Goal: Task Accomplishment & Management: Manage account settings

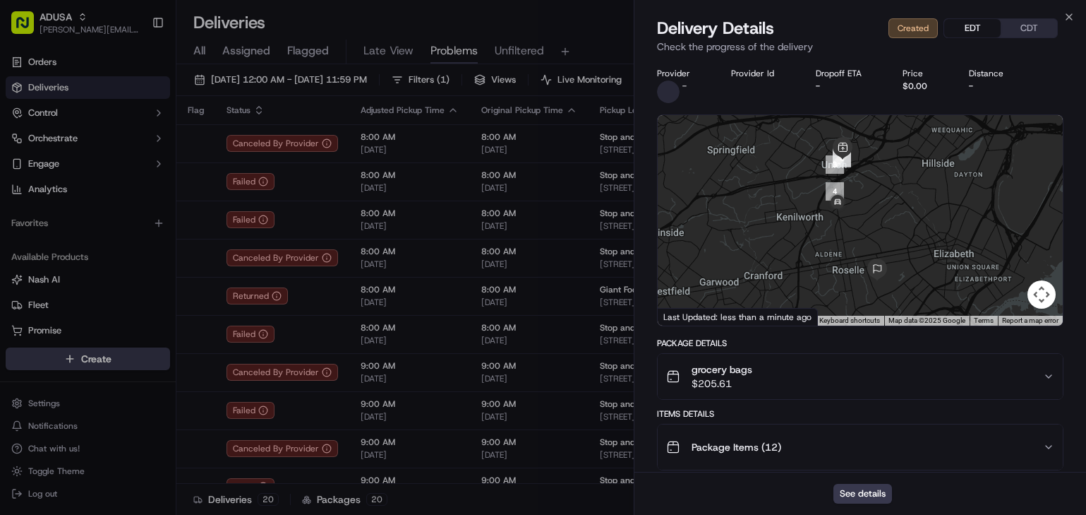
scroll to position [675, 0]
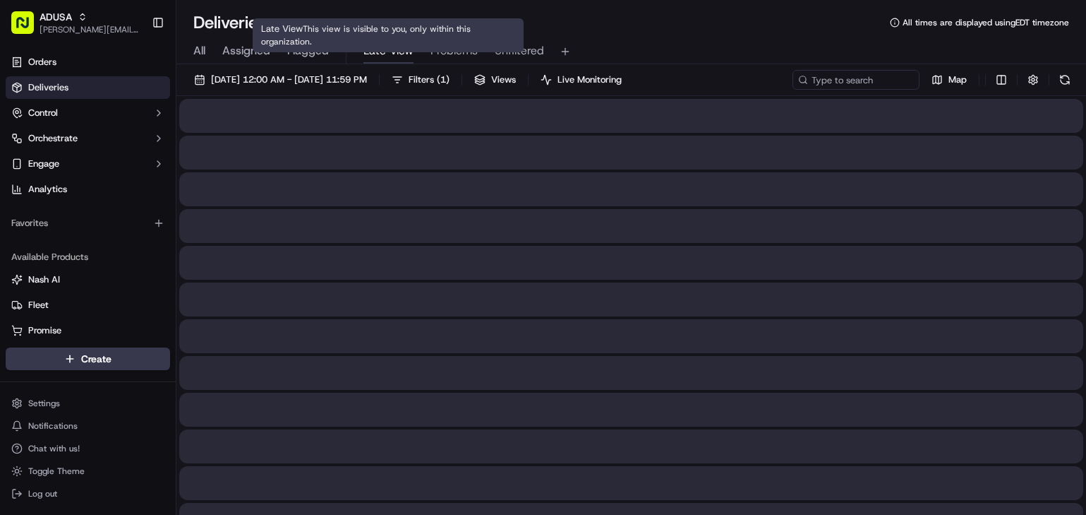
click at [381, 52] on span "Late View" at bounding box center [389, 50] width 50 height 17
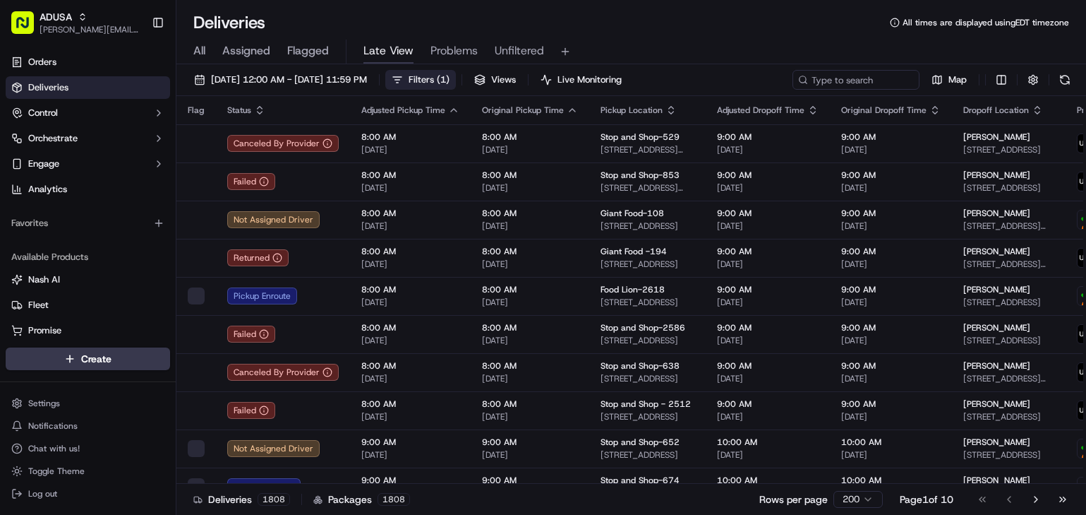
click at [450, 77] on span "Filters ( 1 )" at bounding box center [429, 79] width 41 height 13
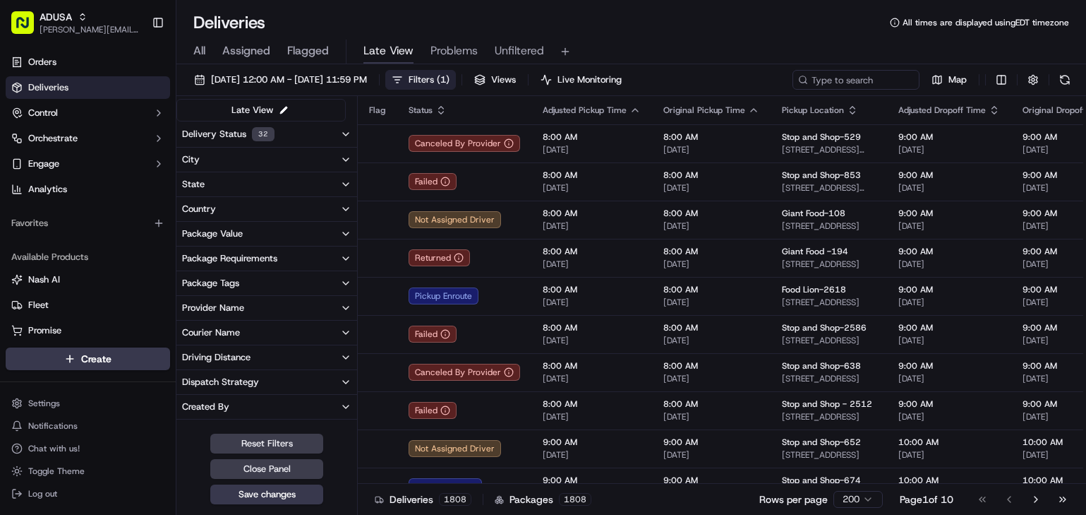
drag, startPoint x: 780, startPoint y: 56, endPoint x: 256, endPoint y: 198, distance: 543.3
click at [648, 39] on div "All Assigned Flagged Late View Problems Unfiltered" at bounding box center [631, 49] width 910 height 30
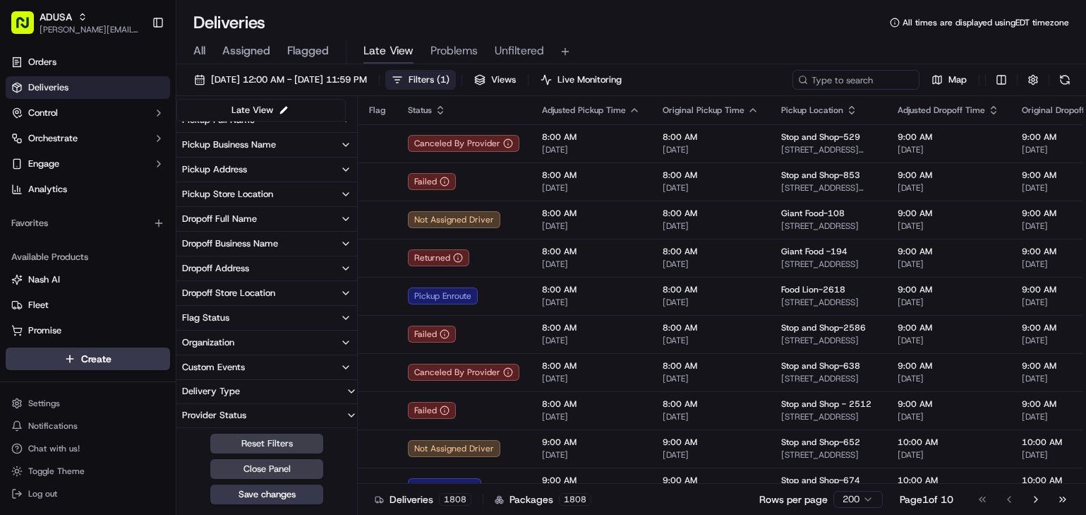
scroll to position [124, 0]
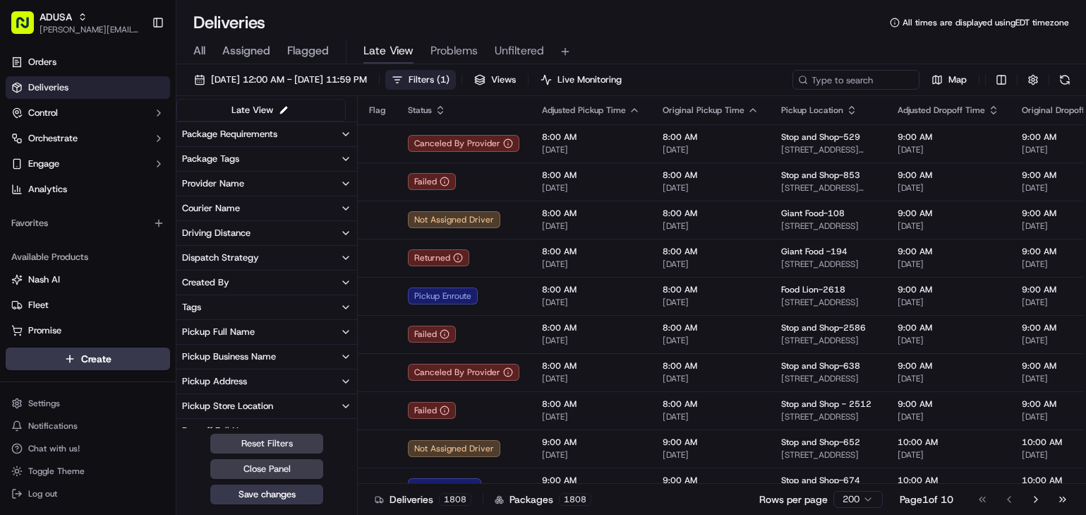
click at [301, 349] on button "Pickup Business Name" at bounding box center [266, 356] width 181 height 24
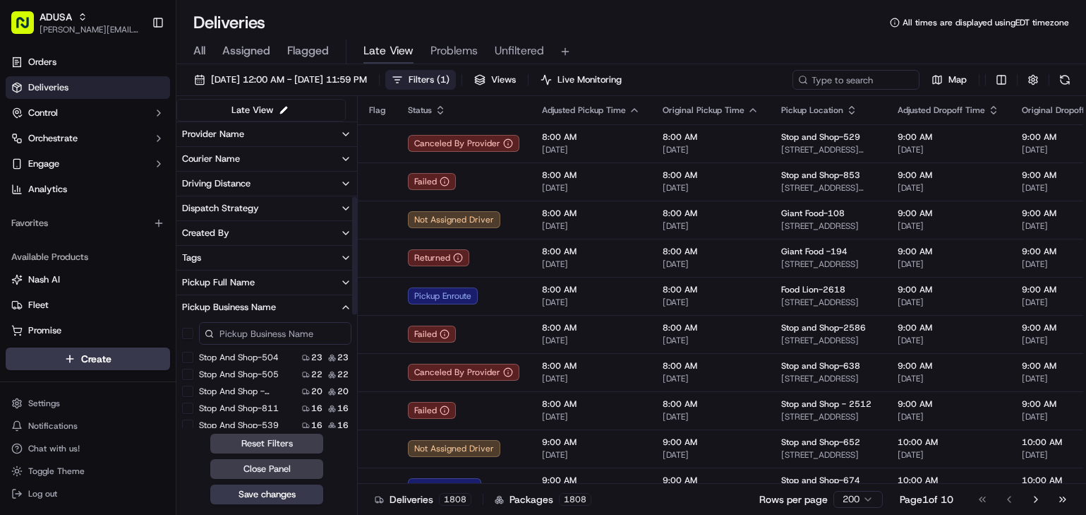
scroll to position [195, 0]
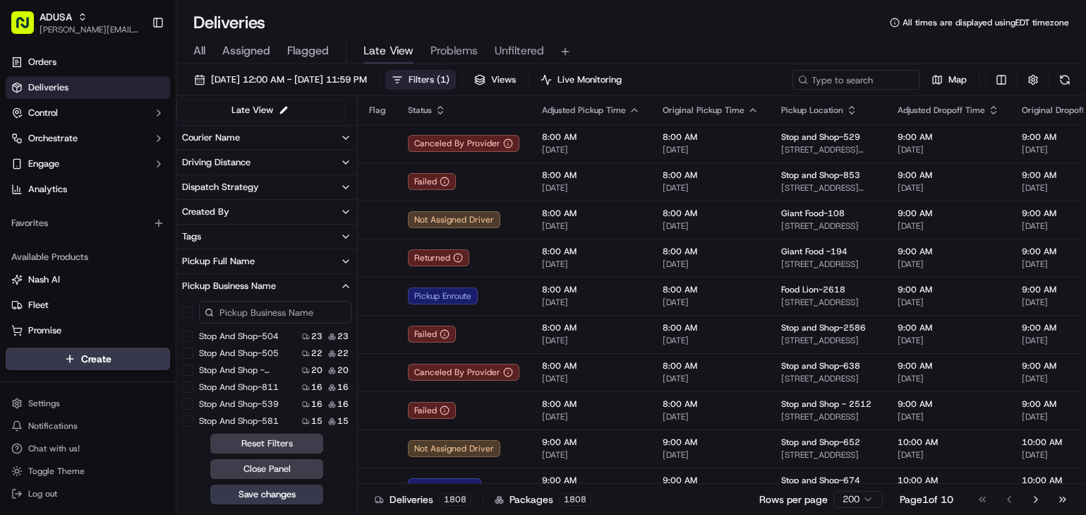
click at [191, 385] on Shop-811 "Stop and Shop-811" at bounding box center [187, 386] width 11 height 11
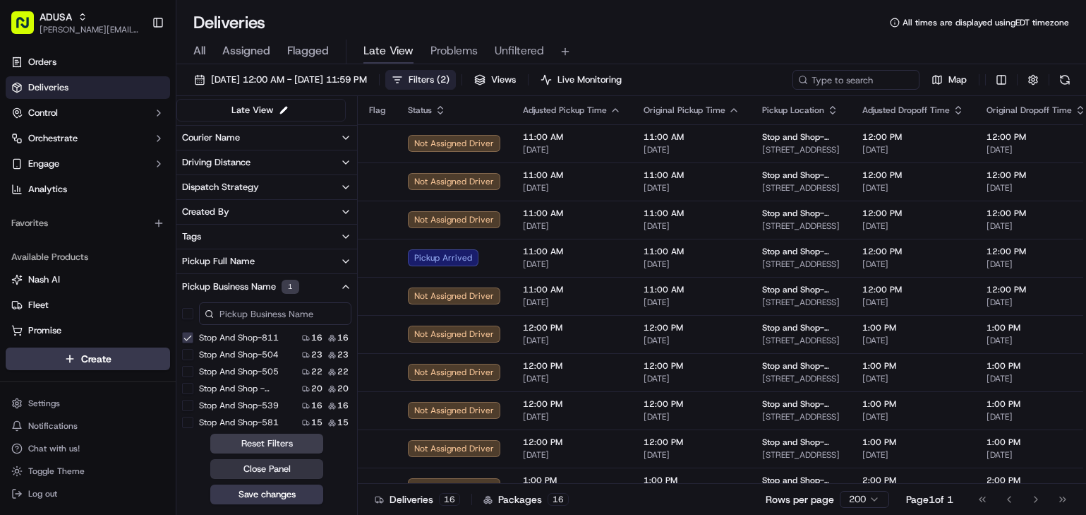
click at [313, 469] on button "Close Panel" at bounding box center [266, 469] width 113 height 20
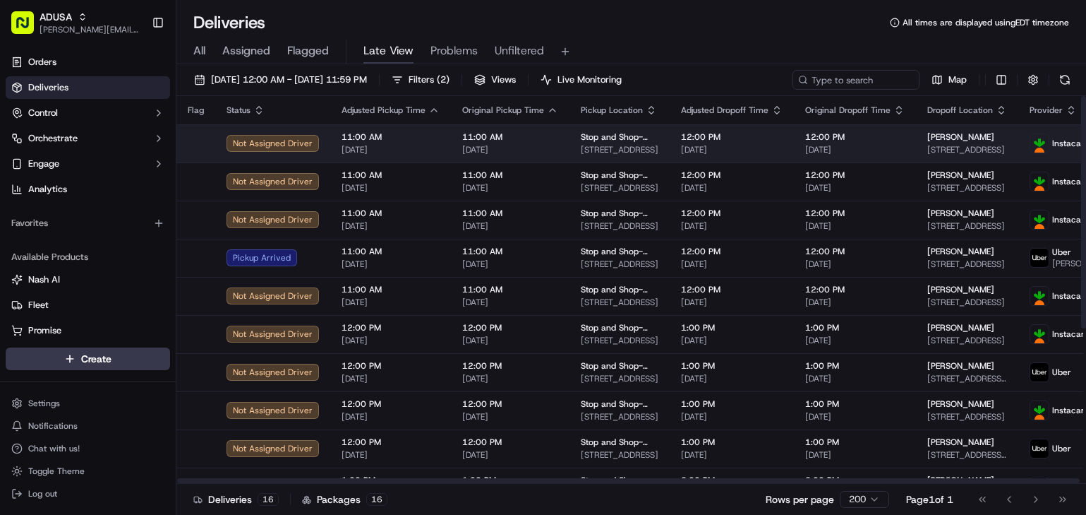
click at [530, 143] on div "11:00 AM 09/20/2025" at bounding box center [510, 143] width 96 height 24
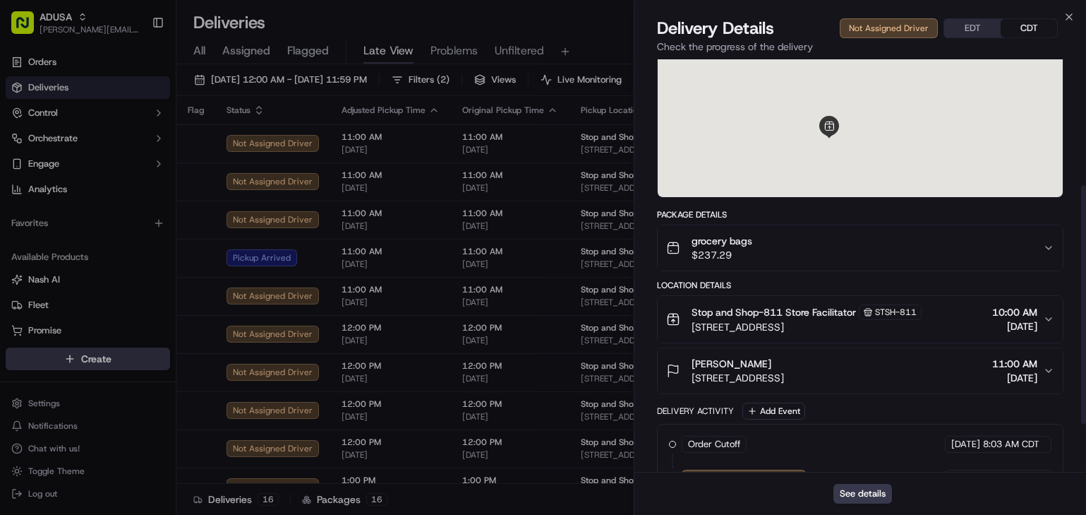
scroll to position [299, 0]
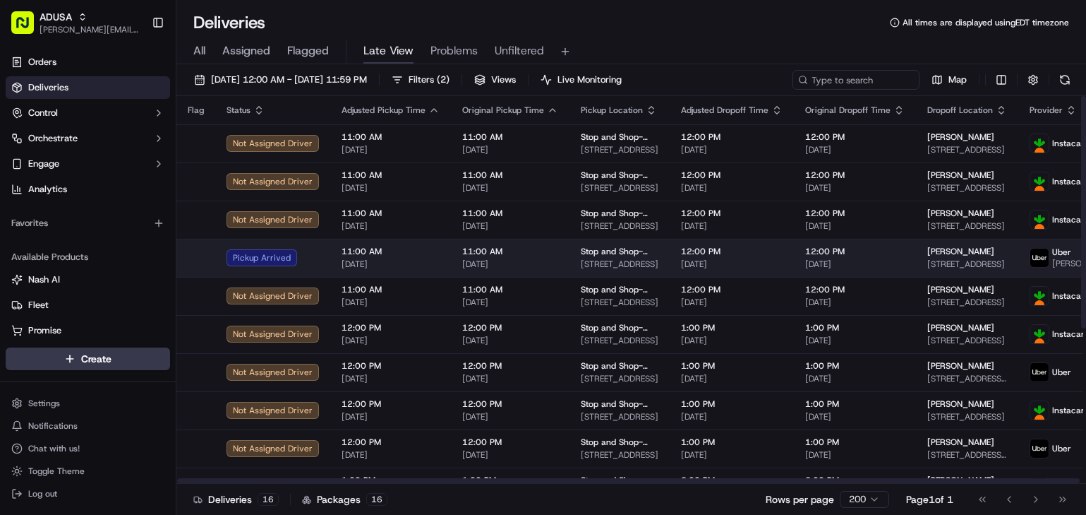
click at [546, 265] on span "[DATE]" at bounding box center [510, 263] width 96 height 11
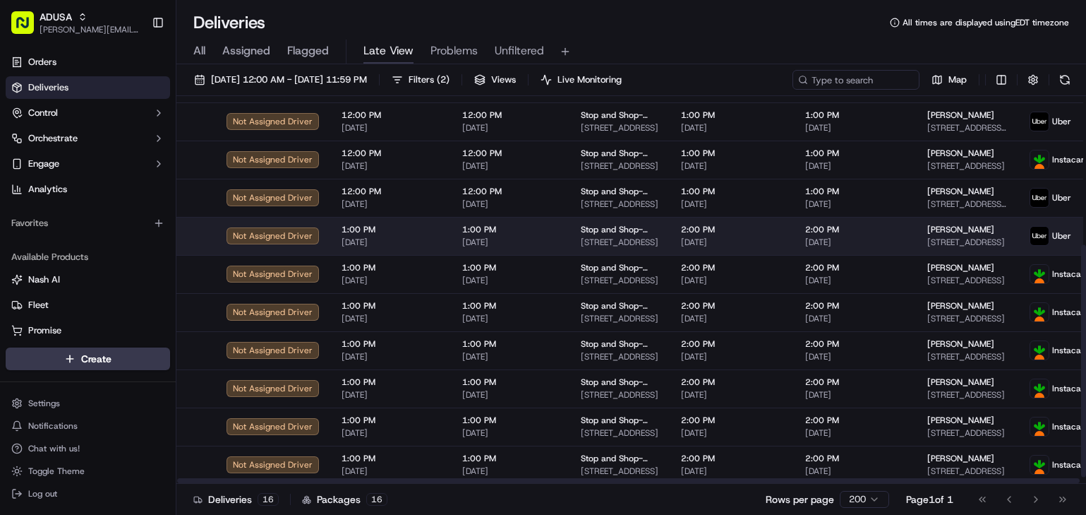
scroll to position [0, 0]
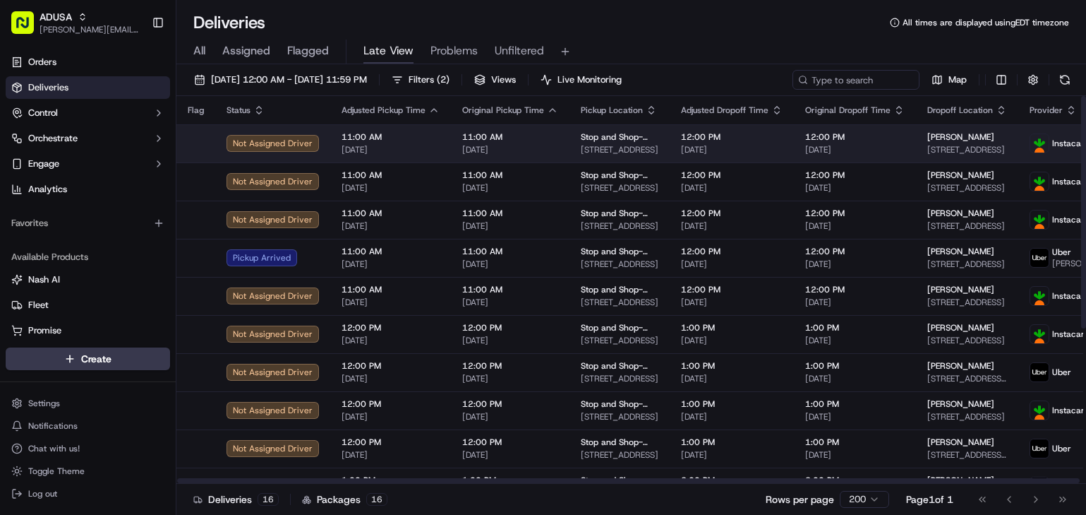
click at [670, 143] on td "12:00 PM 09/20/2025" at bounding box center [732, 143] width 124 height 38
click at [535, 142] on span "11:00 AM" at bounding box center [510, 136] width 96 height 11
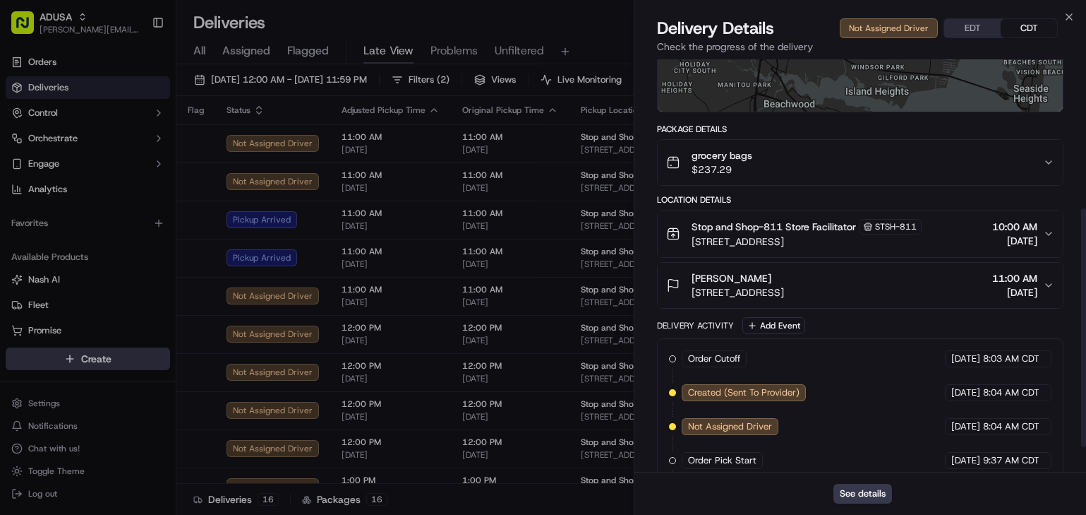
scroll to position [299, 0]
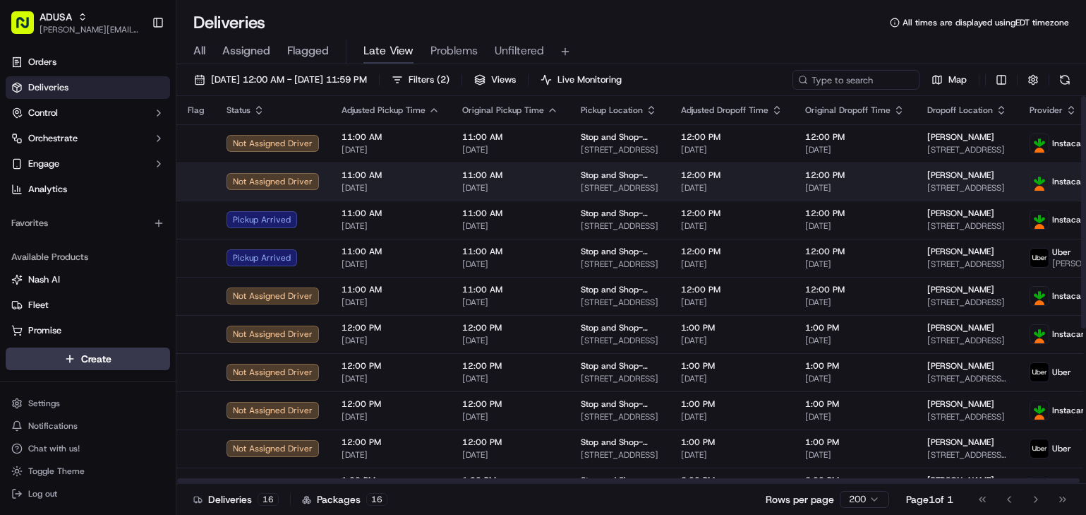
click at [451, 184] on td "11:00 AM 09/20/2025" at bounding box center [510, 181] width 119 height 38
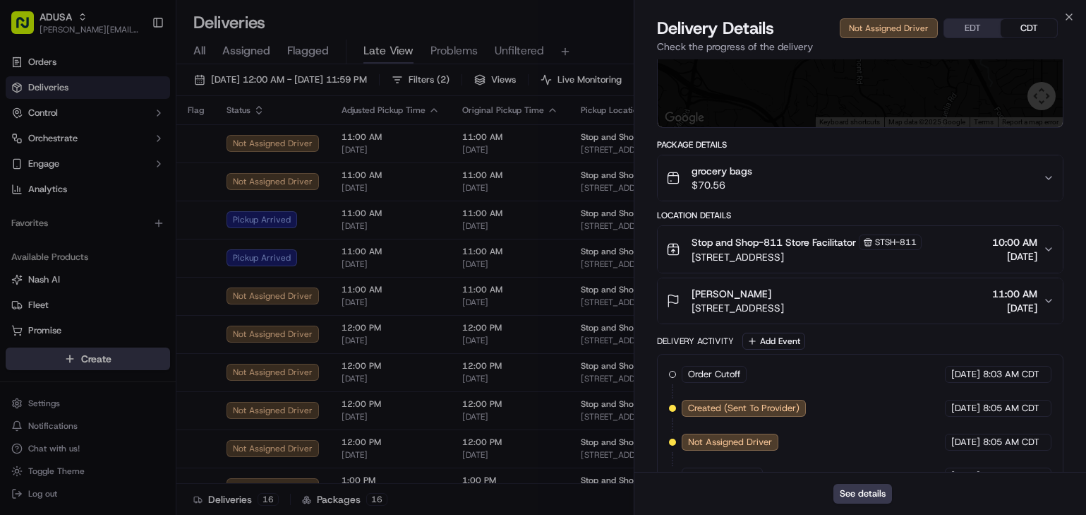
scroll to position [333, 0]
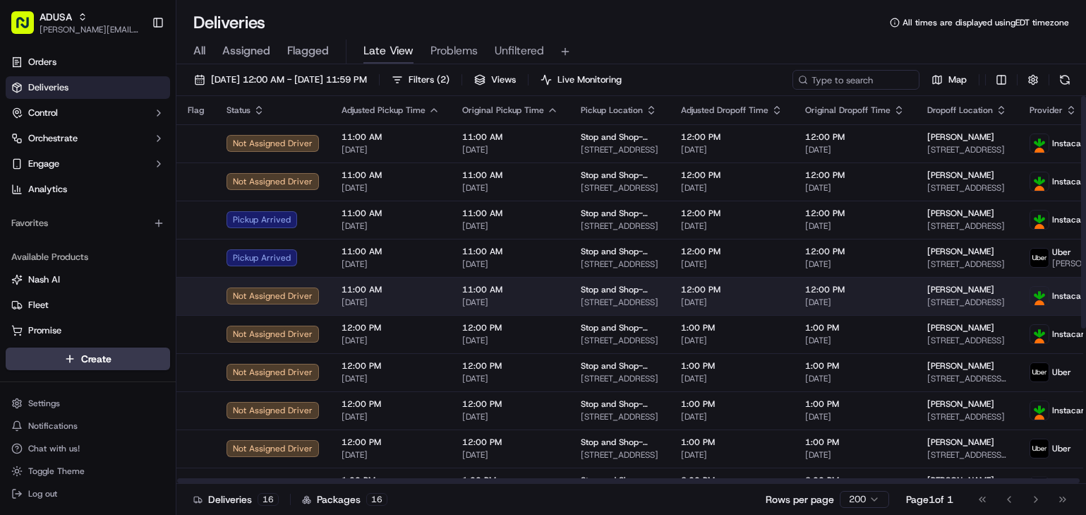
click at [407, 308] on span "[DATE]" at bounding box center [391, 301] width 98 height 11
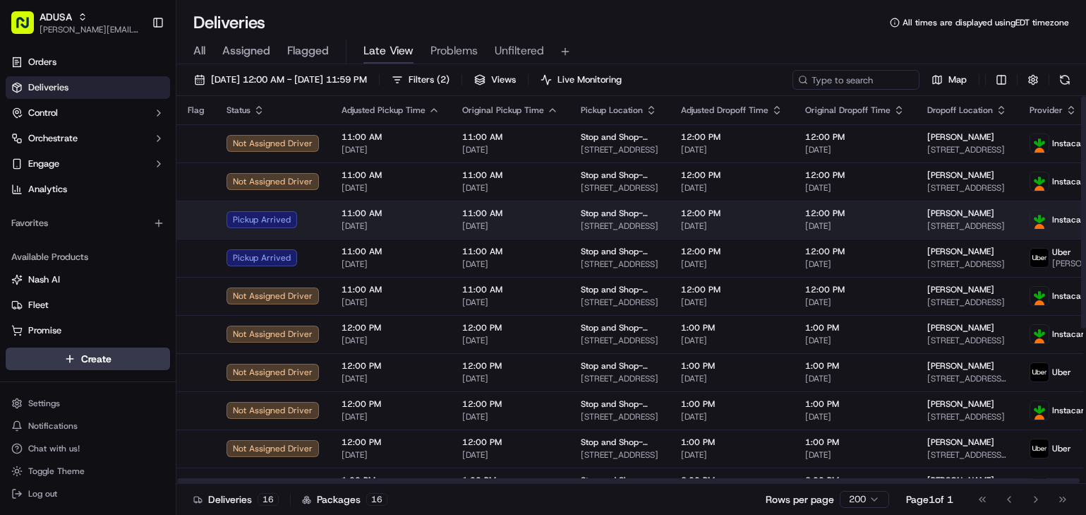
click at [421, 207] on td "11:00 AM 09/20/2025" at bounding box center [390, 219] width 121 height 38
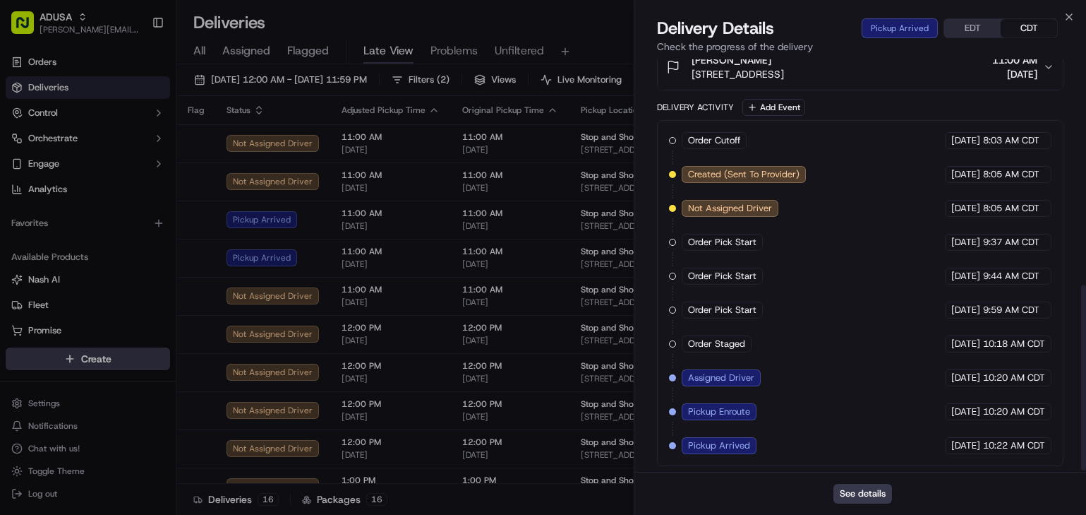
scroll to position [505, 0]
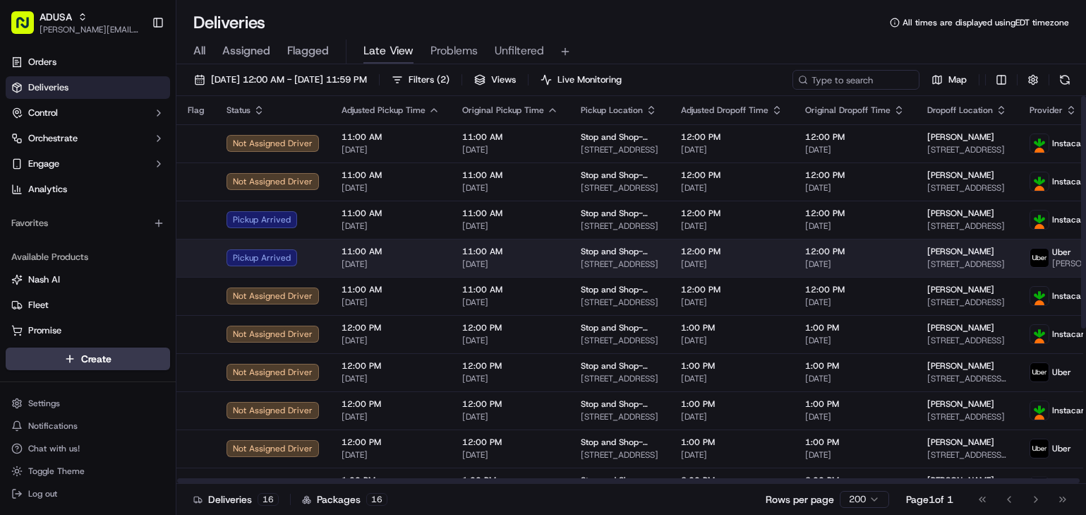
click at [414, 257] on span "11:00 AM" at bounding box center [391, 251] width 98 height 11
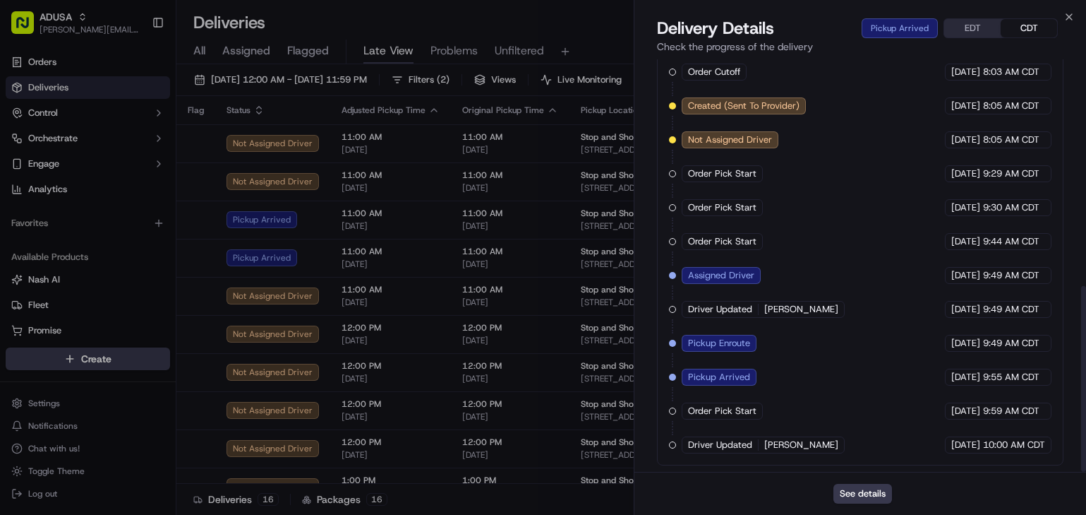
scroll to position [503, 0]
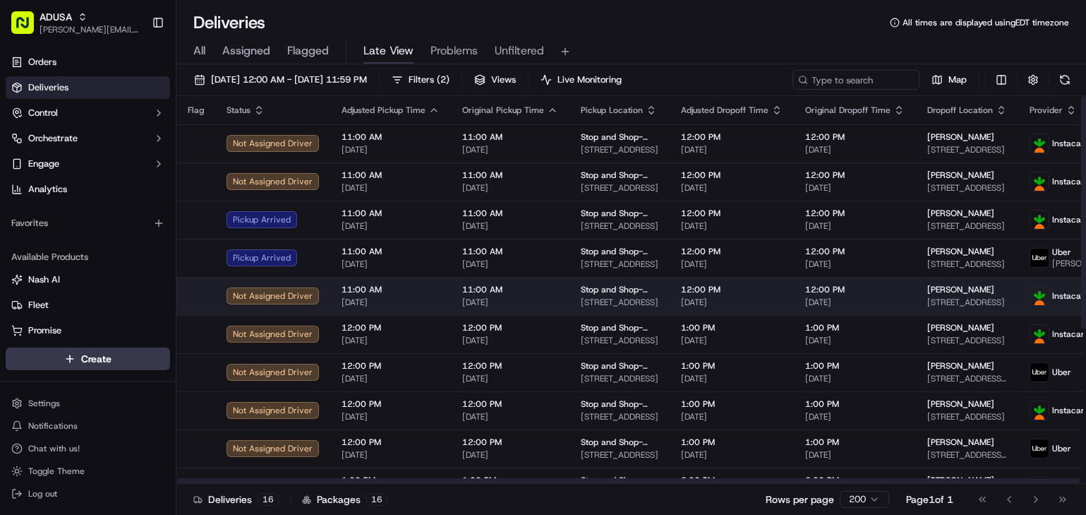
click at [556, 294] on td "11:00 AM 09/20/2025" at bounding box center [510, 296] width 119 height 38
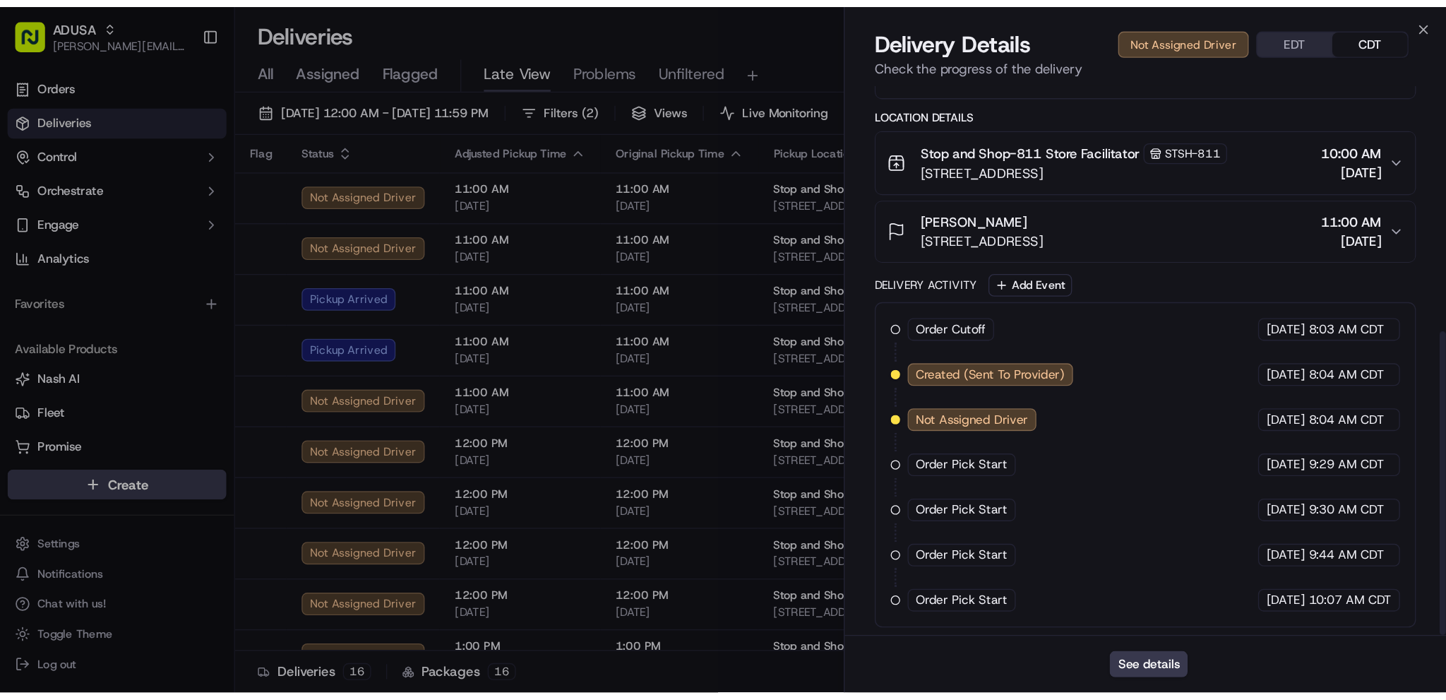
scroll to position [333, 0]
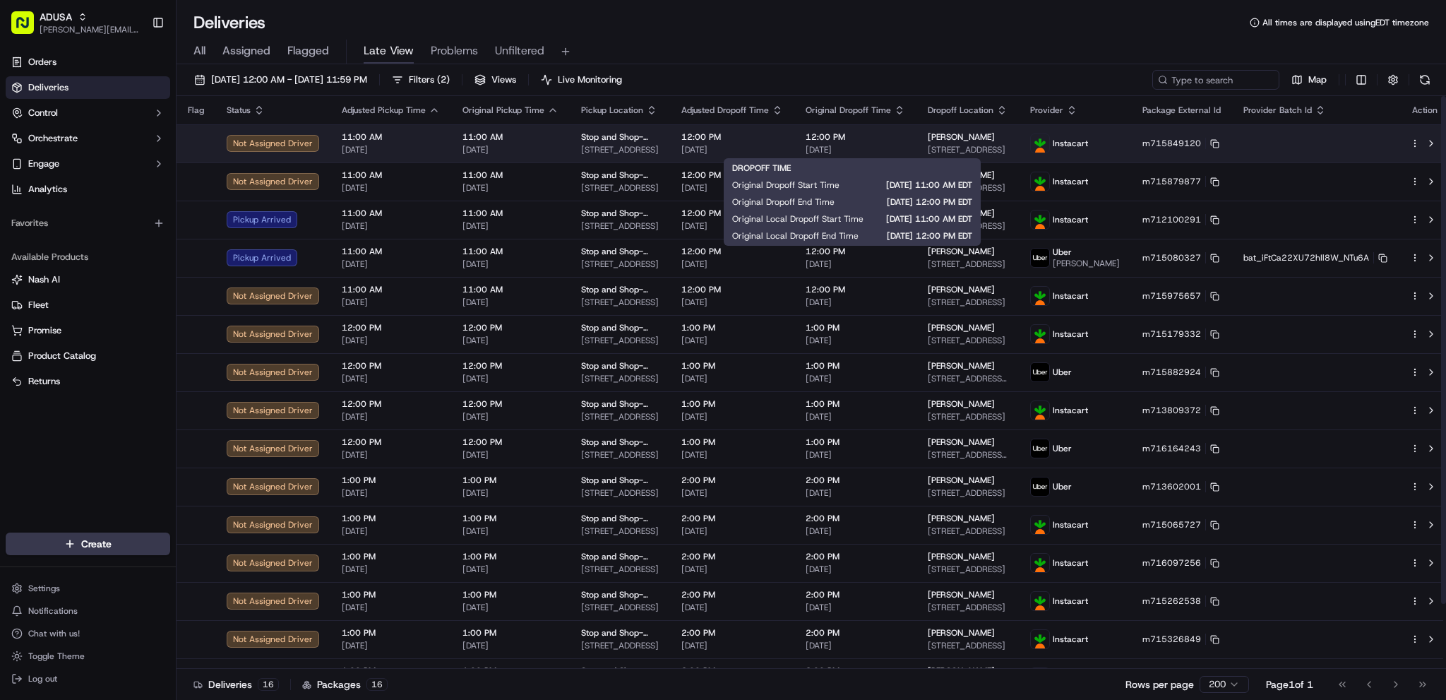
click at [889, 143] on div "12:00 PM 09/20/2025" at bounding box center [855, 143] width 100 height 24
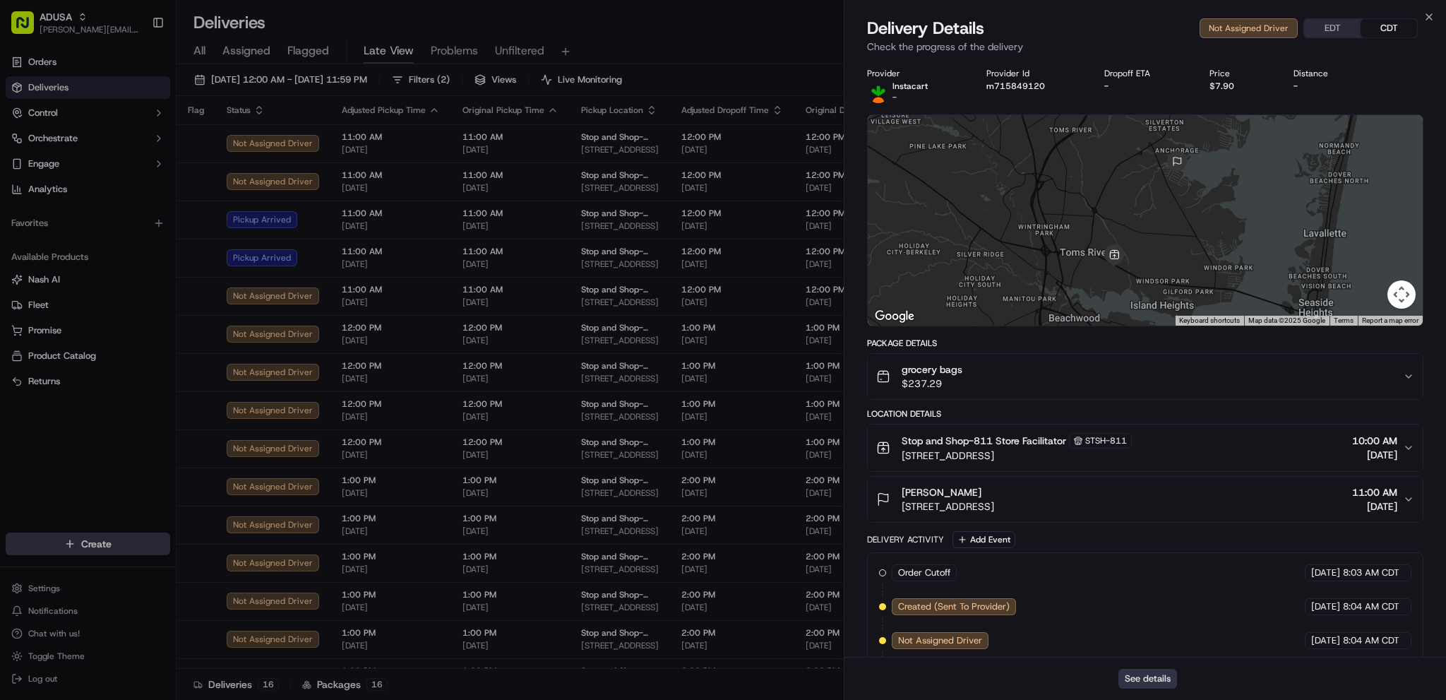
click at [1086, 514] on button "See details" at bounding box center [1147, 678] width 59 height 20
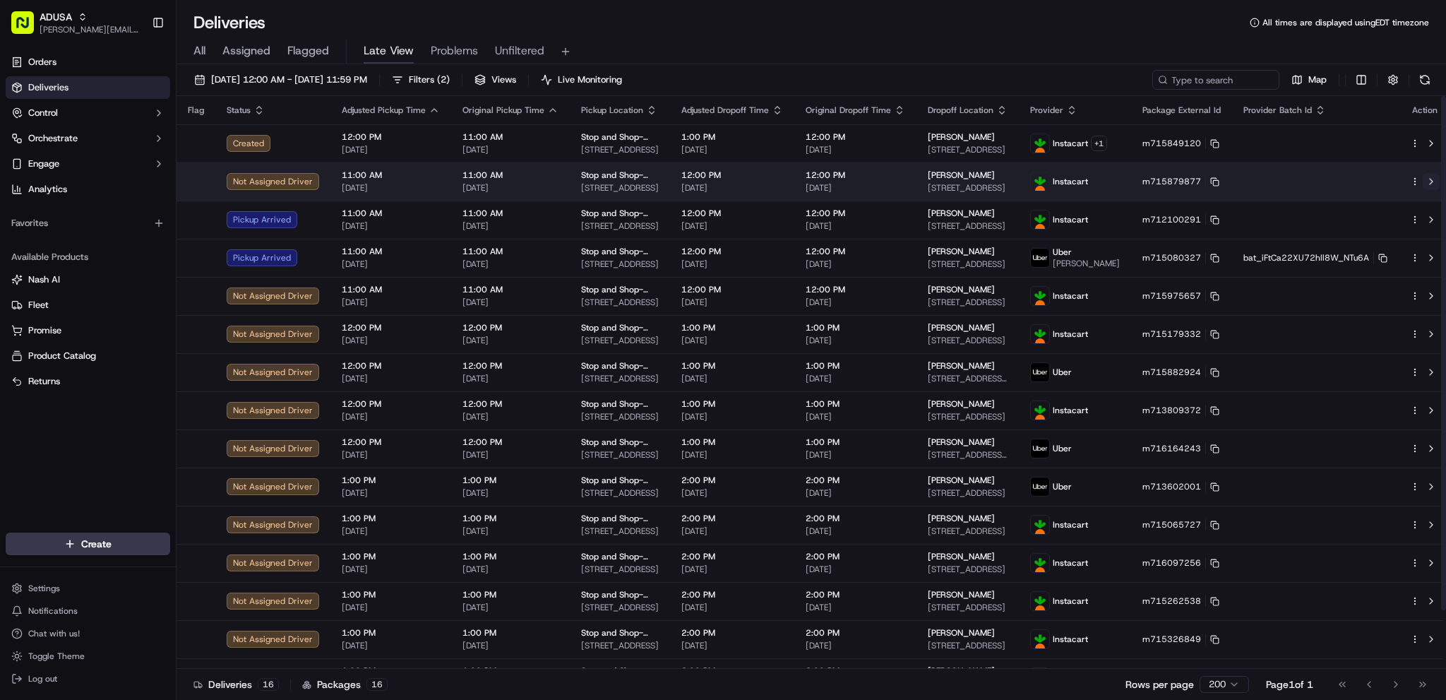
click at [1086, 181] on button at bounding box center [1430, 181] width 17 height 17
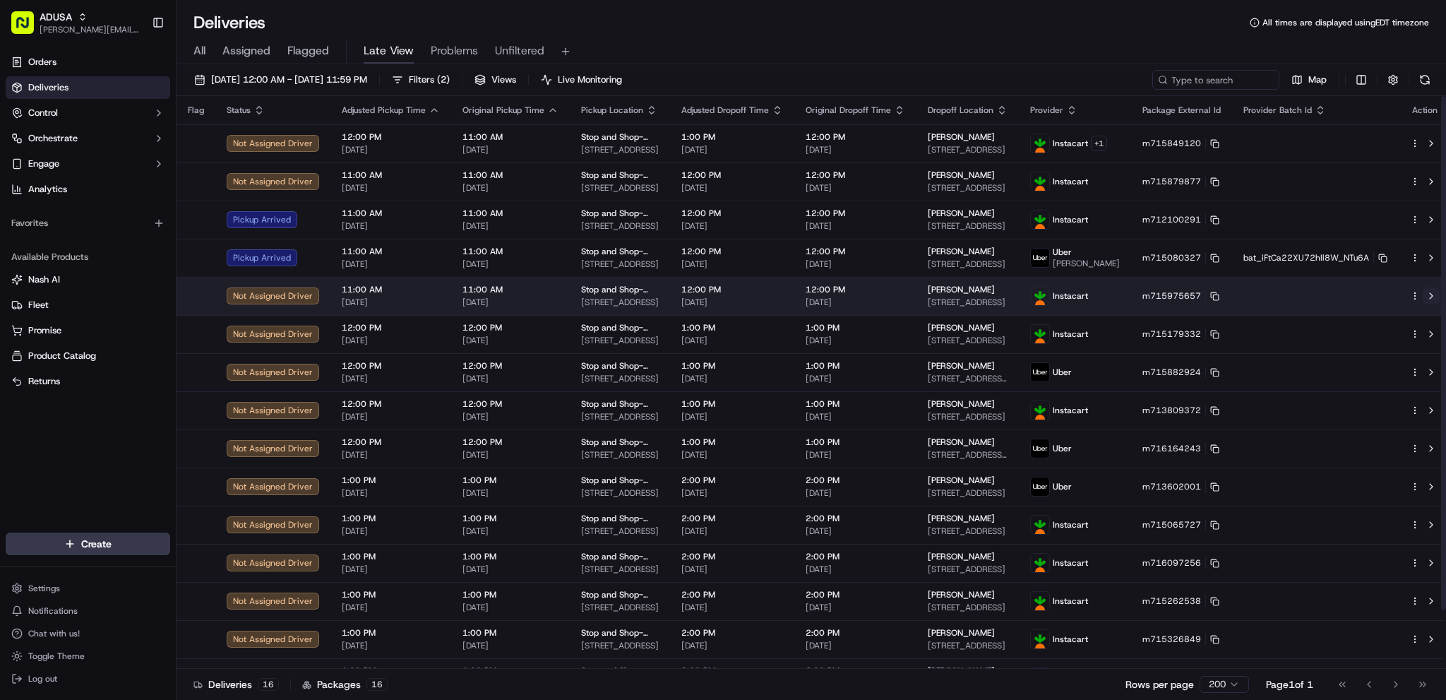
click at [1086, 297] on button at bounding box center [1430, 295] width 17 height 17
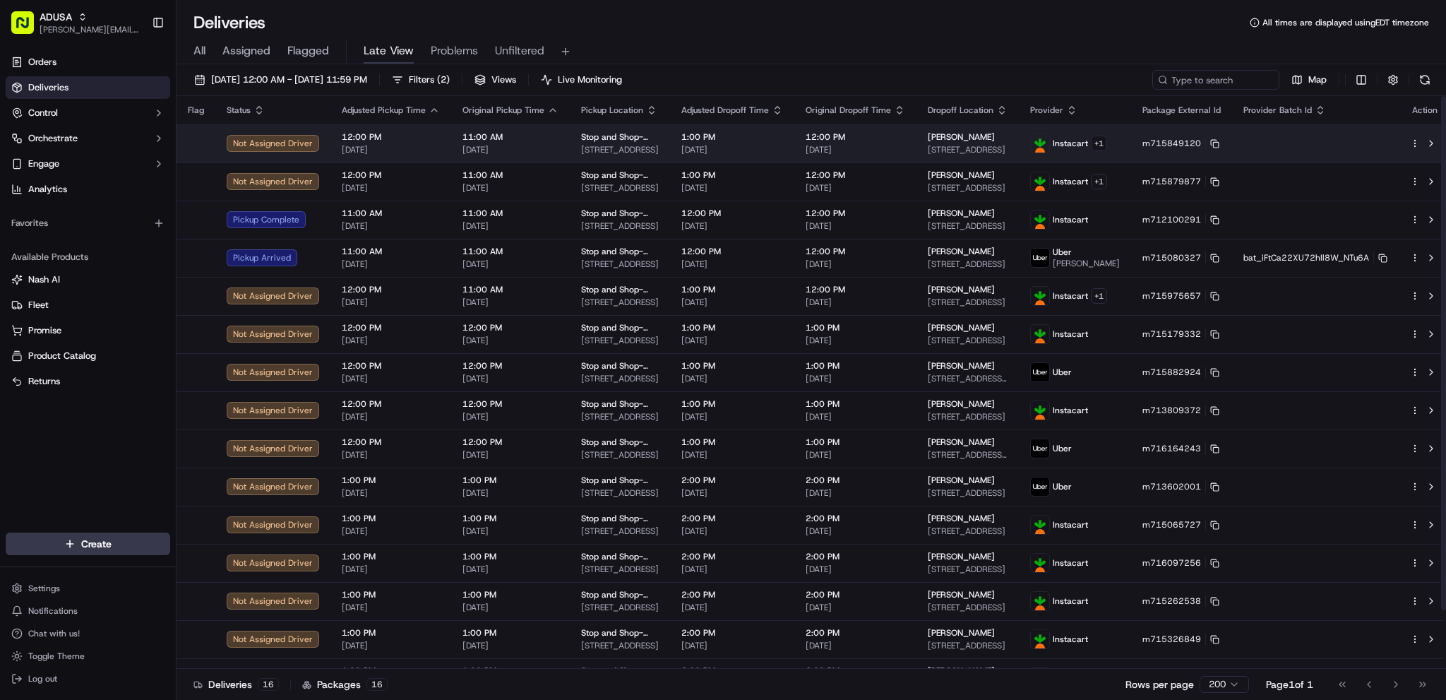
click at [1086, 145] on html "ADUSA james.swiontek@adusa.com Toggle Sidebar Orders Deliveries Control Orchest…" at bounding box center [723, 350] width 1446 height 700
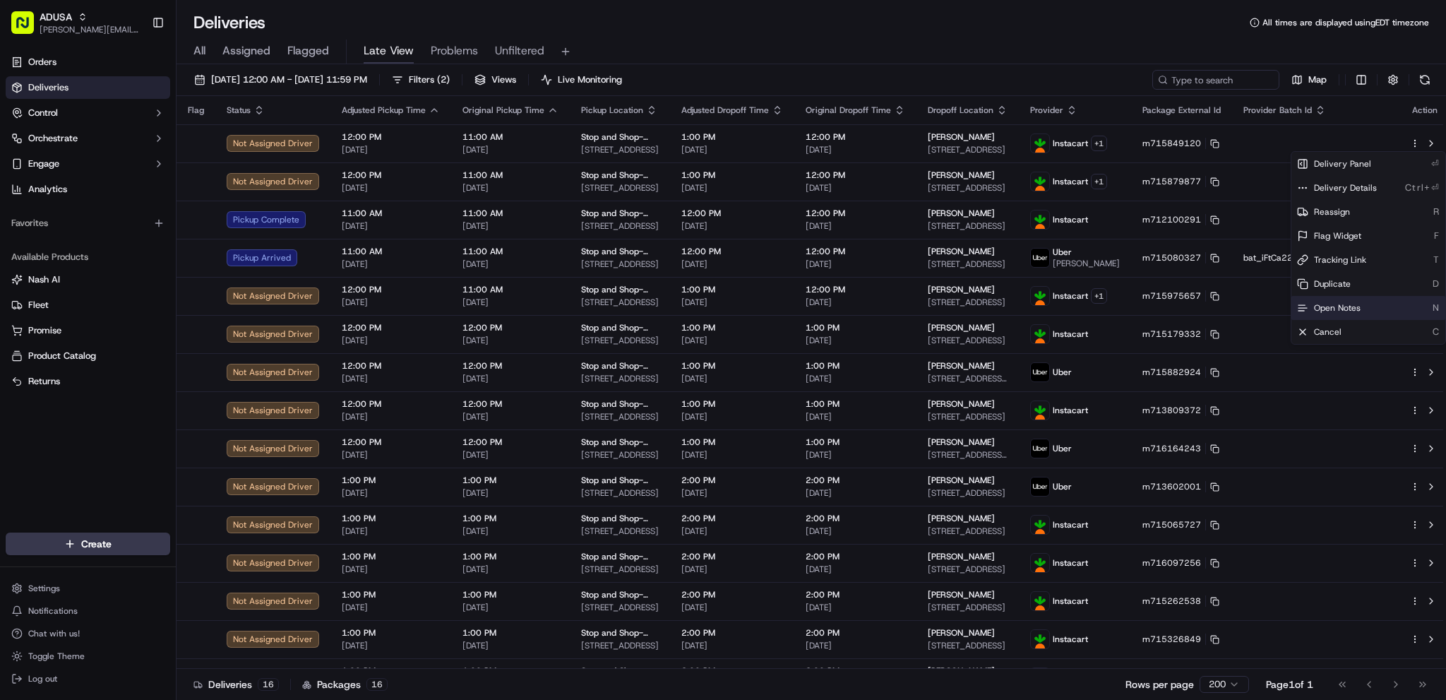
click at [1086, 305] on span "Open Notes" at bounding box center [1337, 307] width 47 height 11
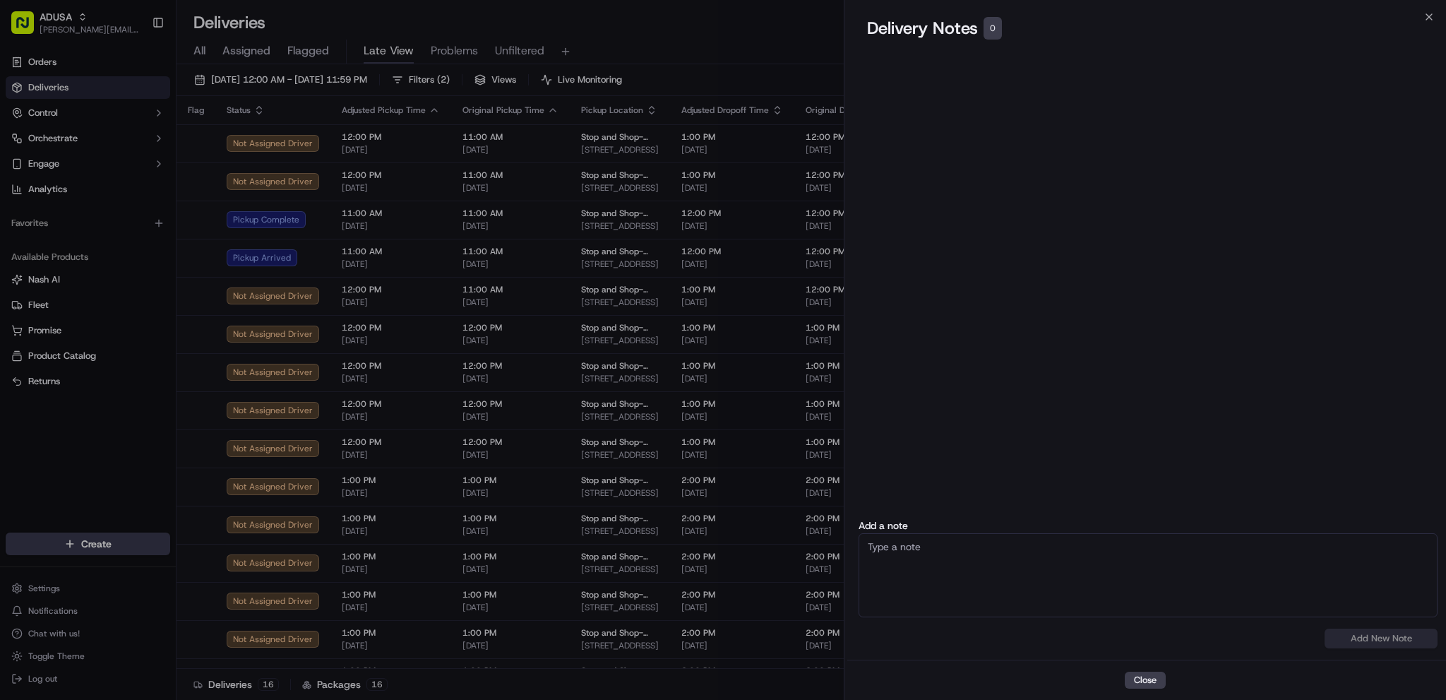
click at [1062, 514] on textarea at bounding box center [1147, 575] width 579 height 84
drag, startPoint x: 1245, startPoint y: 568, endPoint x: 462, endPoint y: 514, distance: 784.6
click at [462, 514] on body "ADUSA james.swiontek@adusa.com Toggle Sidebar Orders Deliveries Control Orchest…" at bounding box center [723, 350] width 1446 height 700
type textarea "Shop is behind an hour."
click at [1086, 514] on button "Add New Note" at bounding box center [1380, 638] width 113 height 20
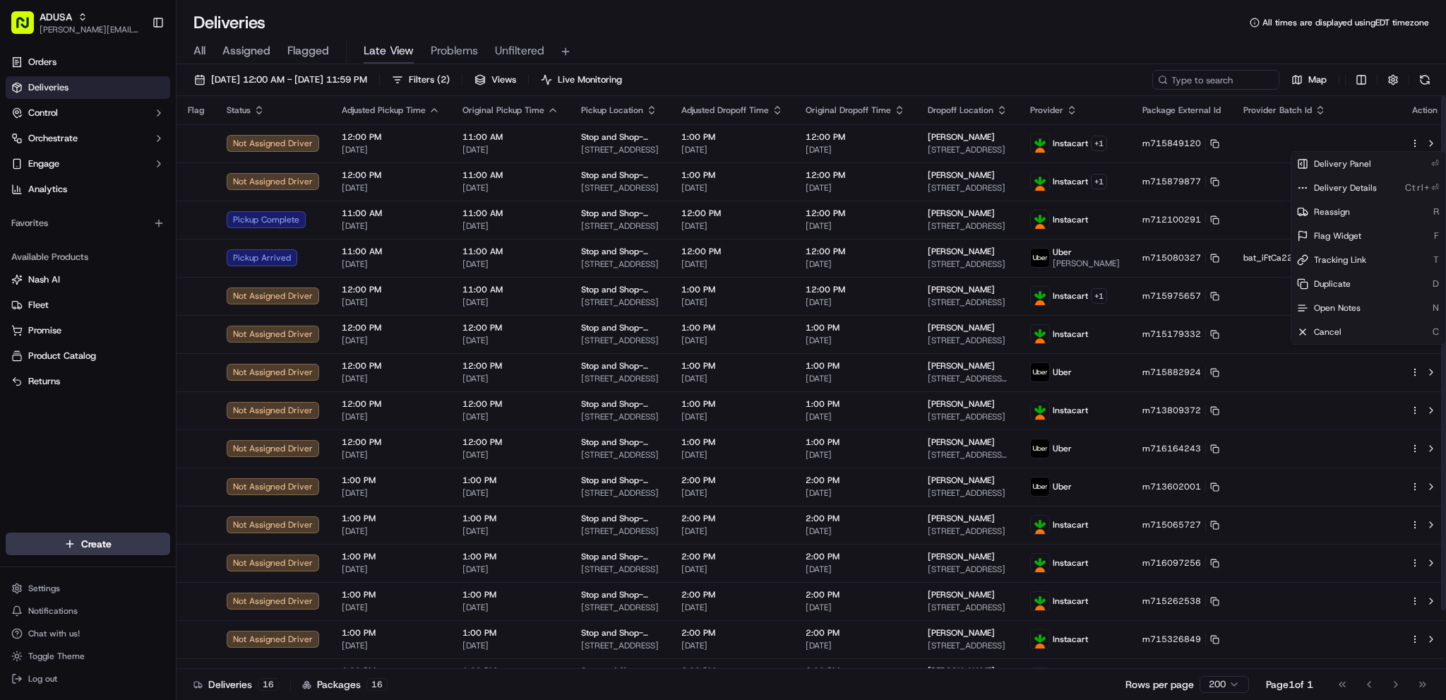
click at [1045, 33] on div "Deliveries All times are displayed using EDT timezone" at bounding box center [810, 22] width 1269 height 23
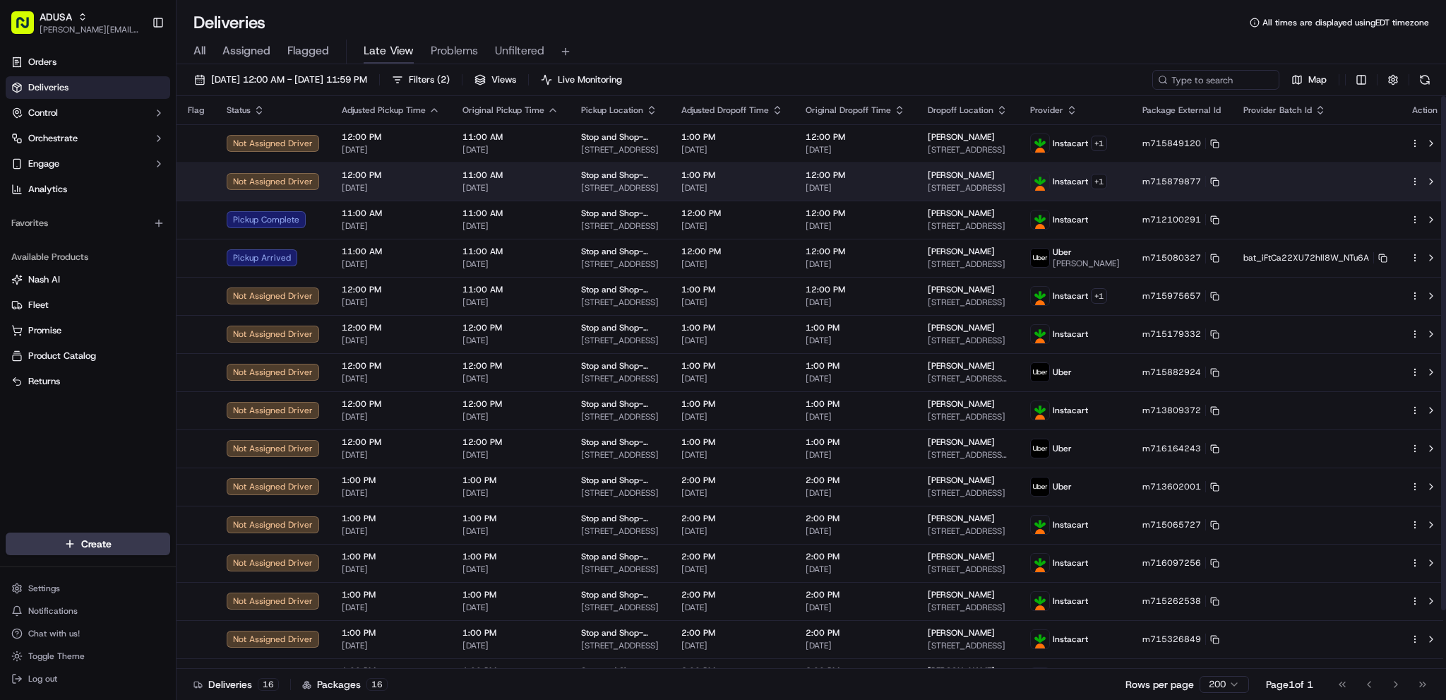
click at [1086, 182] on html "ADUSA james.swiontek@adusa.com Toggle Sidebar Orders Deliveries Control Orchest…" at bounding box center [723, 350] width 1446 height 700
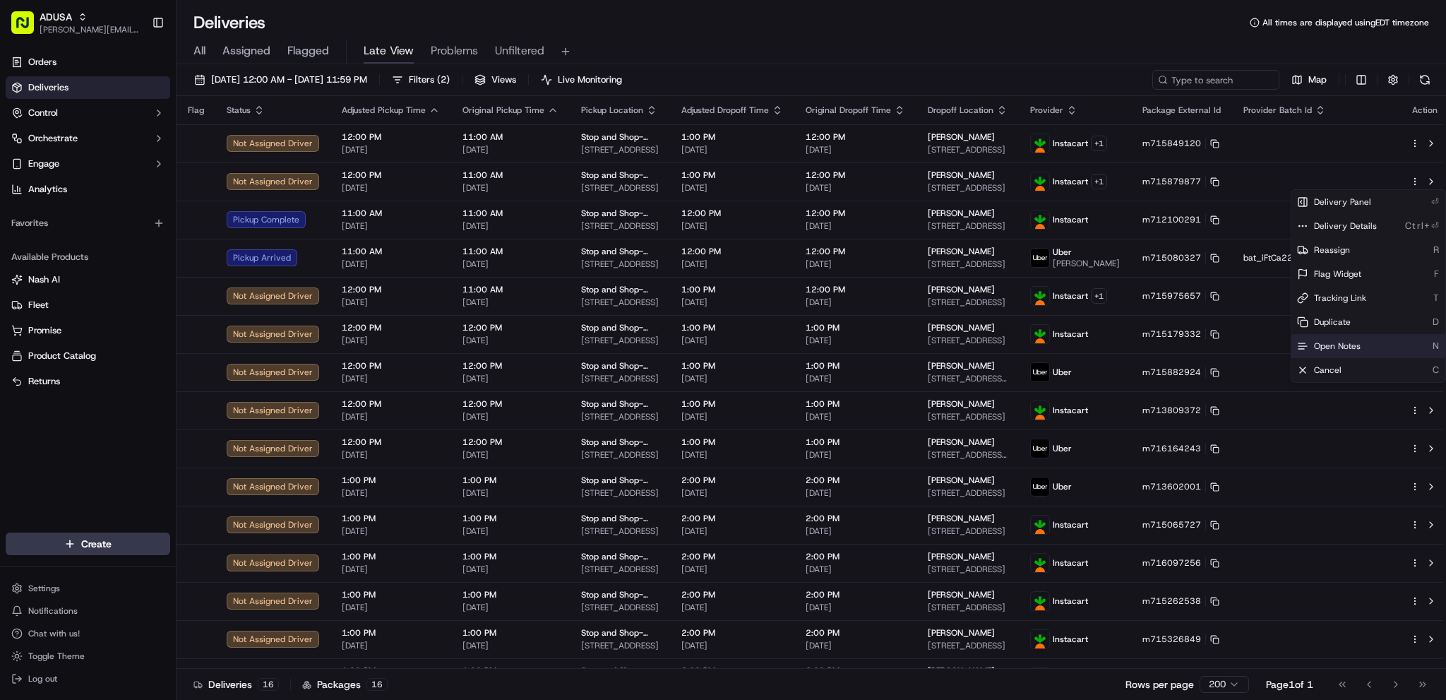
click at [1086, 344] on span "Open Notes" at bounding box center [1337, 345] width 47 height 11
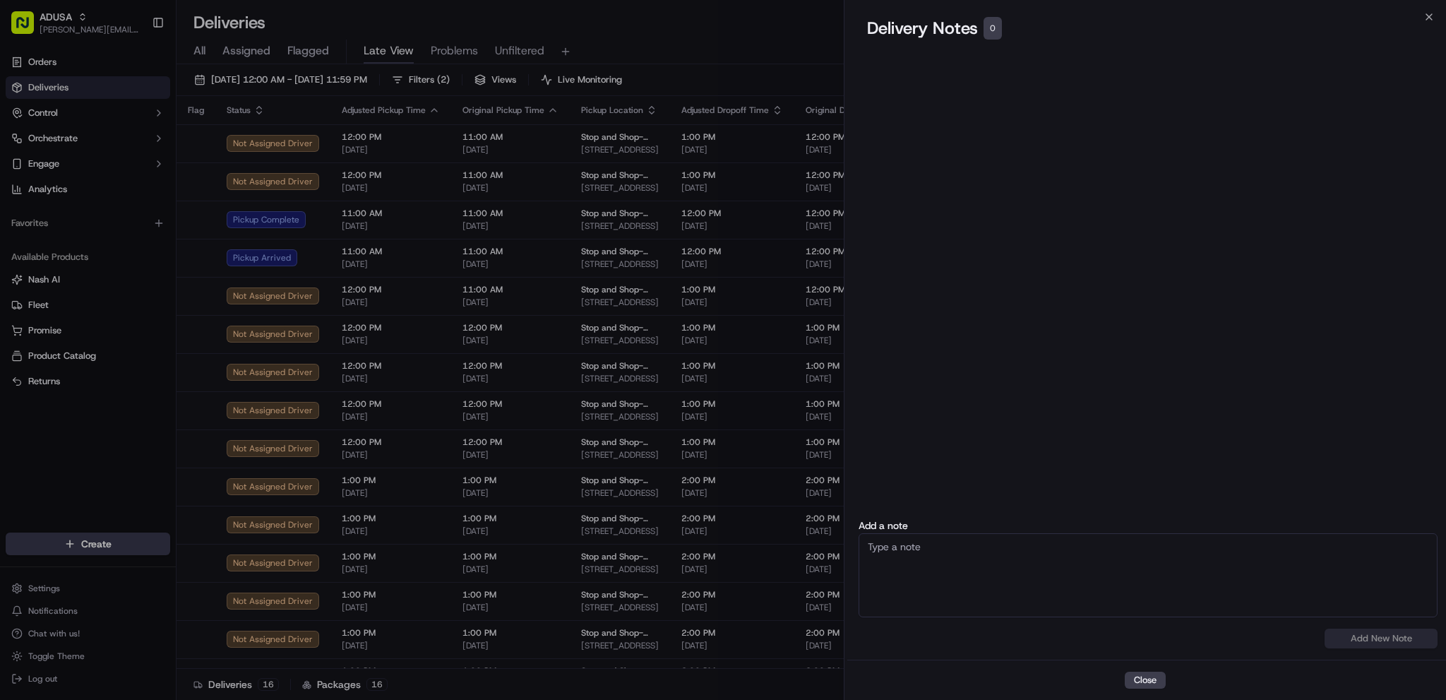
click at [1025, 514] on textarea at bounding box center [1147, 575] width 579 height 84
paste textarea "Shop is behind an hour."
type textarea "Shop is behind an hour."
click at [1086, 514] on button "Add New Note" at bounding box center [1380, 638] width 113 height 20
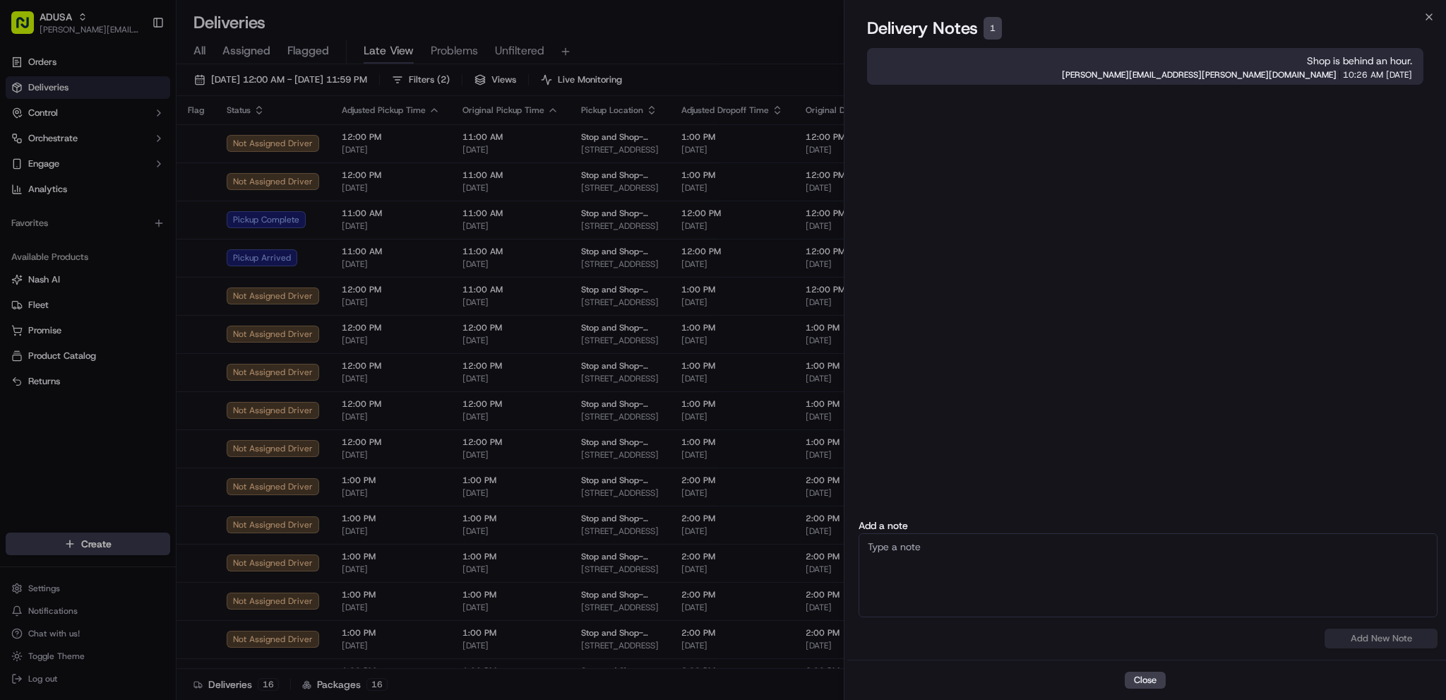
click at [785, 40] on html "ADUSA james.swiontek@adusa.com Toggle Sidebar Orders Deliveries Control Orchest…" at bounding box center [723, 350] width 1446 height 700
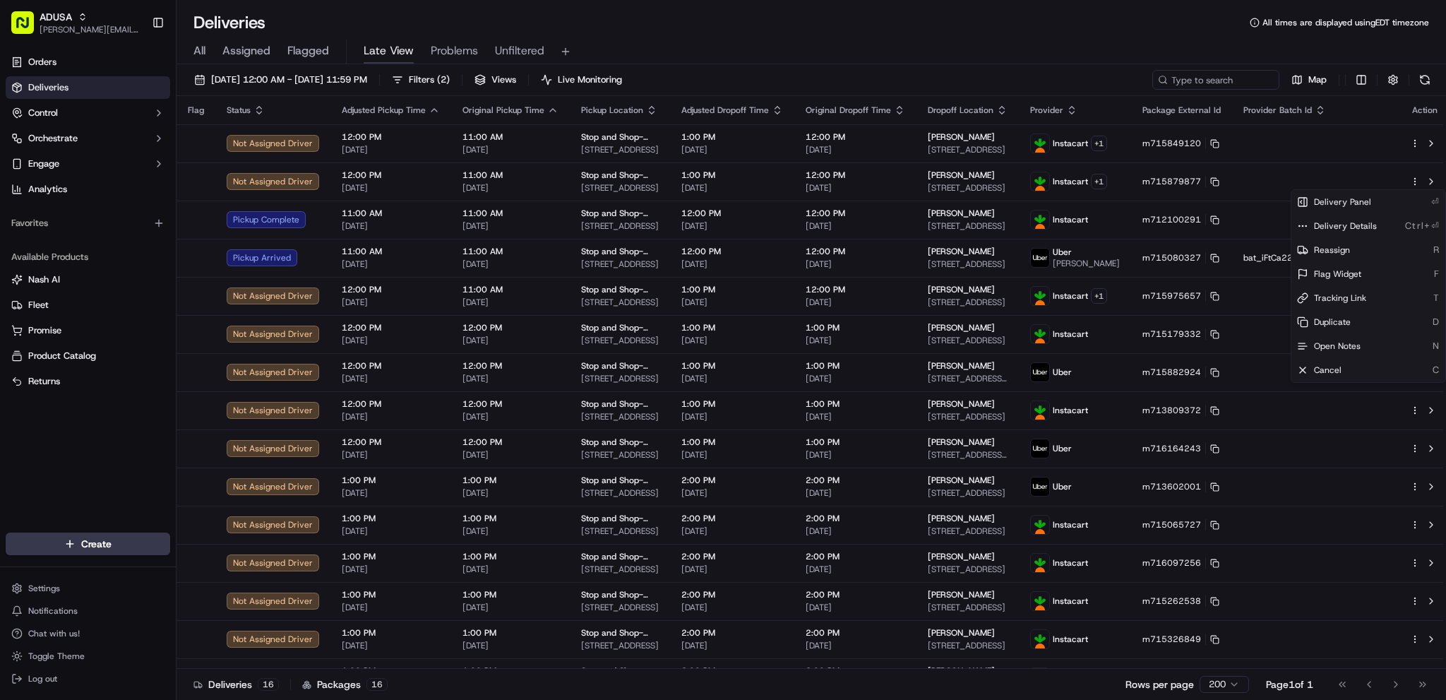
click at [1043, 33] on div "Deliveries All times are displayed using EDT timezone" at bounding box center [810, 22] width 1269 height 23
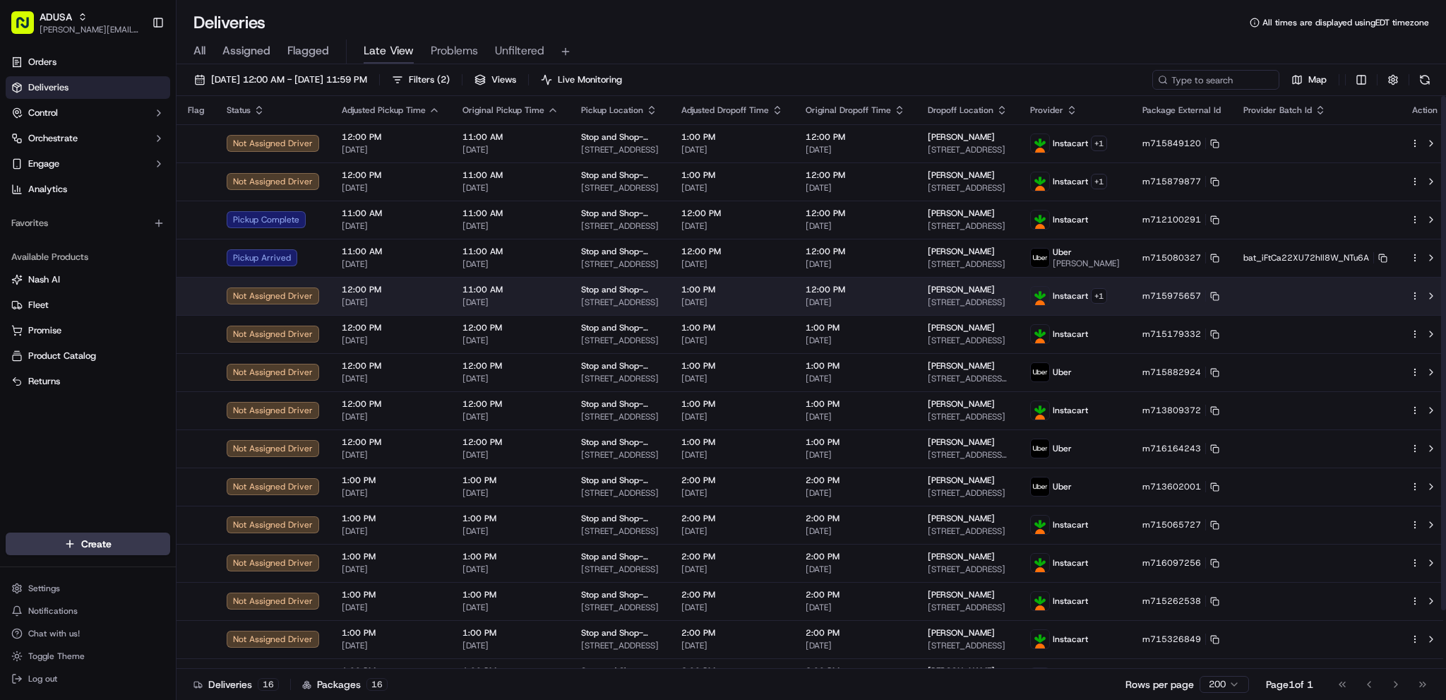
click at [1086, 297] on html "ADUSA james.swiontek@adusa.com Toggle Sidebar Orders Deliveries Control Orchest…" at bounding box center [723, 350] width 1446 height 700
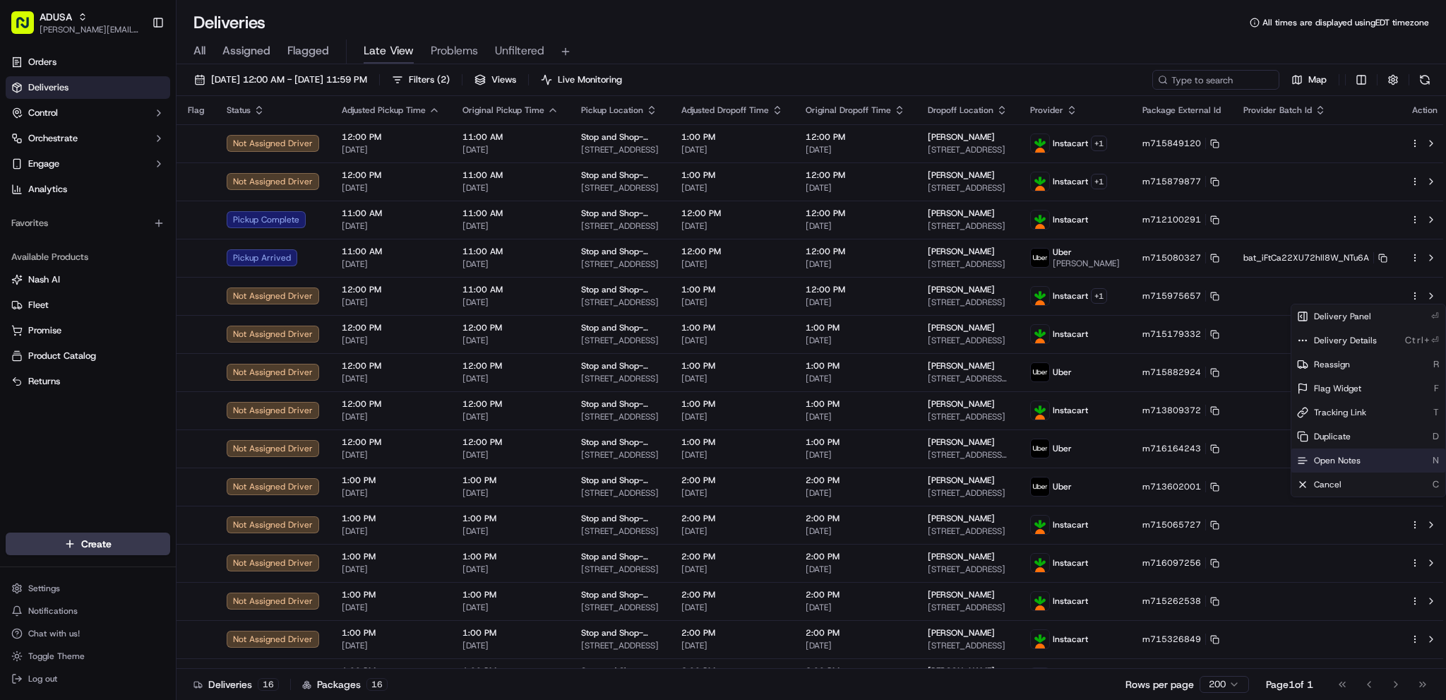
click at [1086, 460] on span "Open Notes" at bounding box center [1337, 460] width 47 height 11
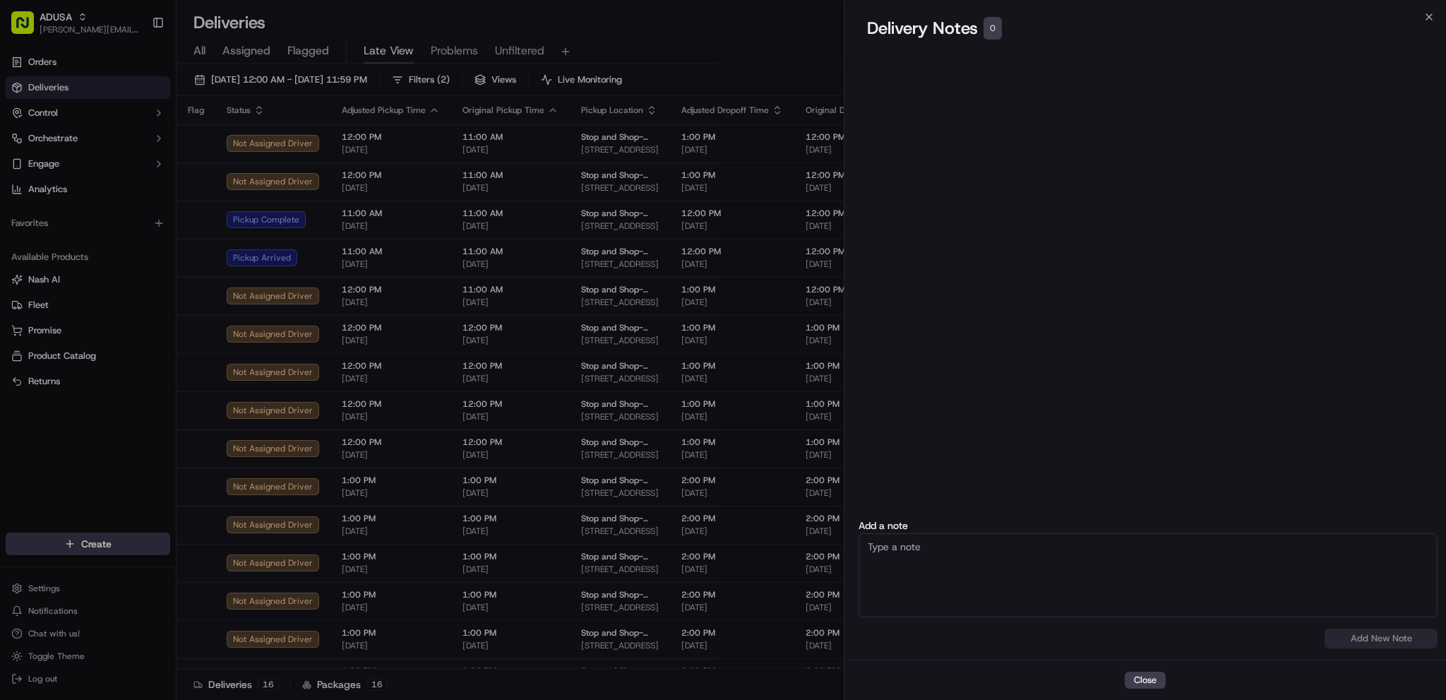
click at [1086, 514] on textarea at bounding box center [1147, 575] width 579 height 84
paste textarea "Shop is behind an hour."
type textarea "Shop is behind an hour."
click at [1086, 514] on button "Add New Note" at bounding box center [1380, 638] width 113 height 20
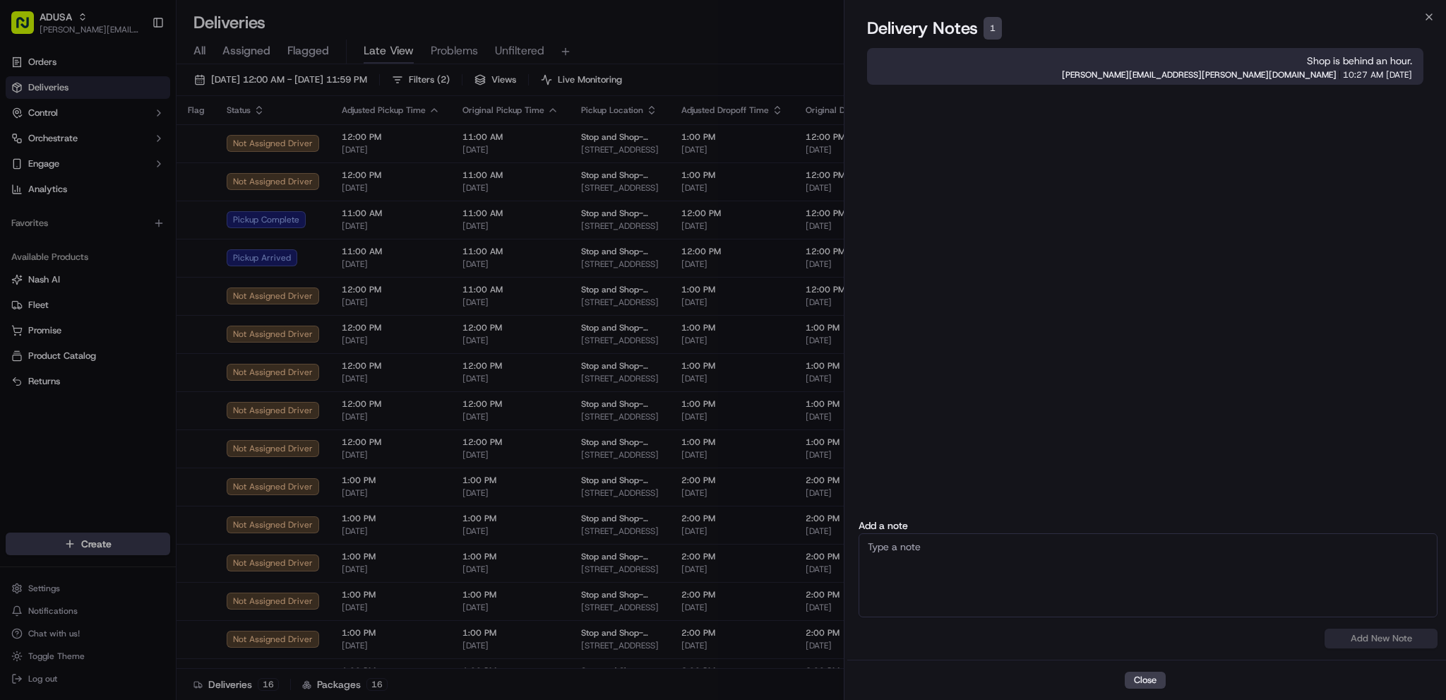
click at [682, 44] on html "ADUSA james.swiontek@adusa.com Toggle Sidebar Orders Deliveries Control Orchest…" at bounding box center [723, 350] width 1446 height 700
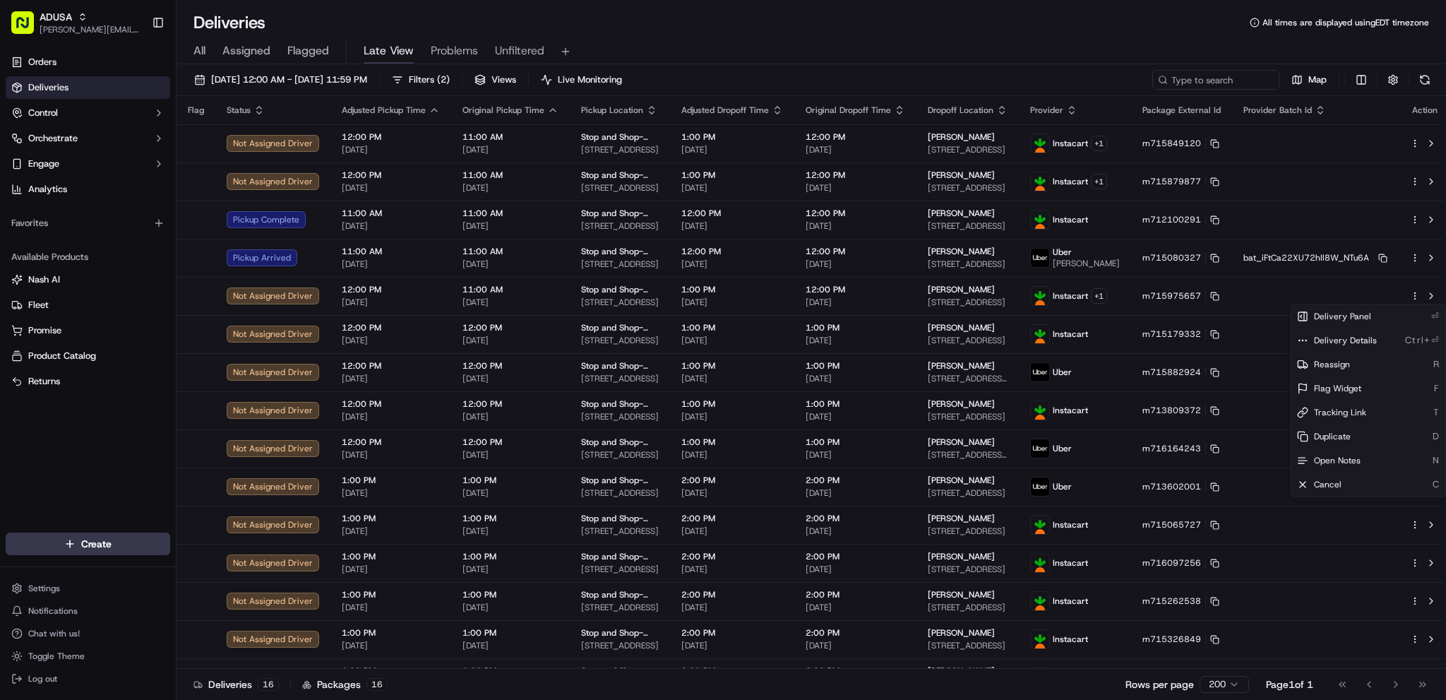
click at [768, 47] on div "All Assigned Flagged Late View Problems Unfiltered" at bounding box center [810, 52] width 1269 height 25
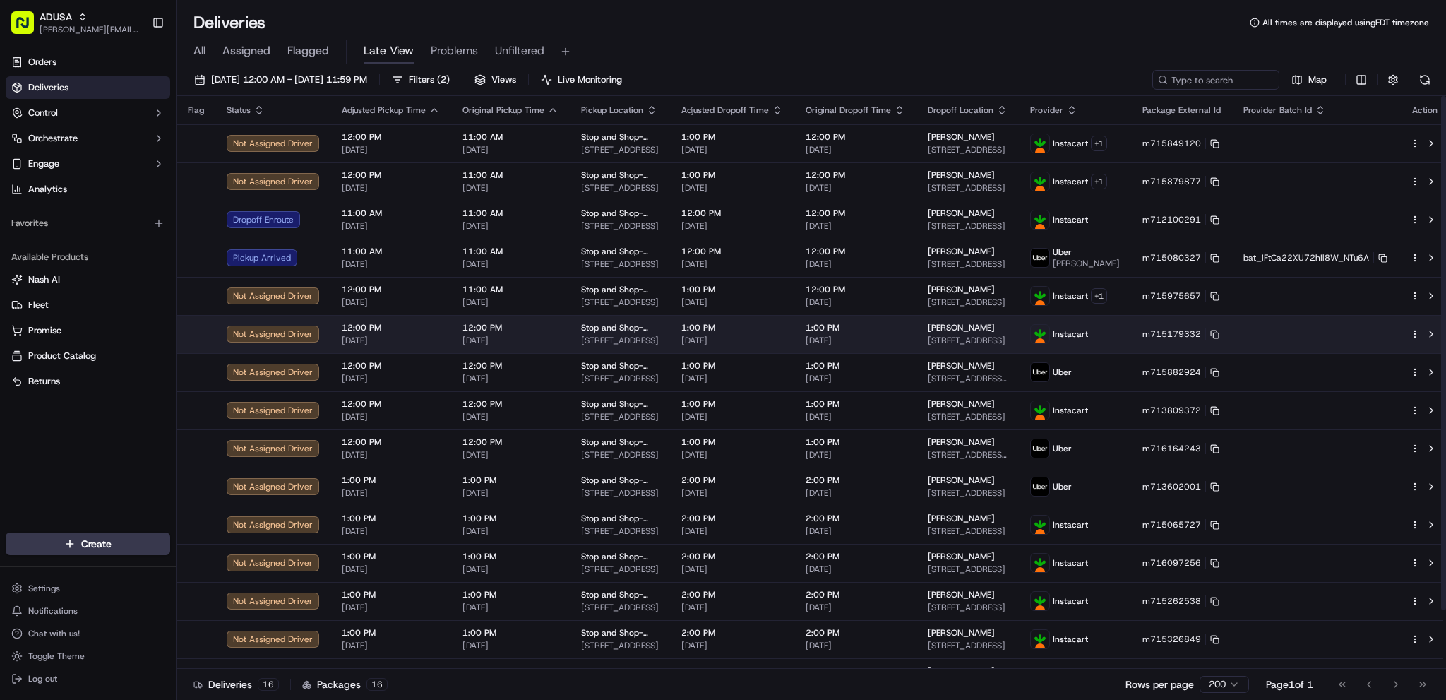
click at [1086, 337] on html "ADUSA james.swiontek@adusa.com Toggle Sidebar Orders Deliveries Control Orchest…" at bounding box center [723, 350] width 1446 height 700
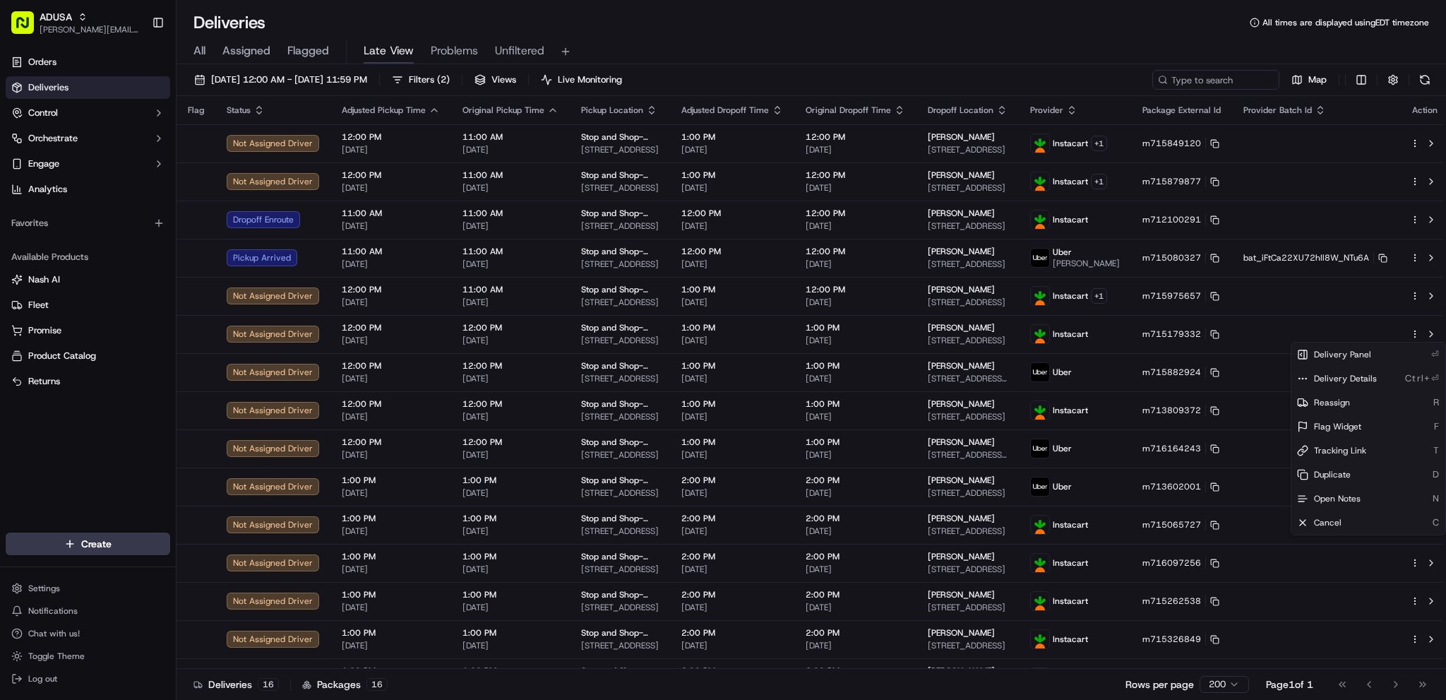
click at [1086, 296] on html "ADUSA james.swiontek@adusa.com Toggle Sidebar Orders Deliveries Control Orchest…" at bounding box center [723, 350] width 1446 height 700
click at [1086, 455] on span "Open Notes" at bounding box center [1337, 460] width 47 height 11
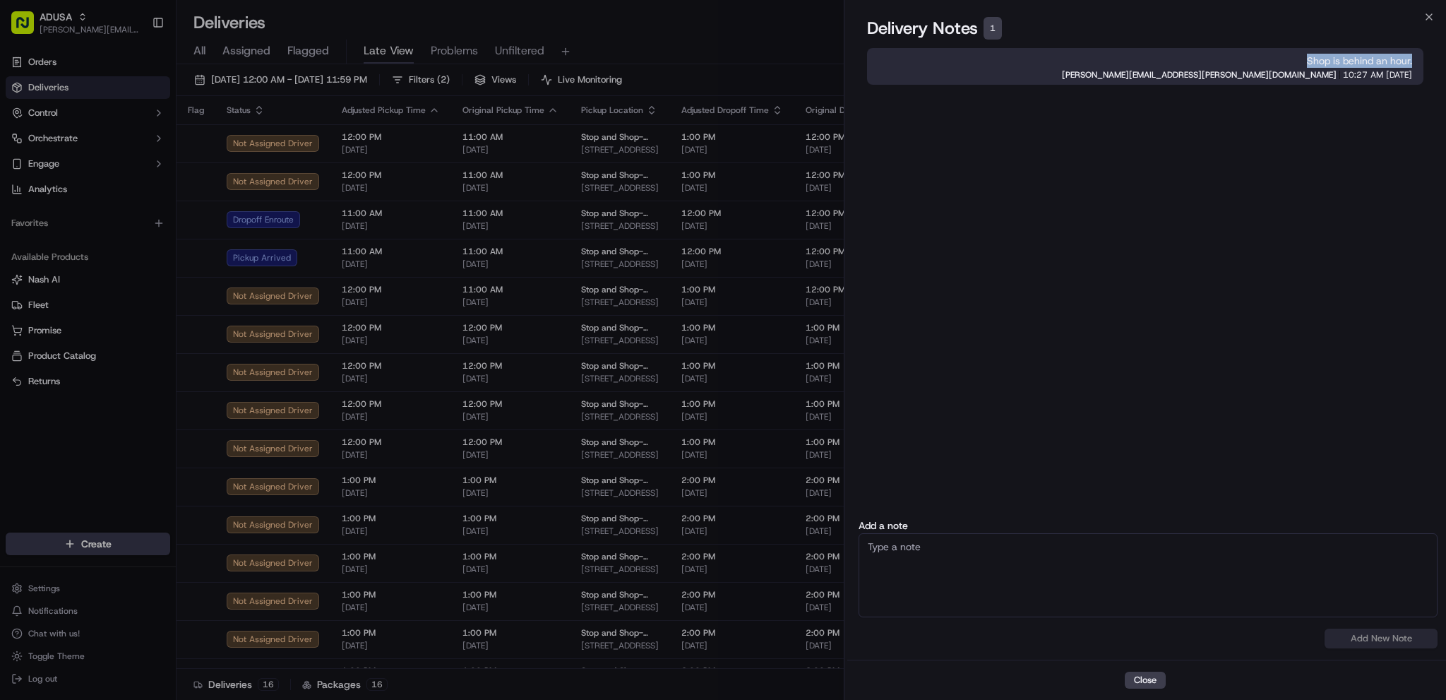
drag, startPoint x: 1306, startPoint y: 61, endPoint x: 1411, endPoint y: 66, distance: 105.3
click at [1086, 66] on span "Shop is behind an hour." at bounding box center [1145, 61] width 534 height 14
copy span "Shop is behind an hour."
click at [1086, 16] on div "Close Delivery Notes 1 Shop is behind an hour. james.swiontek@adusa.com 10:27 A…" at bounding box center [1144, 350] width 602 height 700
click at [1086, 16] on icon "button" at bounding box center [1428, 16] width 11 height 11
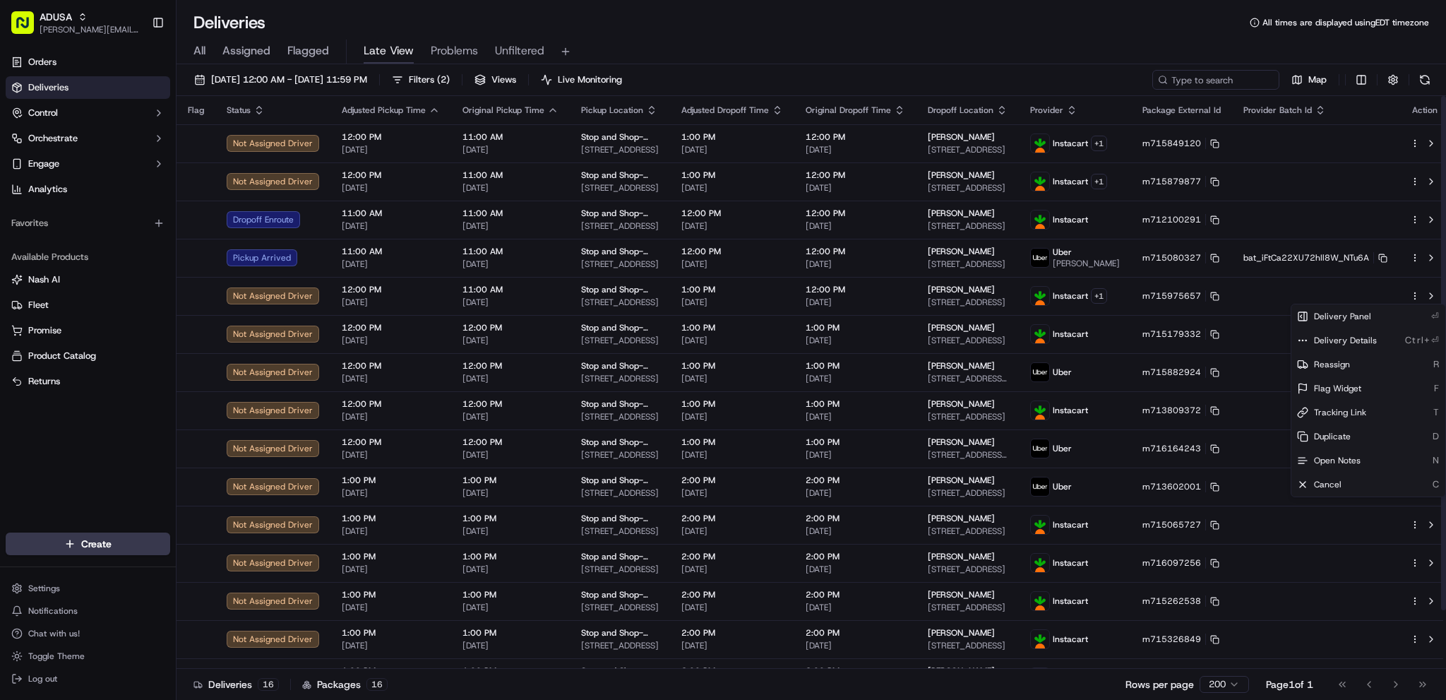
click at [1007, 35] on div "All Assigned Flagged Late View Problems Unfiltered" at bounding box center [810, 49] width 1269 height 30
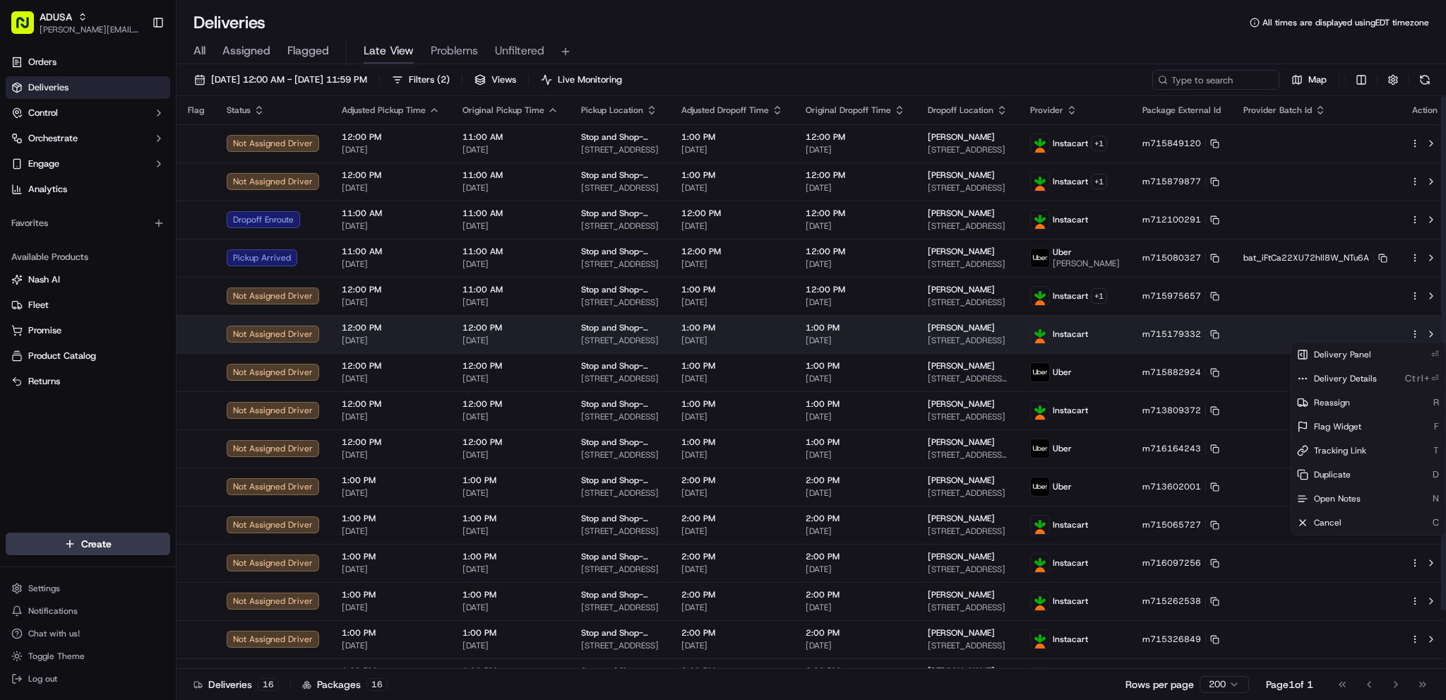
click at [1086, 335] on html "ADUSA james.swiontek@adusa.com Toggle Sidebar Orders Deliveries Control Orchest…" at bounding box center [723, 350] width 1446 height 700
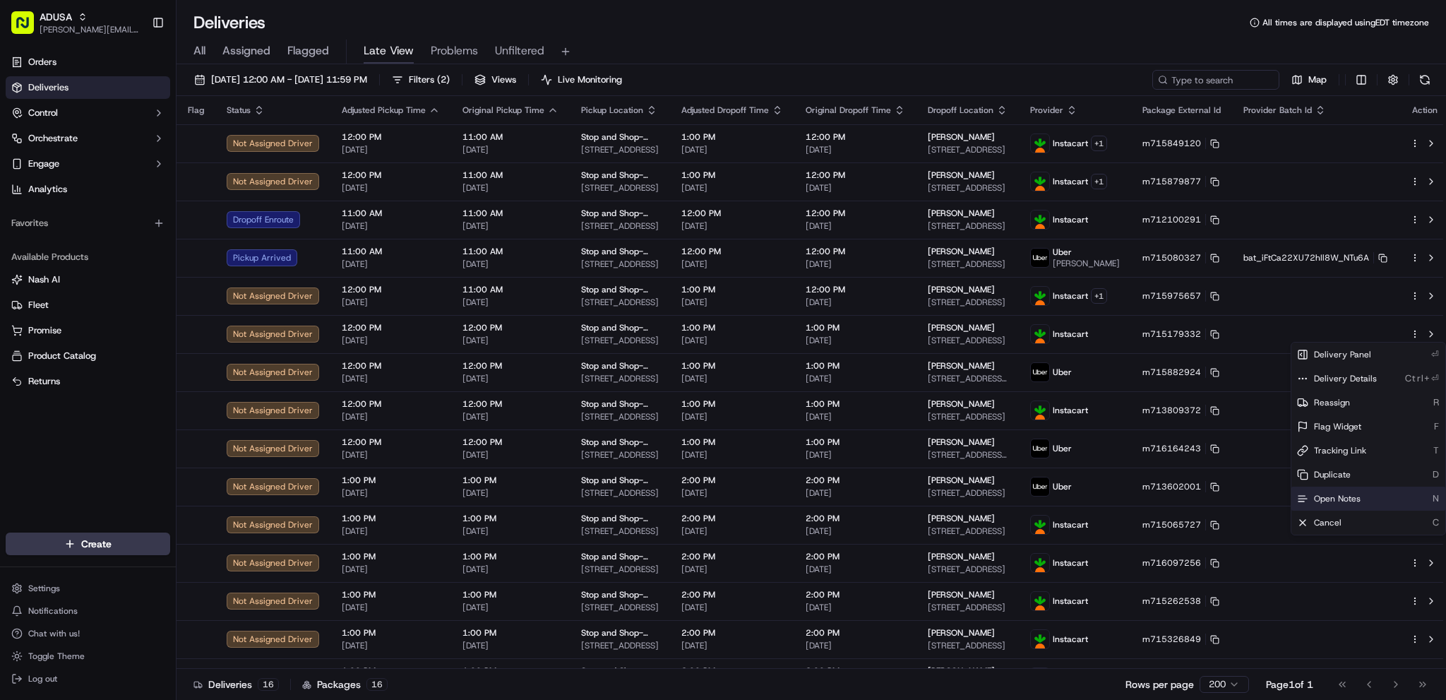
click at [1086, 490] on div "Open Notes N" at bounding box center [1368, 498] width 154 height 24
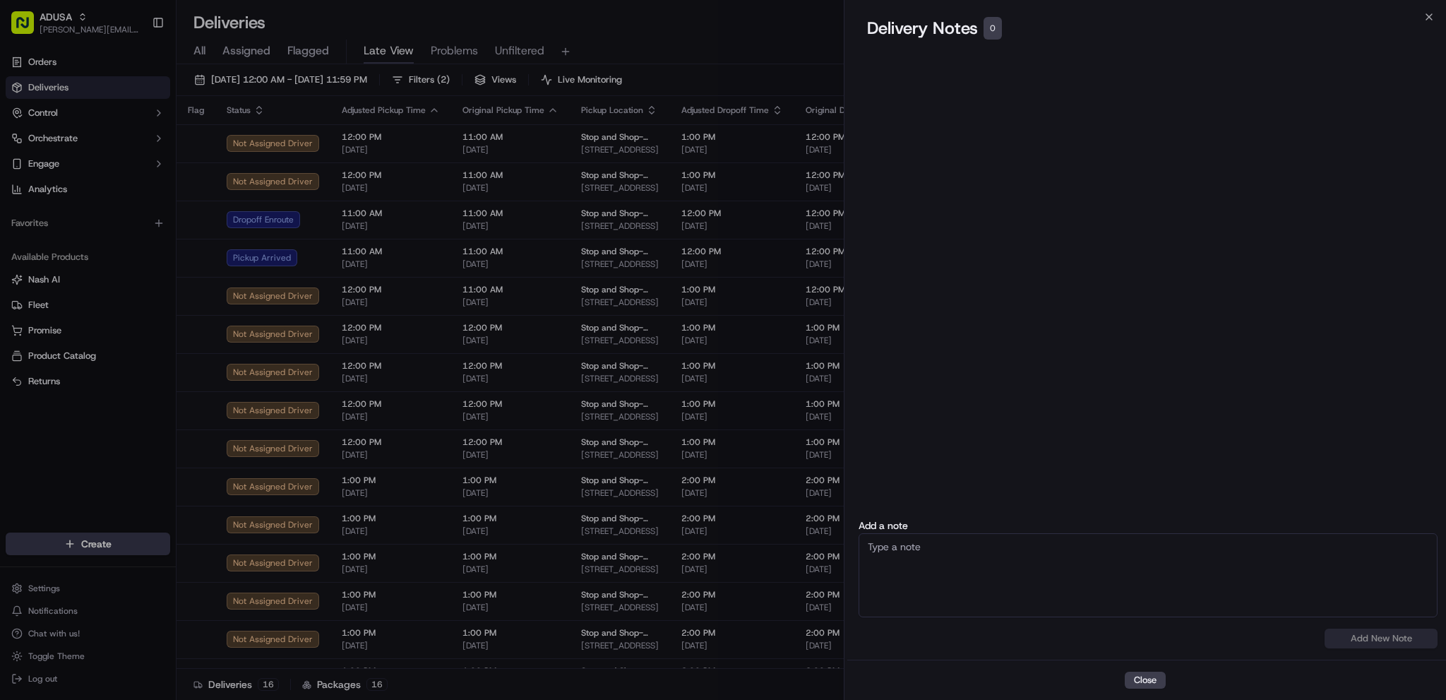
click at [1043, 514] on textarea at bounding box center [1147, 575] width 579 height 84
paste textarea "Shop is behind an hour."
type textarea "Shop is behind an hour."
click at [1086, 514] on button "Add New Note" at bounding box center [1380, 638] width 113 height 20
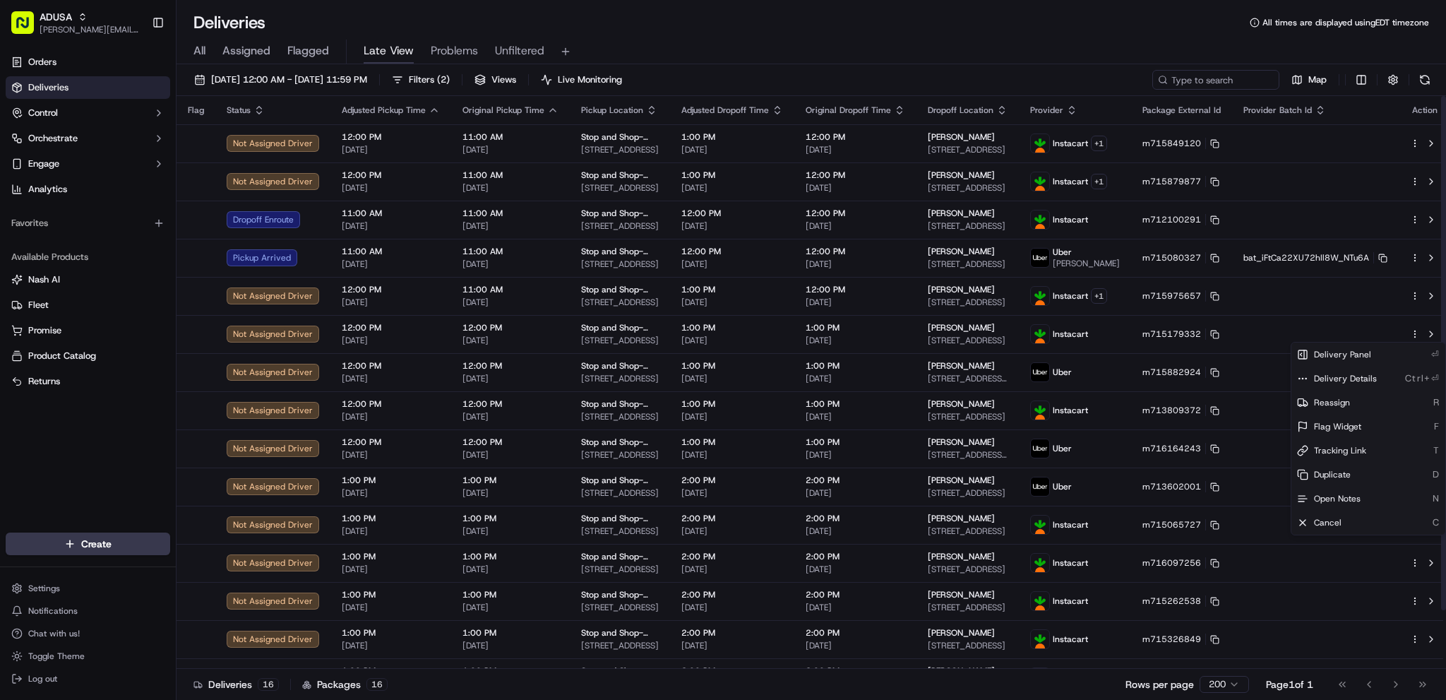
click at [928, 44] on div "All Assigned Flagged Late View Problems Unfiltered" at bounding box center [810, 52] width 1269 height 25
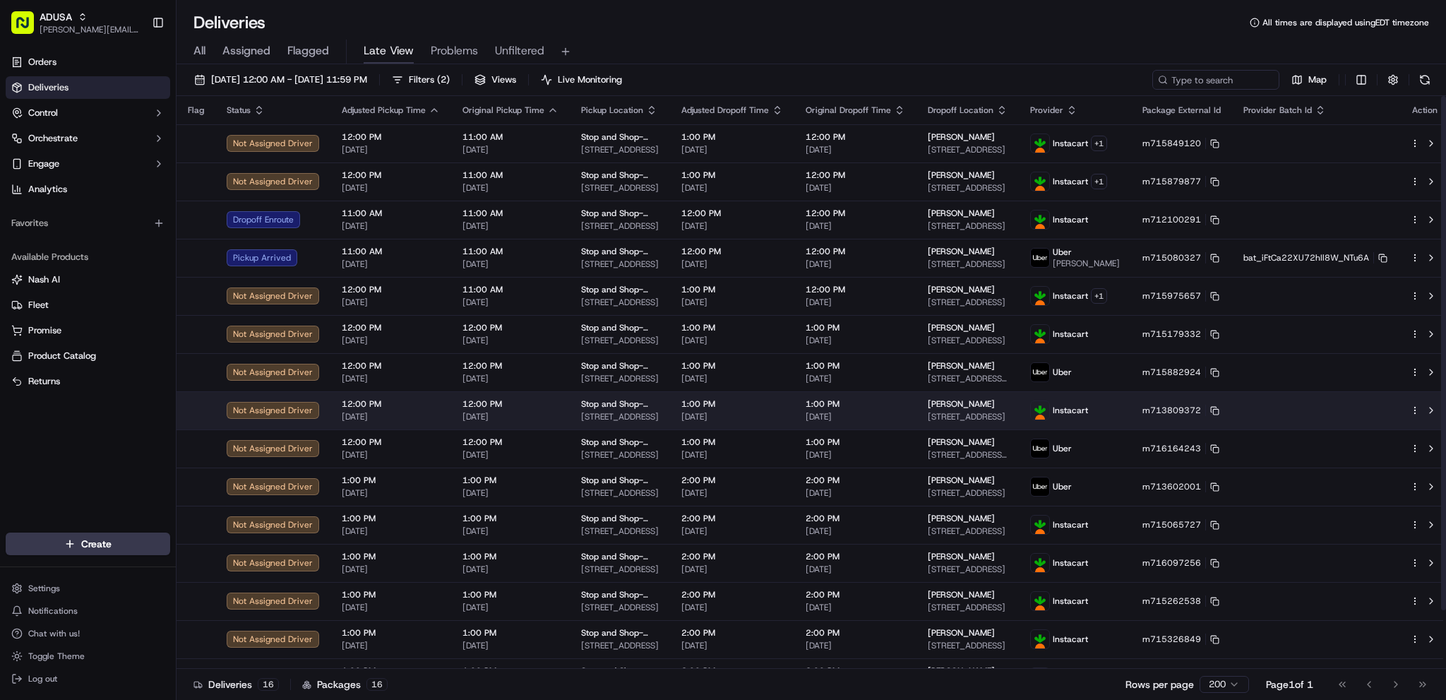
click at [1086, 411] on html "ADUSA james.swiontek@adusa.com Toggle Sidebar Orders Deliveries Control Orchest…" at bounding box center [723, 350] width 1446 height 700
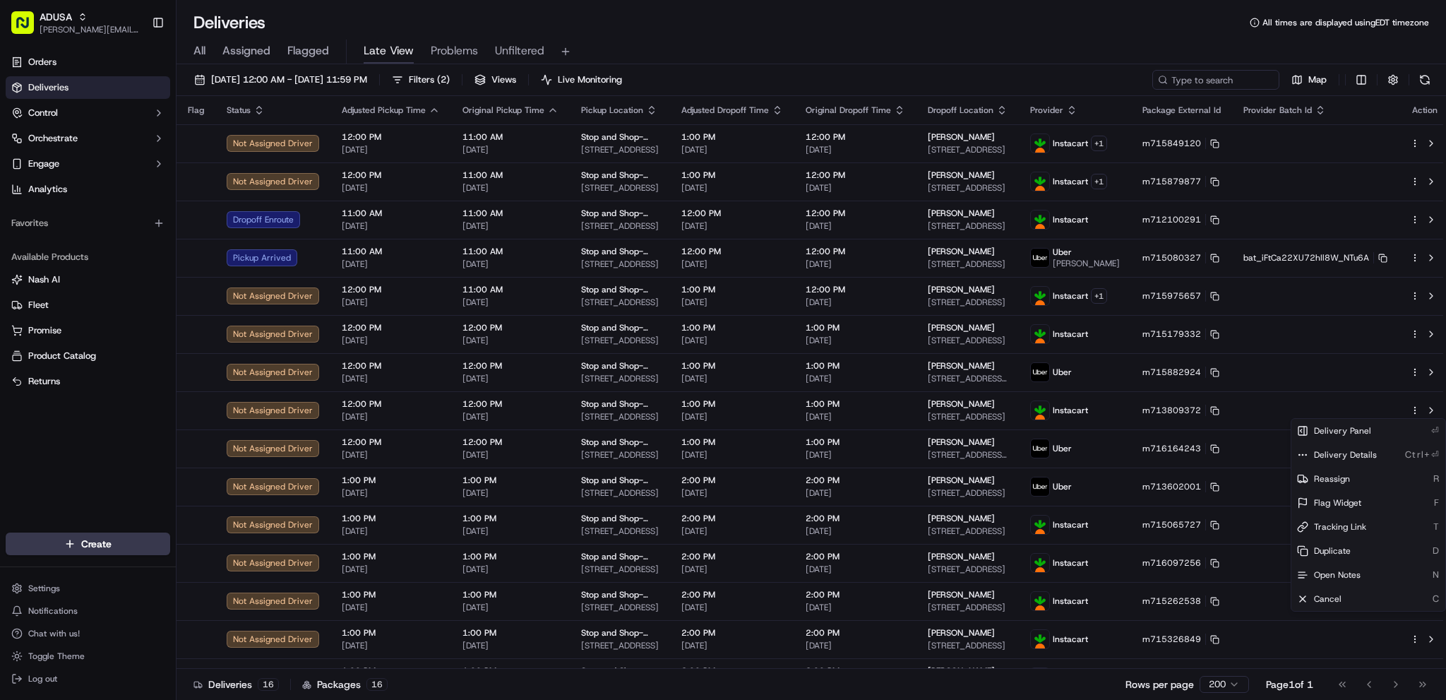
click at [1086, 374] on html "ADUSA james.swiontek@adusa.com Toggle Sidebar Orders Deliveries Control Orchest…" at bounding box center [723, 350] width 1446 height 700
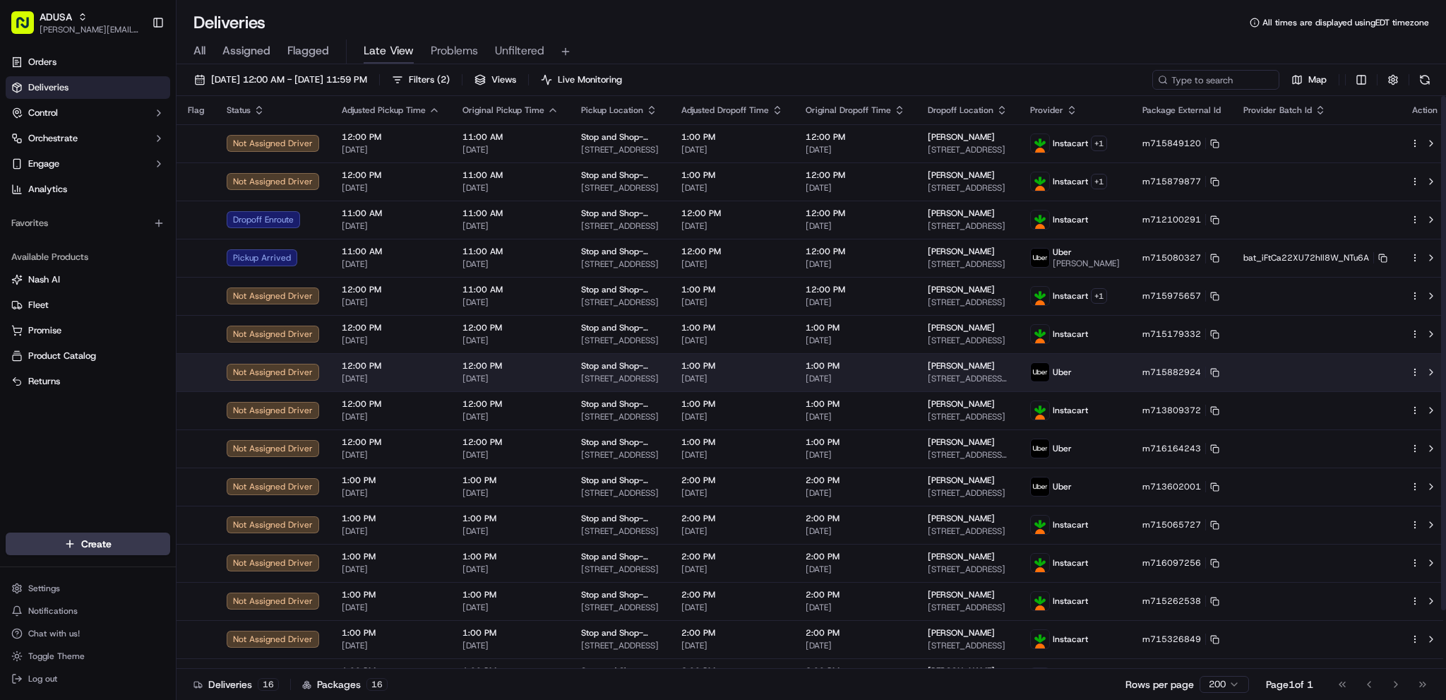
click at [1086, 372] on html "ADUSA james.swiontek@adusa.com Toggle Sidebar Orders Deliveries Control Orchest…" at bounding box center [723, 350] width 1446 height 700
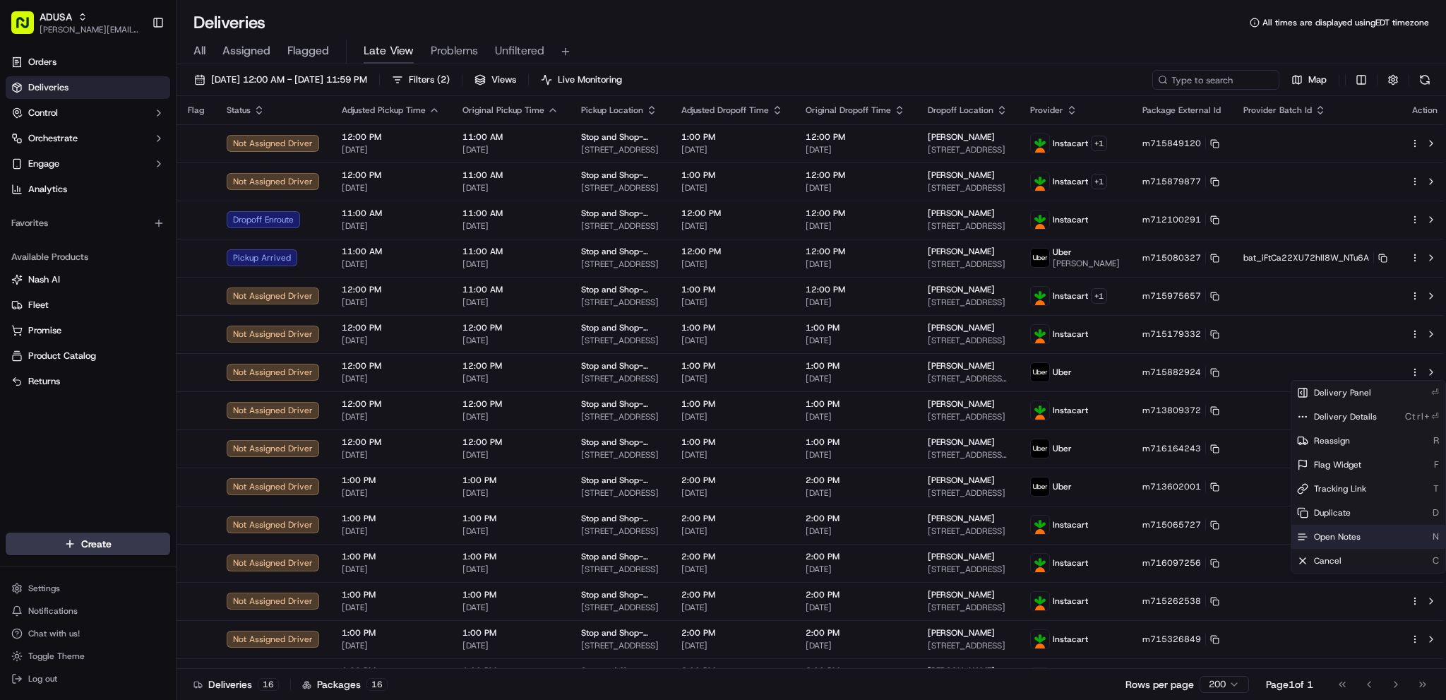
click at [1086, 514] on div "Open Notes N" at bounding box center [1368, 536] width 154 height 24
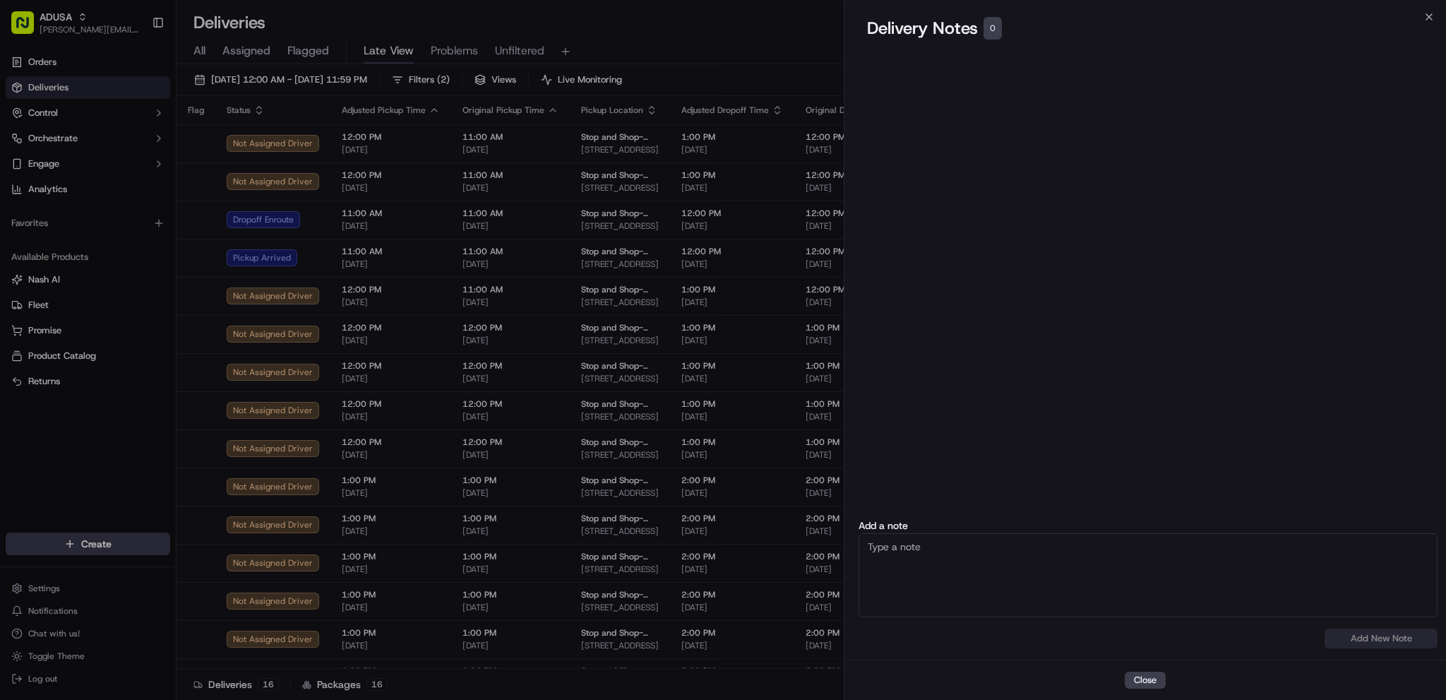
click at [1034, 514] on textarea at bounding box center [1147, 575] width 579 height 84
paste textarea "Shop is behind an hour."
type textarea "Shop is behind an hour."
click at [1086, 514] on button "Add New Note" at bounding box center [1380, 638] width 113 height 20
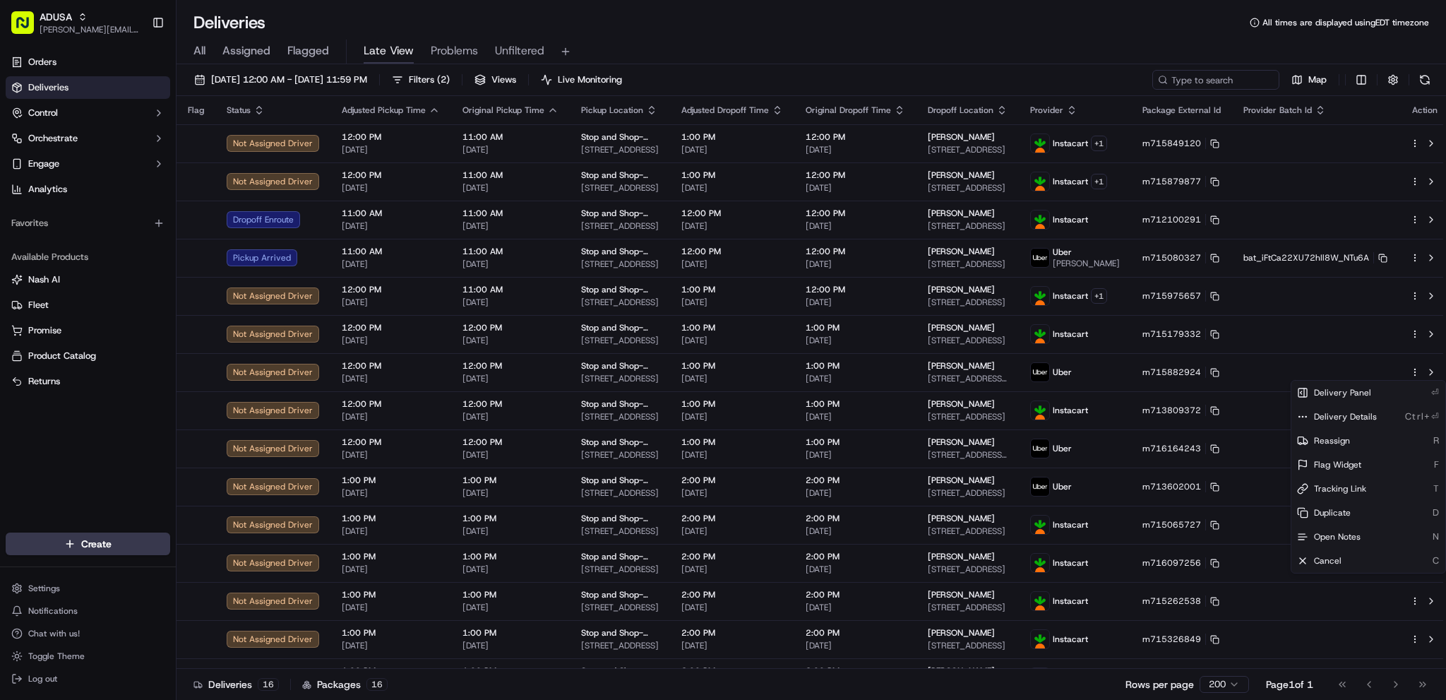
click at [758, 45] on div "All Assigned Flagged Late View Problems Unfiltered" at bounding box center [810, 52] width 1269 height 25
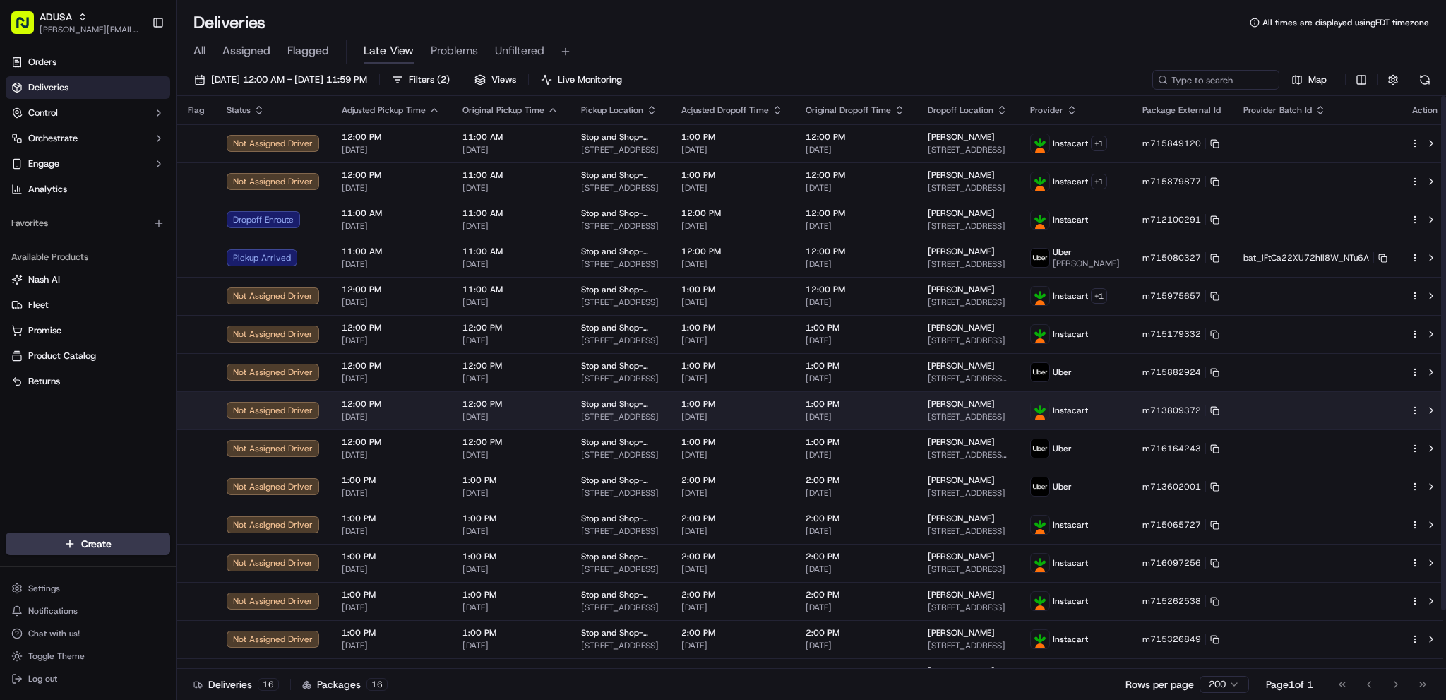
click at [1086, 415] on div at bounding box center [1425, 410] width 30 height 17
click at [1086, 407] on html "ADUSA james.swiontek@adusa.com Toggle Sidebar Orders Deliveries Control Orchest…" at bounding box center [723, 350] width 1446 height 700
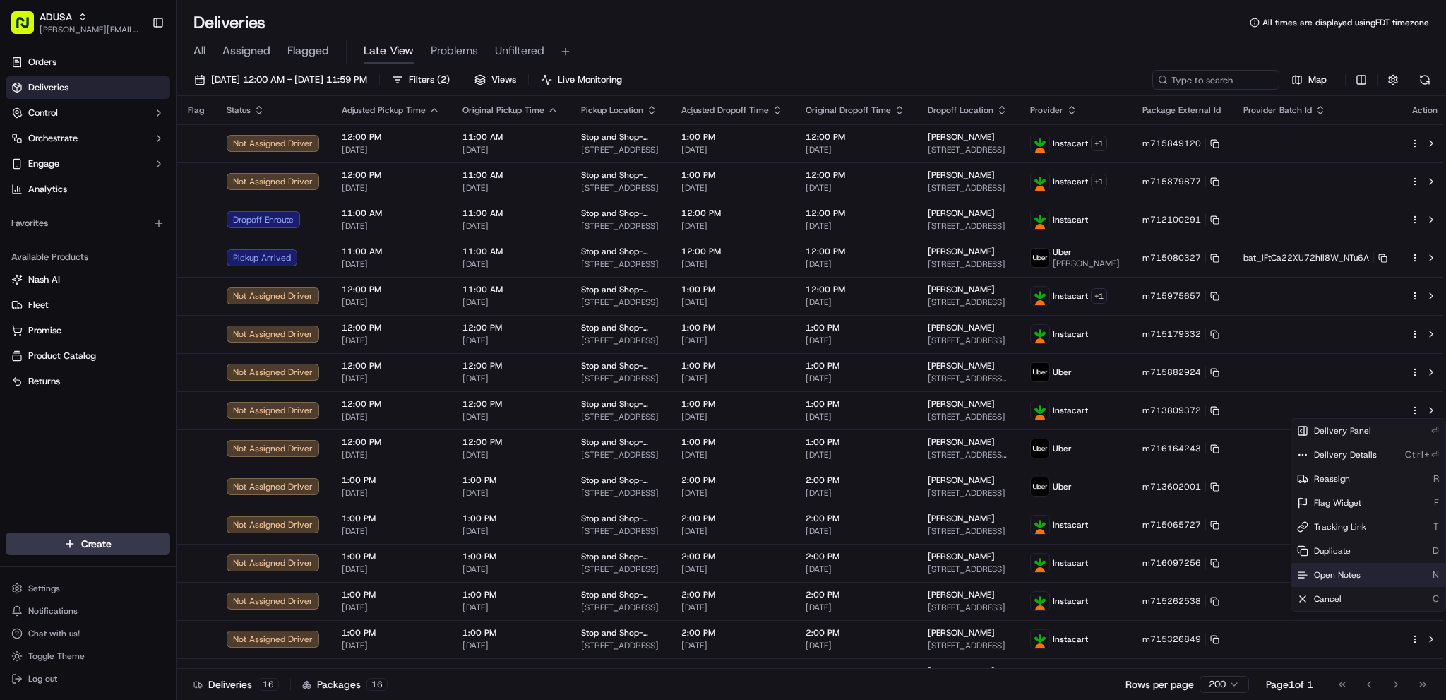
click at [1086, 514] on span "Open Notes" at bounding box center [1337, 574] width 47 height 11
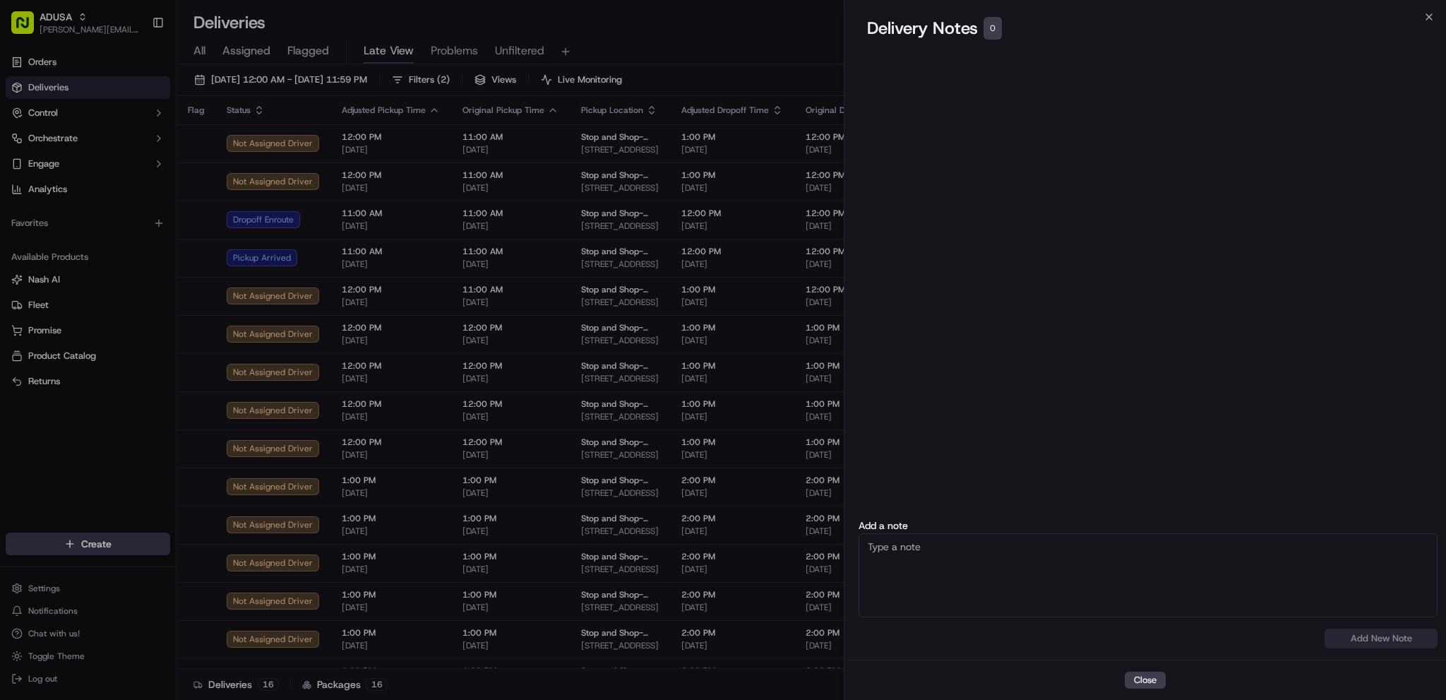
click at [1012, 514] on textarea at bounding box center [1147, 575] width 579 height 84
paste textarea "Shop is behind an hour."
type textarea "Shop is behind an hour."
click at [1086, 514] on button "Add New Note" at bounding box center [1380, 638] width 113 height 20
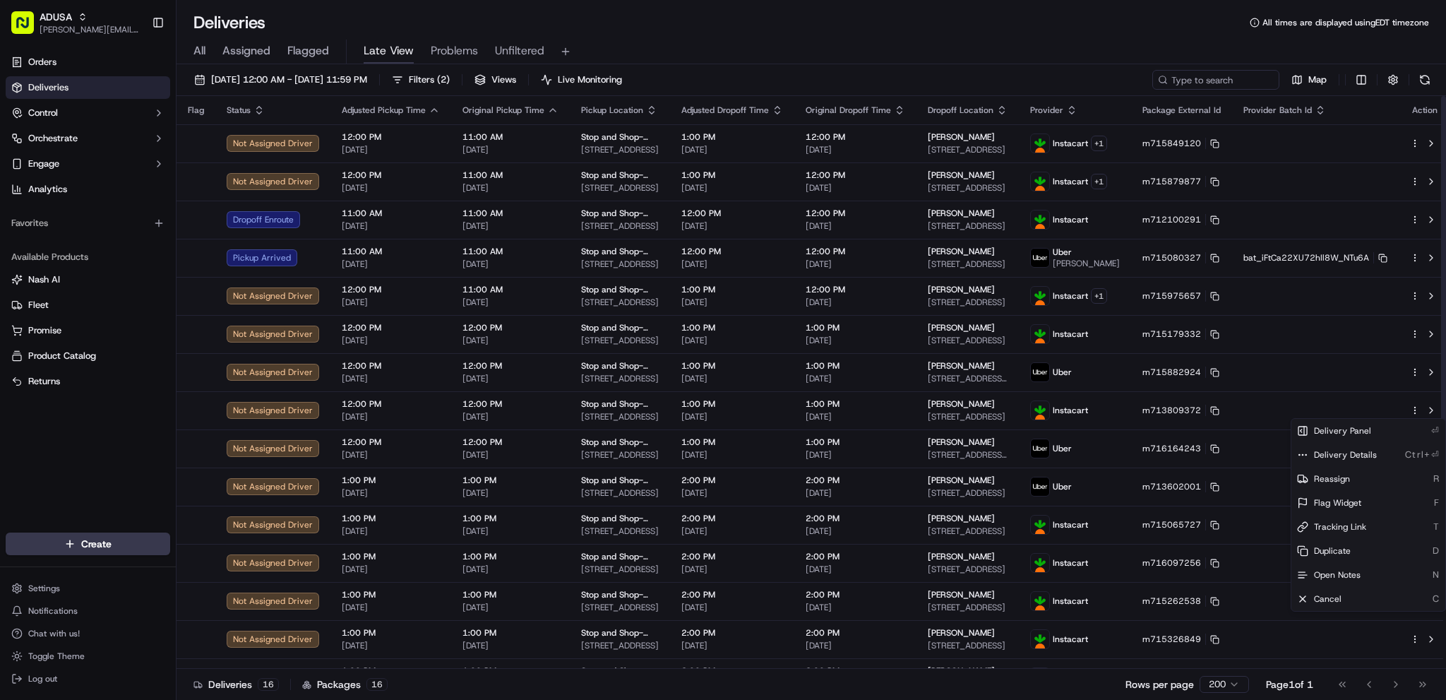
click at [1033, 59] on div "All Assigned Flagged Late View Problems Unfiltered" at bounding box center [810, 52] width 1269 height 25
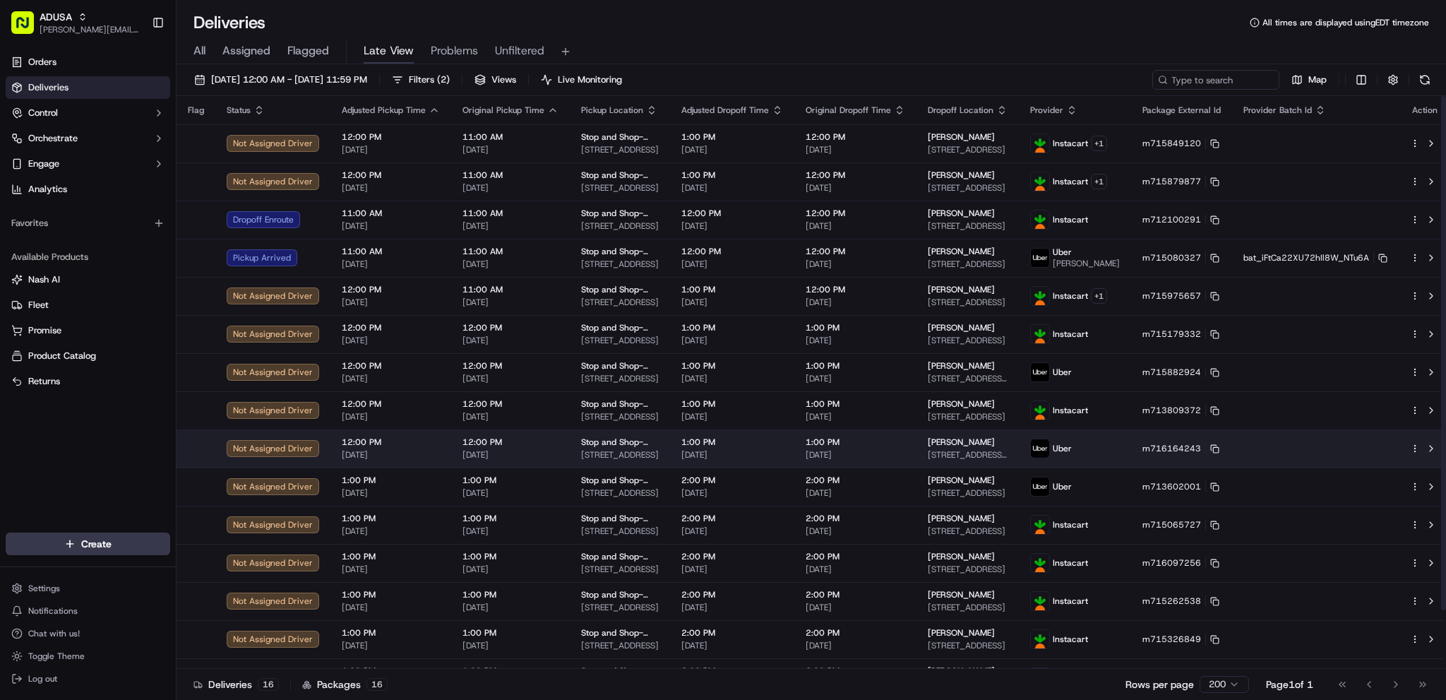
click at [1086, 447] on html "ADUSA james.swiontek@adusa.com Toggle Sidebar Orders Deliveries Control Orchest…" at bounding box center [723, 350] width 1446 height 700
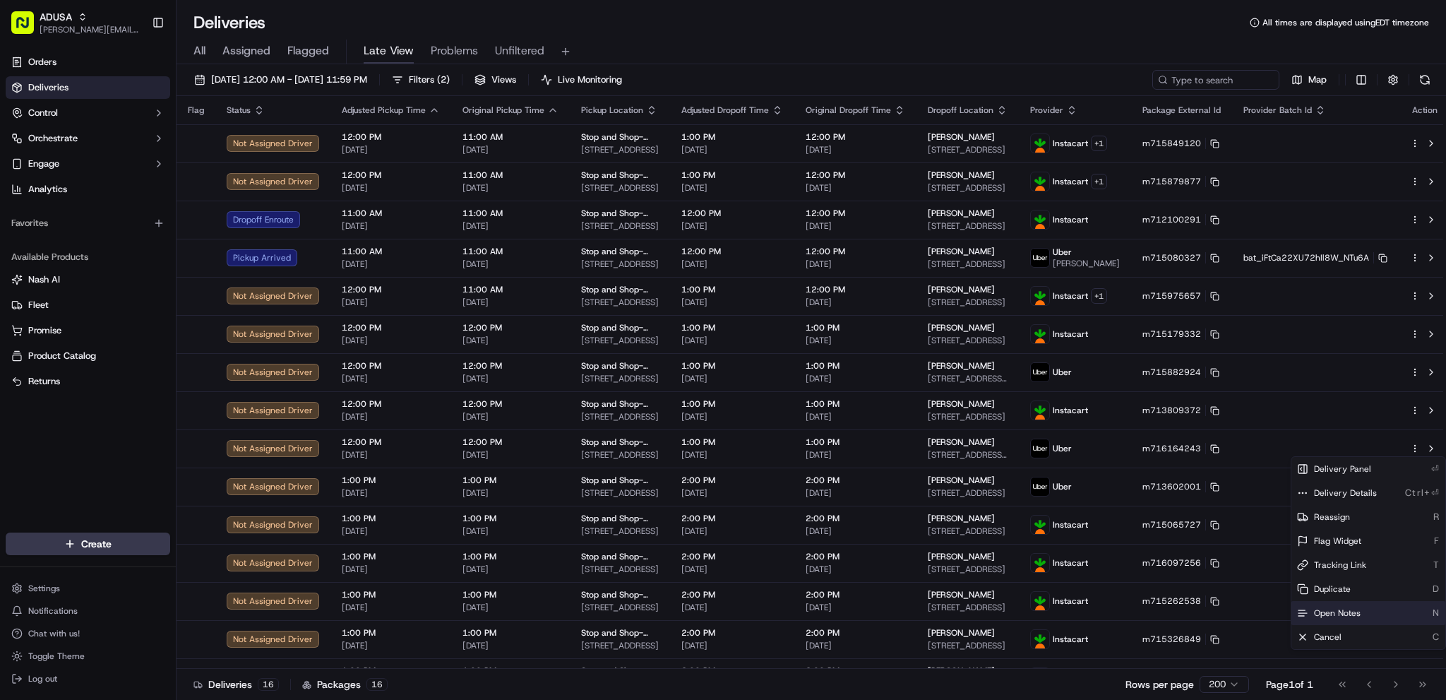
click at [1086, 514] on span "Open Notes" at bounding box center [1337, 612] width 47 height 11
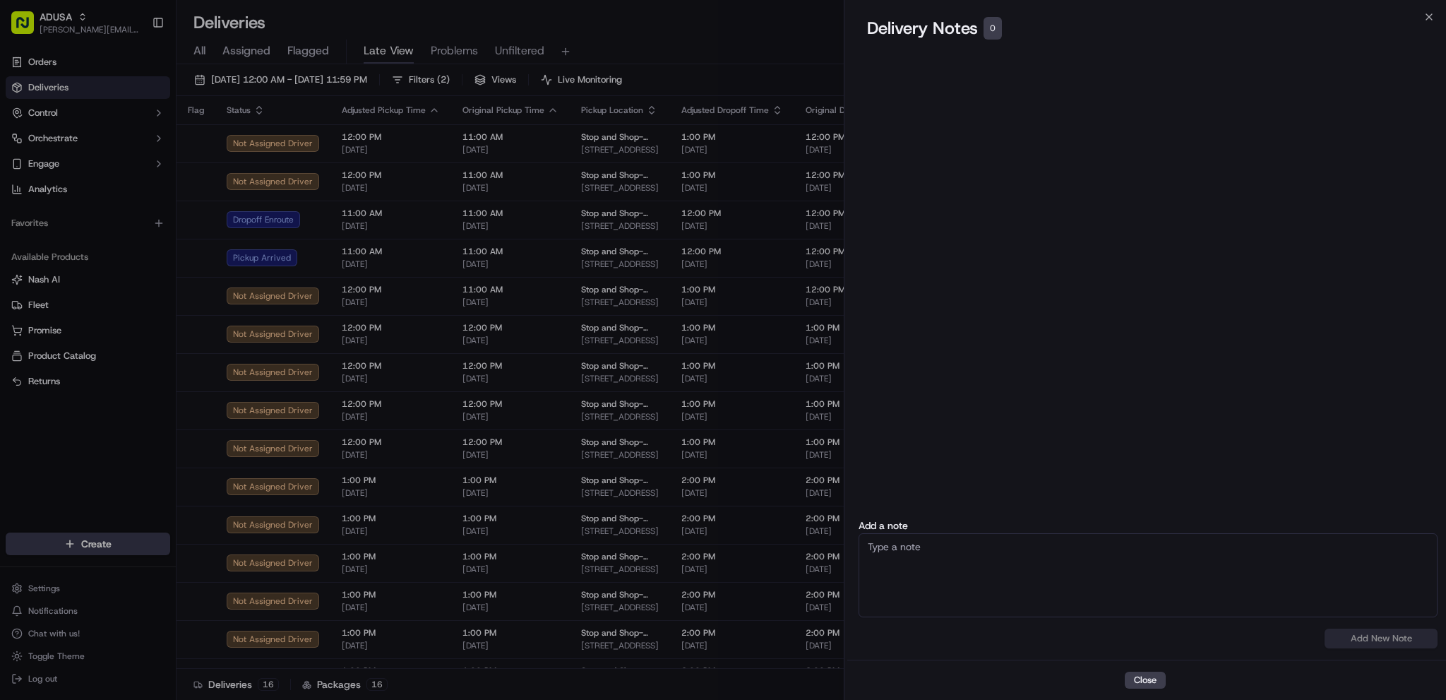
drag, startPoint x: 1132, startPoint y: 568, endPoint x: 1139, endPoint y: 572, distance: 7.6
click at [1086, 514] on textarea at bounding box center [1147, 575] width 579 height 84
paste textarea "Shop is behind an hour."
type textarea "Shop is behind an hour."
click at [1086, 514] on button "Add New Note" at bounding box center [1380, 638] width 113 height 20
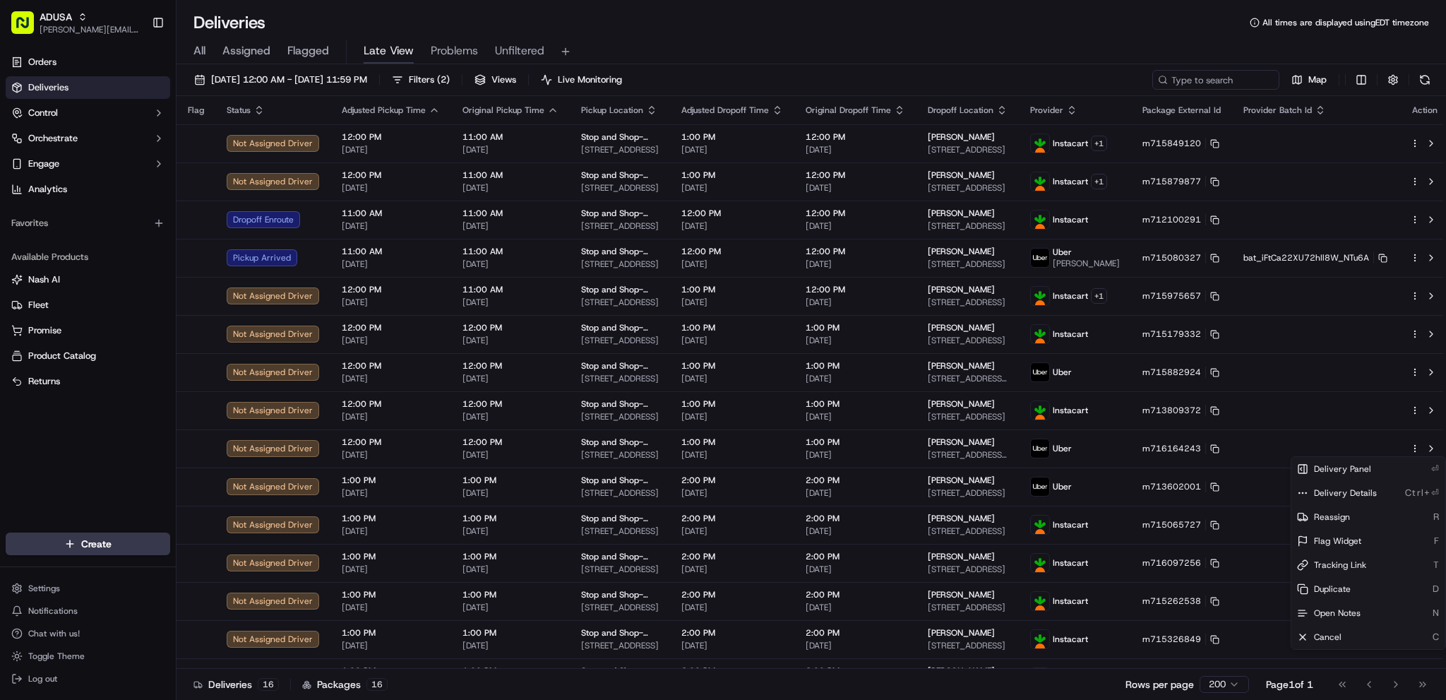
click at [1028, 50] on div "All Assigned Flagged Late View Problems Unfiltered" at bounding box center [810, 52] width 1269 height 25
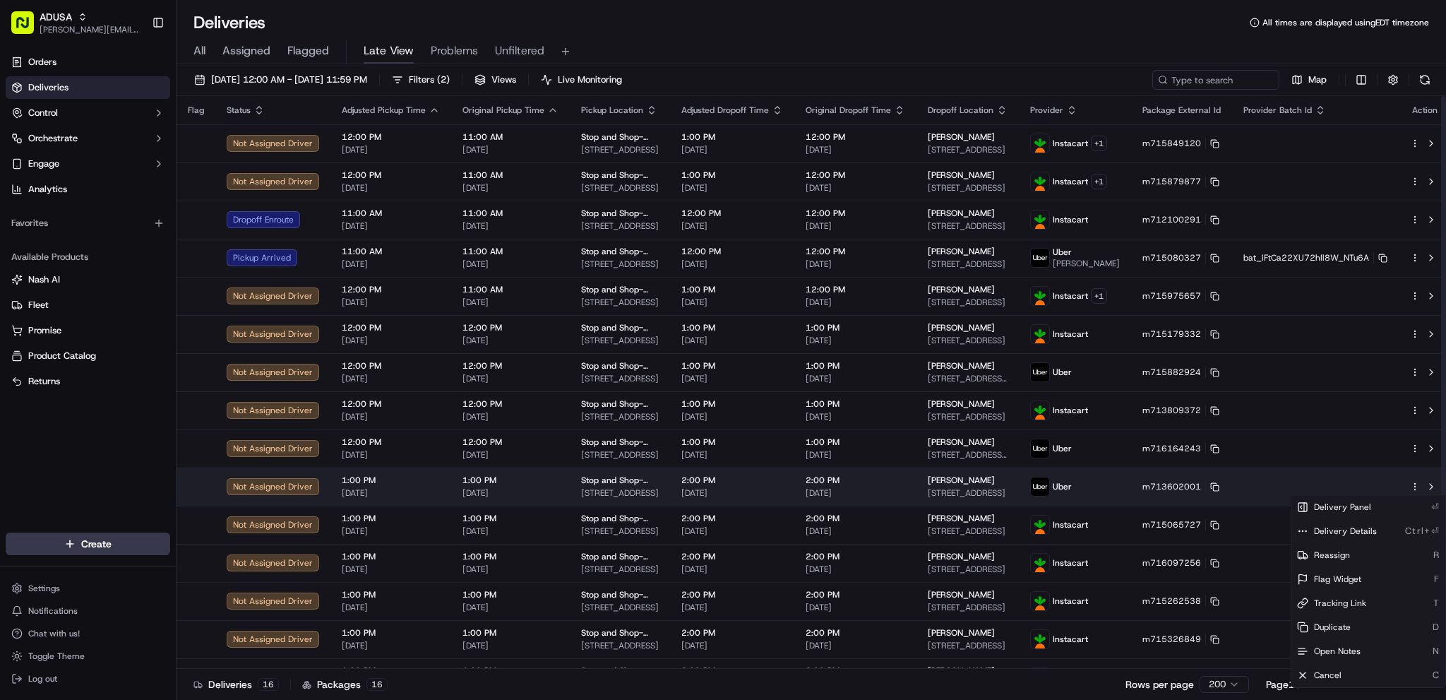
click at [1086, 486] on html "ADUSA james.swiontek@adusa.com Toggle Sidebar Orders Deliveries Control Orchest…" at bounding box center [723, 350] width 1446 height 700
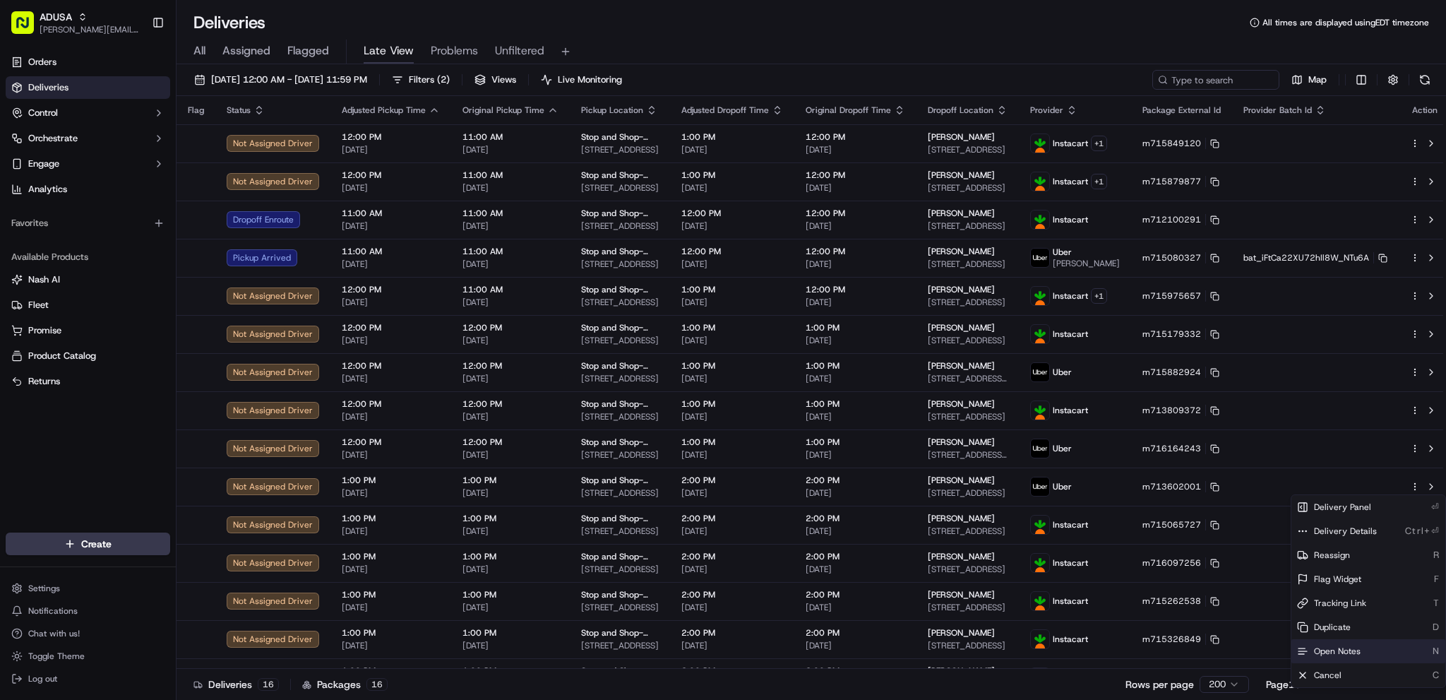
click at [1086, 514] on div "Open Notes N" at bounding box center [1368, 651] width 154 height 24
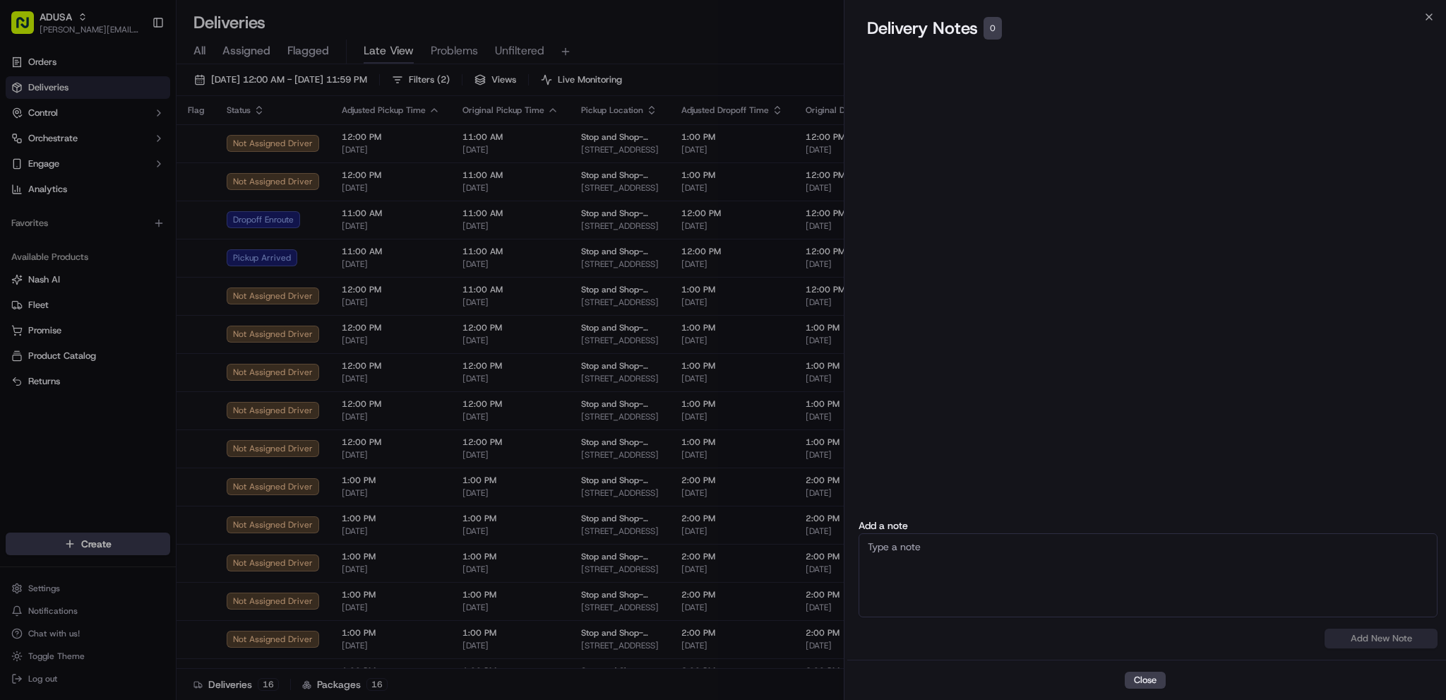
drag, startPoint x: 1086, startPoint y: 608, endPoint x: 1195, endPoint y: 625, distance: 110.7
click at [1086, 514] on textarea at bounding box center [1147, 575] width 579 height 84
paste textarea "Shop is behind an hour."
type textarea "Shop is behind an hour."
click at [1086, 514] on button "Add New Note" at bounding box center [1380, 638] width 113 height 20
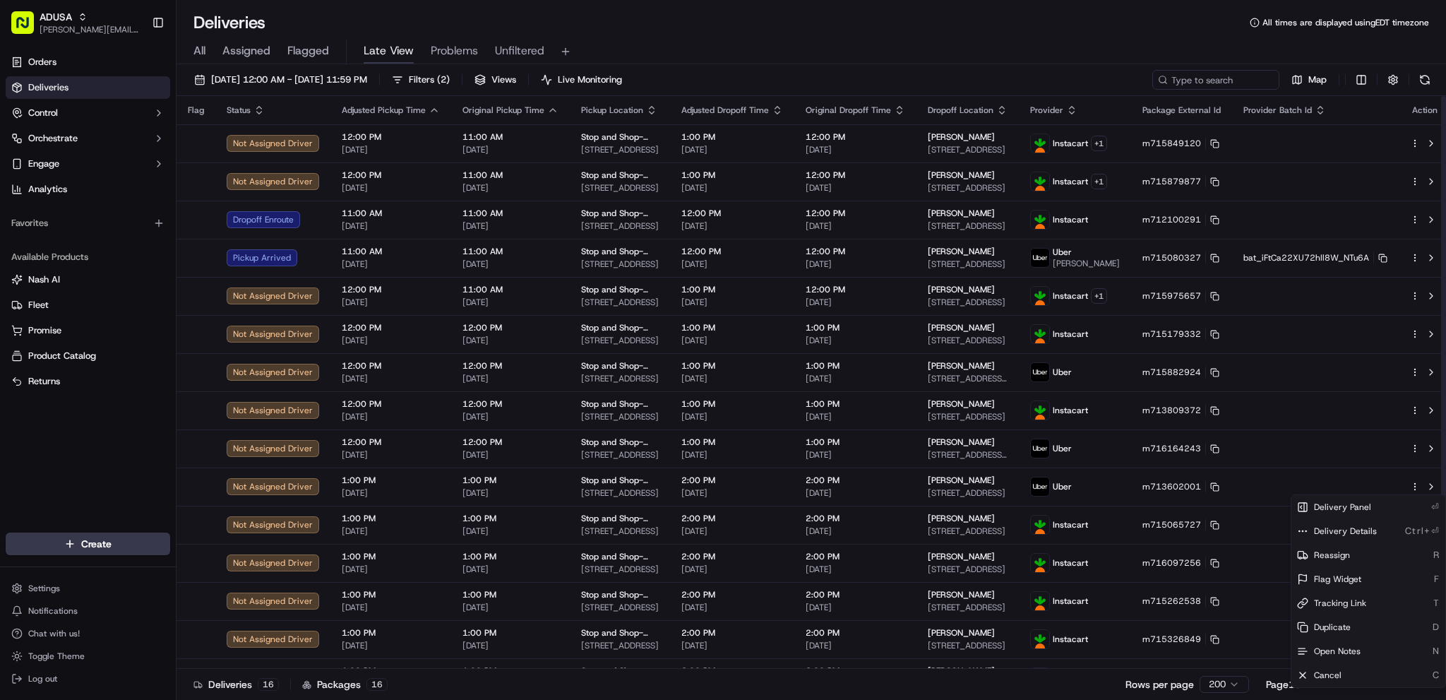
click at [855, 49] on div "All Assigned Flagged Late View Problems Unfiltered" at bounding box center [810, 52] width 1269 height 25
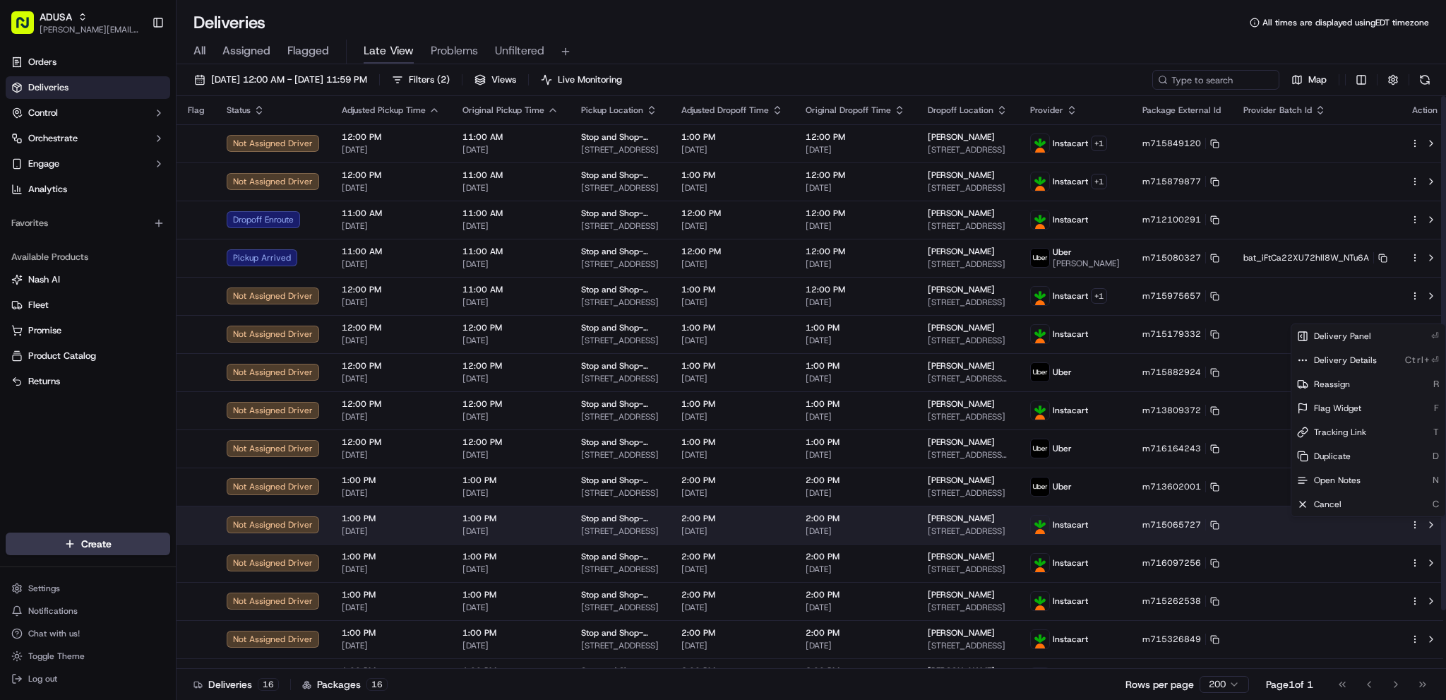
click at [1086, 514] on html "ADUSA james.swiontek@adusa.com Toggle Sidebar Orders Deliveries Control Orchest…" at bounding box center [723, 350] width 1446 height 700
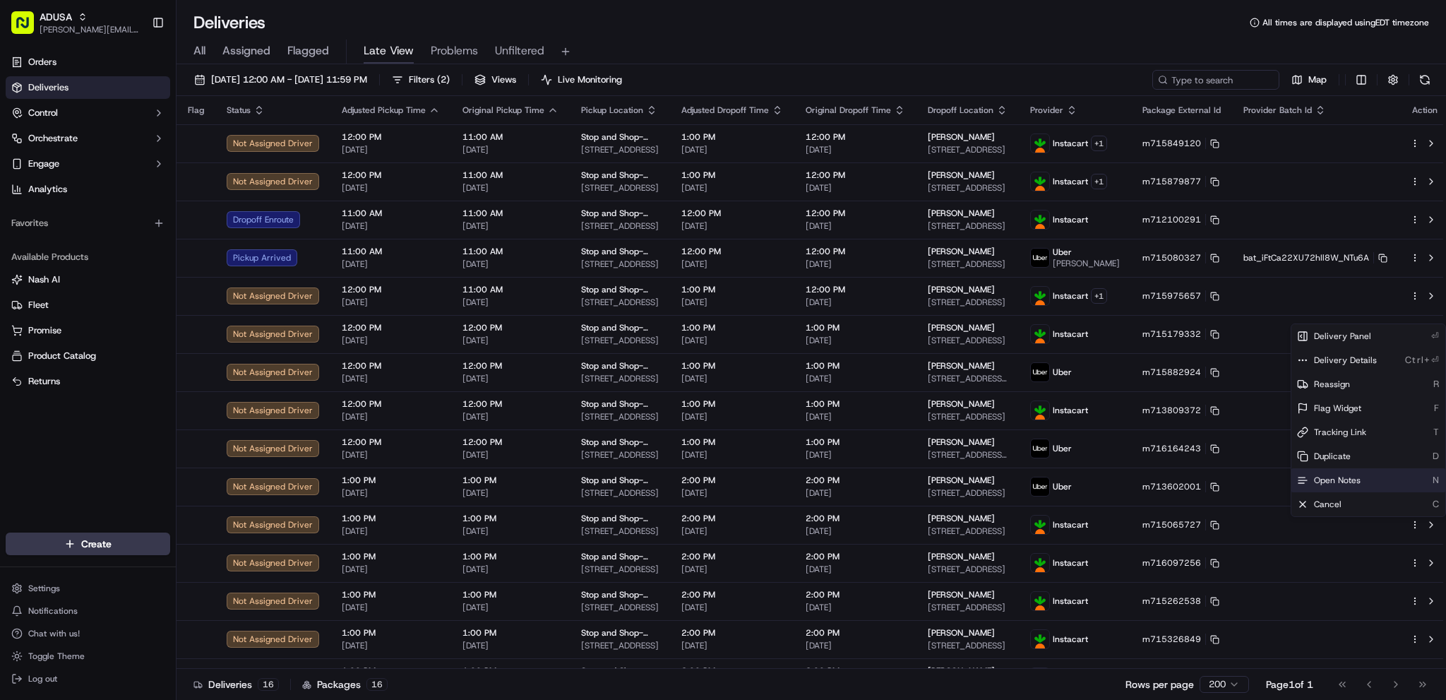
click at [1086, 476] on div "Open Notes N" at bounding box center [1368, 480] width 154 height 24
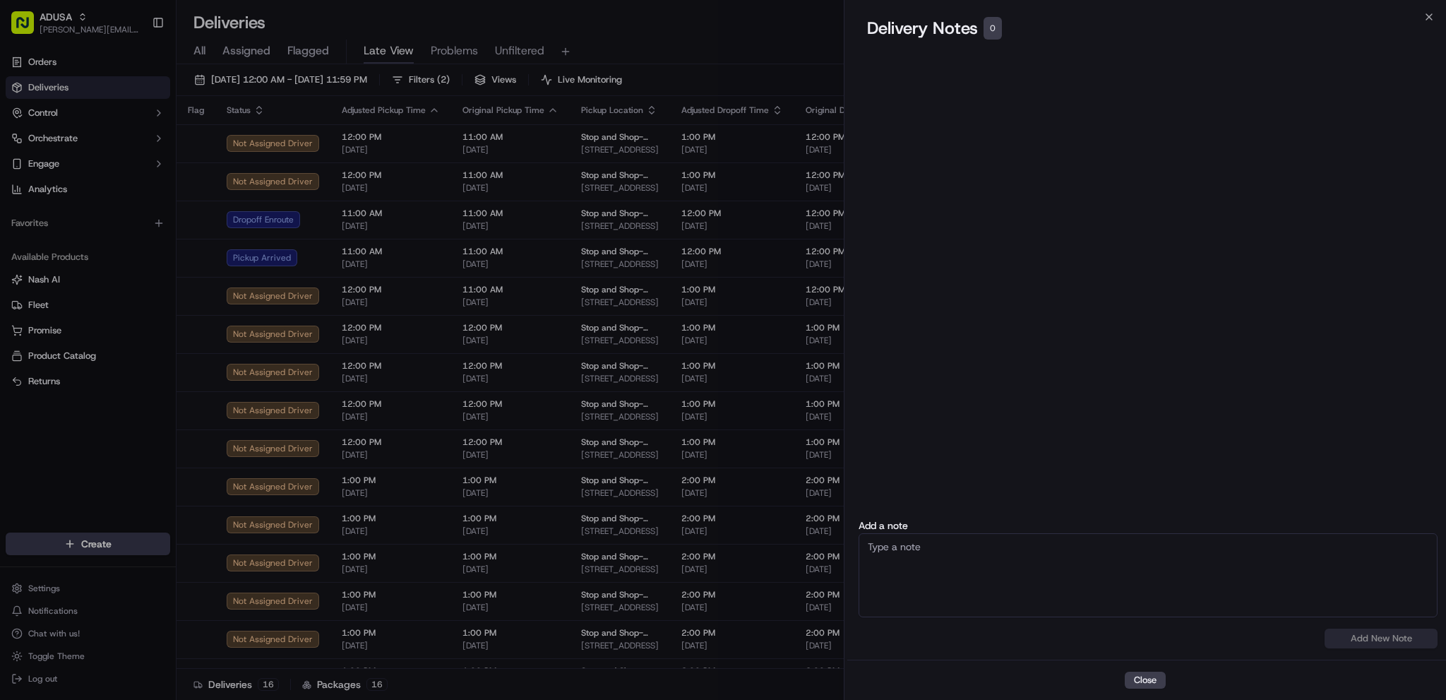
click at [1003, 514] on textarea at bounding box center [1147, 575] width 579 height 84
paste textarea "Shop is behind an hour."
type textarea "Shop is behind an hour."
click at [1086, 514] on button "Add New Note" at bounding box center [1380, 638] width 113 height 20
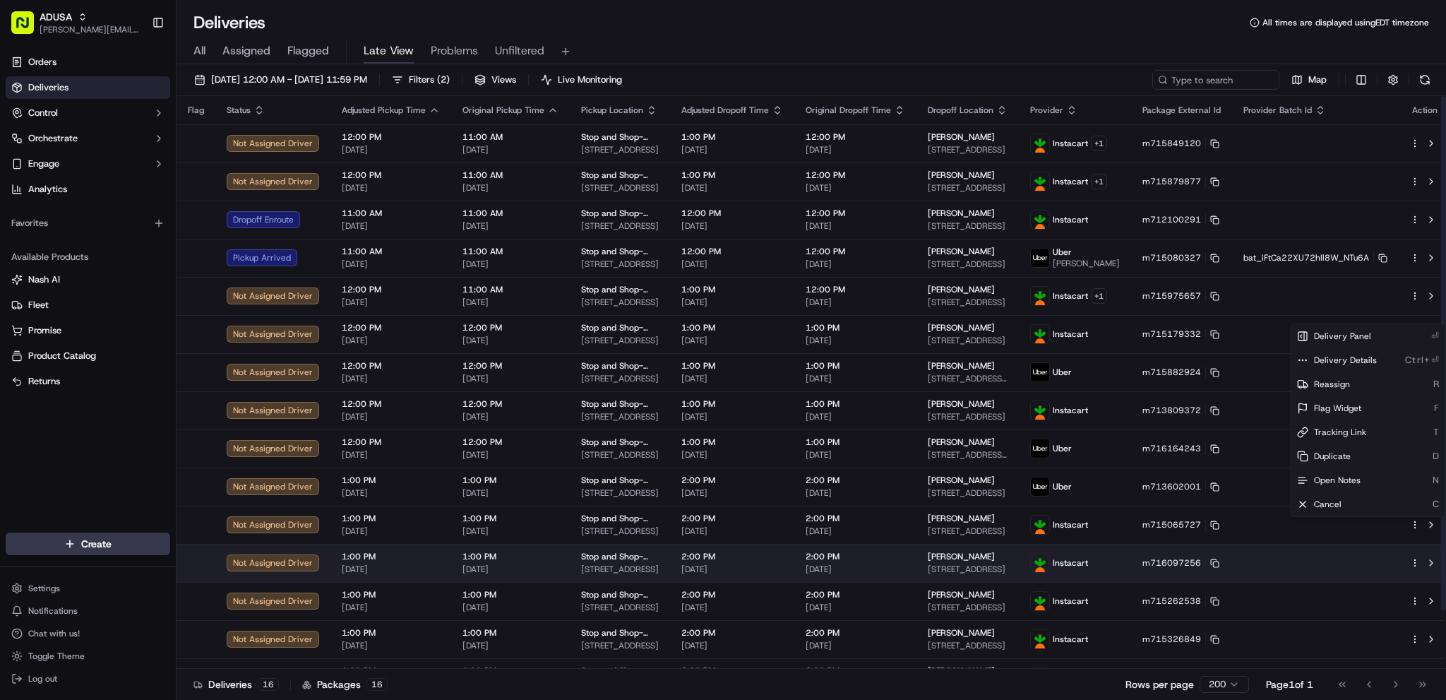
click at [1086, 514] on icon "button" at bounding box center [1415, 563] width 10 height 10
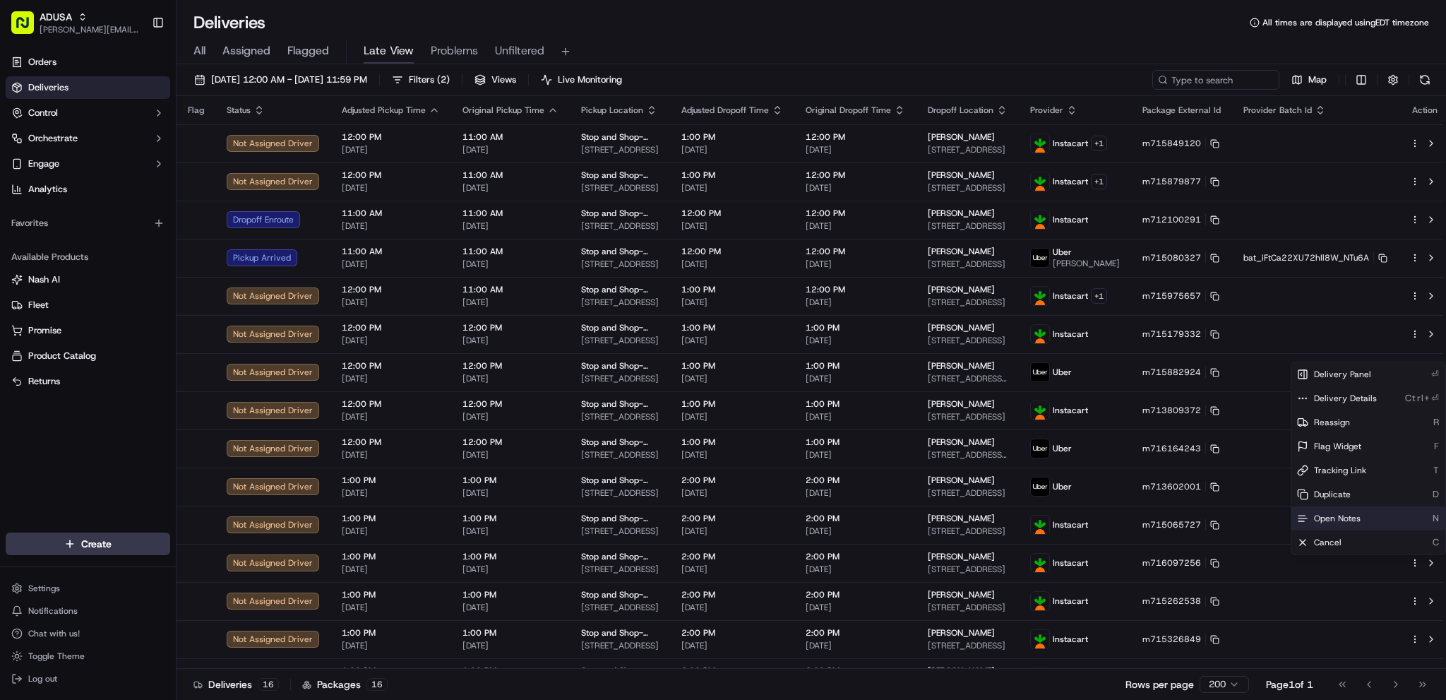
click at [1086, 514] on span "Open Notes" at bounding box center [1337, 517] width 47 height 11
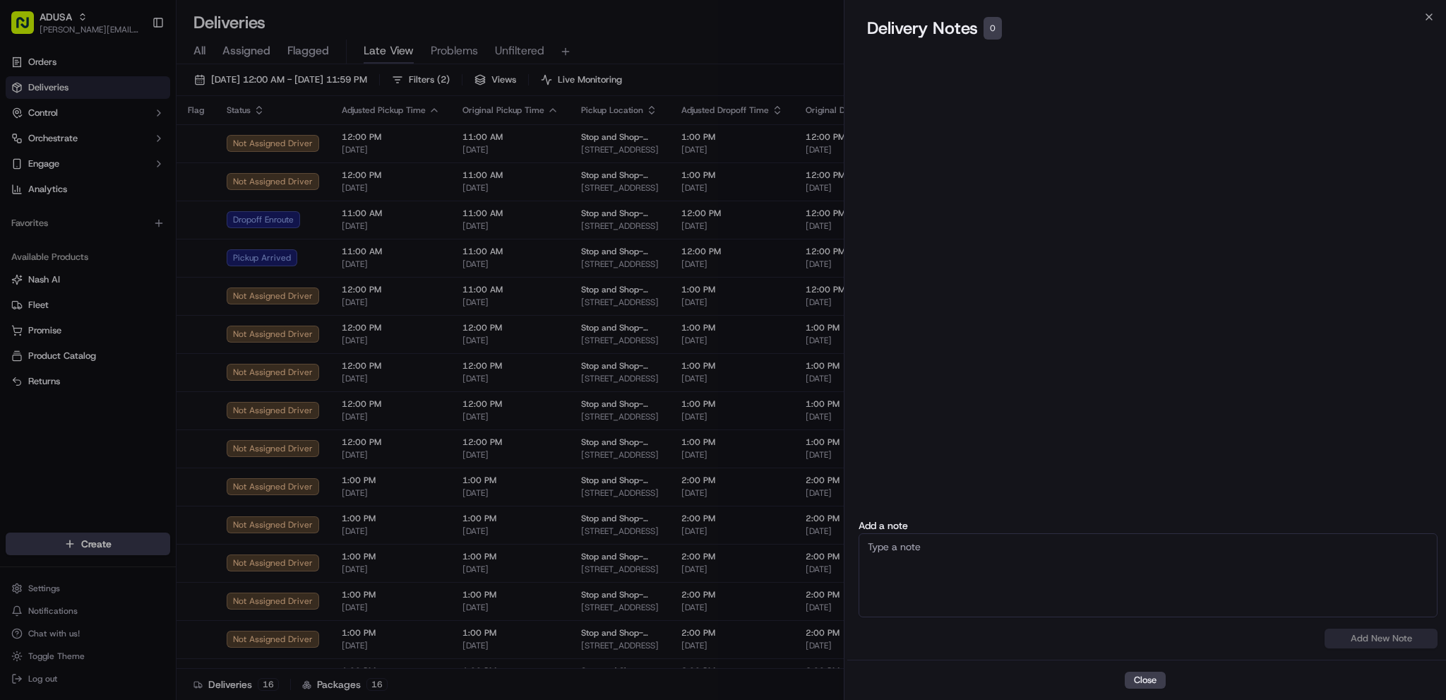
drag, startPoint x: 983, startPoint y: 598, endPoint x: 991, endPoint y: 595, distance: 8.3
click at [984, 514] on textarea at bounding box center [1147, 575] width 579 height 84
paste textarea "Shop is behind an hour."
type textarea "Shop is behind an hour."
click at [1086, 514] on button "Add New Note" at bounding box center [1380, 638] width 113 height 20
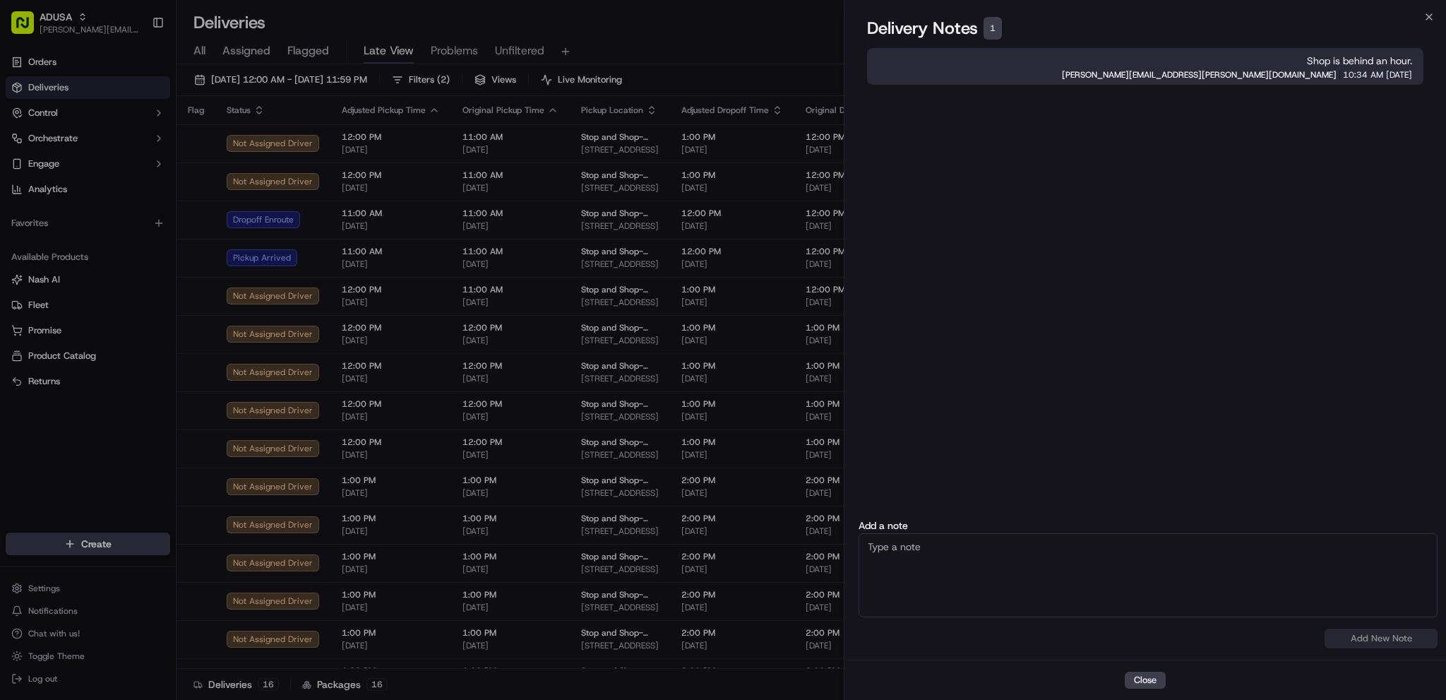
drag, startPoint x: 1129, startPoint y: 676, endPoint x: 1137, endPoint y: 674, distance: 8.7
click at [1086, 514] on button "Close" at bounding box center [1144, 679] width 41 height 17
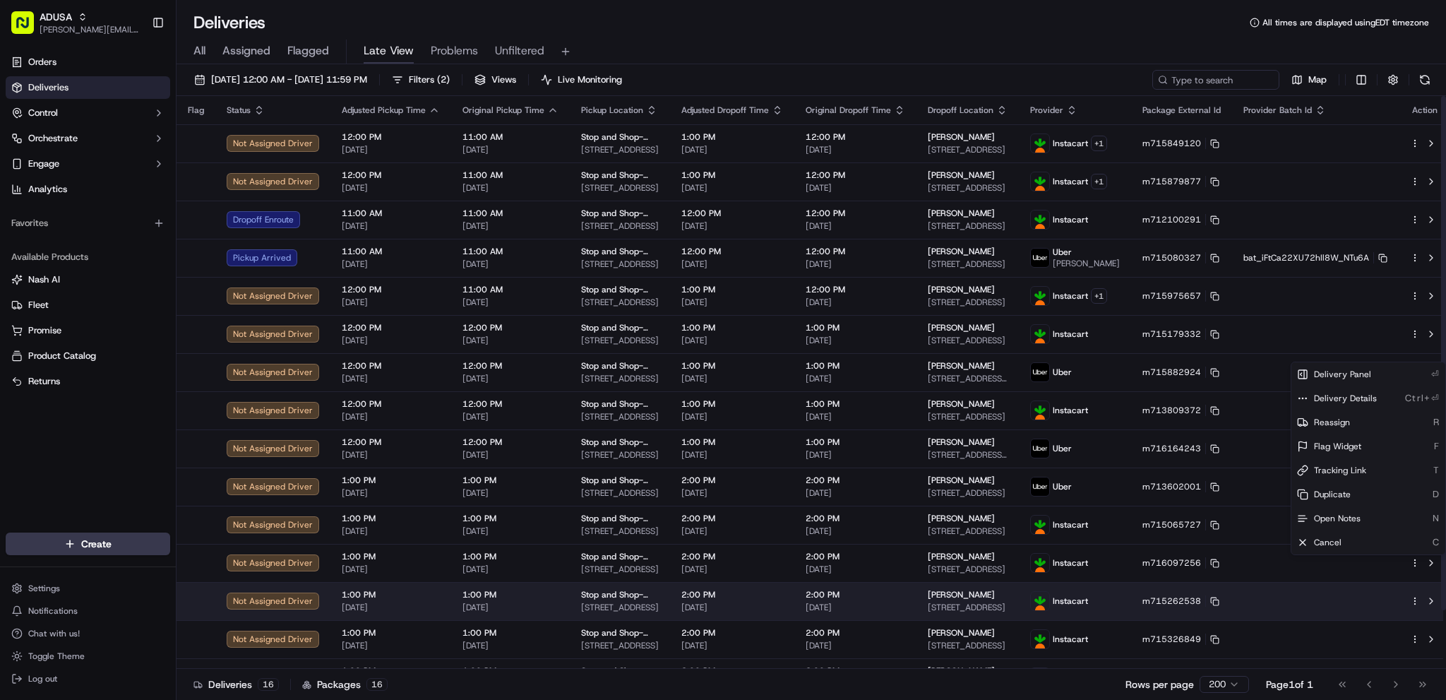
click at [1086, 514] on circle "button" at bounding box center [1414, 600] width 1 height 1
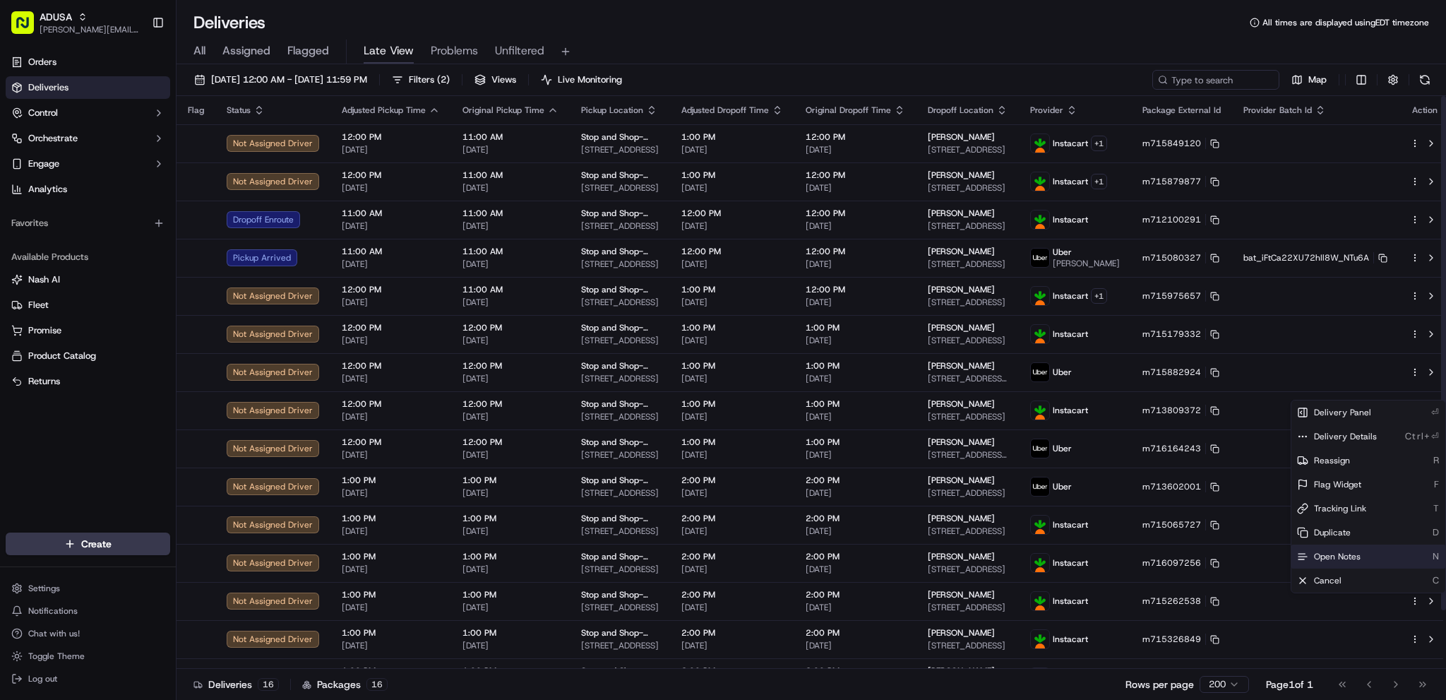
click at [1086, 514] on div "Open Notes N" at bounding box center [1368, 556] width 154 height 24
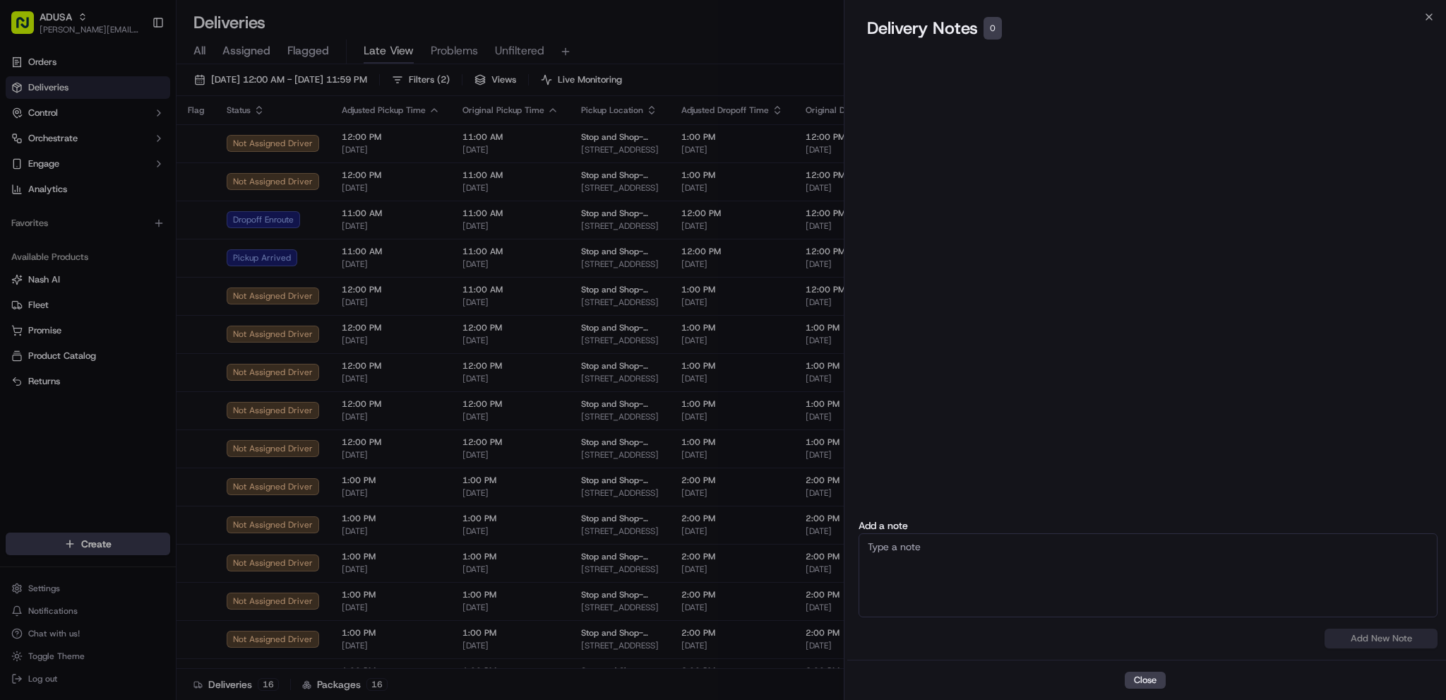
drag, startPoint x: 1069, startPoint y: 563, endPoint x: 1082, endPoint y: 579, distance: 20.1
click at [1069, 514] on textarea at bounding box center [1147, 575] width 579 height 84
paste textarea "Shop is behind an hour."
type textarea "Shop is behind an hour."
drag, startPoint x: 1352, startPoint y: 640, endPoint x: 1380, endPoint y: 636, distance: 27.9
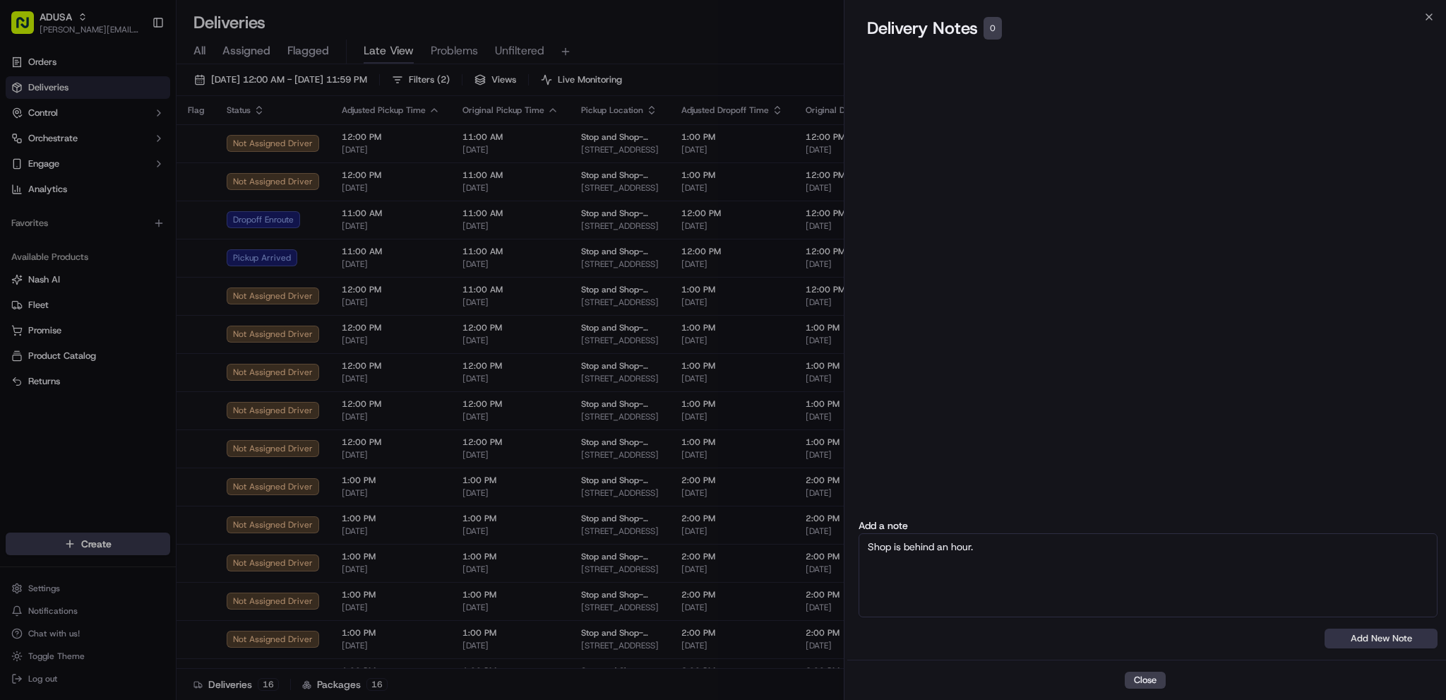
click at [1086, 514] on button "Add New Note" at bounding box center [1380, 638] width 113 height 20
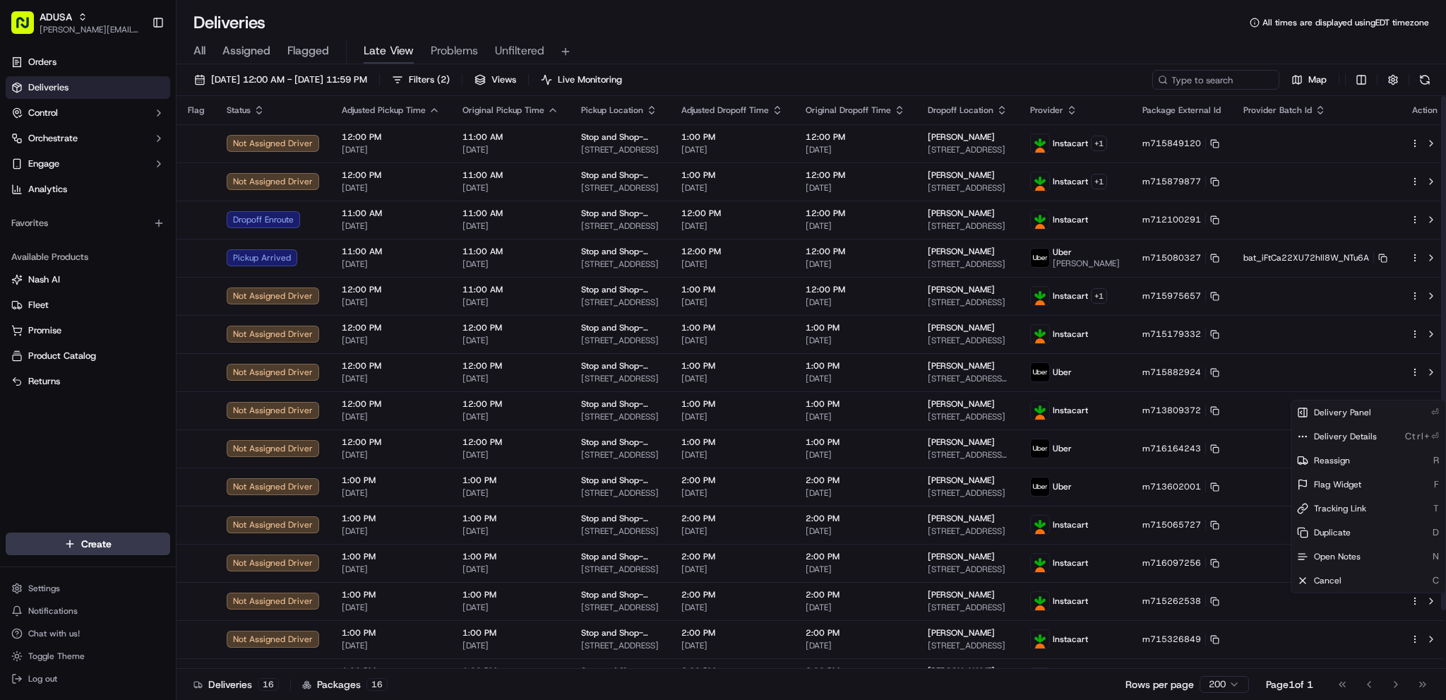
drag, startPoint x: 835, startPoint y: 37, endPoint x: 837, endPoint y: 47, distance: 10.8
click at [834, 42] on div "All Assigned Flagged Late View Problems Unfiltered" at bounding box center [810, 49] width 1269 height 30
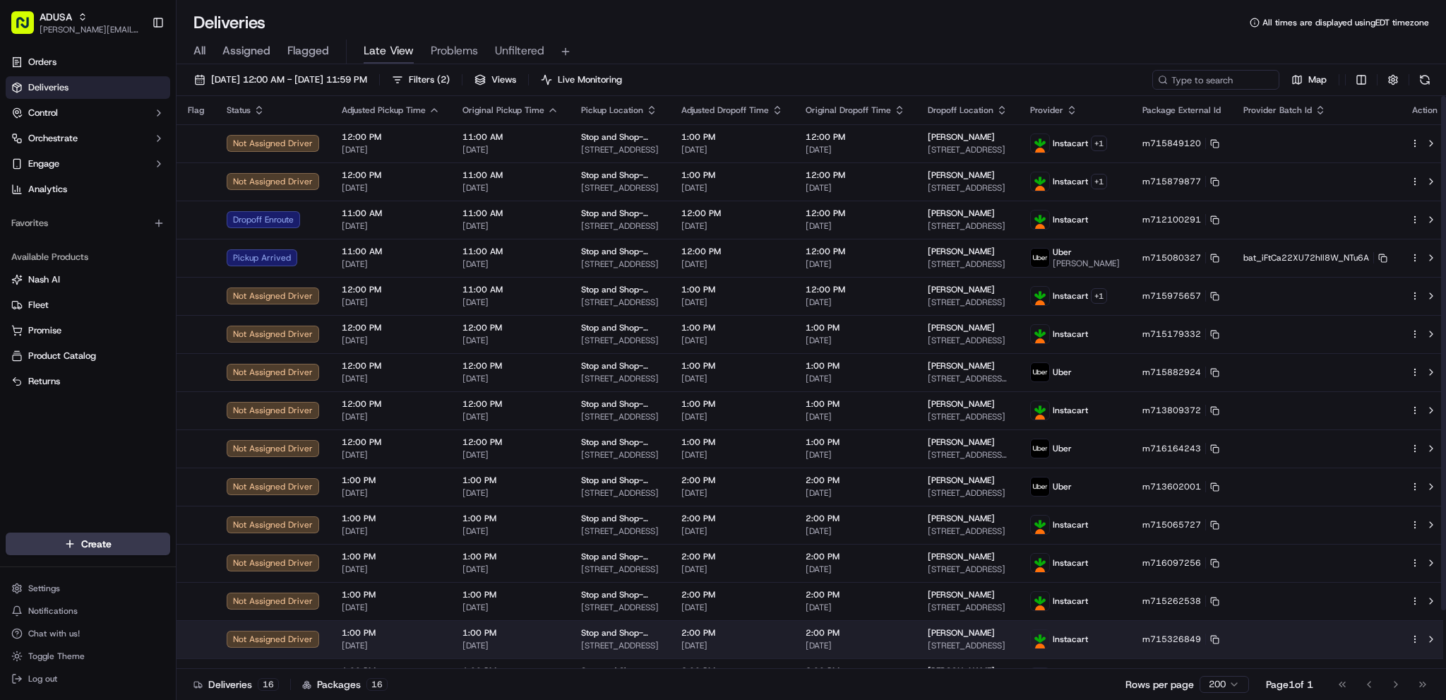
click at [1086, 514] on html "ADUSA james.swiontek@adusa.com Toggle Sidebar Orders Deliveries Control Orchest…" at bounding box center [723, 350] width 1446 height 700
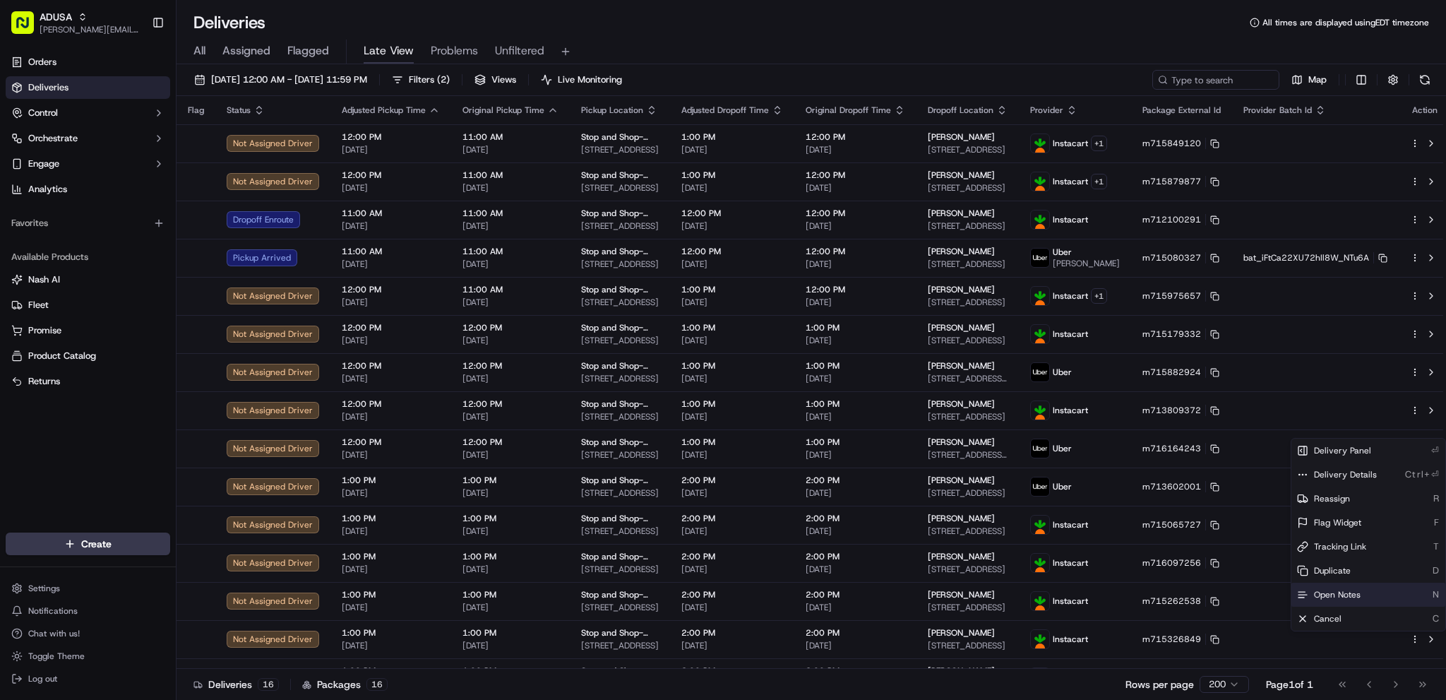
click at [1086, 514] on span "Open Notes" at bounding box center [1337, 594] width 47 height 11
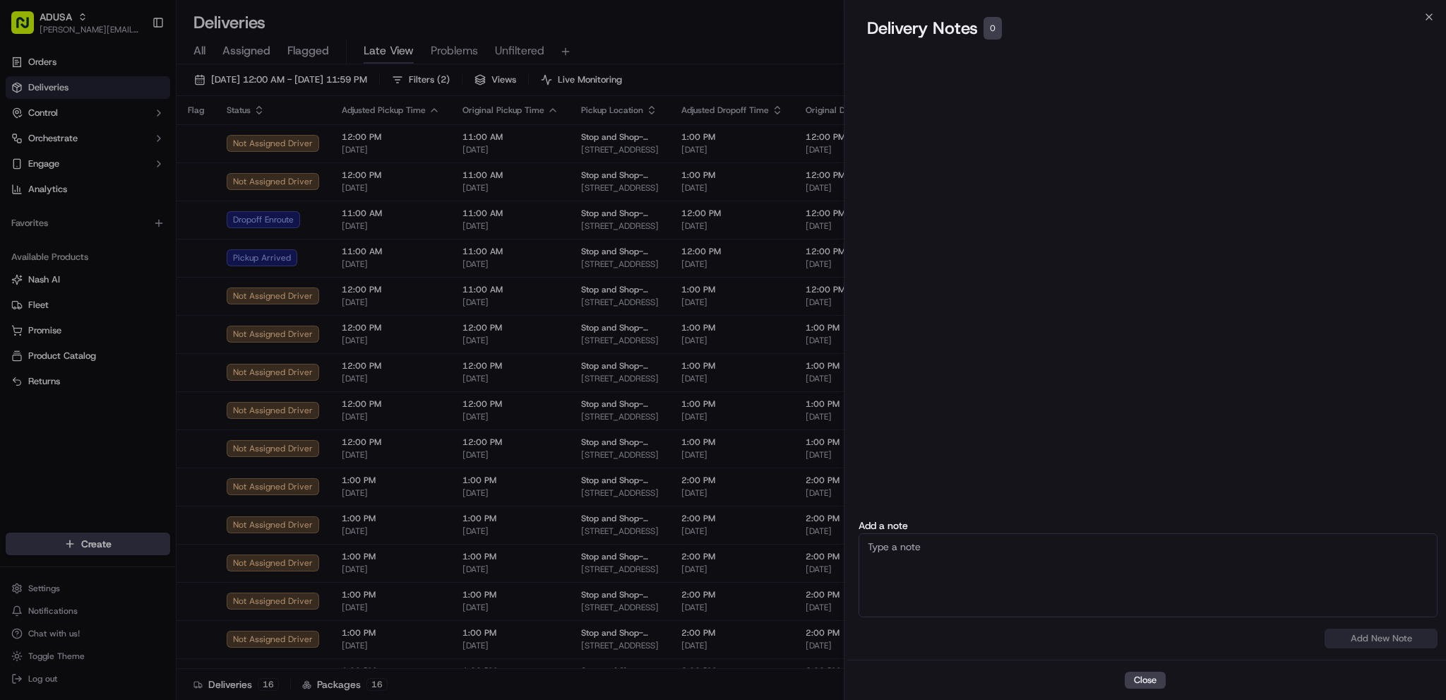
click at [1077, 514] on textarea at bounding box center [1147, 575] width 579 height 84
paste textarea "Shop is behind an hour."
type textarea "Shop is behind an hour."
click at [1086, 514] on button "Add New Note" at bounding box center [1380, 638] width 113 height 20
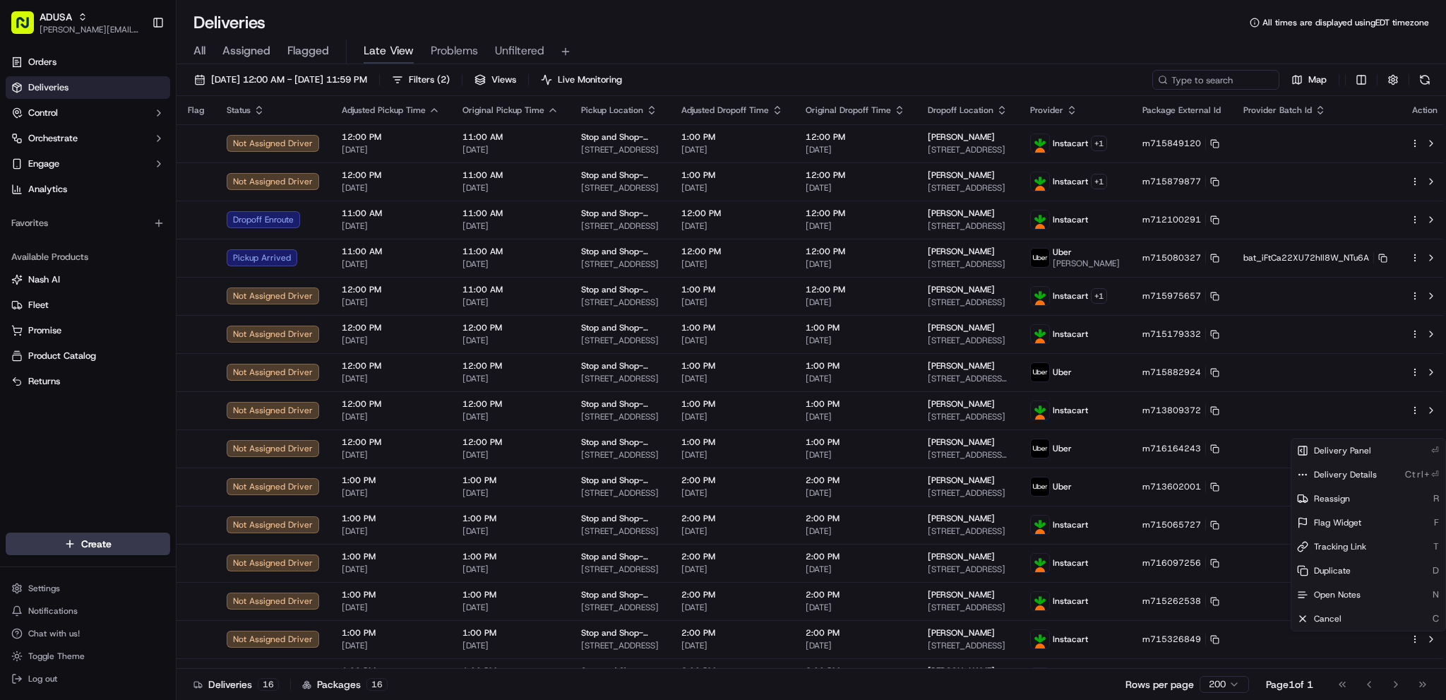
click at [738, 40] on div "All Assigned Flagged Late View Problems Unfiltered" at bounding box center [810, 52] width 1269 height 25
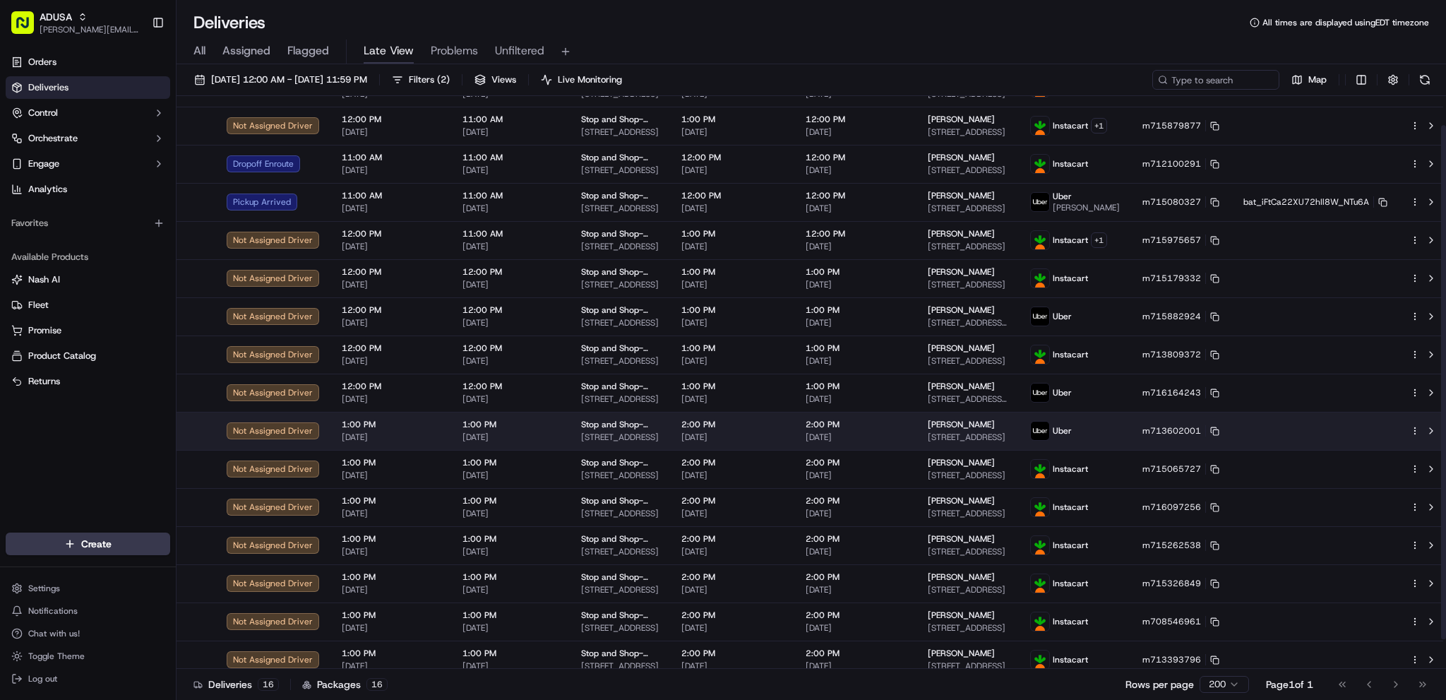
scroll to position [66, 0]
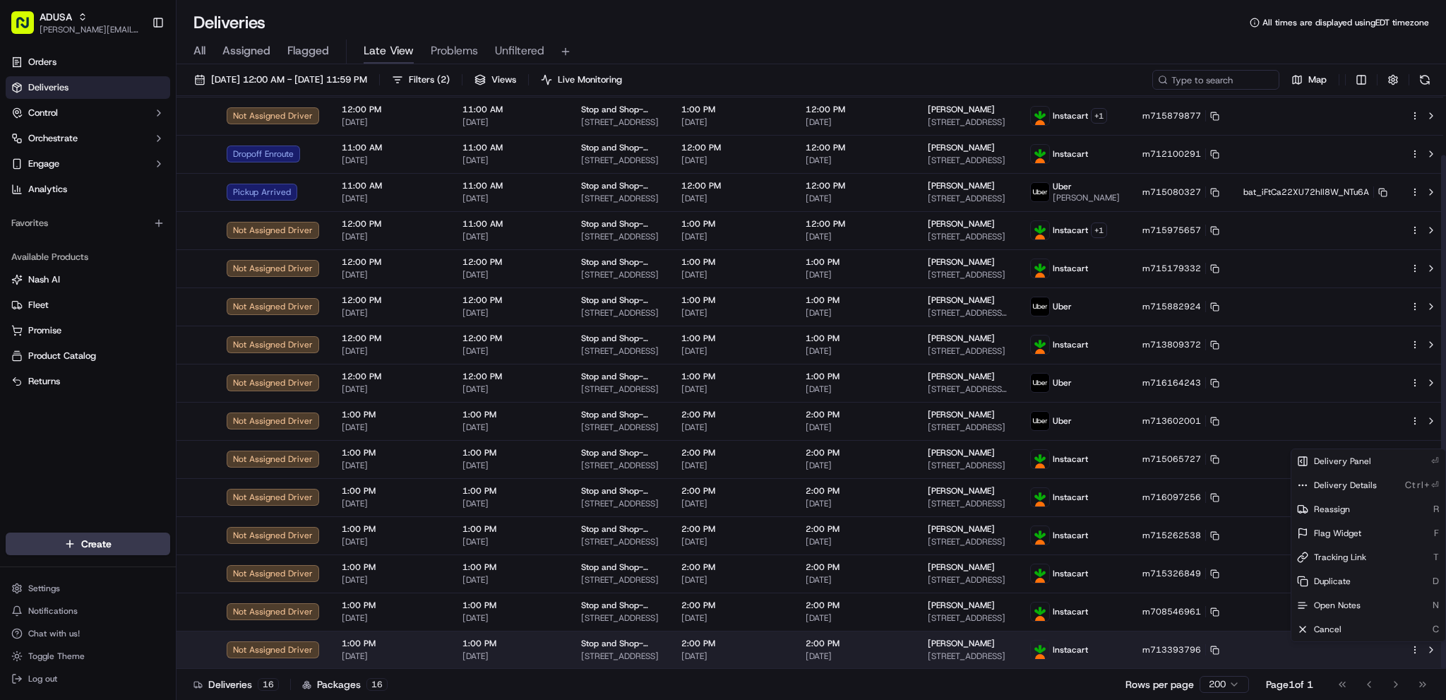
click at [1086, 514] on html "ADUSA james.swiontek@adusa.com Toggle Sidebar Orders Deliveries Control Orchest…" at bounding box center [723, 350] width 1446 height 700
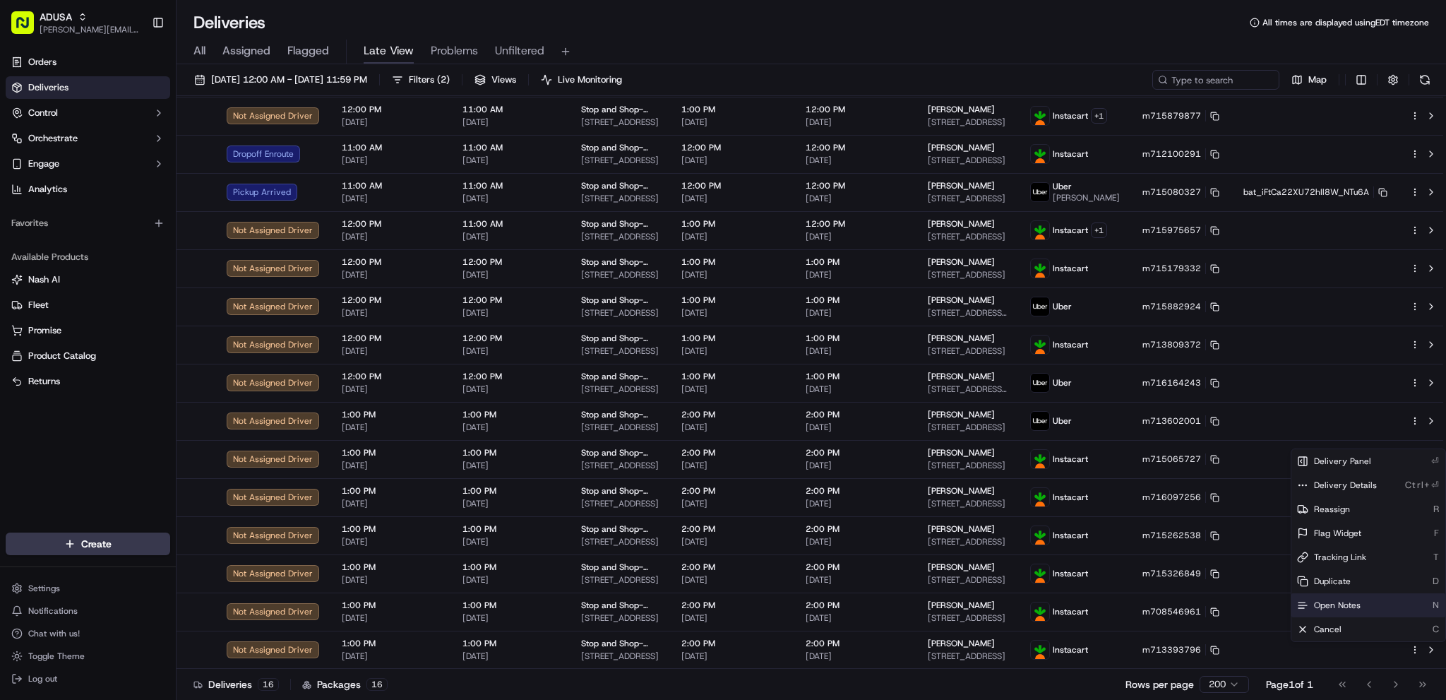
click at [1086, 514] on span "Open Notes" at bounding box center [1337, 604] width 47 height 11
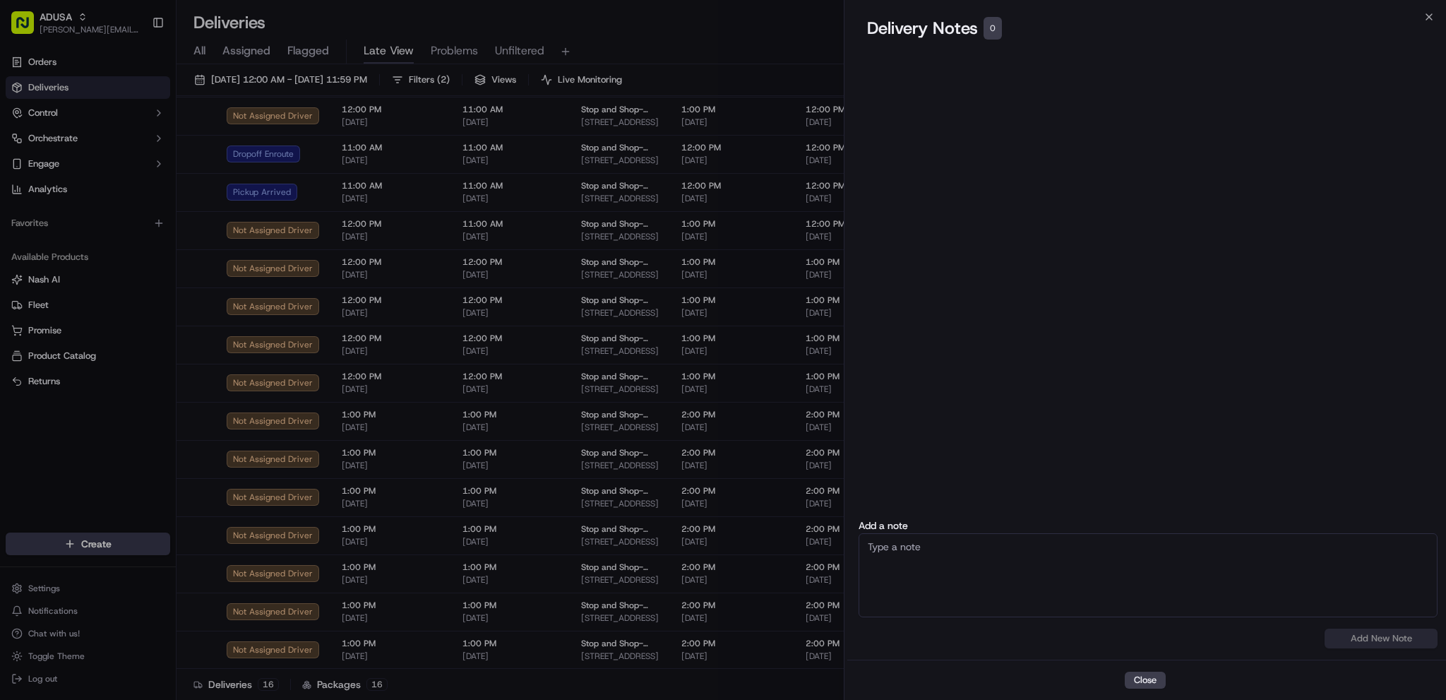
drag, startPoint x: 971, startPoint y: 562, endPoint x: 978, endPoint y: 565, distance: 8.3
click at [971, 514] on textarea at bounding box center [1147, 575] width 579 height 84
paste textarea "Shop is behind an hour."
type textarea "Shop is behind an hour."
click at [1086, 514] on button "Add New Note" at bounding box center [1380, 638] width 113 height 20
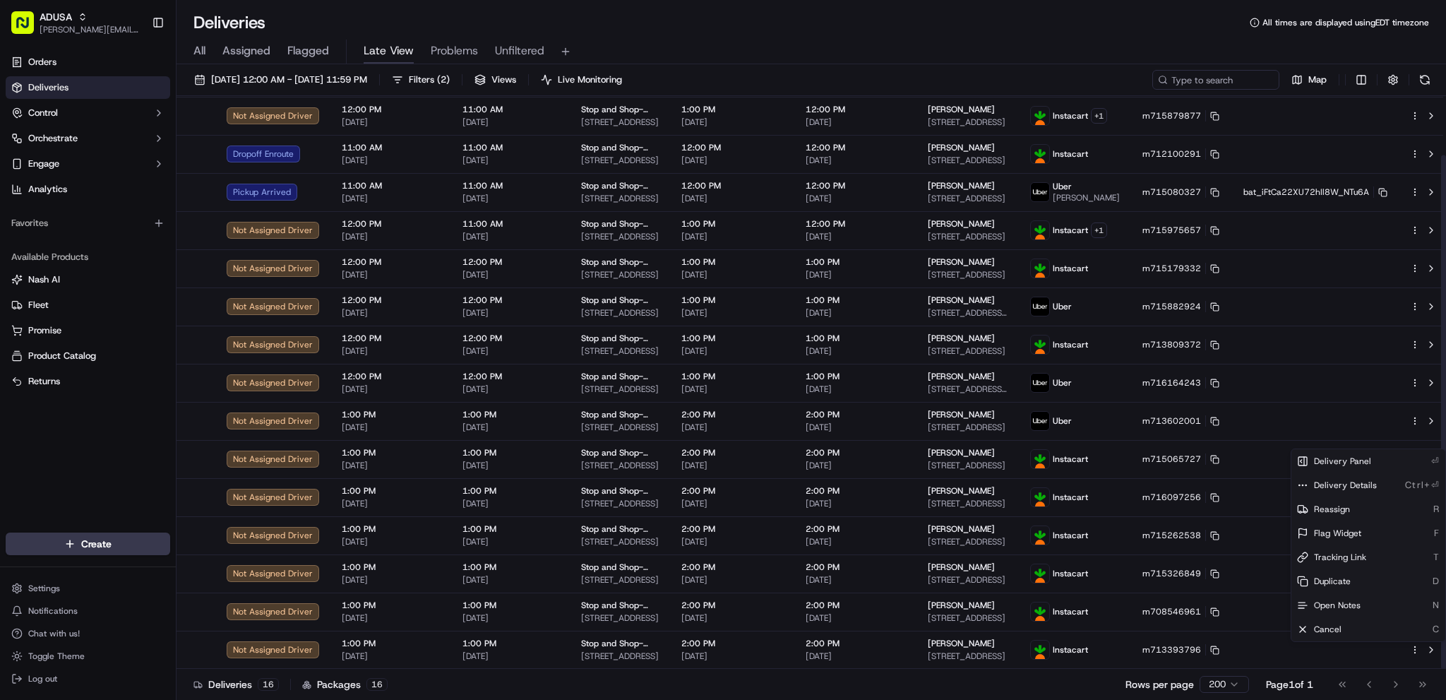
click at [1001, 40] on div "All Assigned Flagged Late View Problems Unfiltered" at bounding box center [810, 52] width 1269 height 25
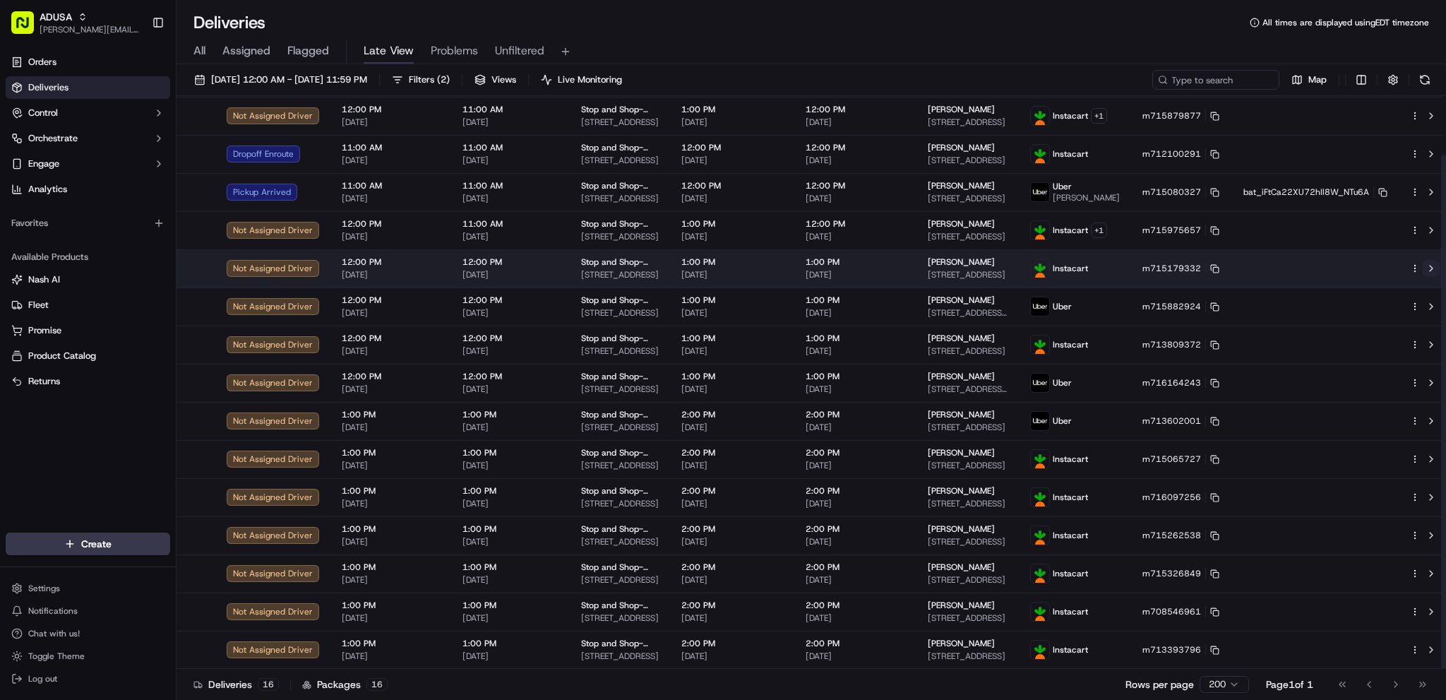
click at [1086, 268] on button at bounding box center [1430, 268] width 17 height 17
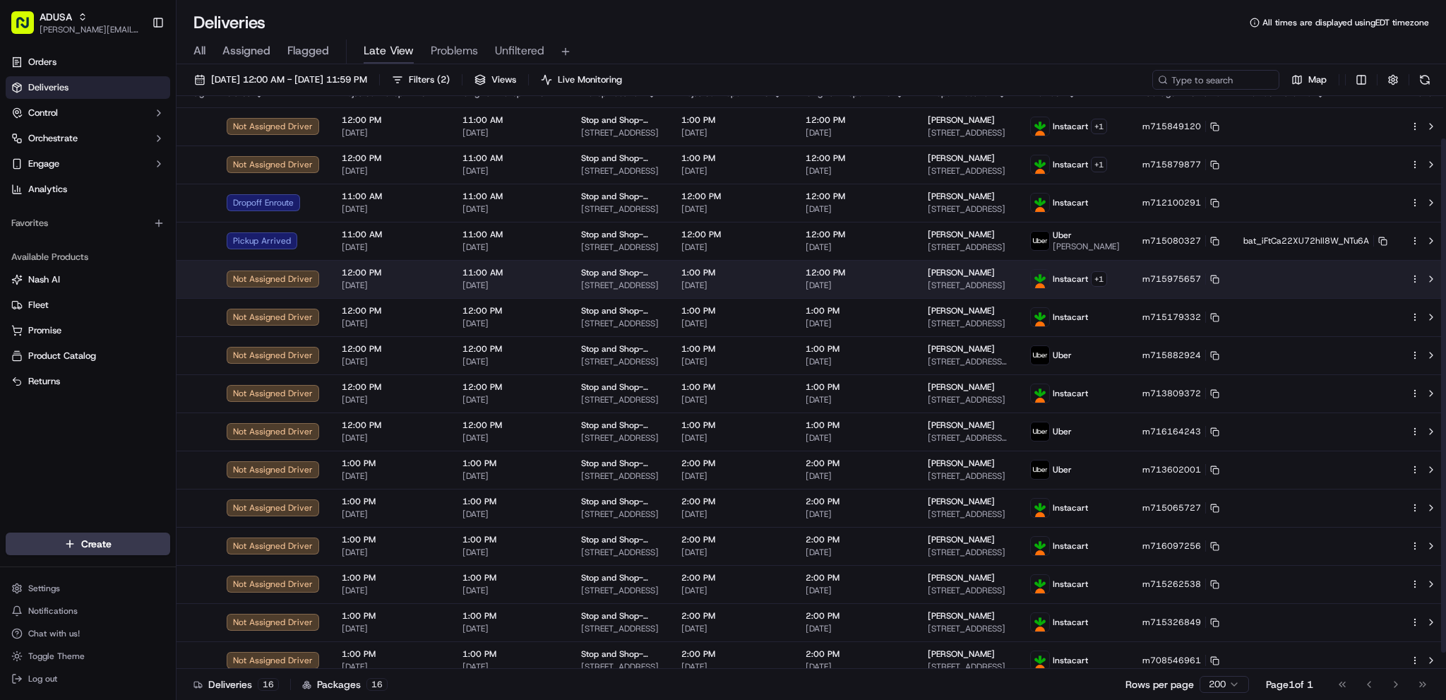
scroll to position [0, 0]
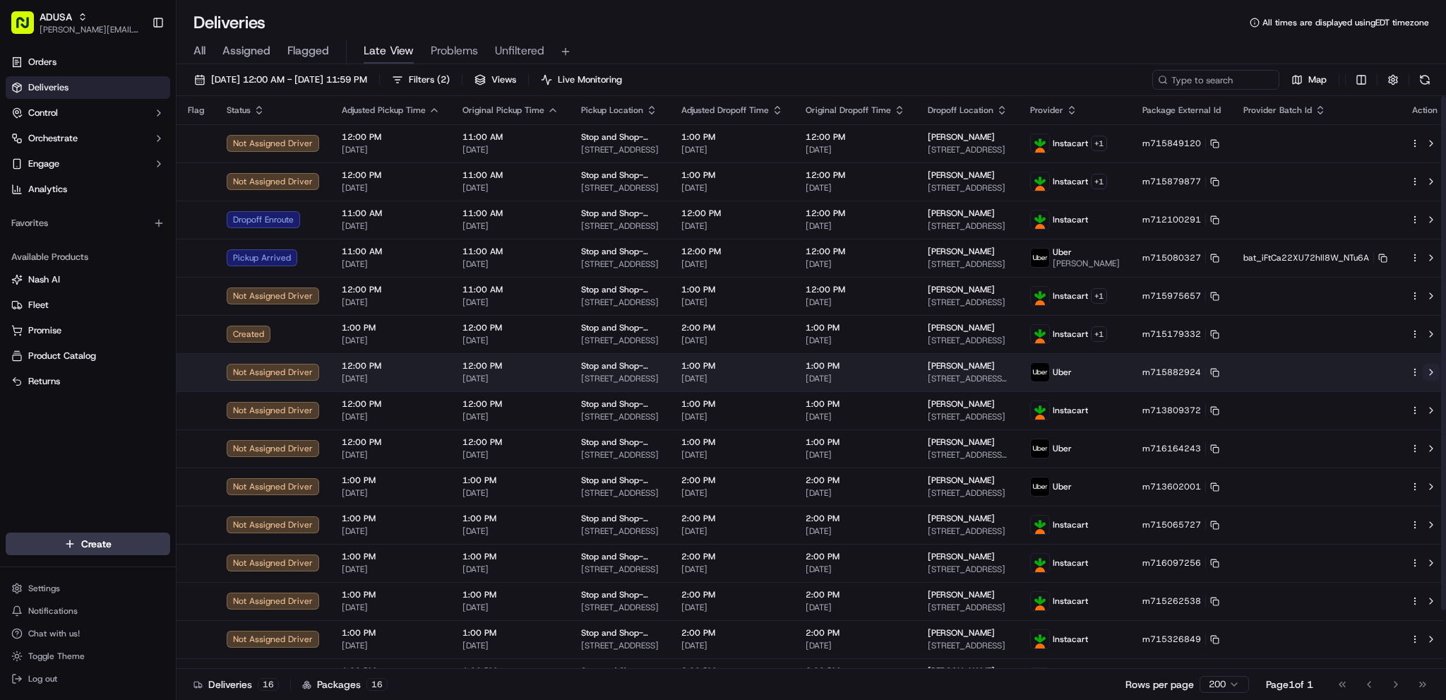
click at [1086, 373] on button at bounding box center [1430, 372] width 17 height 17
click at [1086, 371] on html "ADUSA james.swiontek@adusa.com Toggle Sidebar Orders Deliveries Control Orchest…" at bounding box center [723, 350] width 1446 height 700
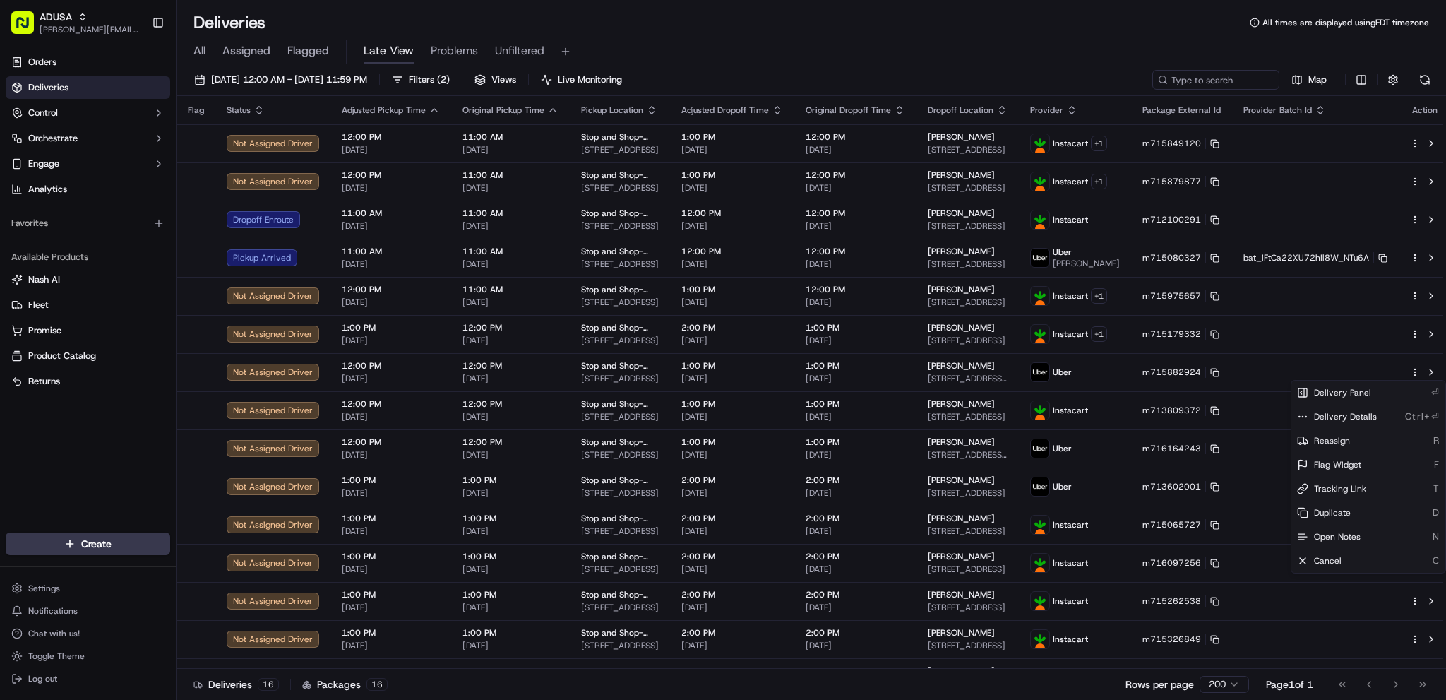
click at [1086, 371] on html "ADUSA james.swiontek@adusa.com Toggle Sidebar Orders Deliveries Control Orchest…" at bounding box center [723, 350] width 1446 height 700
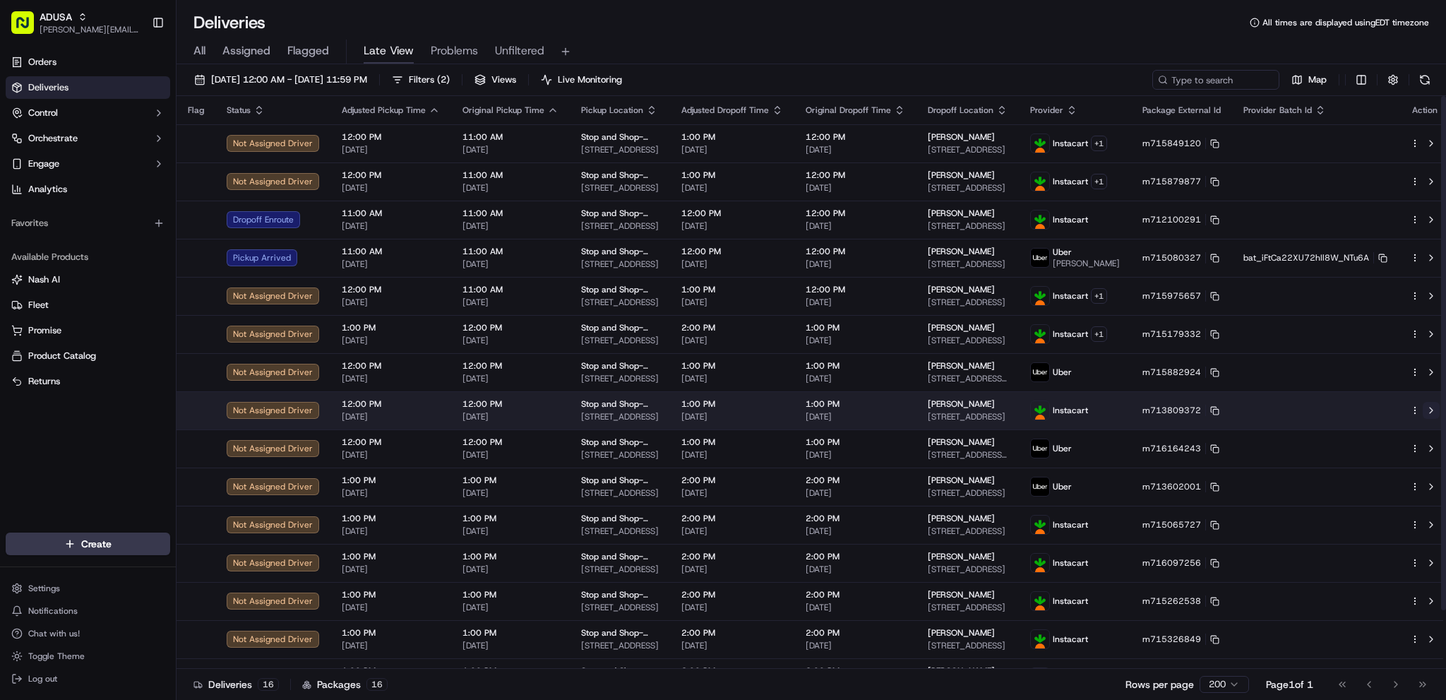
click at [1086, 406] on button at bounding box center [1430, 410] width 17 height 17
click at [1086, 412] on button at bounding box center [1430, 410] width 17 height 17
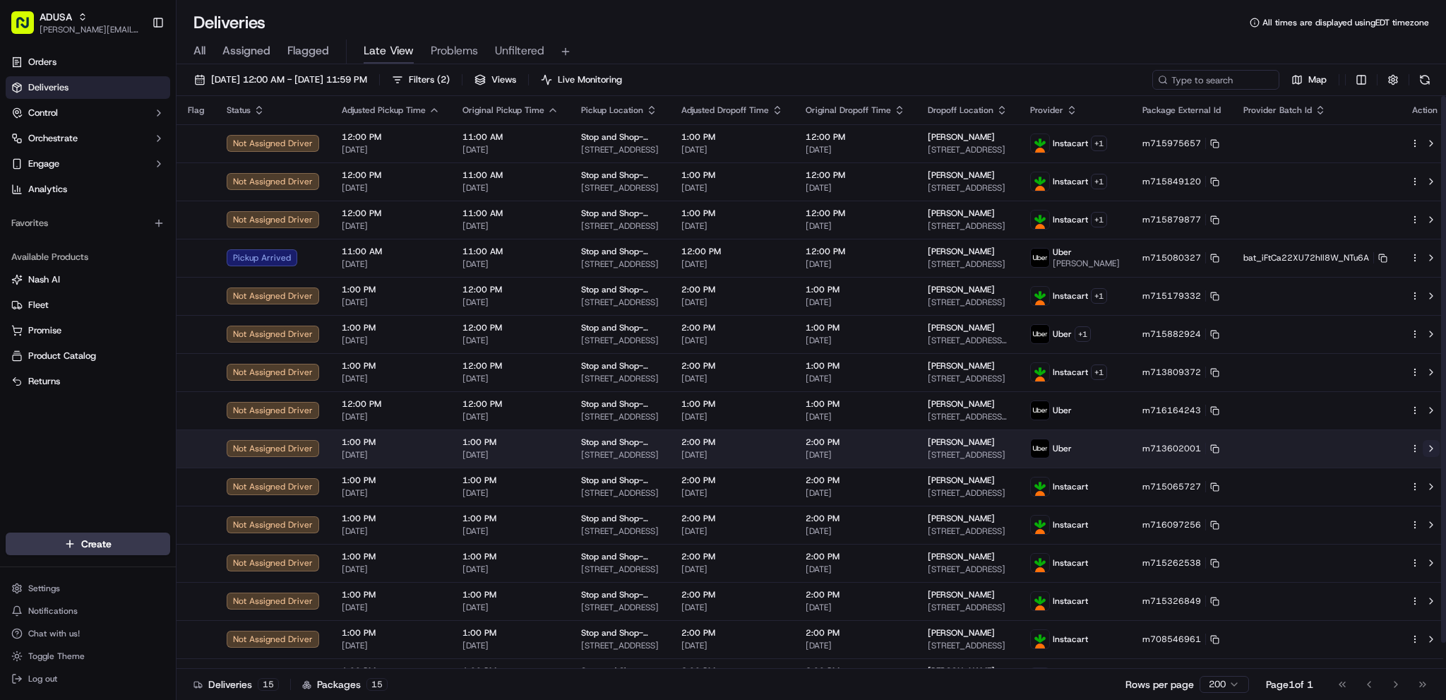
click at [1086, 448] on button at bounding box center [1430, 448] width 17 height 17
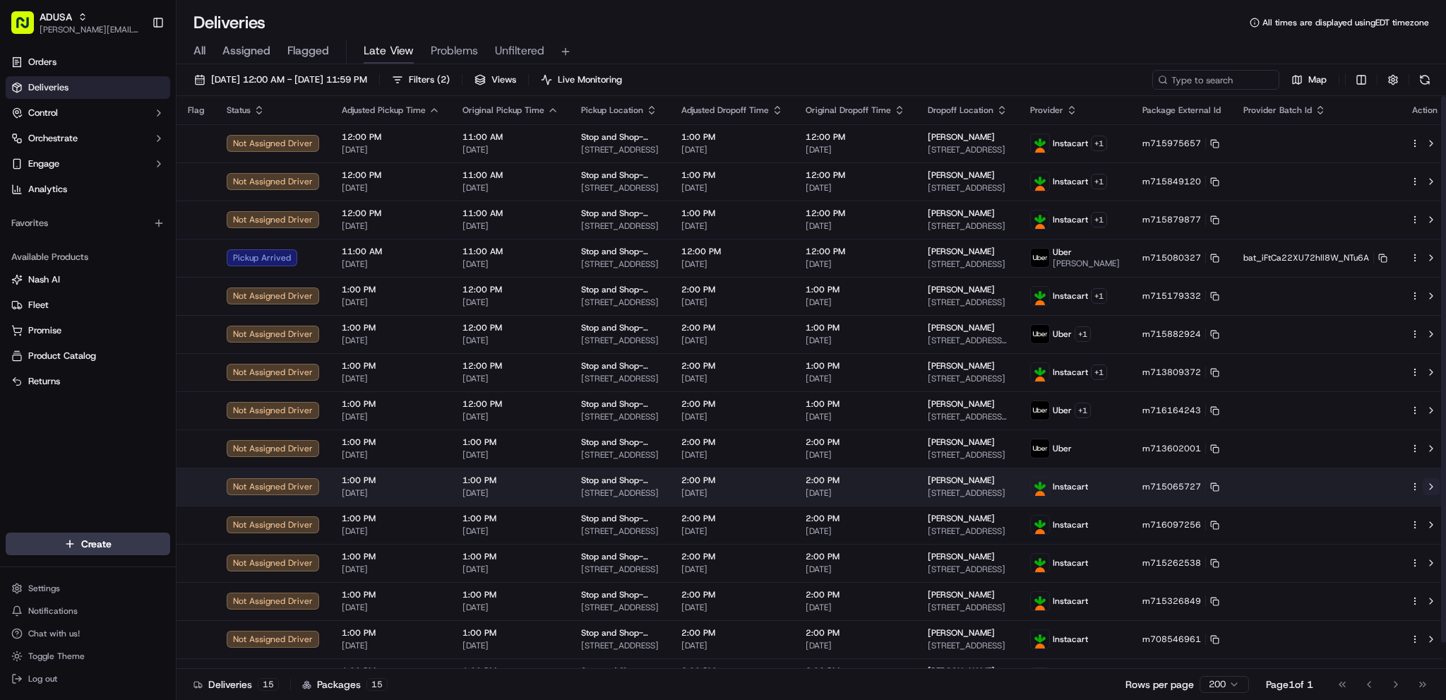
click at [1086, 488] on button at bounding box center [1430, 486] width 17 height 17
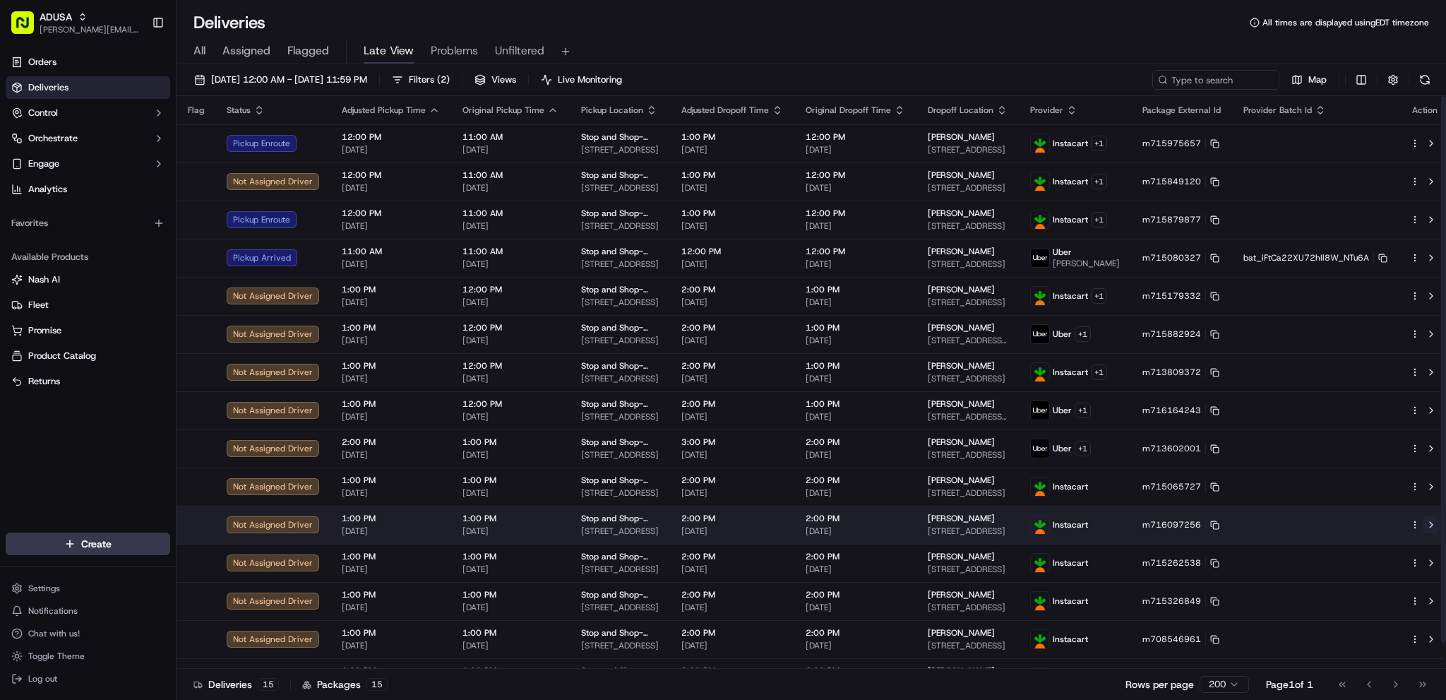
click at [1086, 514] on button at bounding box center [1430, 524] width 17 height 17
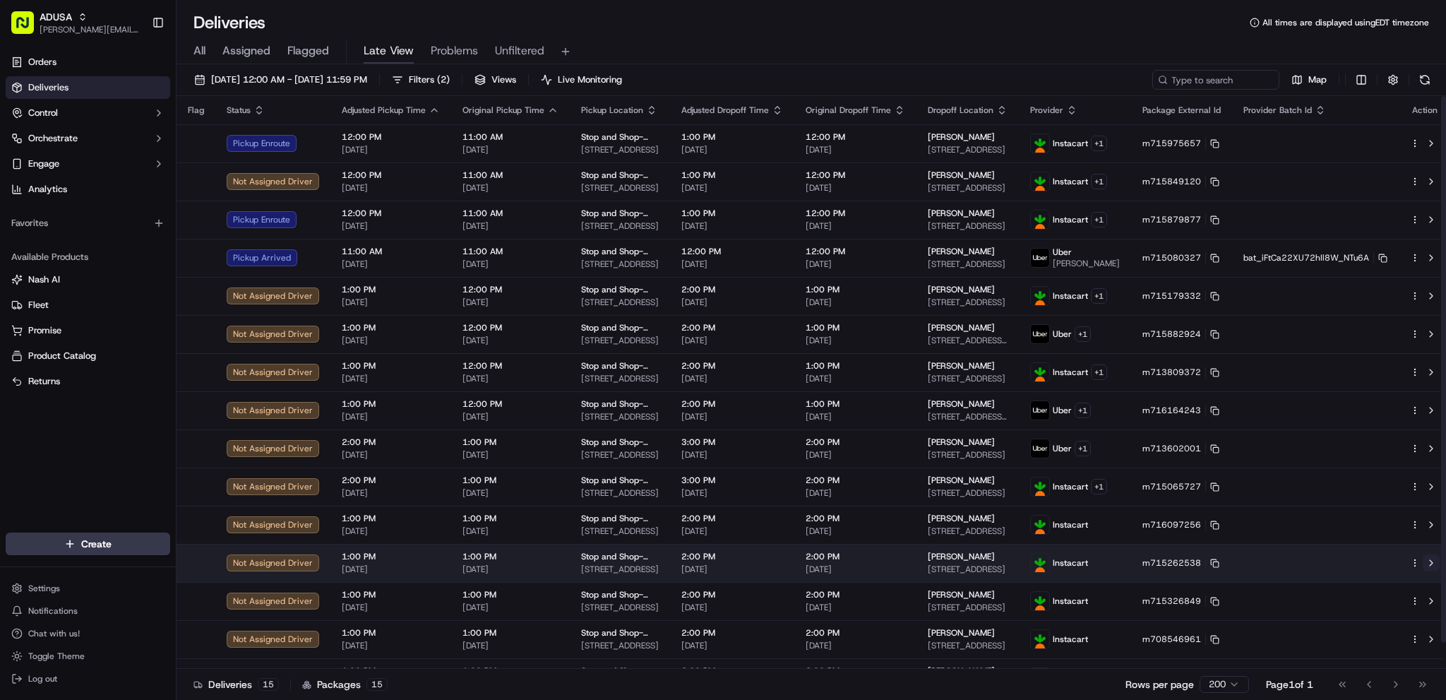
click at [1086, 514] on button at bounding box center [1430, 562] width 17 height 17
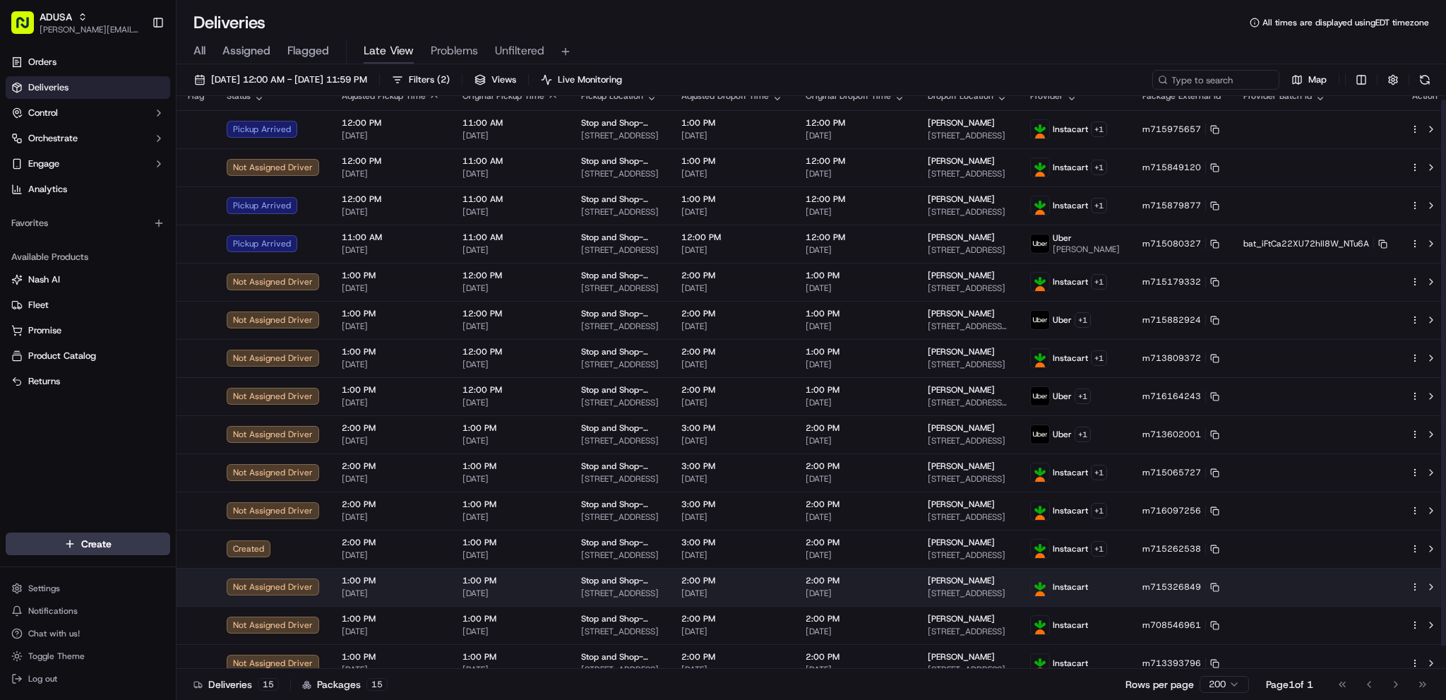
scroll to position [28, 0]
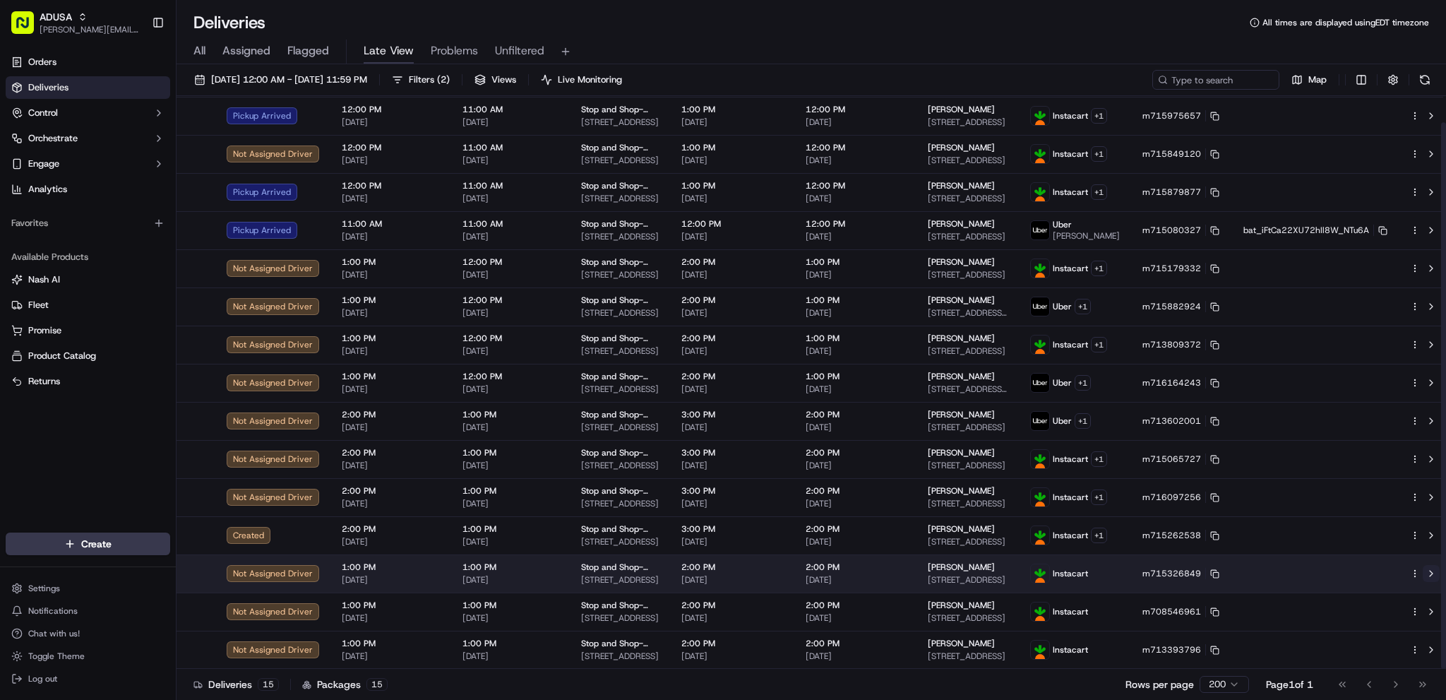
click at [1086, 514] on button at bounding box center [1430, 573] width 17 height 17
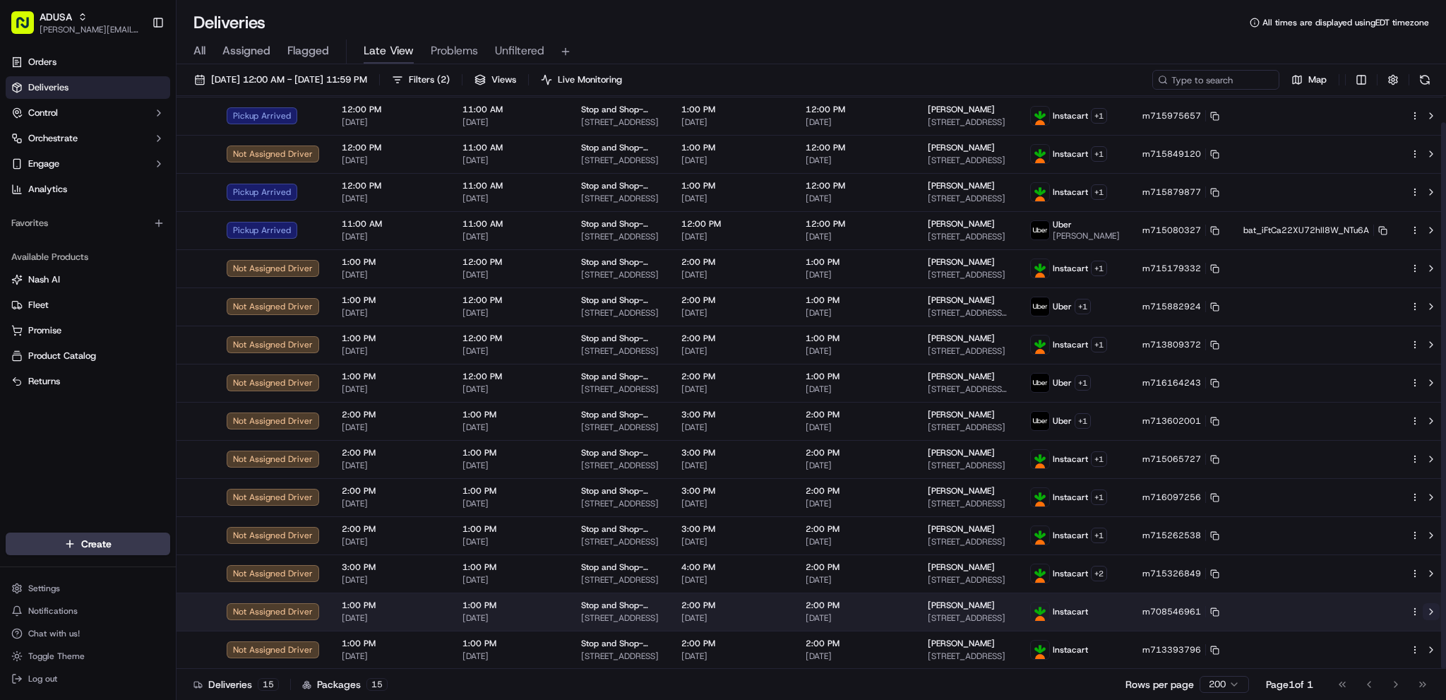
click at [1086, 514] on button at bounding box center [1430, 611] width 17 height 17
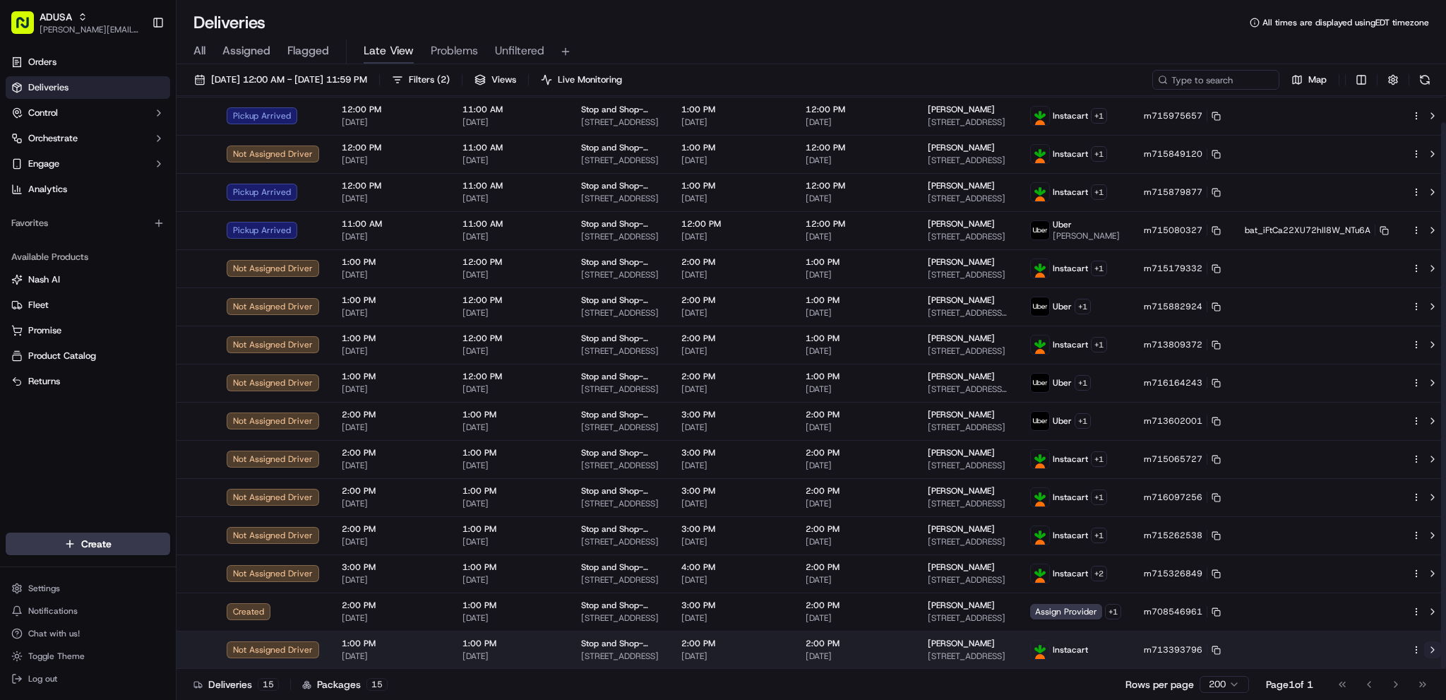
click at [1086, 514] on button at bounding box center [1432, 649] width 17 height 17
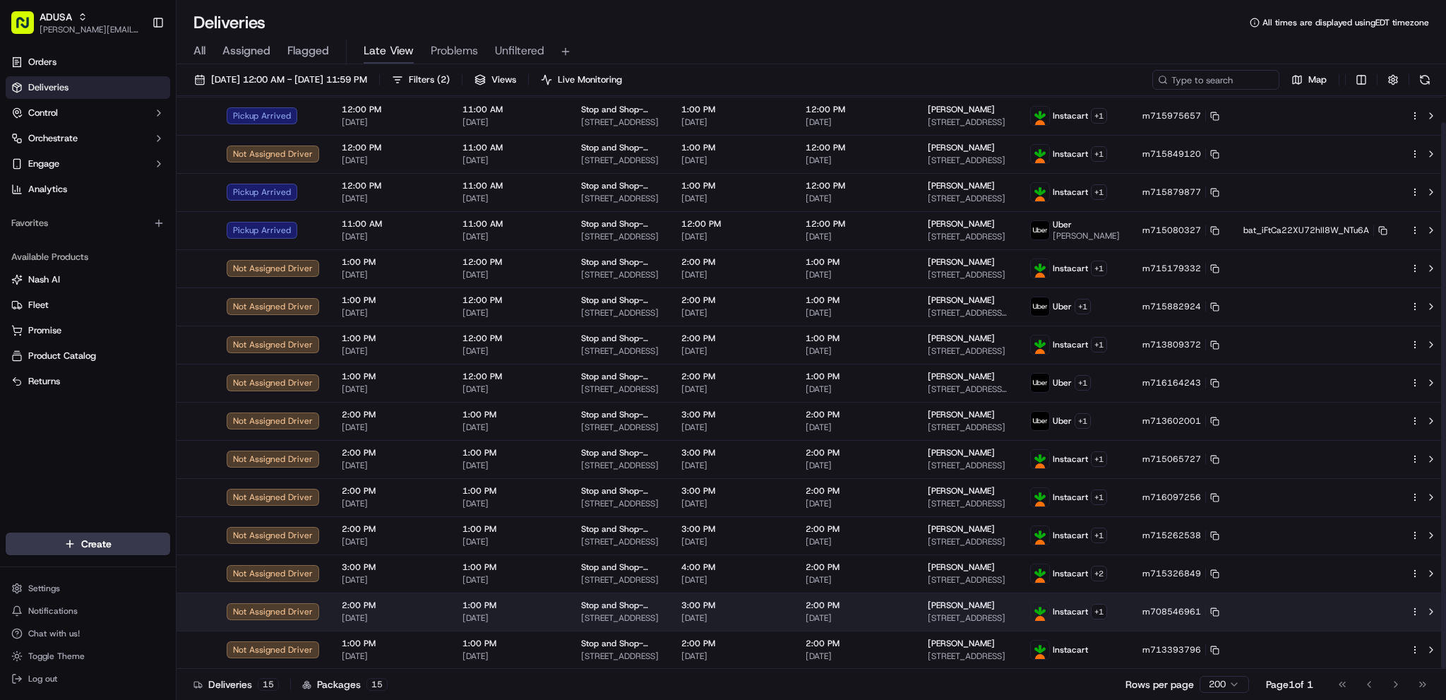
click at [1086, 514] on html "ADUSA james.swiontek@adusa.com Toggle Sidebar Orders Deliveries Control Orchest…" at bounding box center [723, 350] width 1446 height 700
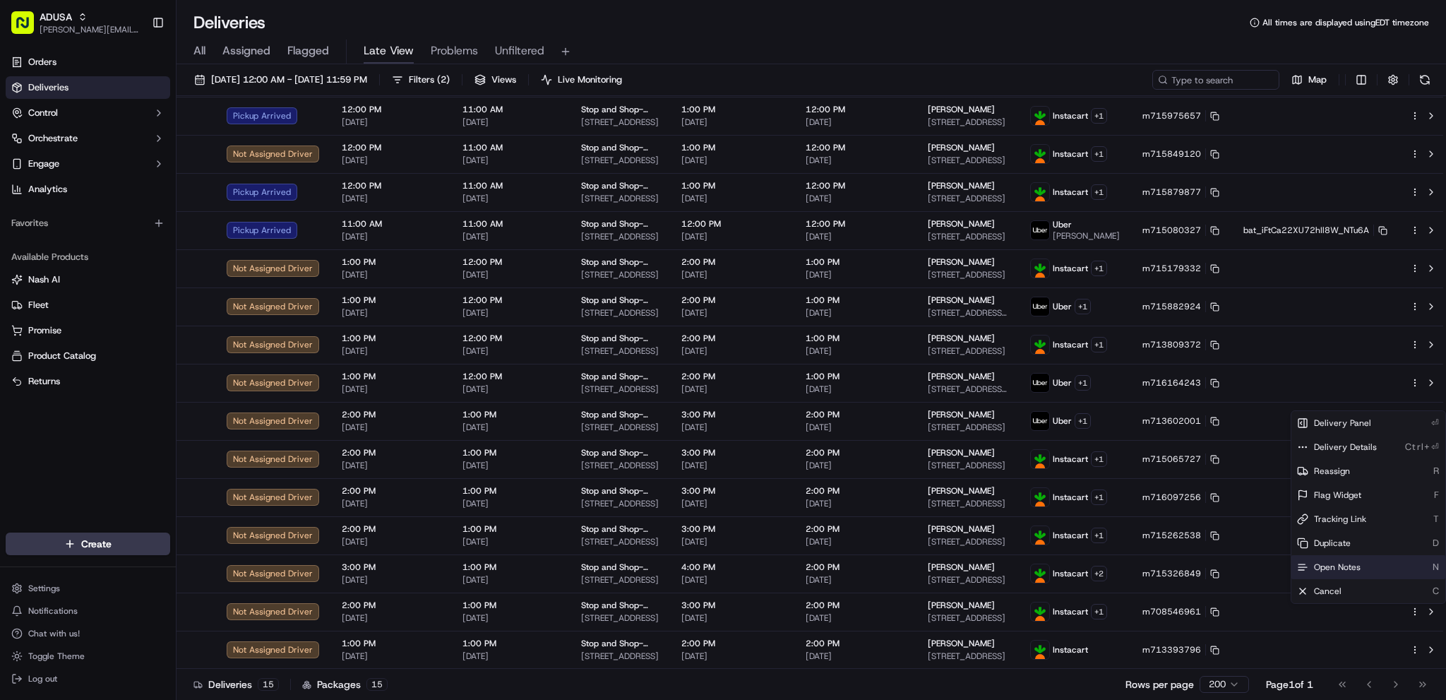
click at [1086, 514] on div "Open Notes N" at bounding box center [1368, 567] width 154 height 24
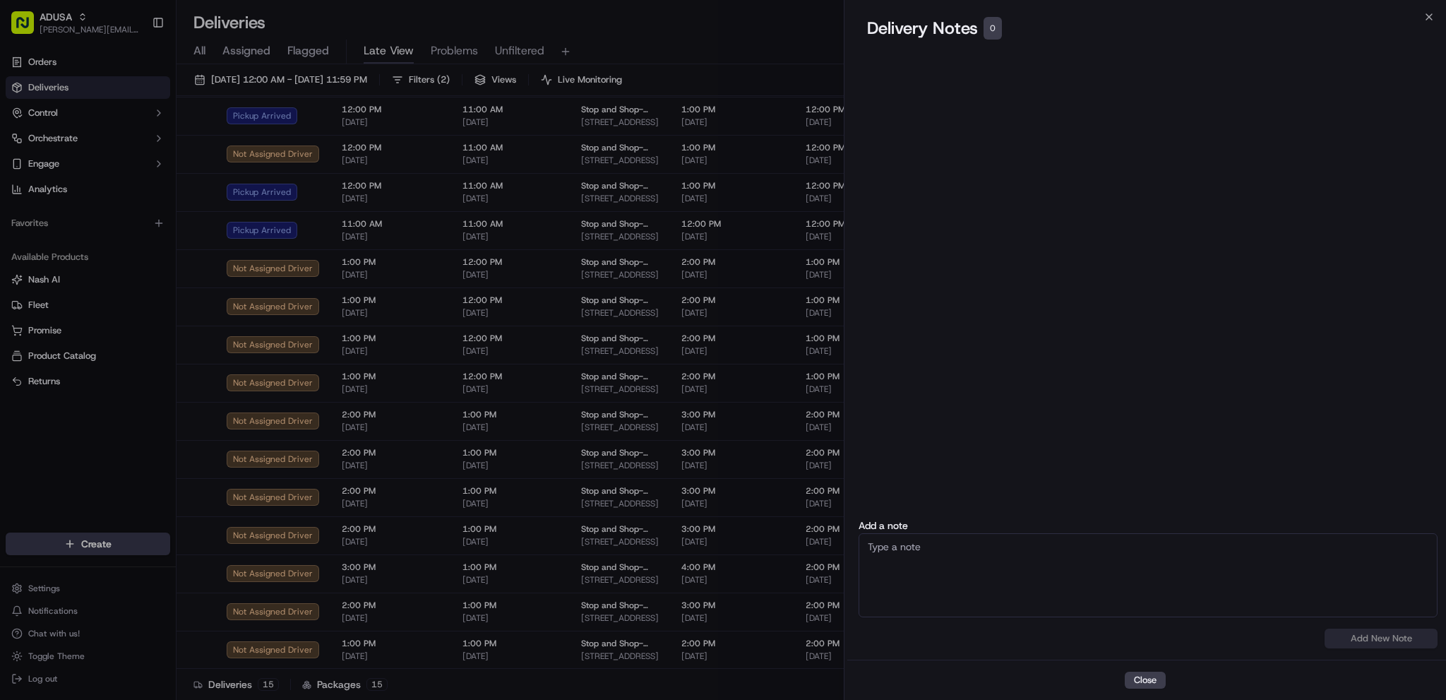
click at [1033, 514] on textarea at bounding box center [1147, 575] width 579 height 84
paste textarea "Shop is behind an hour."
type textarea "Shop is behind an hour."
click at [1086, 514] on button "Add New Note" at bounding box center [1380, 638] width 113 height 20
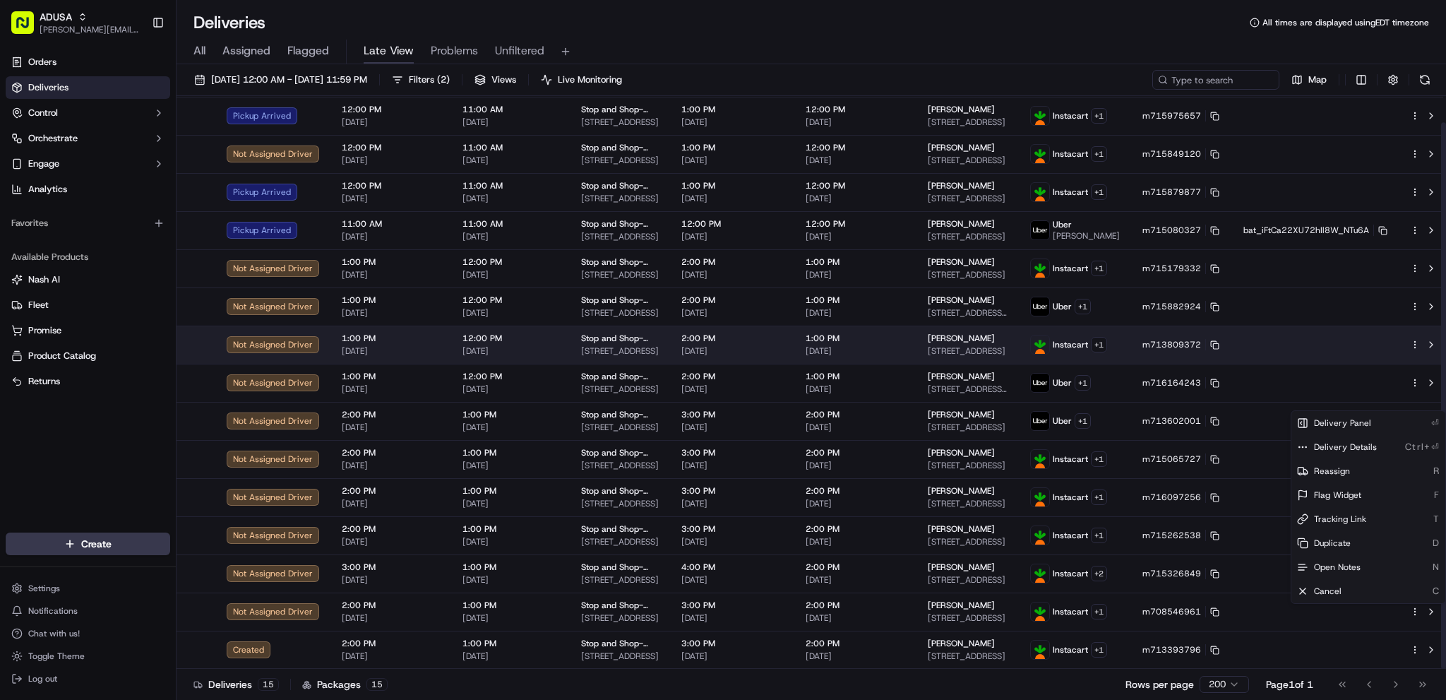
click at [1086, 340] on icon "button" at bounding box center [1415, 345] width 10 height 10
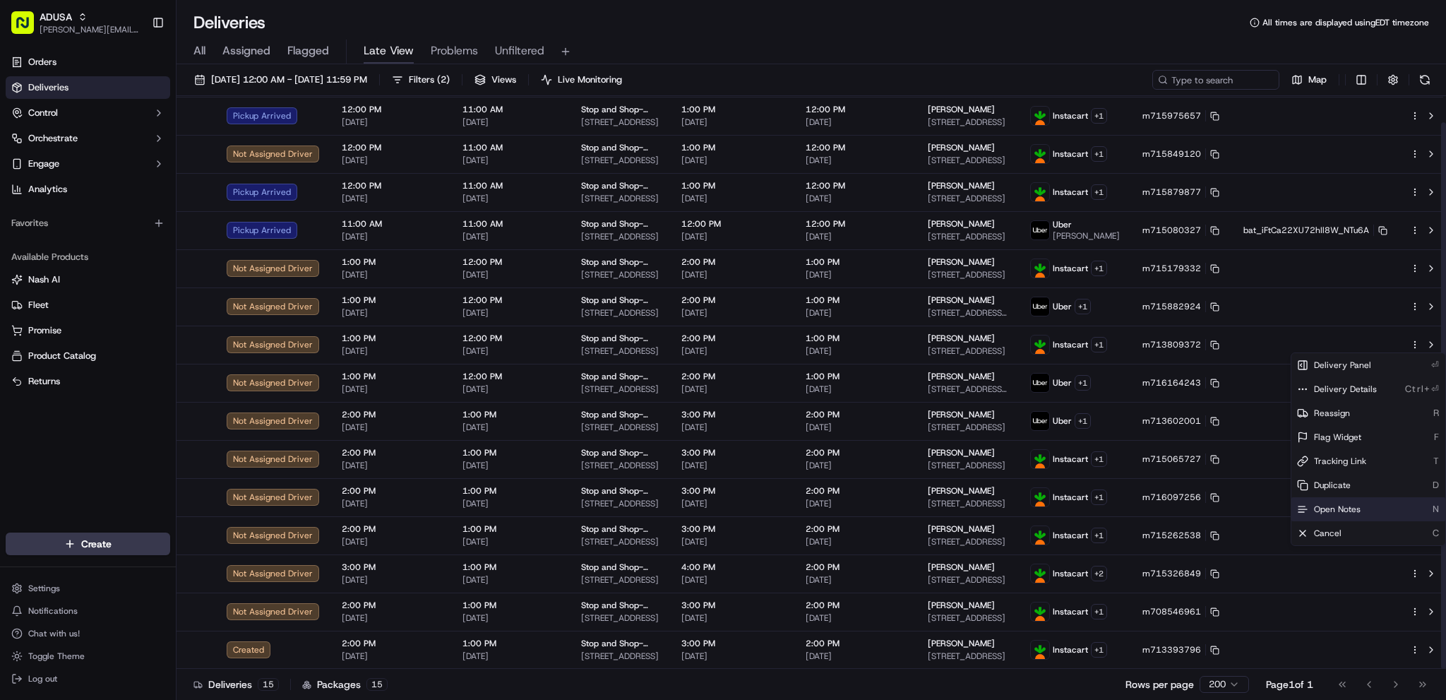
click at [1086, 507] on div "Open Notes N" at bounding box center [1368, 509] width 154 height 24
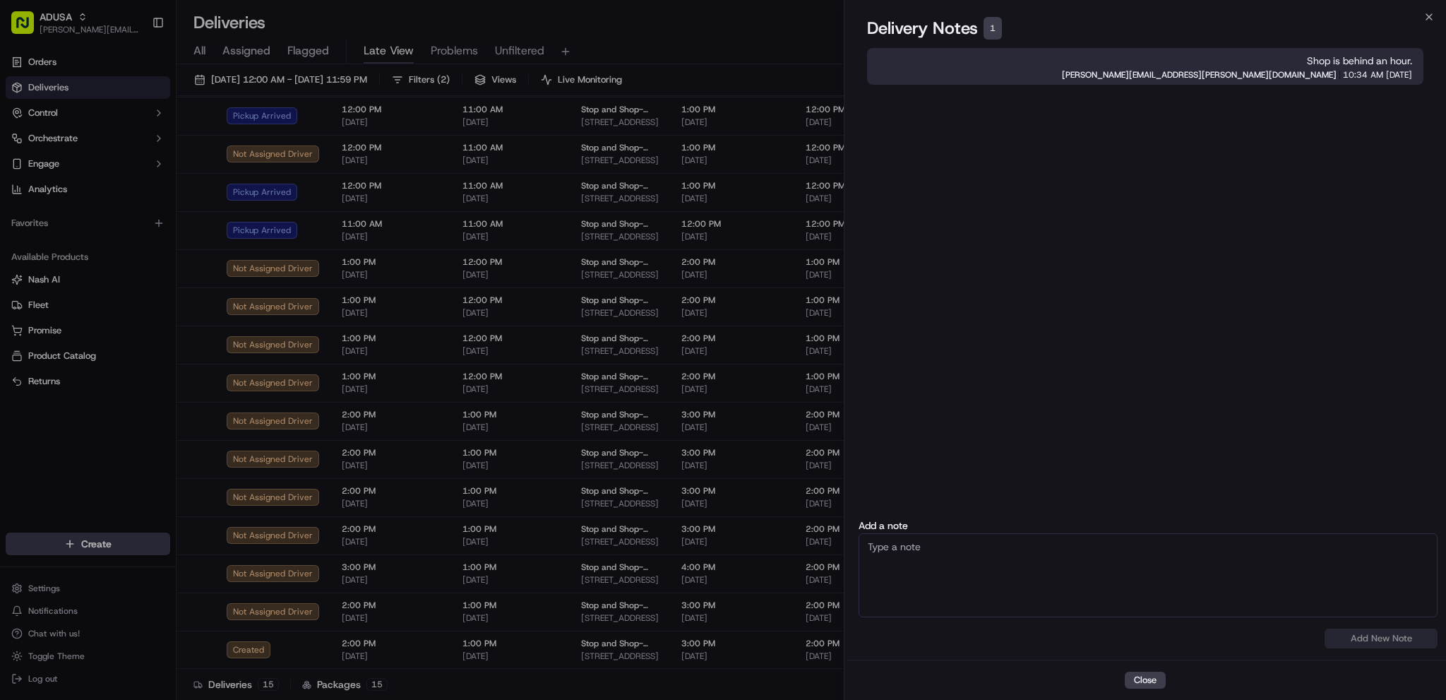
click at [1086, 514] on textarea at bounding box center [1147, 575] width 579 height 84
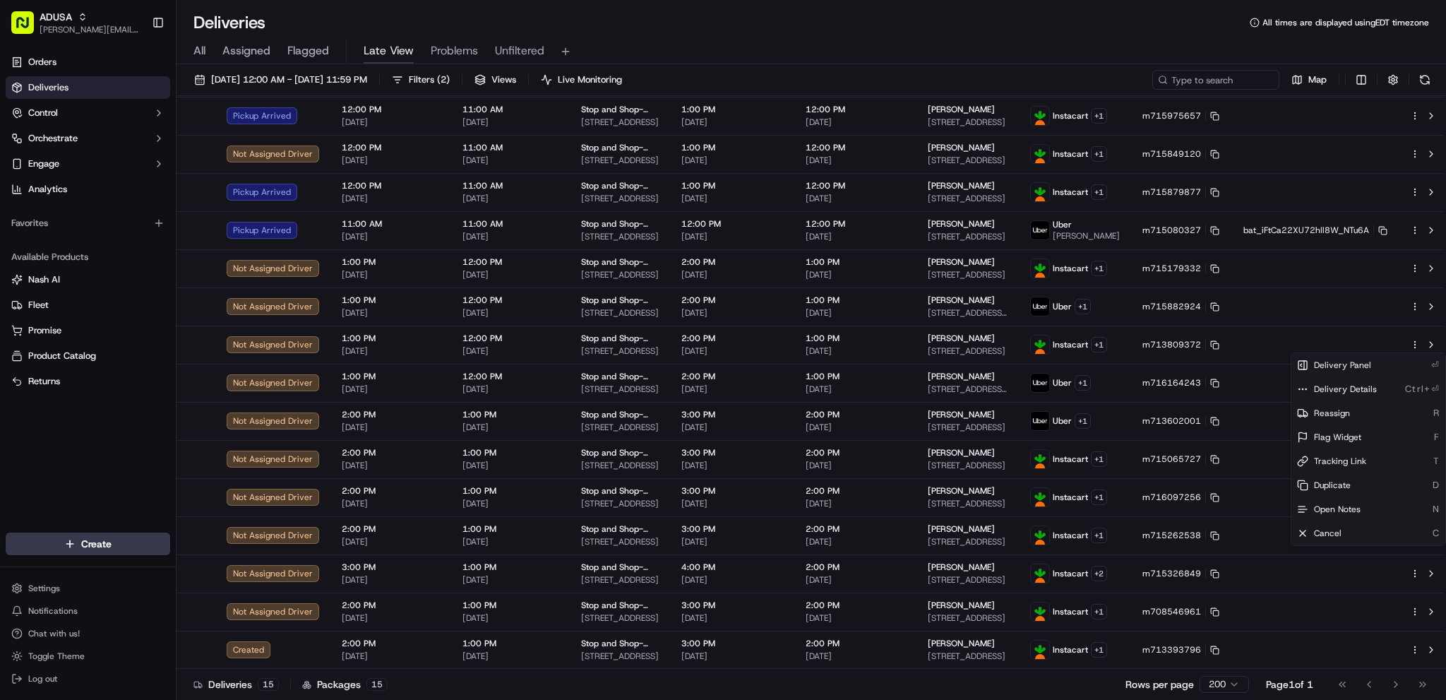
click at [758, 52] on div "All Assigned Flagged Late View Problems Unfiltered" at bounding box center [810, 52] width 1269 height 25
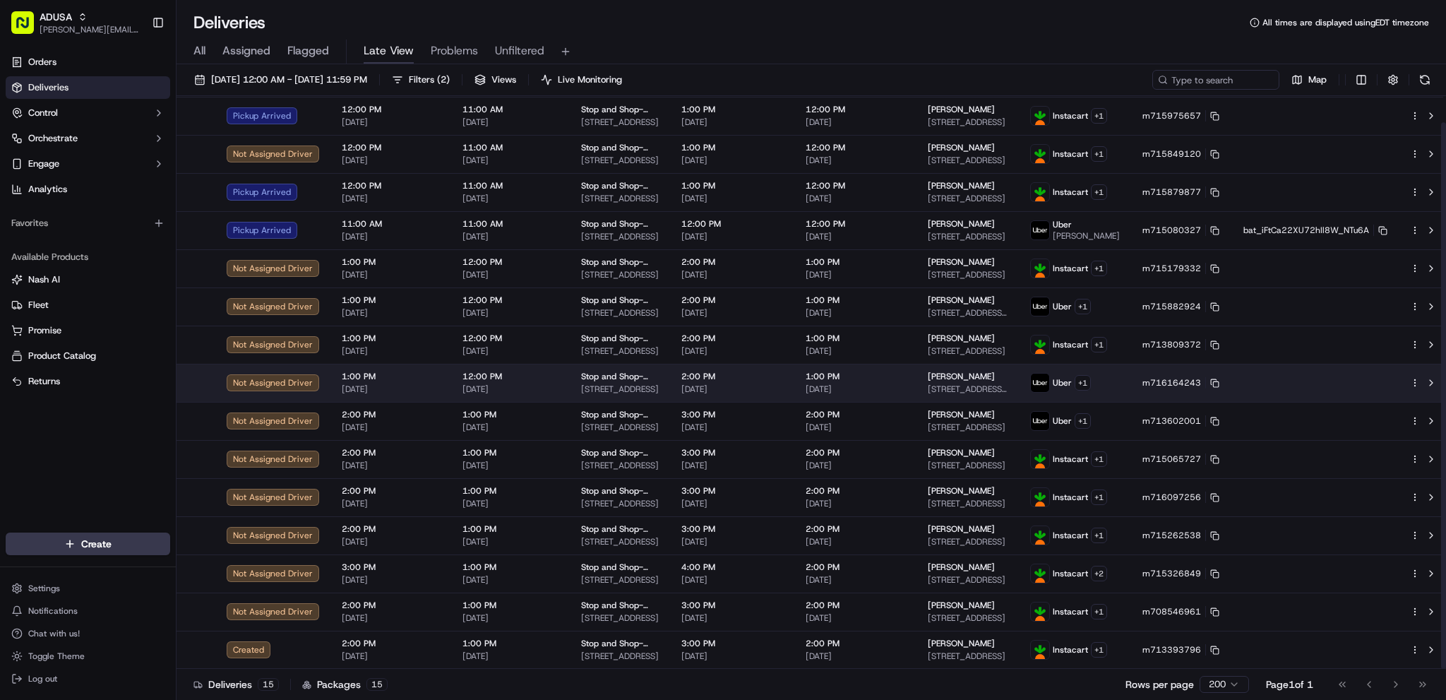
click at [1086, 382] on html "ADUSA james.swiontek@adusa.com Toggle Sidebar Orders Deliveries Control Orchest…" at bounding box center [723, 350] width 1446 height 700
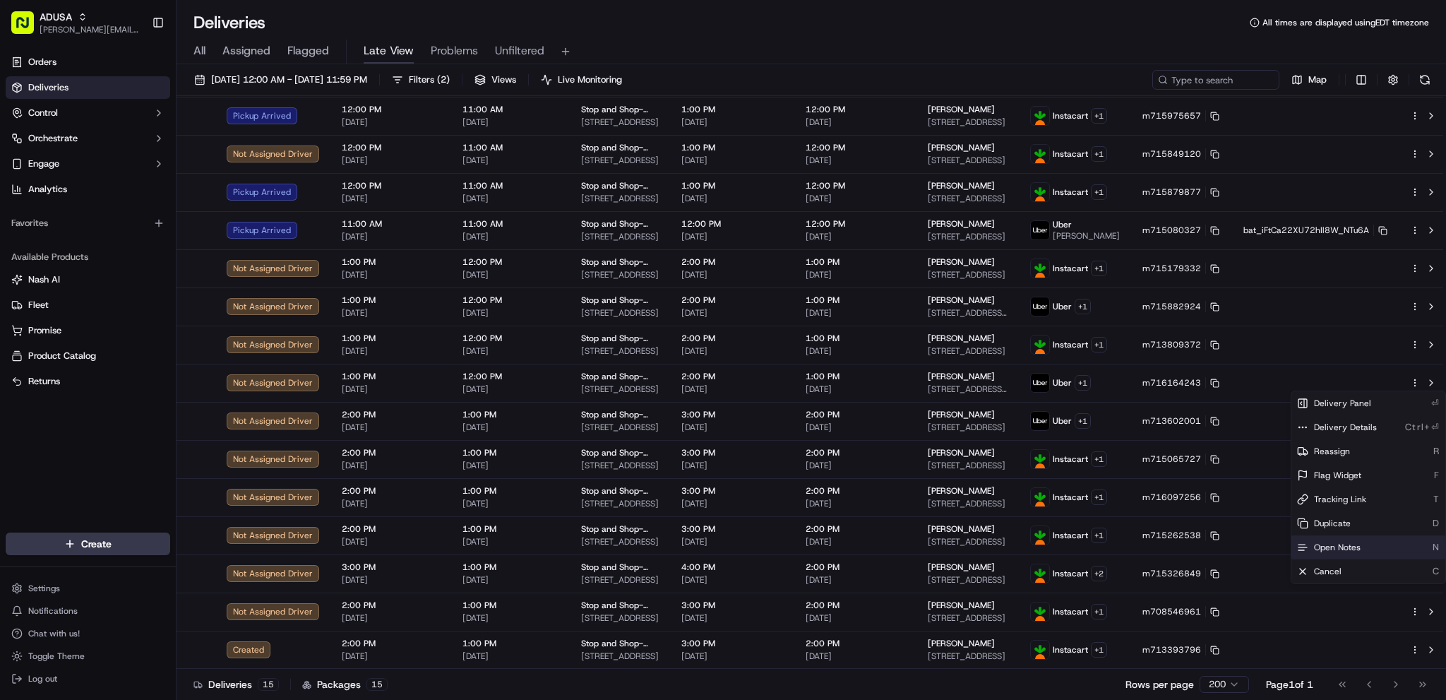
click at [1086, 514] on div "Open Notes N" at bounding box center [1368, 547] width 154 height 24
click at [740, 46] on div "All Assigned Flagged Late View Problems Unfiltered" at bounding box center [810, 52] width 1269 height 25
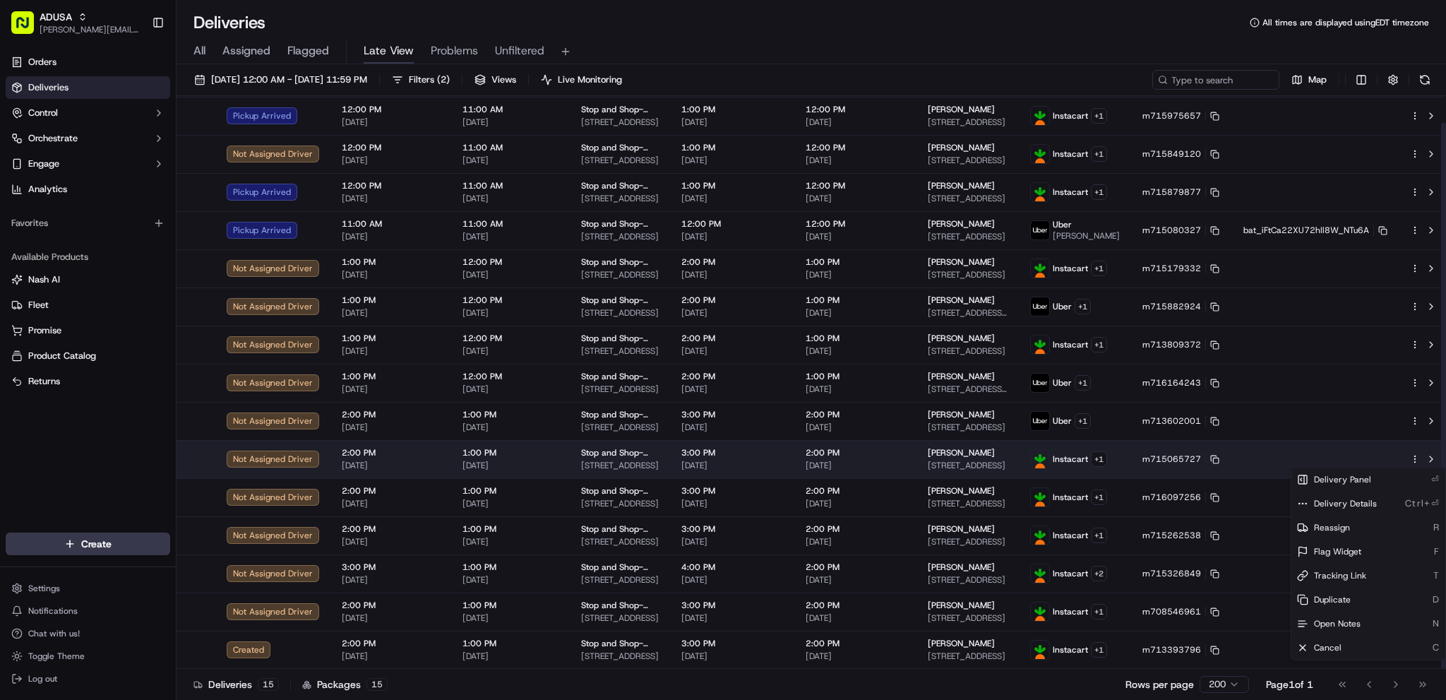
click at [1086, 462] on html "ADUSA james.swiontek@adusa.com Toggle Sidebar Orders Deliveries Control Orchest…" at bounding box center [723, 350] width 1446 height 700
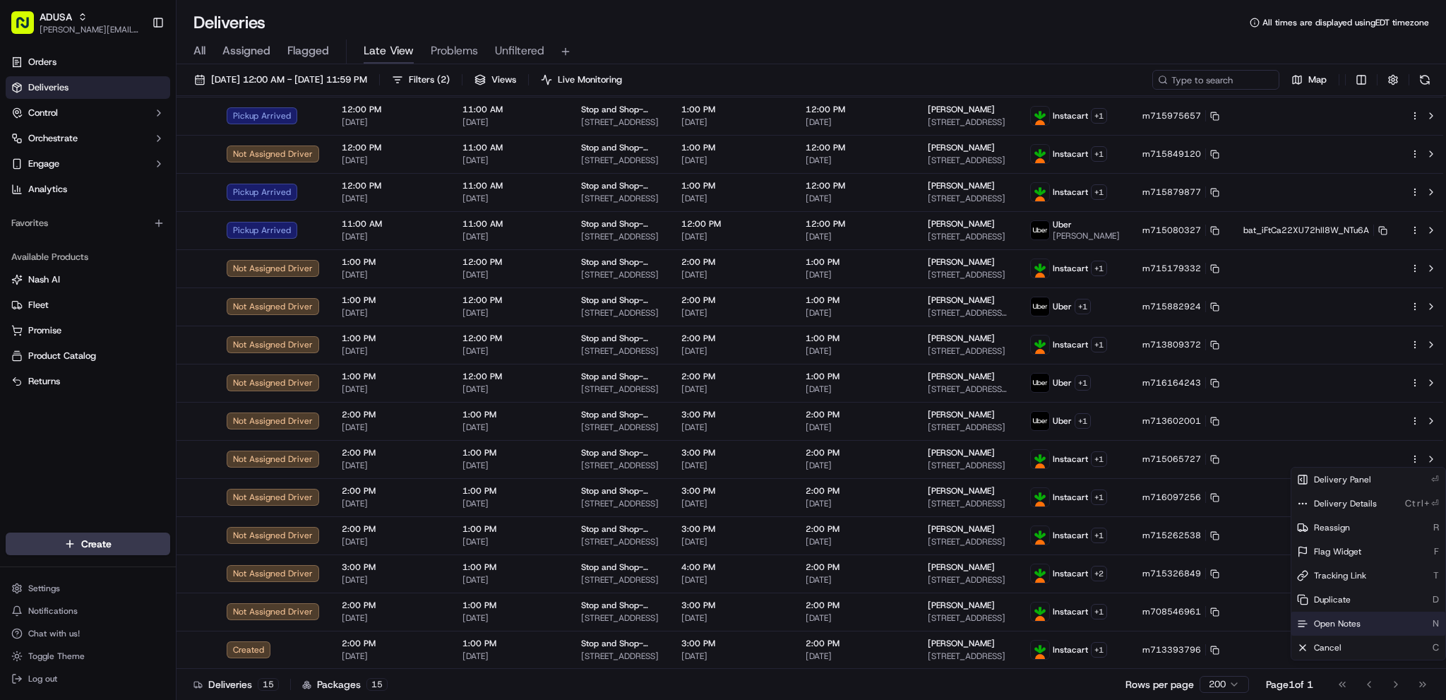
click at [1086, 514] on span "Open Notes" at bounding box center [1337, 623] width 47 height 11
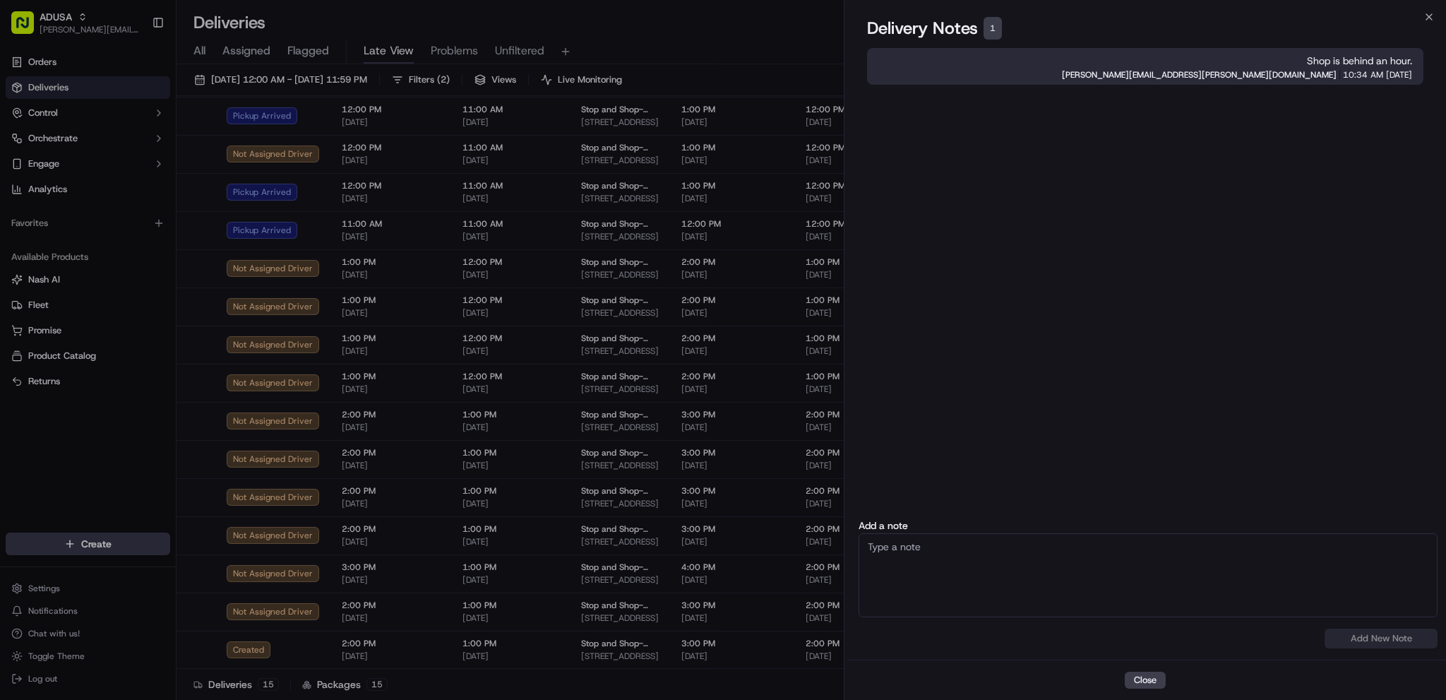
drag, startPoint x: 1346, startPoint y: 624, endPoint x: 1028, endPoint y: 553, distance: 325.5
click at [1021, 514] on textarea at bounding box center [1147, 575] width 579 height 84
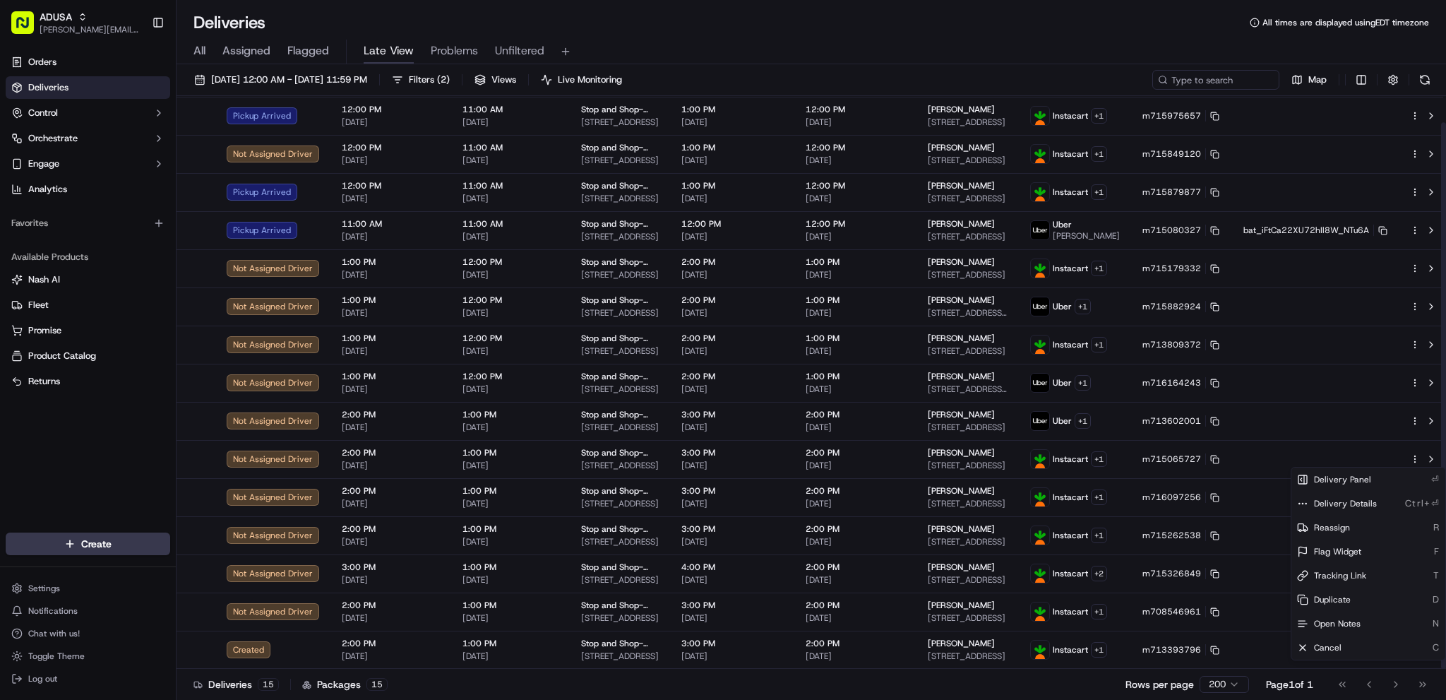
click at [948, 37] on div "All Assigned Flagged Late View Problems Unfiltered" at bounding box center [810, 49] width 1269 height 30
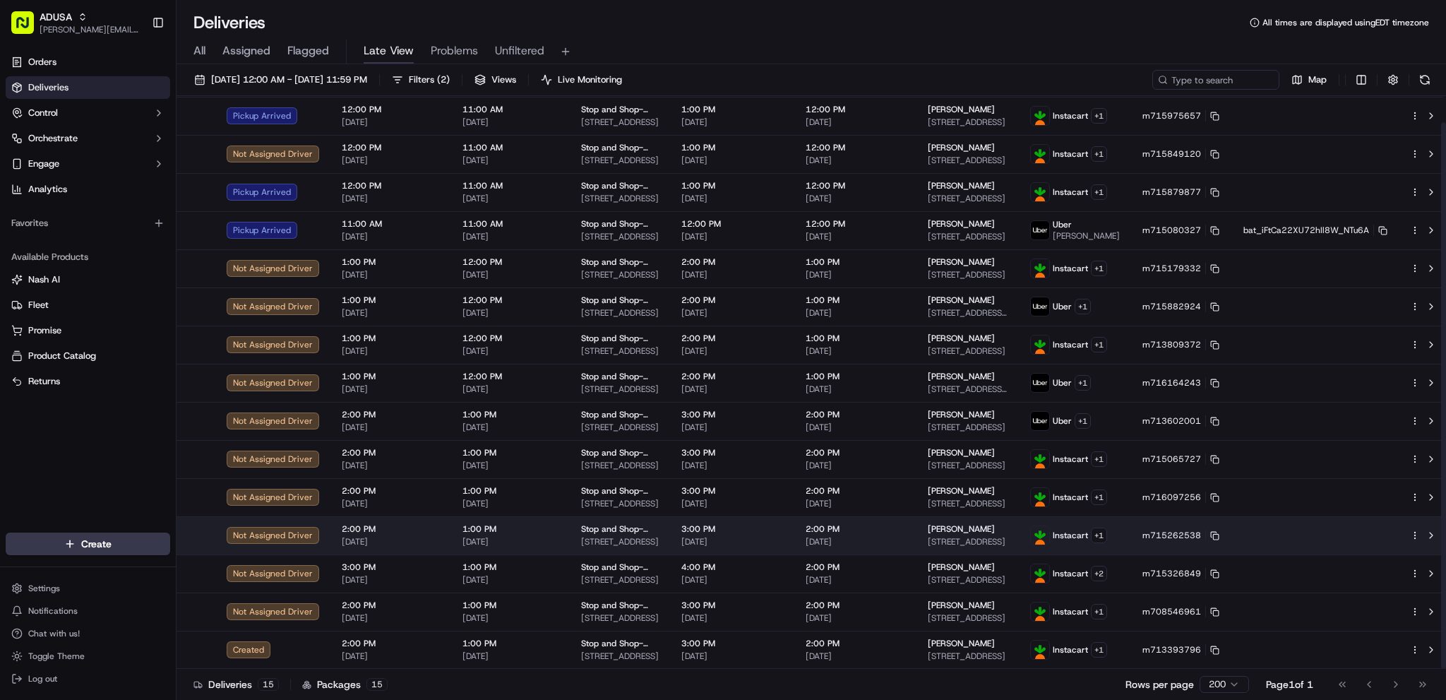
click at [1086, 514] on html "ADUSA james.swiontek@adusa.com Toggle Sidebar Orders Deliveries Control Orchest…" at bounding box center [723, 350] width 1446 height 700
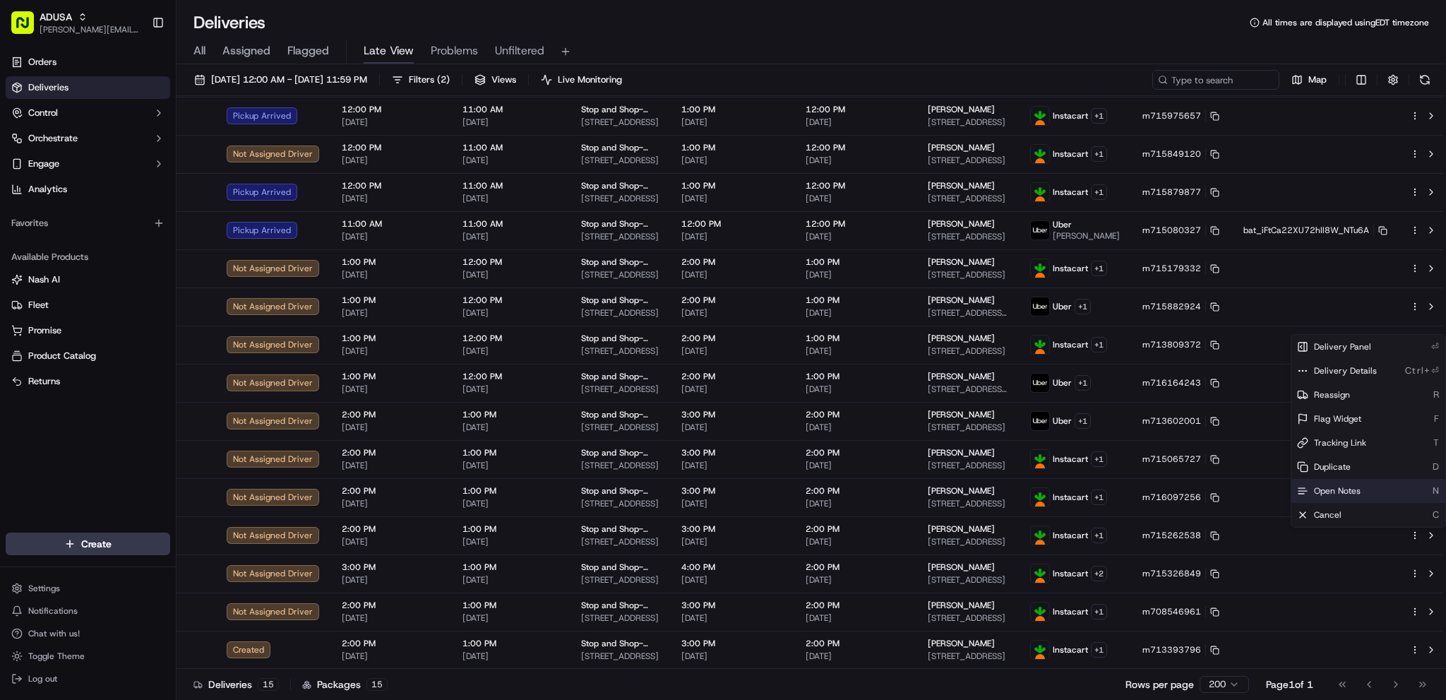
click at [1086, 491] on span "Open Notes" at bounding box center [1337, 490] width 47 height 11
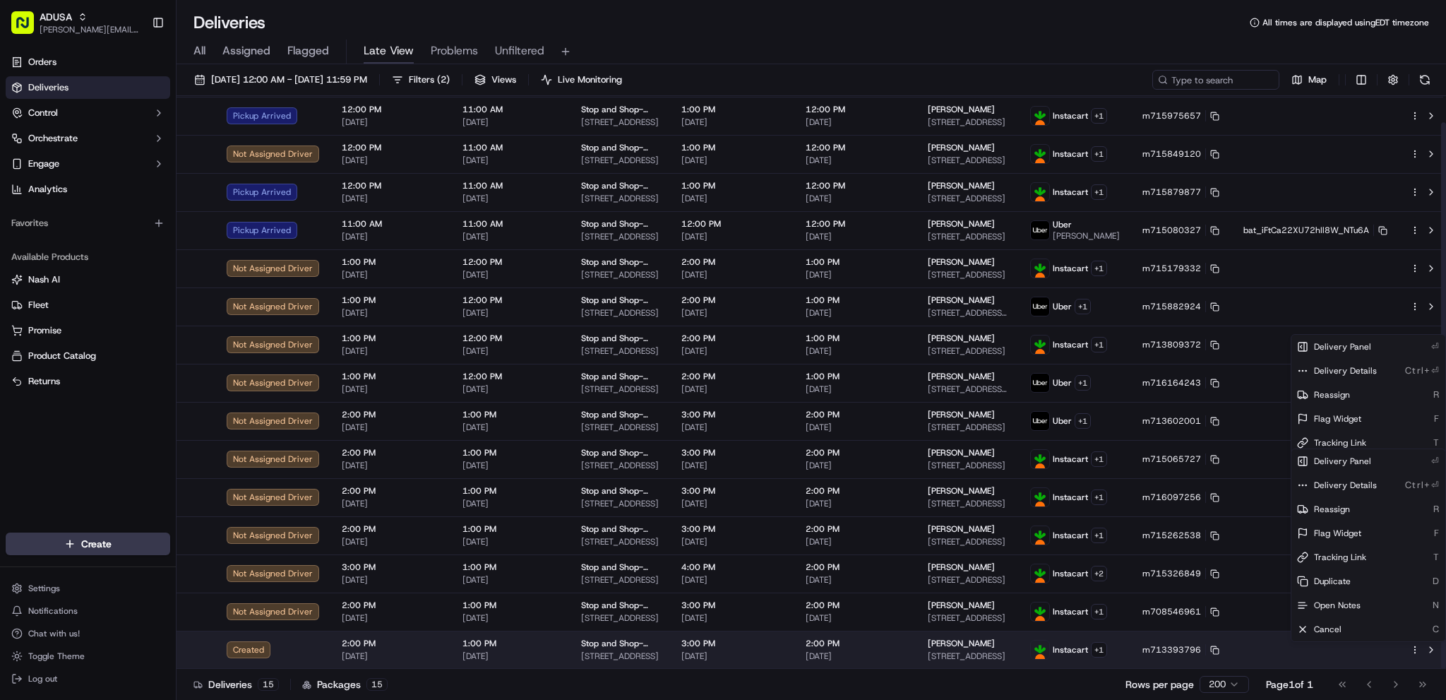
click at [1086, 514] on icon "button" at bounding box center [1415, 649] width 10 height 10
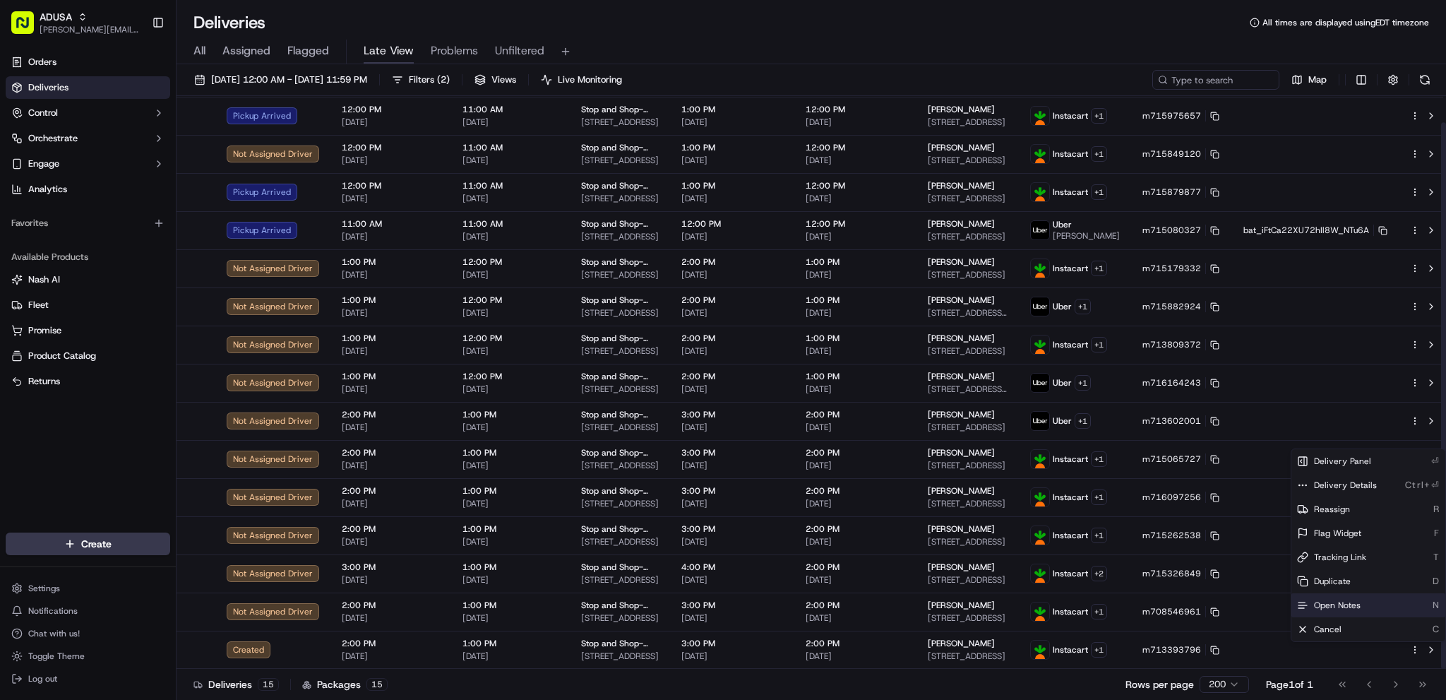
click at [1086, 514] on div "Open Notes N" at bounding box center [1368, 605] width 154 height 24
click at [715, 51] on div "All Assigned Flagged Late View Problems Unfiltered" at bounding box center [810, 52] width 1269 height 25
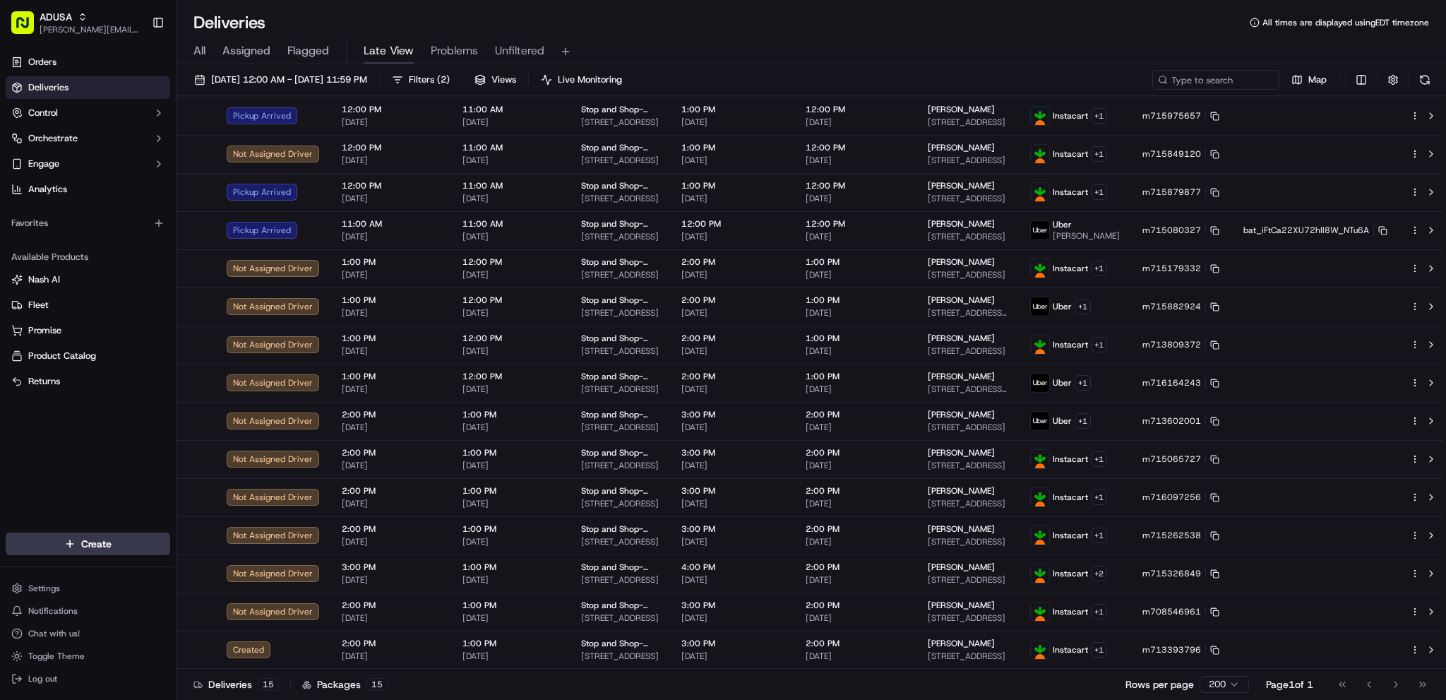
click at [715, 45] on div "All Assigned Flagged Late View Problems Unfiltered" at bounding box center [810, 52] width 1269 height 25
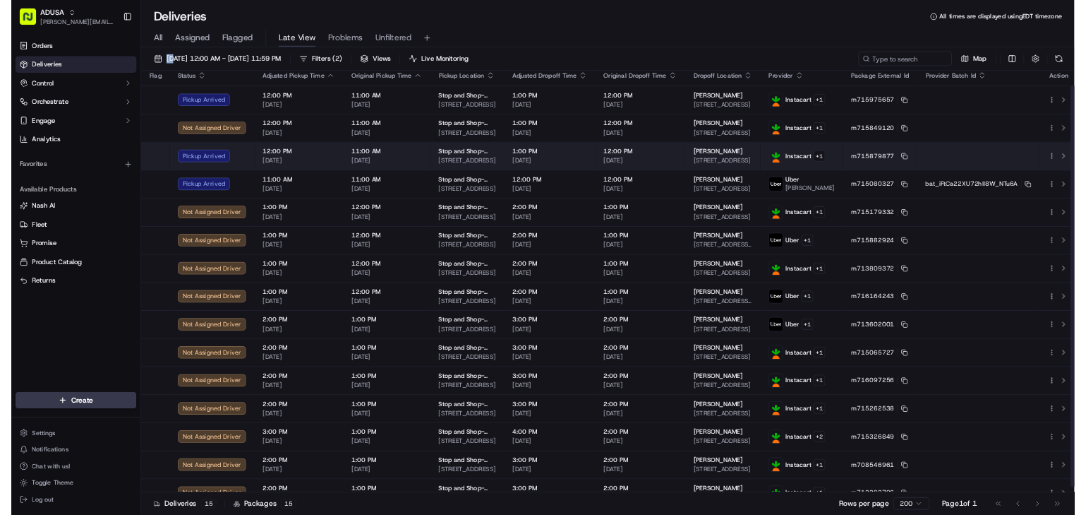
scroll to position [0, 0]
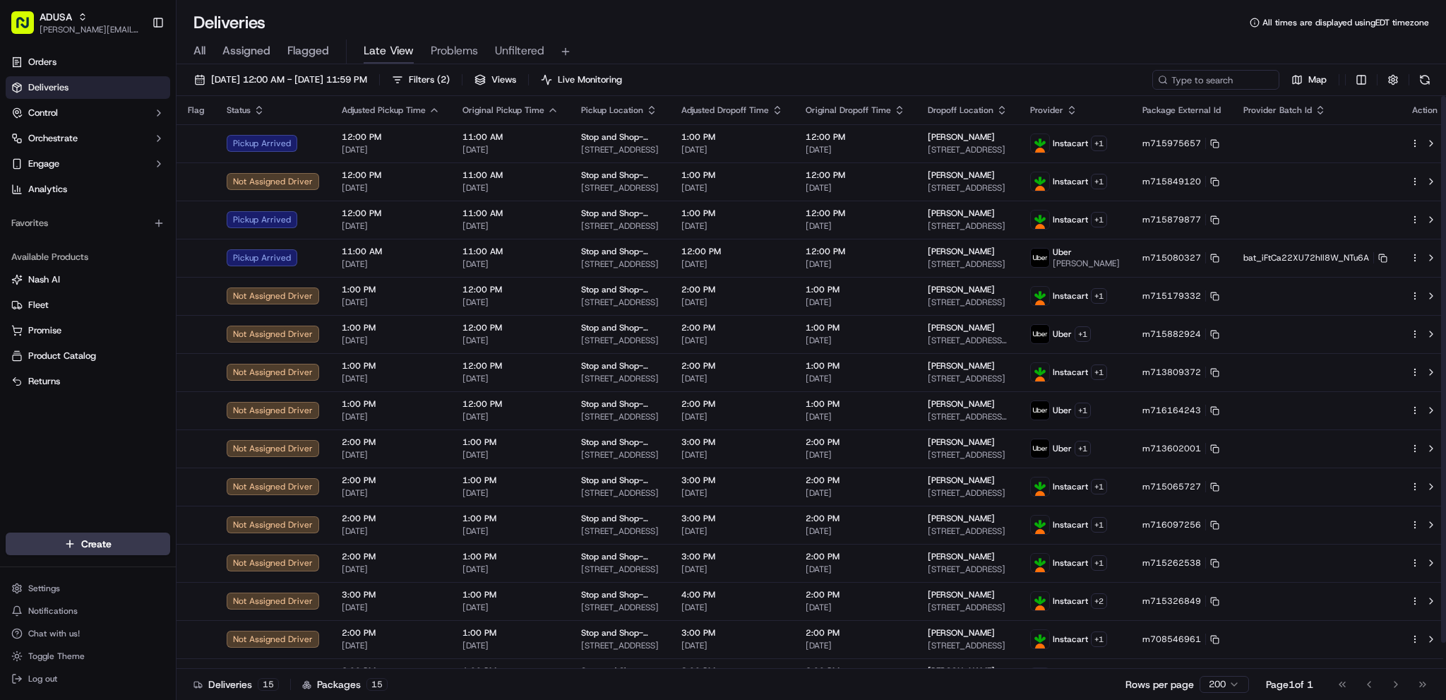
click at [666, 32] on div "Deliveries All times are displayed using EDT timezone" at bounding box center [810, 22] width 1269 height 23
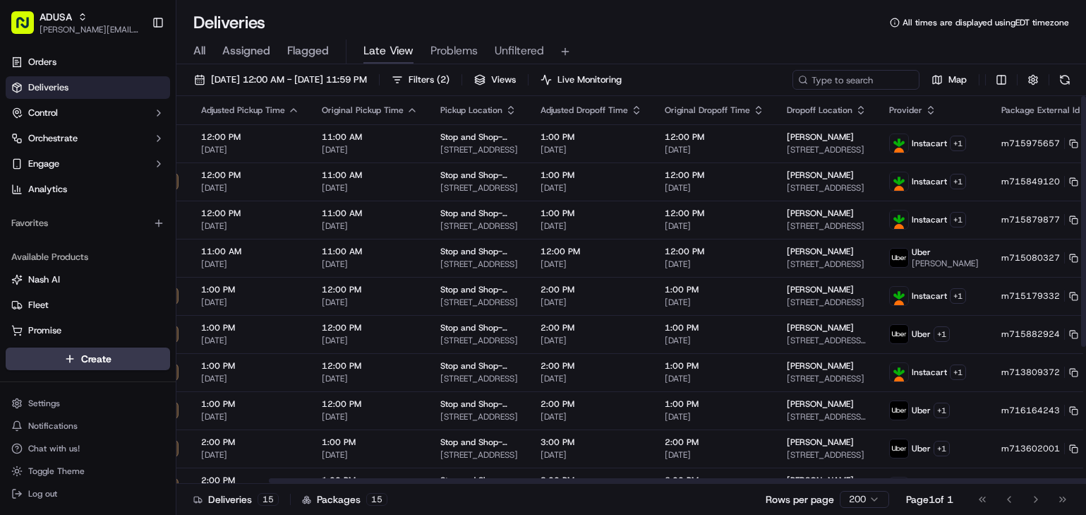
scroll to position [0, 145]
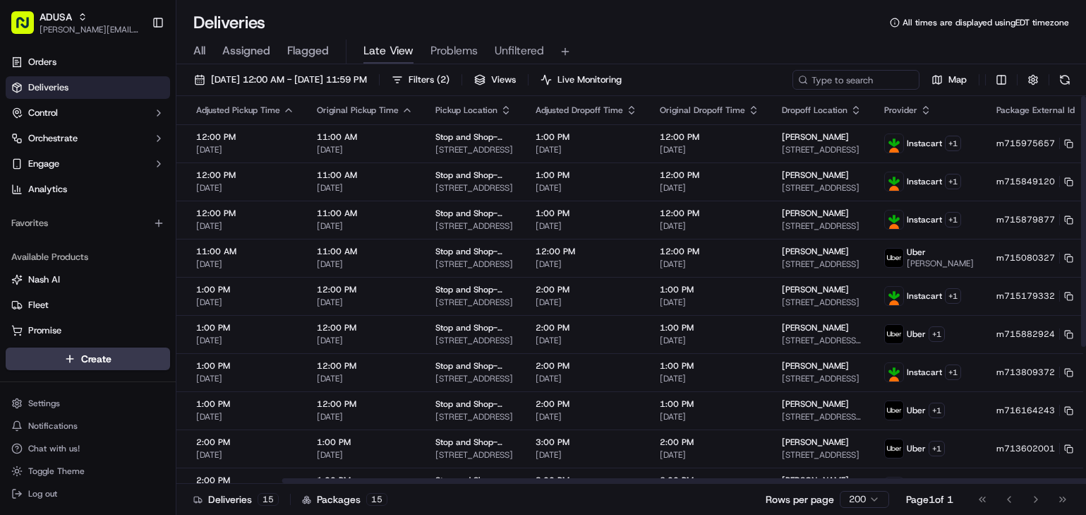
drag, startPoint x: 721, startPoint y: 480, endPoint x: 826, endPoint y: 481, distance: 105.2
click at [826, 481] on div at bounding box center [733, 480] width 903 height 5
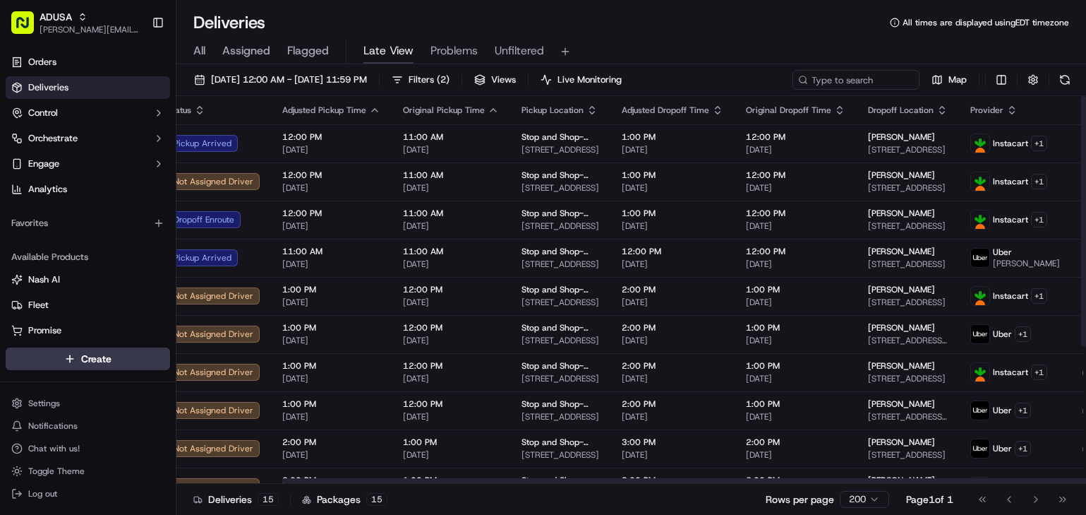
scroll to position [0, 0]
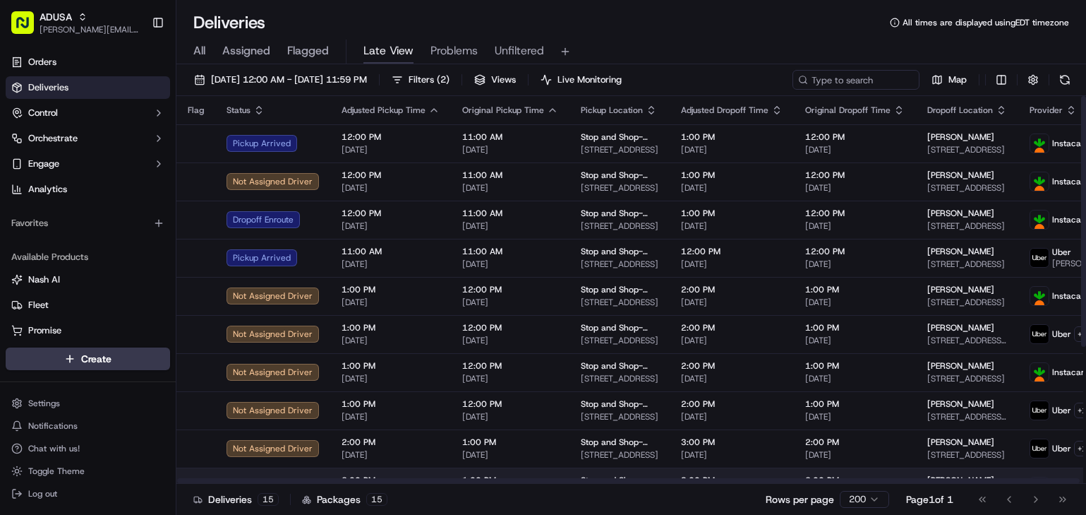
drag, startPoint x: 678, startPoint y: 479, endPoint x: 508, endPoint y: 467, distance: 170.5
click at [510, 478] on div at bounding box center [628, 480] width 903 height 5
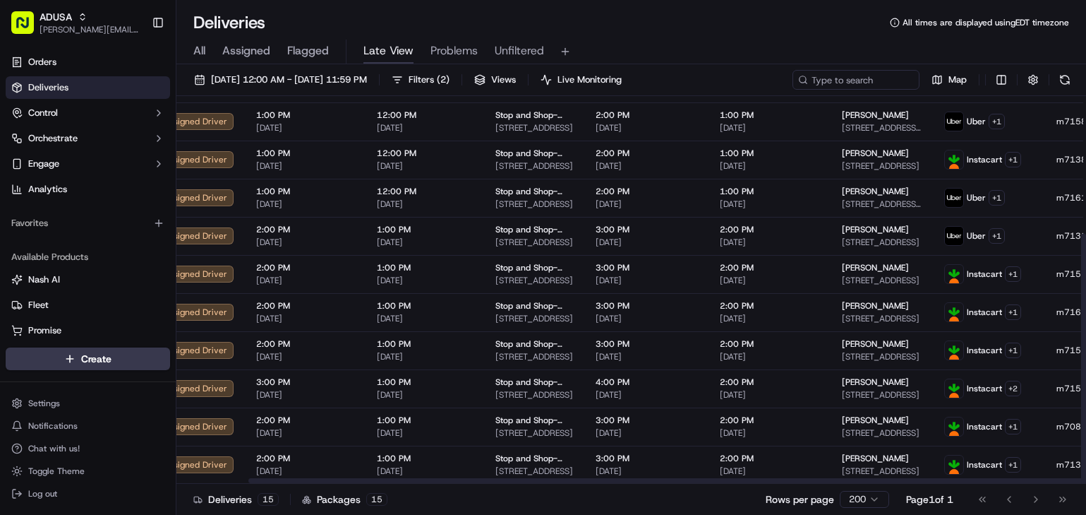
scroll to position [212, 0]
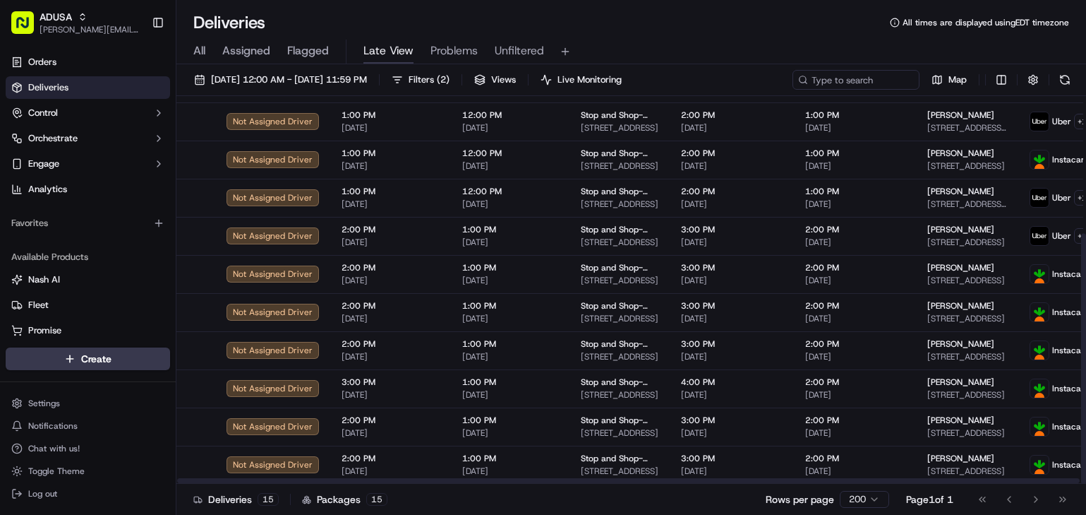
click at [613, 483] on div at bounding box center [628, 480] width 903 height 5
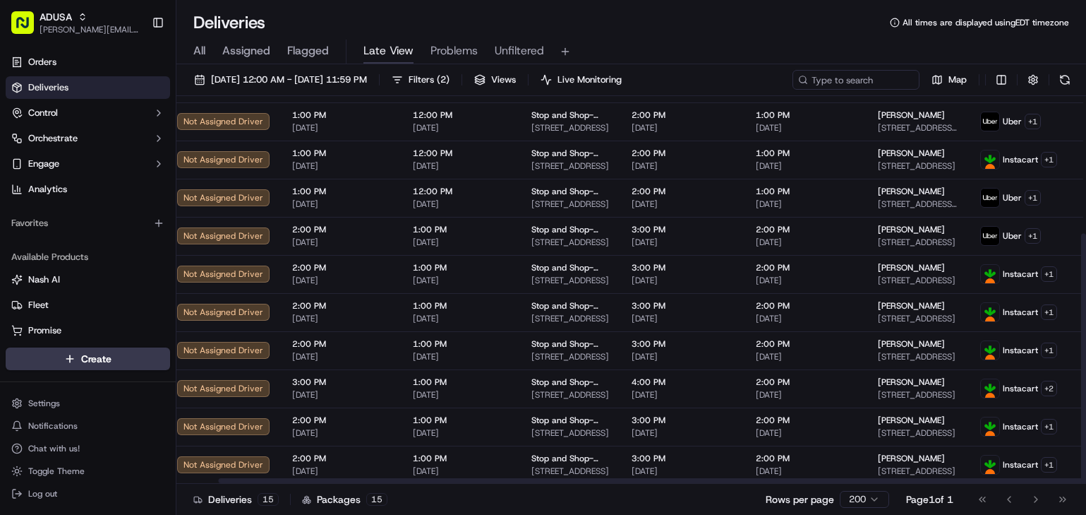
scroll to position [212, 36]
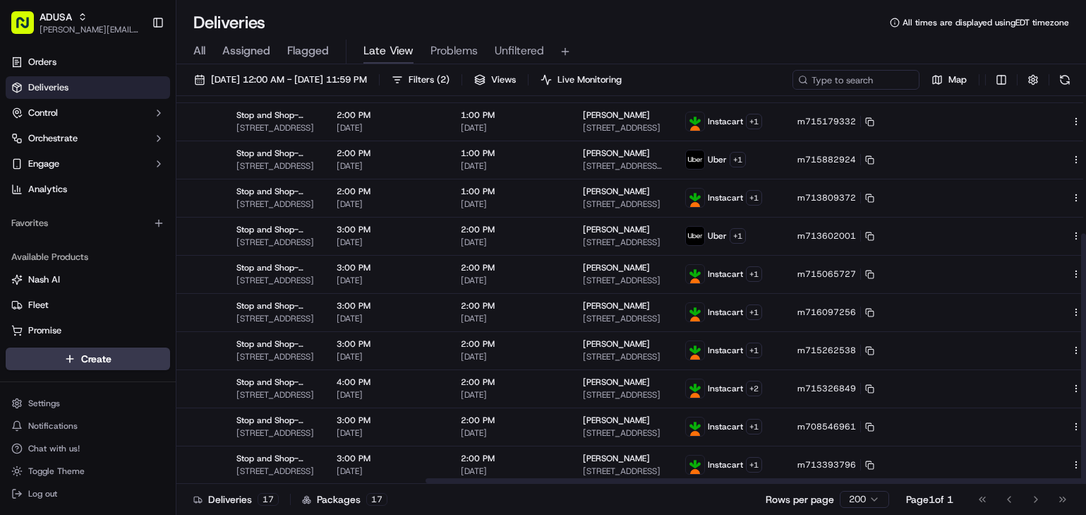
drag, startPoint x: 743, startPoint y: 480, endPoint x: 1061, endPoint y: 500, distance: 319.0
click at [1061, 483] on div at bounding box center [877, 480] width 903 height 5
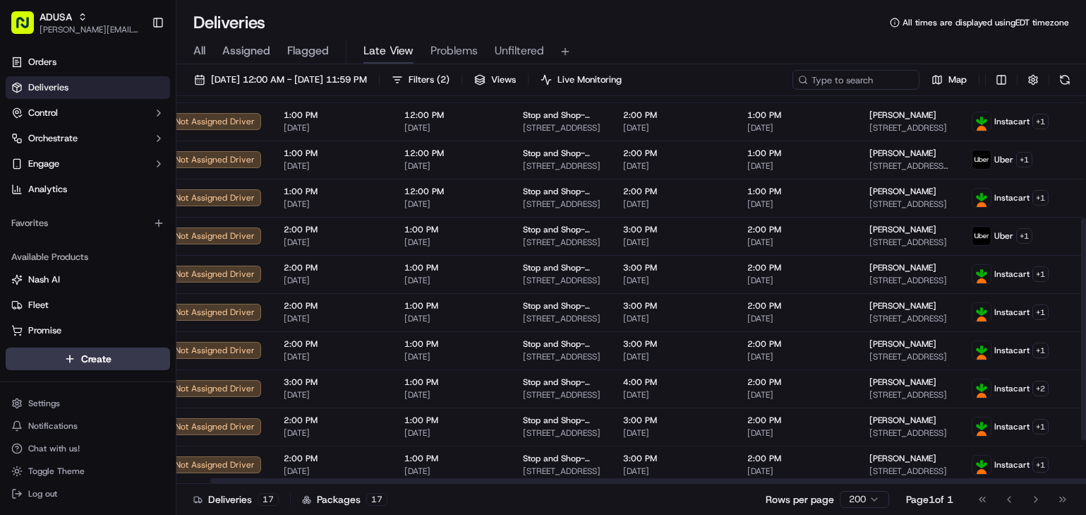
scroll to position [212, 0]
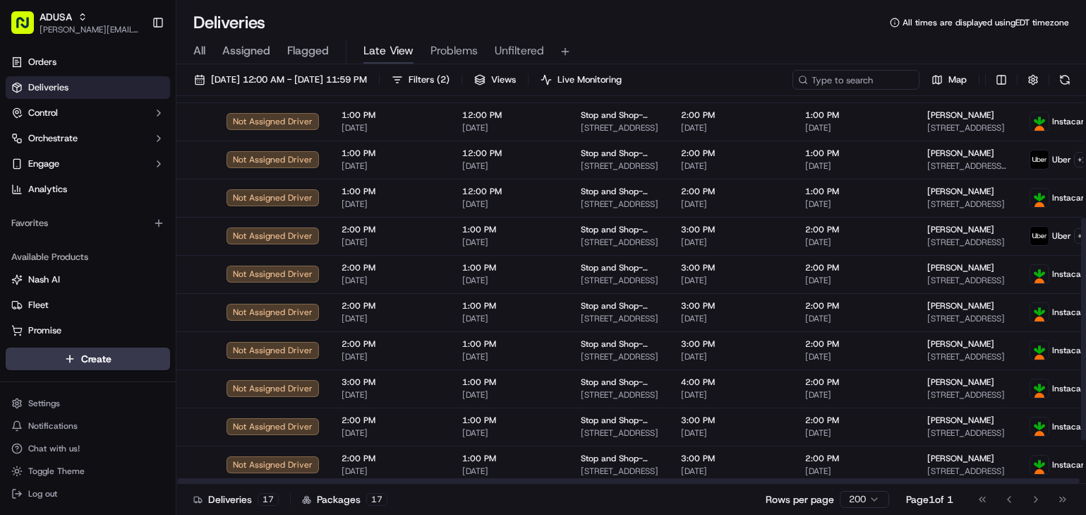
drag, startPoint x: 697, startPoint y: 482, endPoint x: 472, endPoint y: 488, distance: 224.6
click at [472, 484] on div at bounding box center [628, 479] width 904 height 7
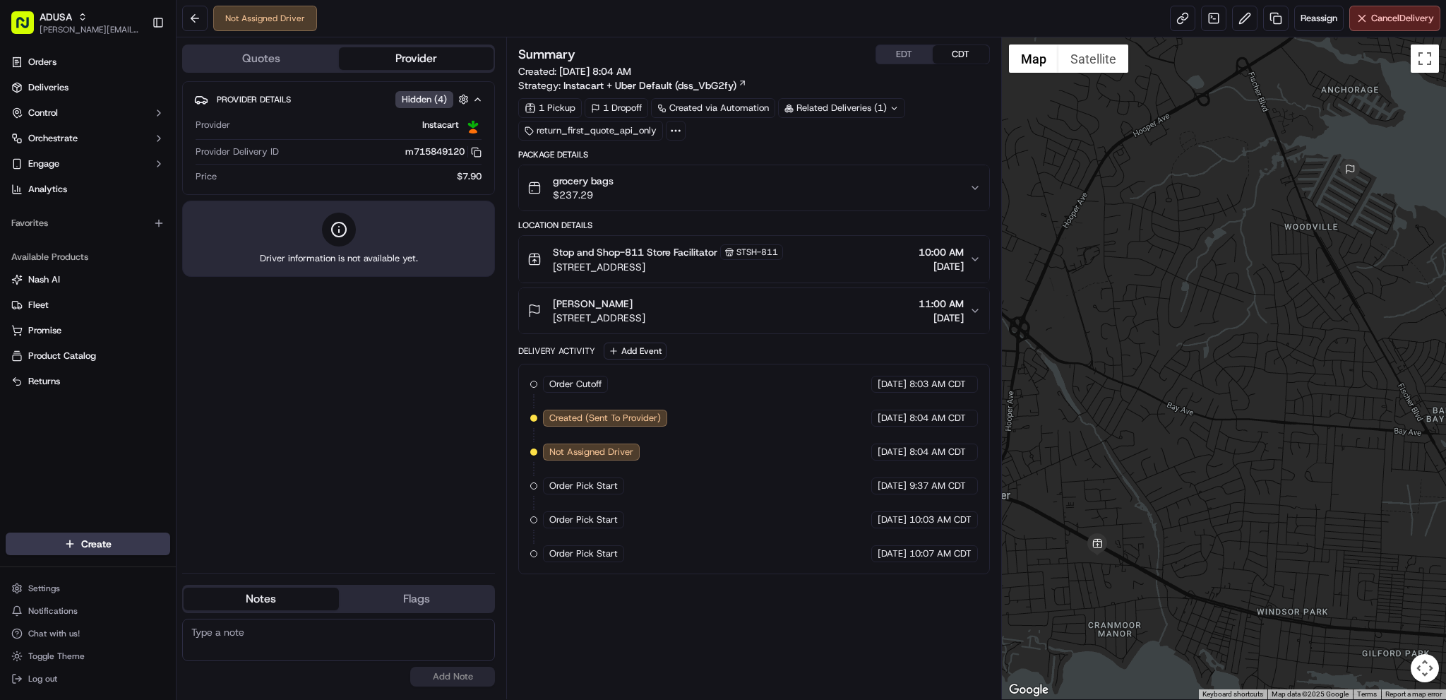
click at [1336, 33] on div "Not Assigned Driver Reassign Cancel Delivery" at bounding box center [810, 18] width 1269 height 37
click at [1322, 20] on span "Reassign" at bounding box center [1318, 18] width 37 height 13
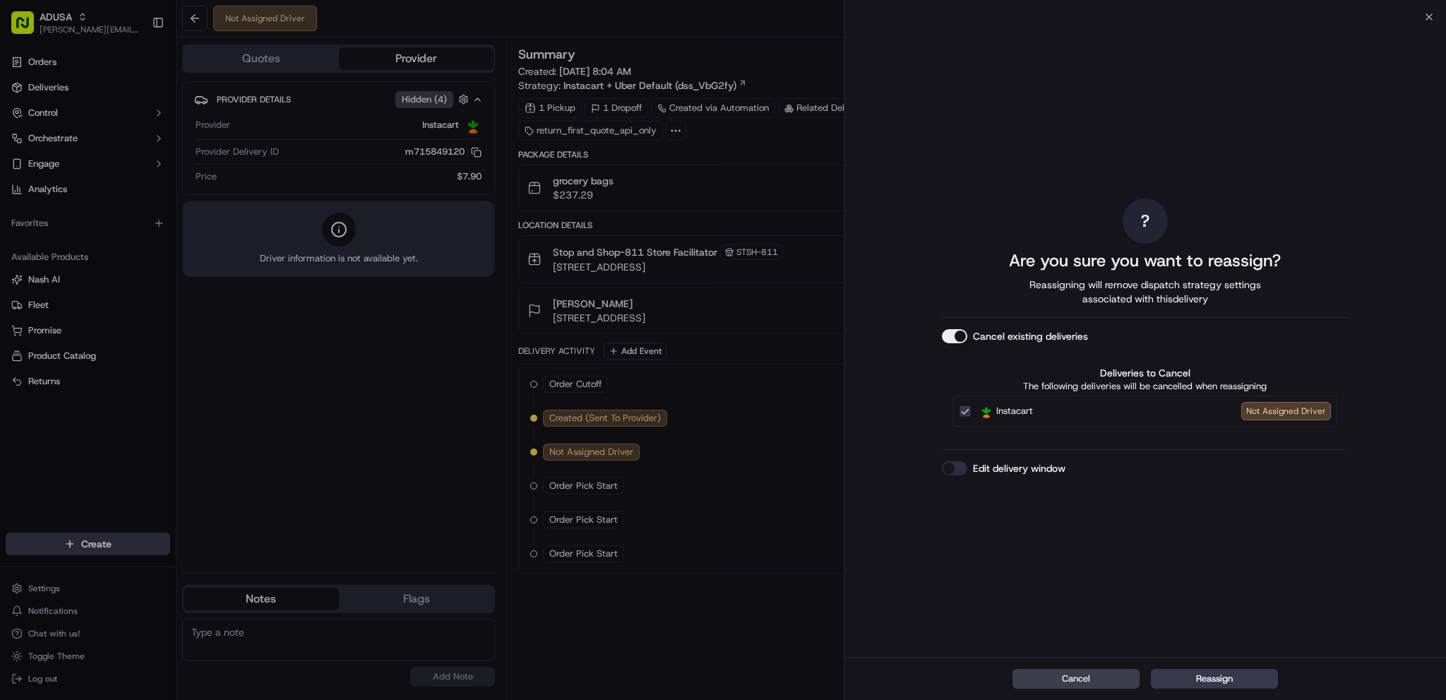
click at [954, 461] on button "Edit delivery window" at bounding box center [954, 468] width 25 height 14
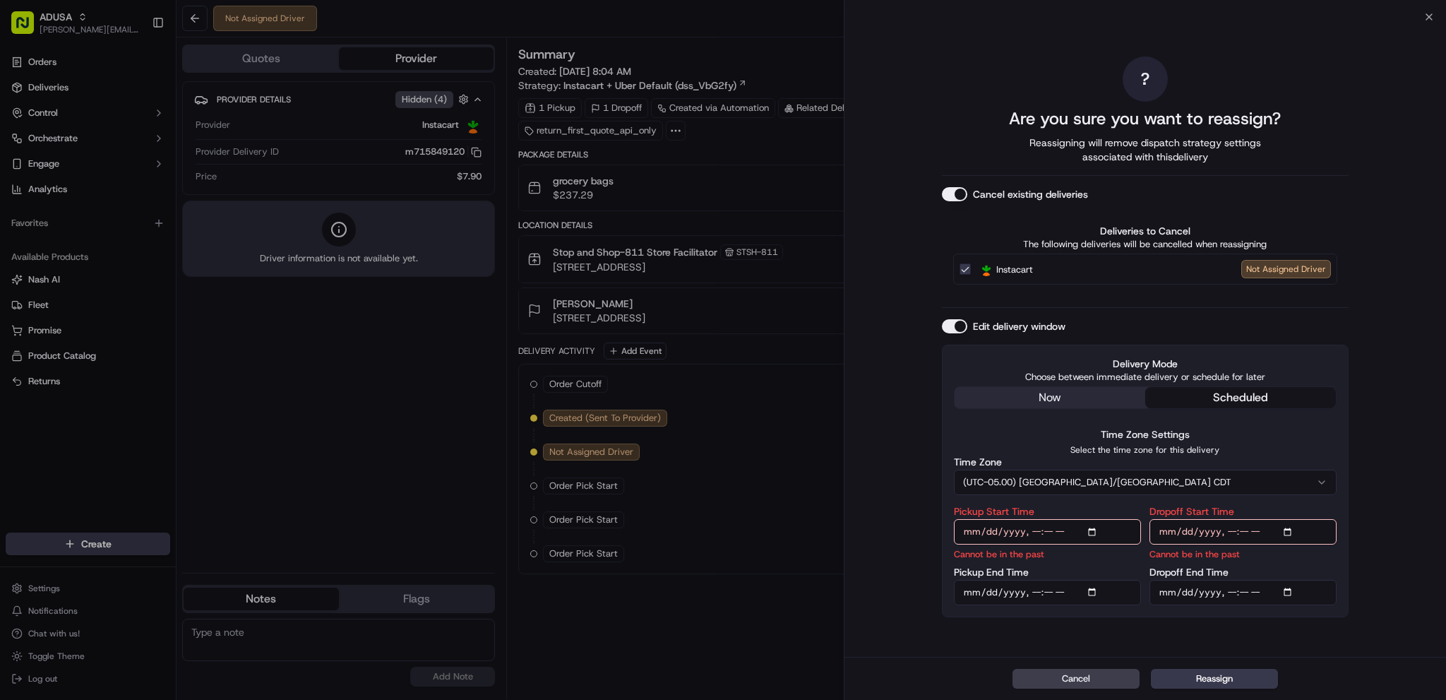
click at [1096, 533] on input "Pickup Start Time" at bounding box center [1047, 531] width 187 height 25
type input "[DATE]T11:00"
click at [1098, 592] on input "Pickup End Time" at bounding box center [1047, 592] width 187 height 25
click at [1096, 592] on input "Pickup End Time" at bounding box center [1047, 592] width 187 height 25
type input "[DATE]T11:59"
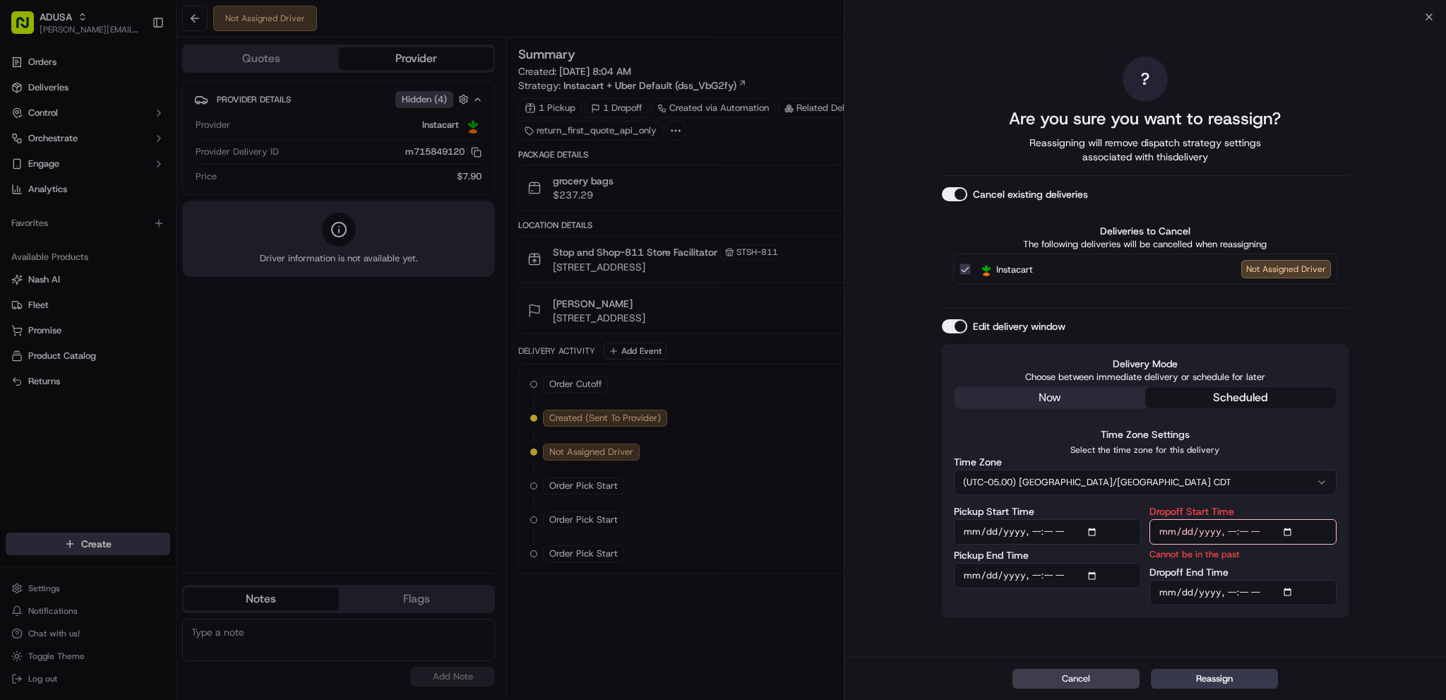
click at [1292, 536] on input "Dropoff Start Time" at bounding box center [1242, 531] width 187 height 25
click at [1292, 537] on input "Dropoff Start Time" at bounding box center [1242, 531] width 187 height 25
click at [1287, 532] on input "Dropoff Start Time" at bounding box center [1242, 531] width 187 height 25
type input "[DATE]T11:00"
click at [1287, 600] on input "Dropoff End Time" at bounding box center [1242, 592] width 187 height 25
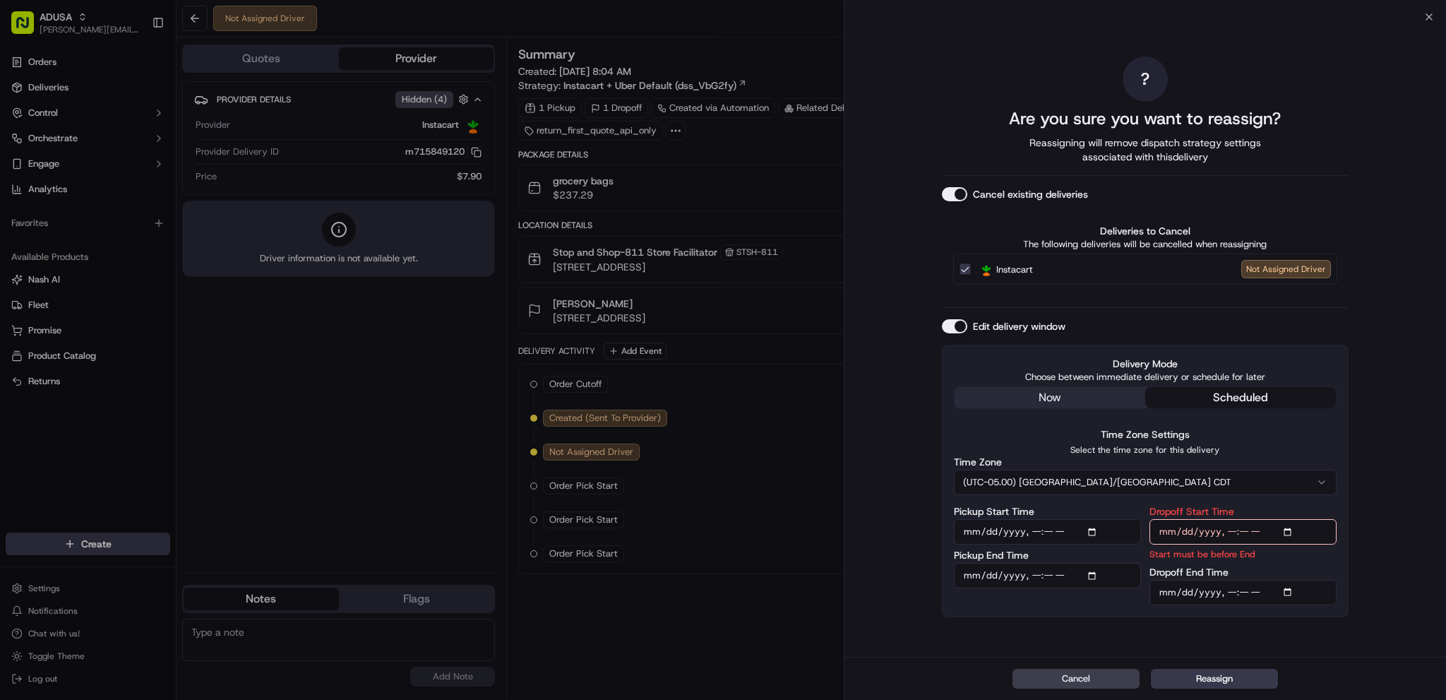
click at [1288, 592] on input "Dropoff End Time" at bounding box center [1242, 592] width 187 height 25
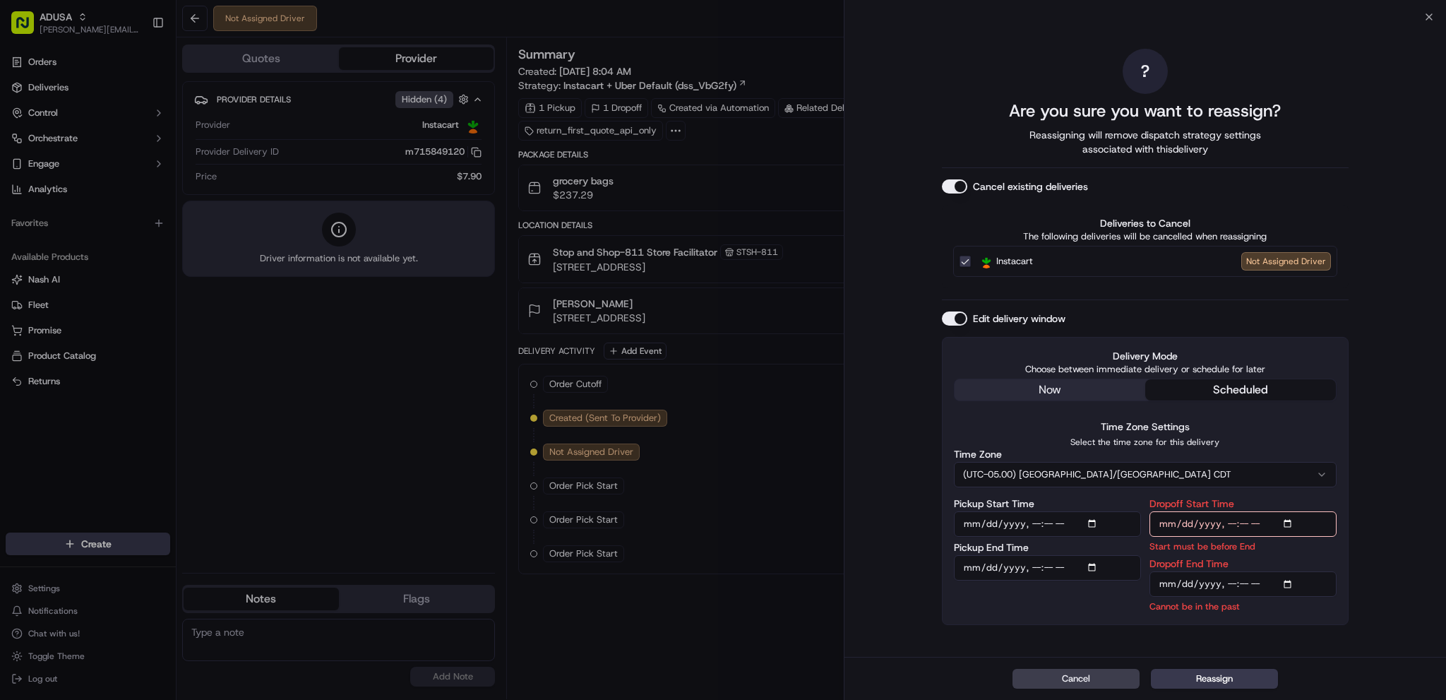
drag, startPoint x: 1289, startPoint y: 644, endPoint x: 1275, endPoint y: 646, distance: 14.2
click at [1289, 644] on div "? Are you sure you want to reassign? Reassigning will remove dispatch strategy …" at bounding box center [1145, 337] width 407 height 634
click at [1295, 657] on div "Cancel Reassign" at bounding box center [1144, 677] width 601 height 43
click at [1271, 589] on input "Dropoff End Time" at bounding box center [1242, 583] width 187 height 25
click at [1263, 582] on input "Dropoff End Time" at bounding box center [1242, 583] width 187 height 25
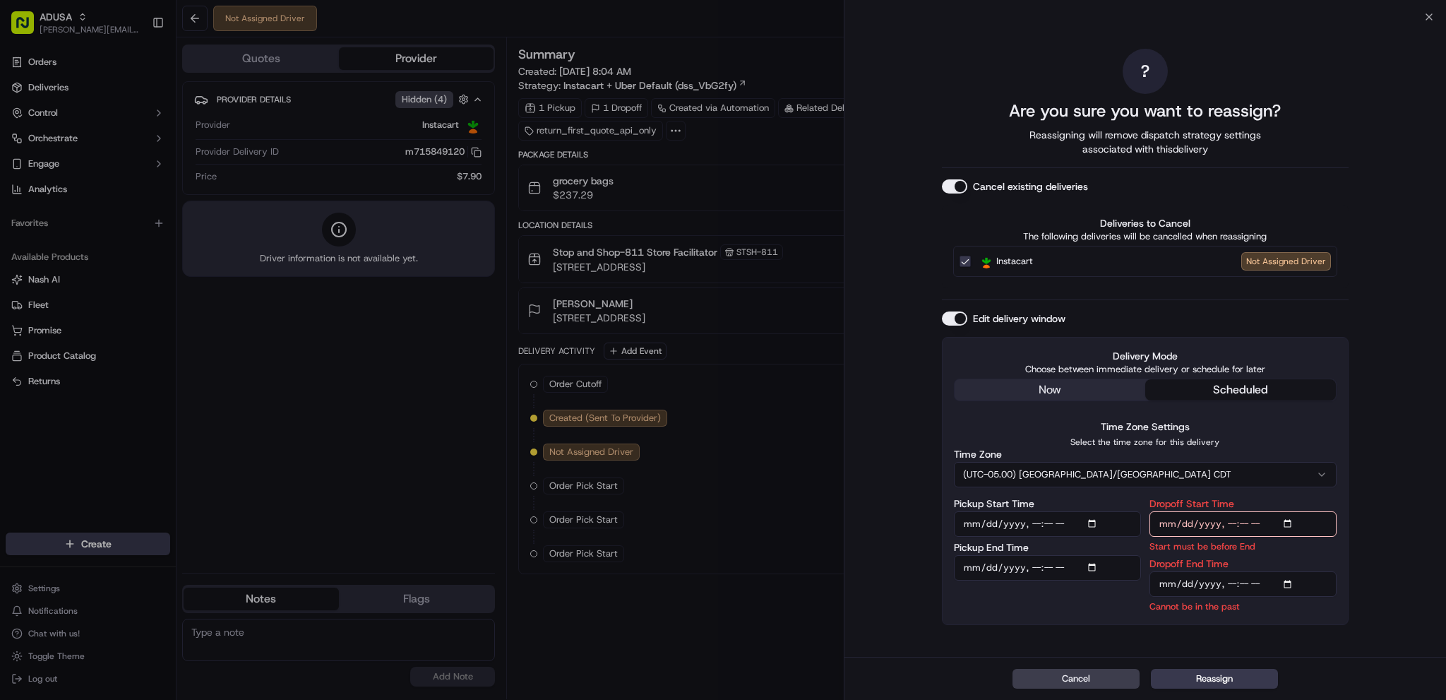
type input "[DATE]T12:00"
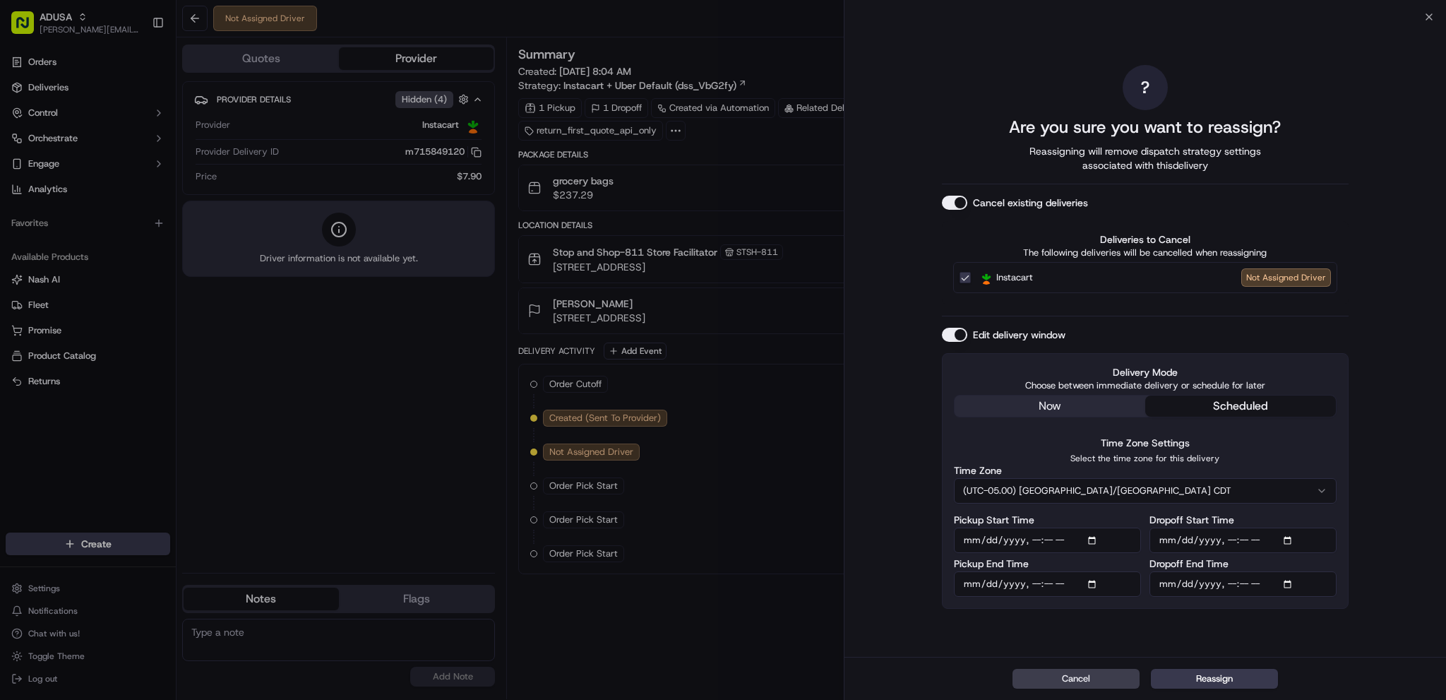
click at [1391, 616] on div "? Are you sure you want to reassign? Reassigning will remove dispatch strategy …" at bounding box center [1144, 337] width 601 height 640
click at [1237, 680] on button "Reassign" at bounding box center [1214, 678] width 127 height 20
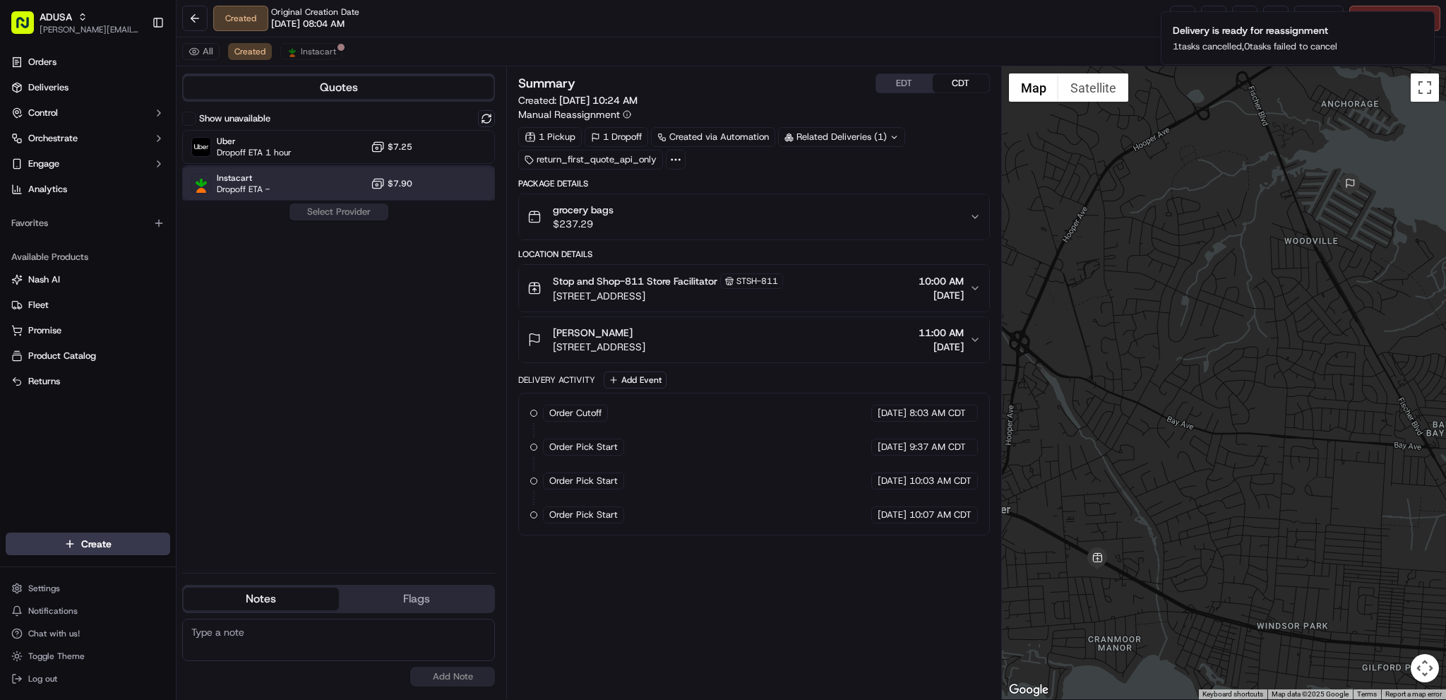
click at [347, 181] on div "Instacart Dropoff ETA - $7.90" at bounding box center [338, 184] width 313 height 34
click at [351, 215] on button "Assign Provider" at bounding box center [339, 211] width 100 height 17
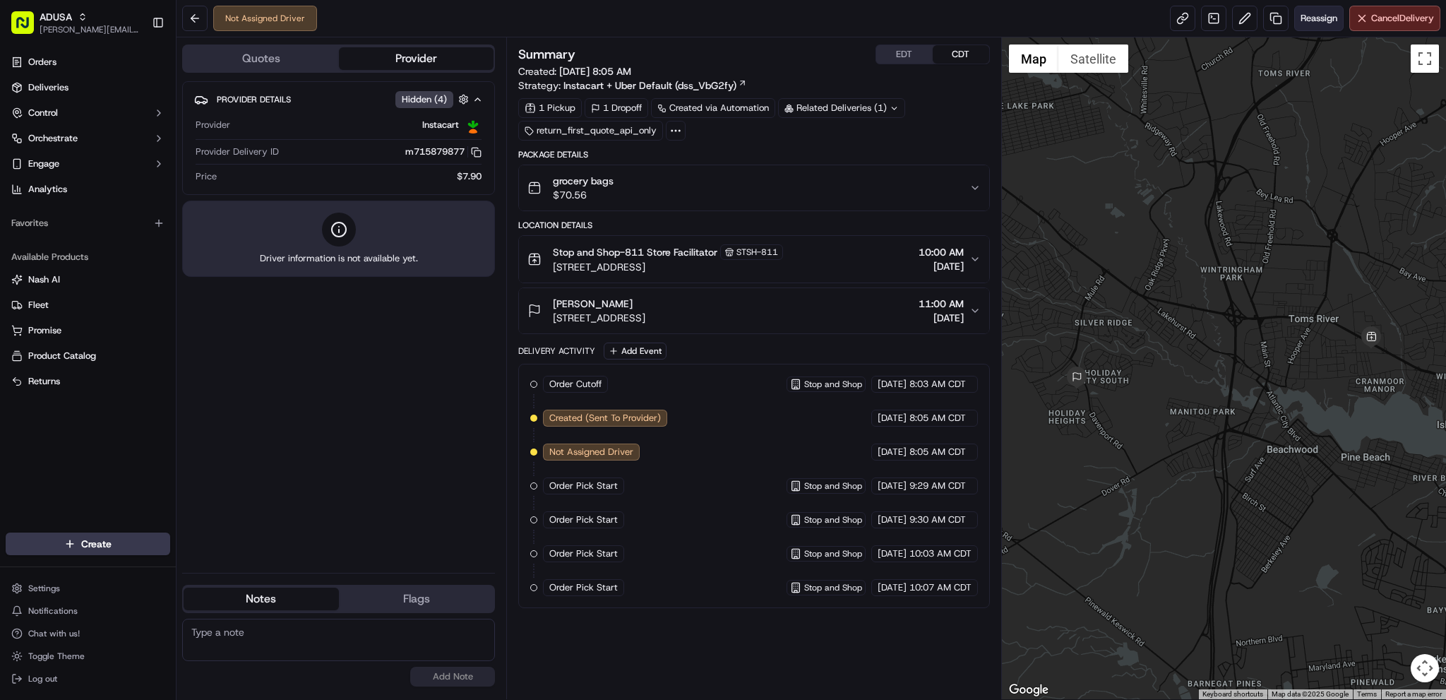
click at [1315, 25] on button "Reassign" at bounding box center [1318, 18] width 49 height 25
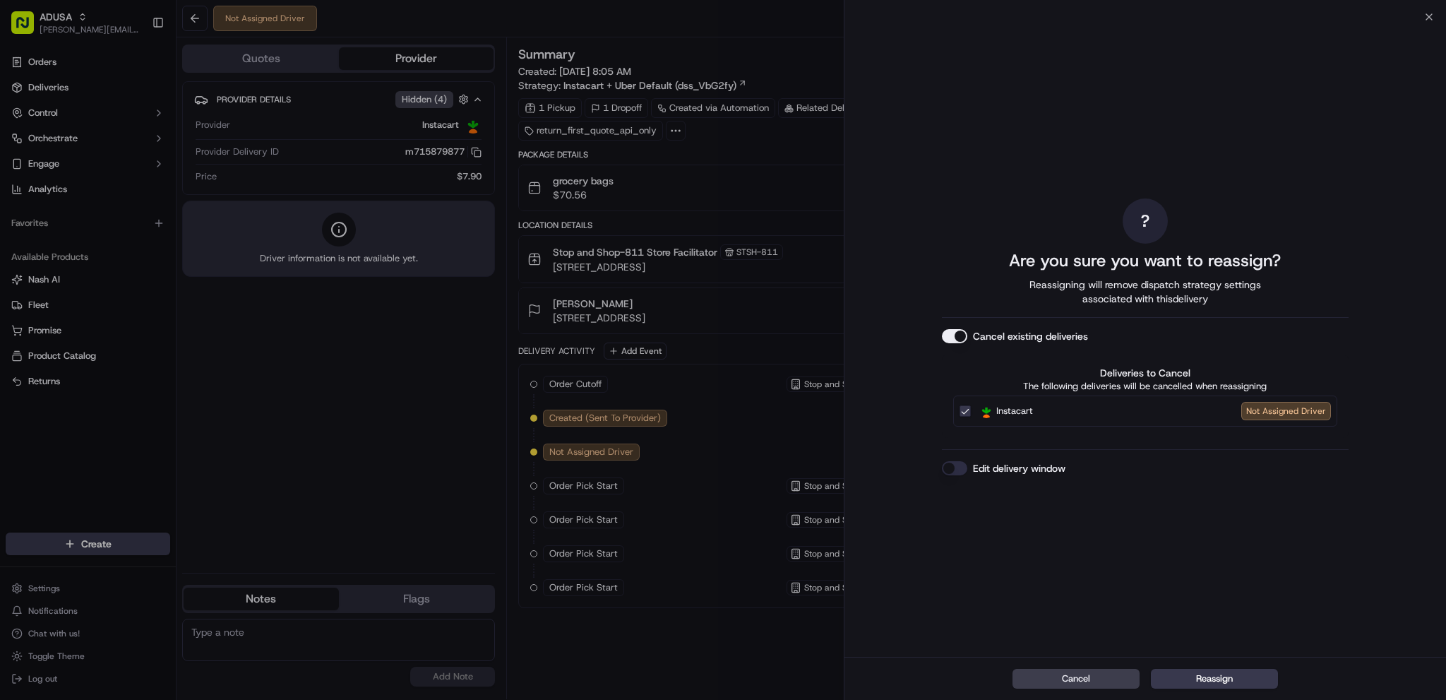
click at [959, 467] on button "Edit delivery window" at bounding box center [954, 468] width 25 height 14
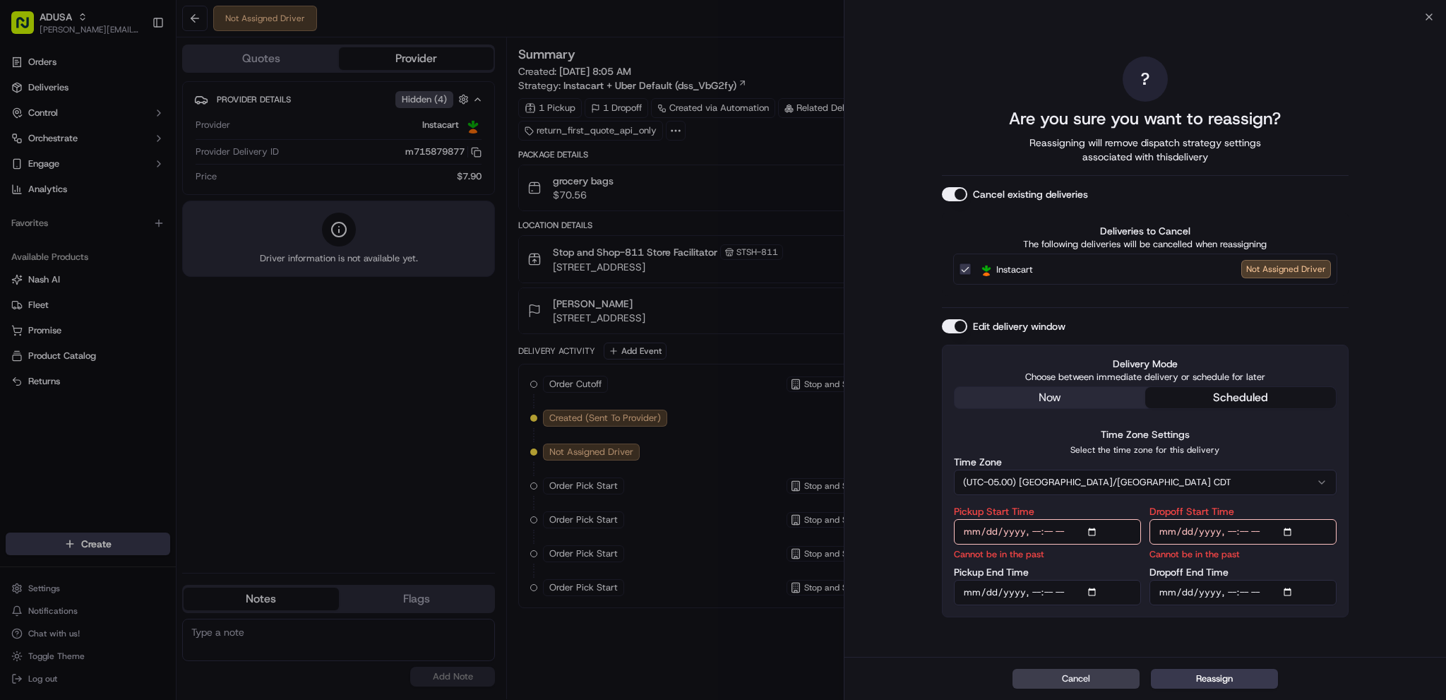
click at [1095, 533] on input "Pickup Start Time" at bounding box center [1047, 531] width 187 height 25
type input "[DATE]T11:00"
click at [1095, 589] on input "Pickup End Time" at bounding box center [1047, 592] width 187 height 25
click at [1097, 594] on input "Pickup End Time" at bounding box center [1047, 592] width 187 height 25
type input "[DATE]T11:59"
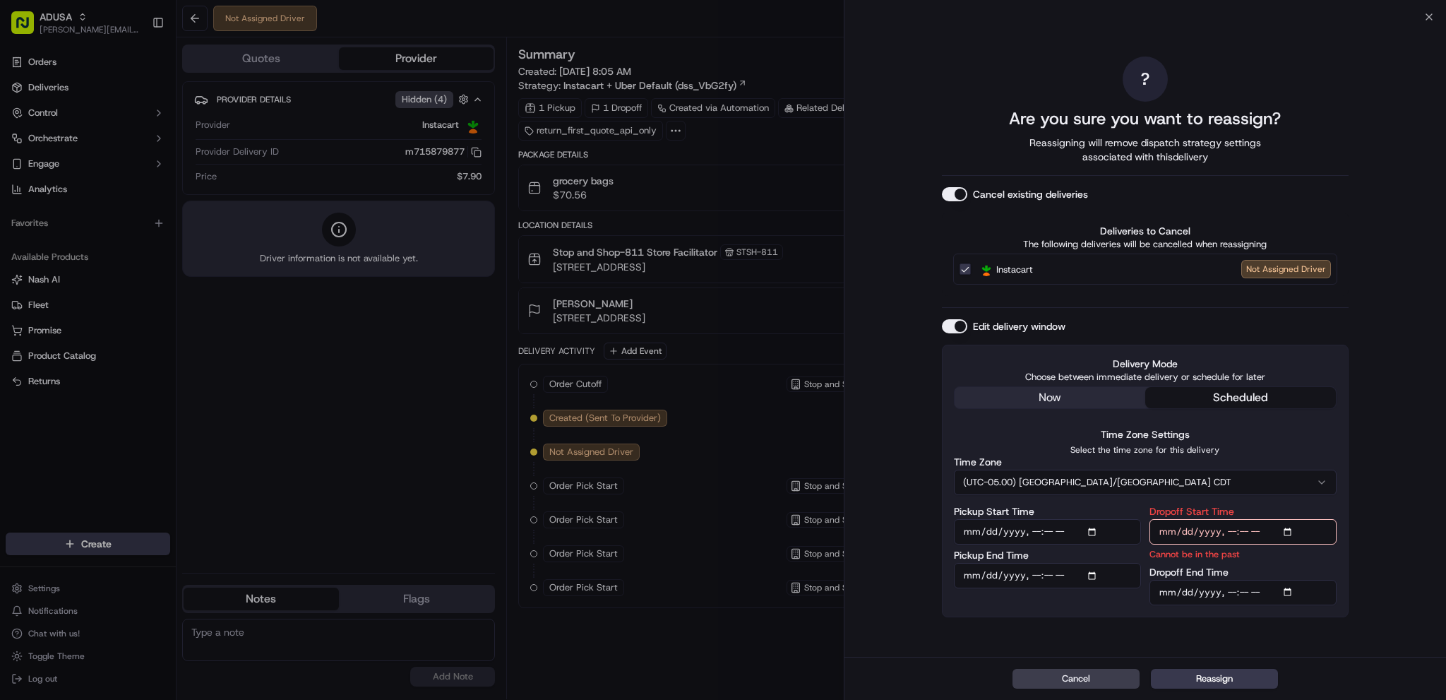
click at [1292, 534] on input "Dropoff Start Time" at bounding box center [1242, 531] width 187 height 25
type input "[DATE]T11:00"
click at [1292, 589] on input "Dropoff End Time" at bounding box center [1242, 592] width 187 height 25
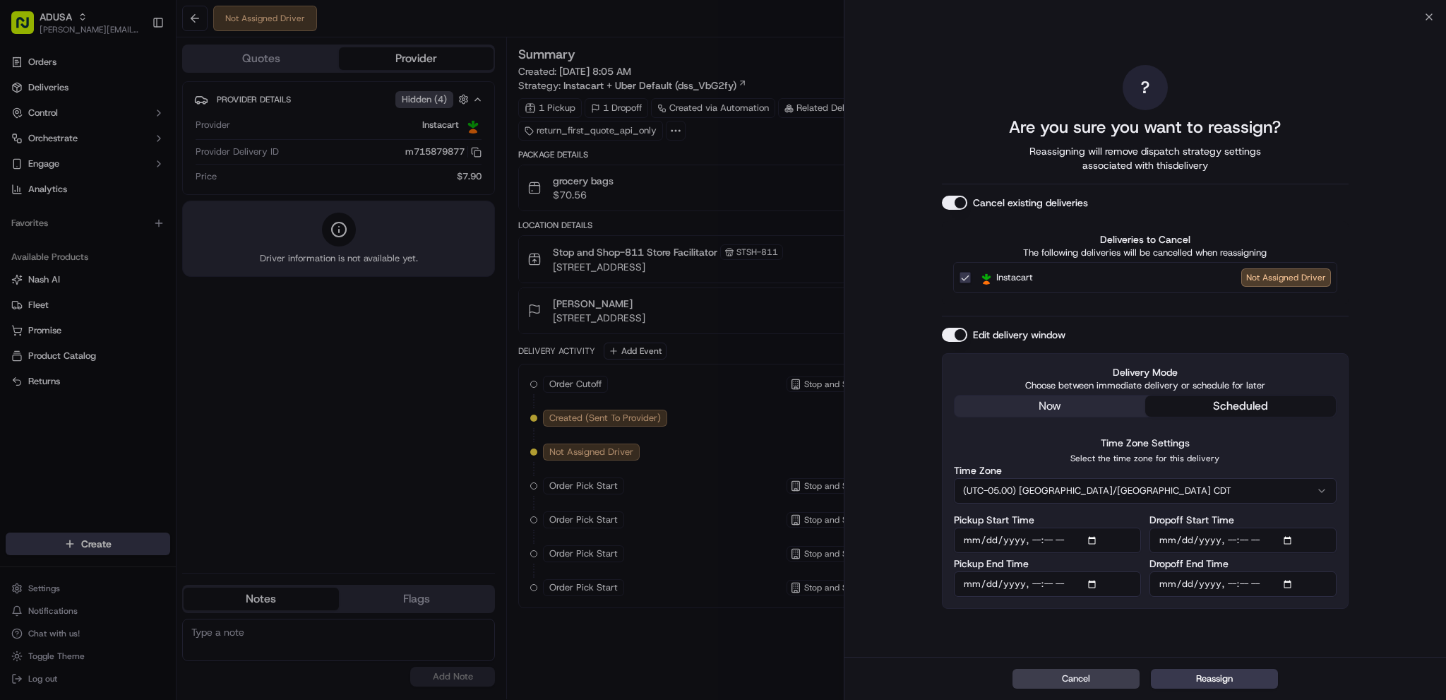
type input "[DATE]T12:00"
drag, startPoint x: 1355, startPoint y: 603, endPoint x: 1266, endPoint y: 639, distance: 95.9
click at [1355, 604] on div "? Are you sure you want to reassign? Reassigning will remove dispatch strategy …" at bounding box center [1144, 337] width 601 height 640
click at [1231, 683] on button "Reassign" at bounding box center [1214, 678] width 127 height 20
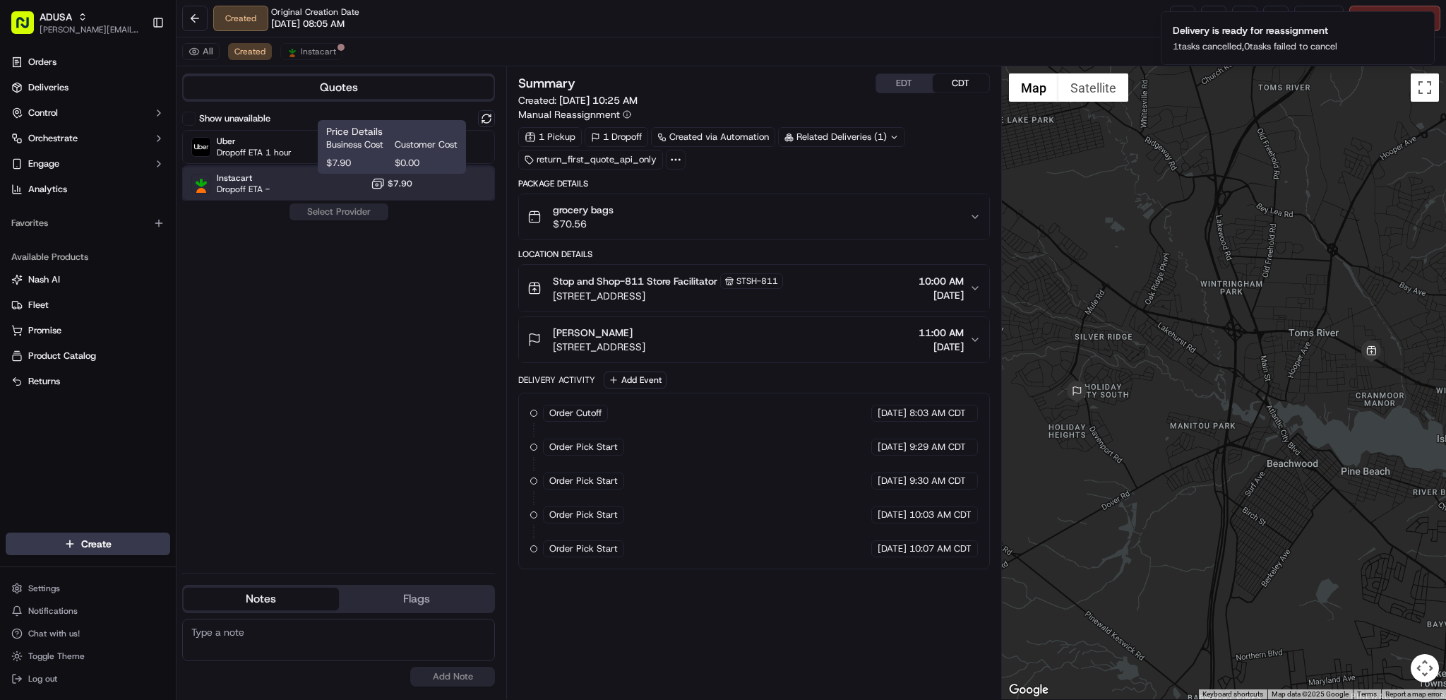
click at [424, 187] on div "Instacart Dropoff ETA - $7.90" at bounding box center [338, 184] width 313 height 34
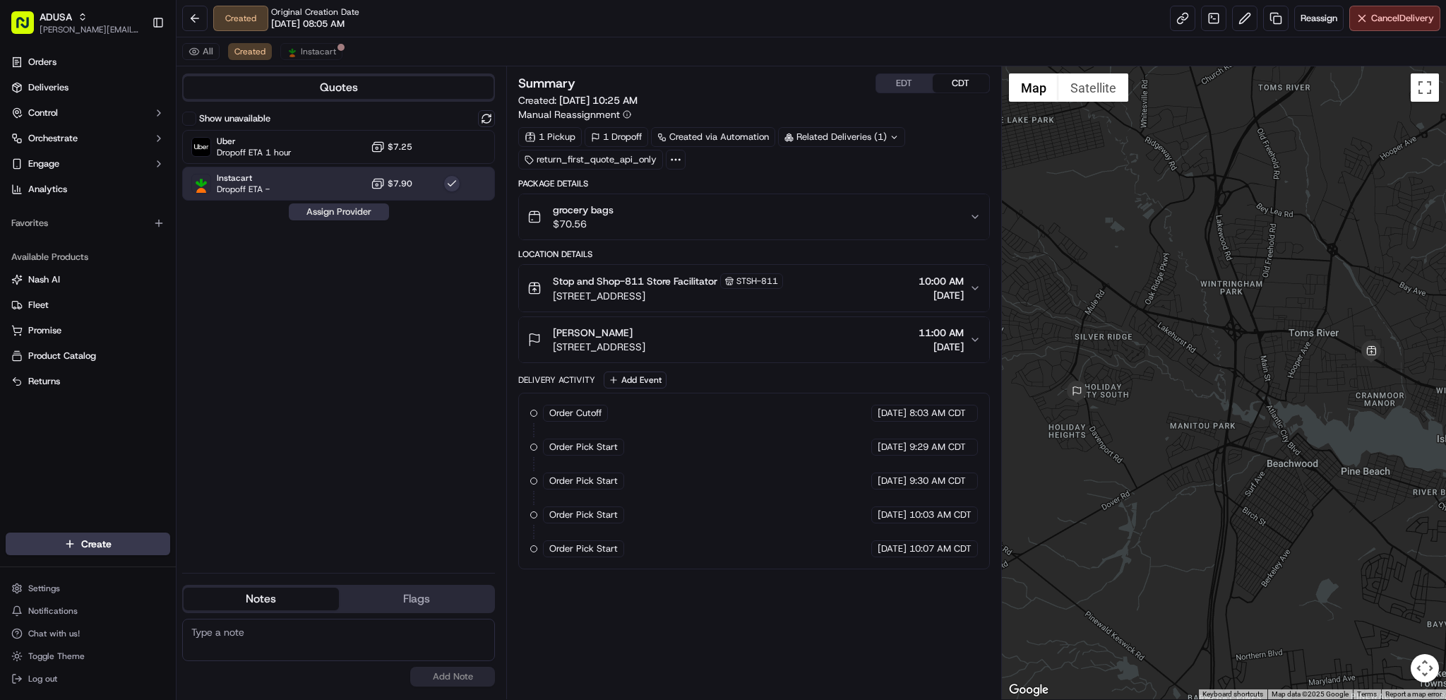
click at [371, 213] on button "Assign Provider" at bounding box center [339, 211] width 100 height 17
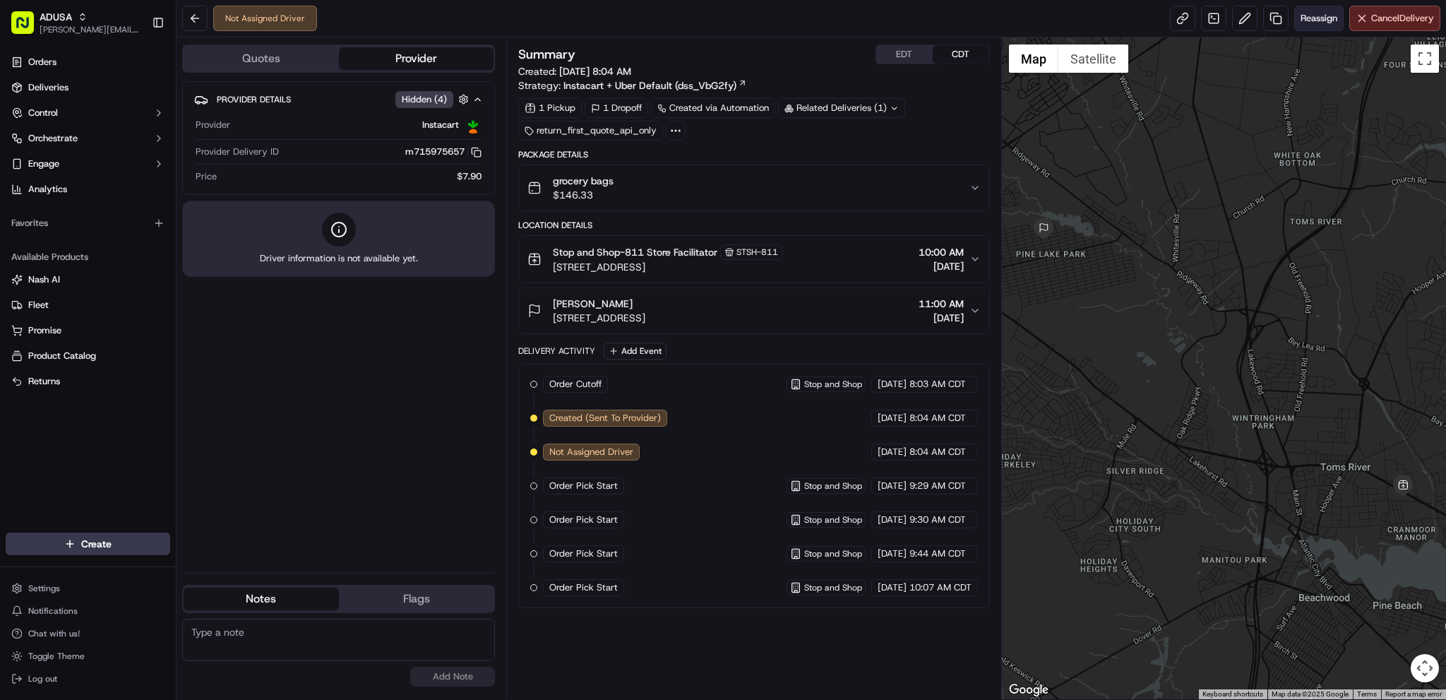
click at [1307, 30] on button "Reassign" at bounding box center [1318, 18] width 49 height 25
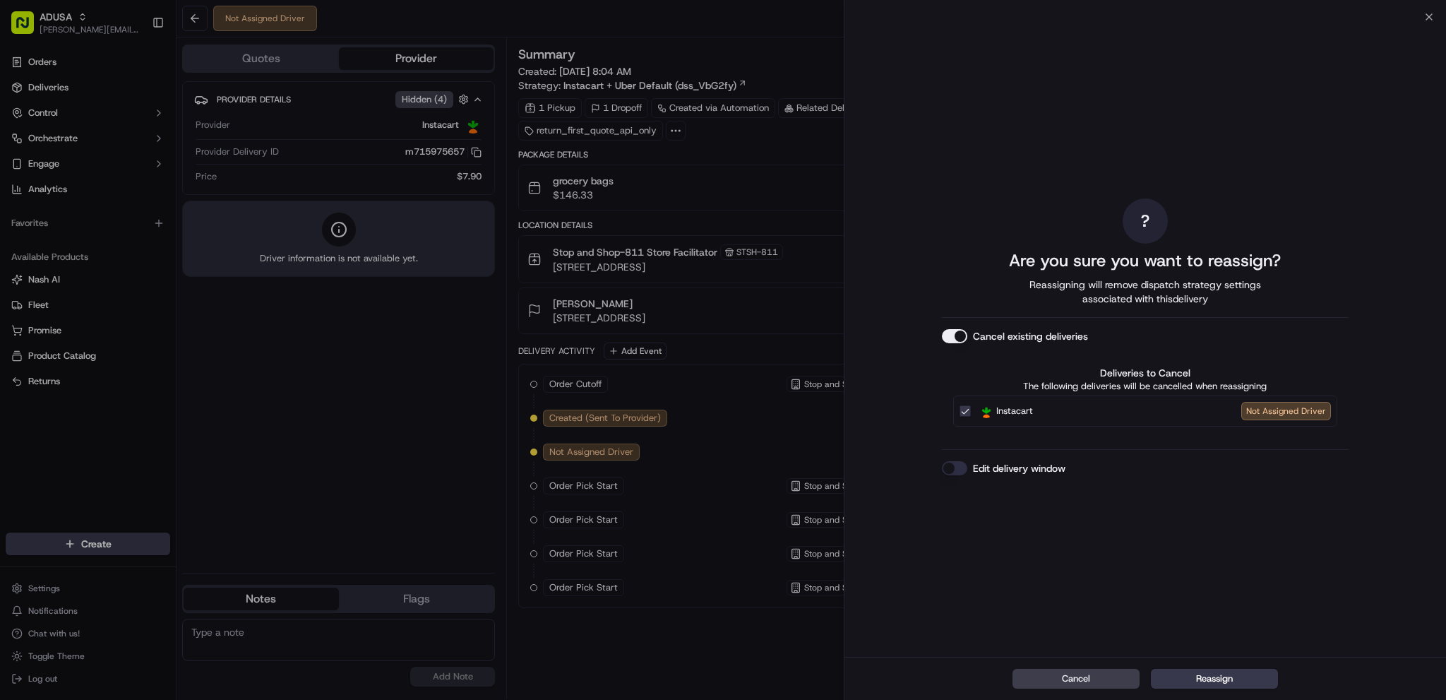
click at [956, 468] on button "Edit delivery window" at bounding box center [954, 468] width 25 height 14
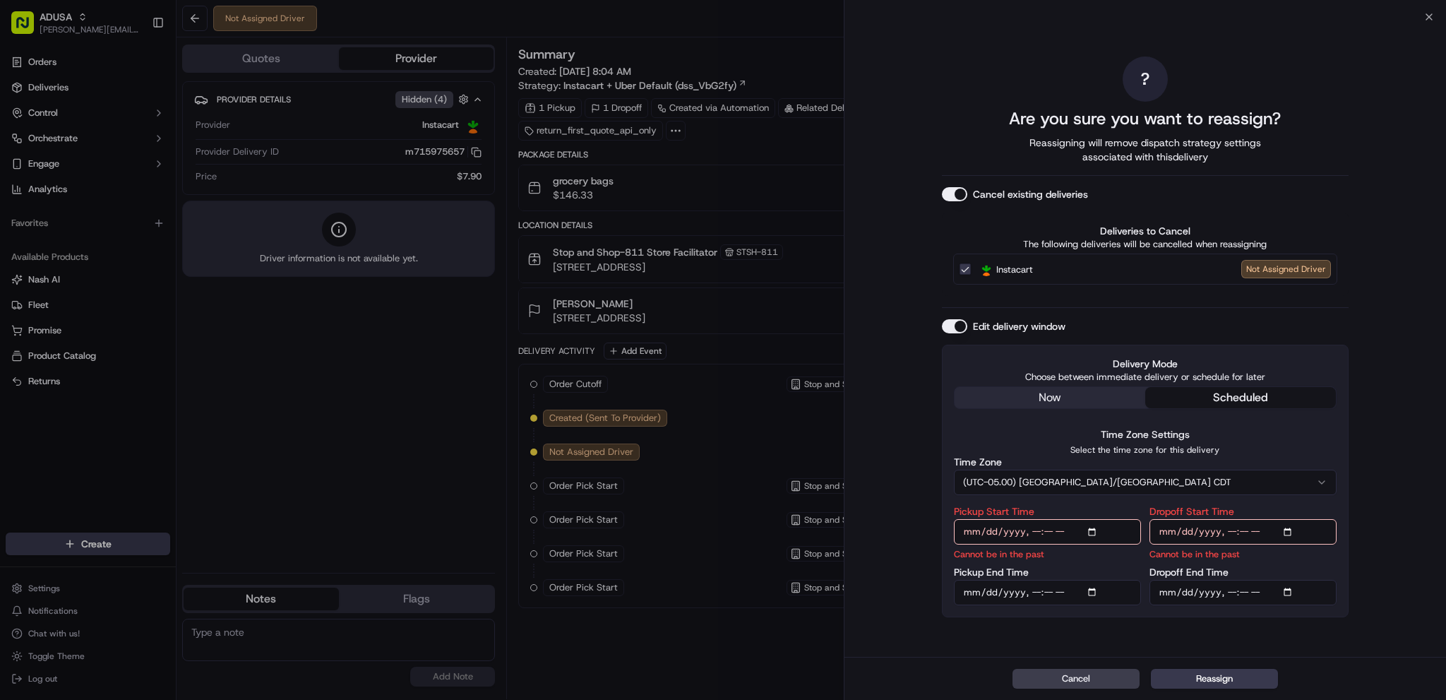
click at [1095, 532] on input "Pickup Start Time" at bounding box center [1047, 531] width 187 height 25
type input "[DATE]T11:00"
click at [1095, 587] on input "Pickup End Time" at bounding box center [1047, 592] width 187 height 25
type input "[DATE]T11:59"
drag, startPoint x: 1295, startPoint y: 524, endPoint x: 1293, endPoint y: 532, distance: 8.0
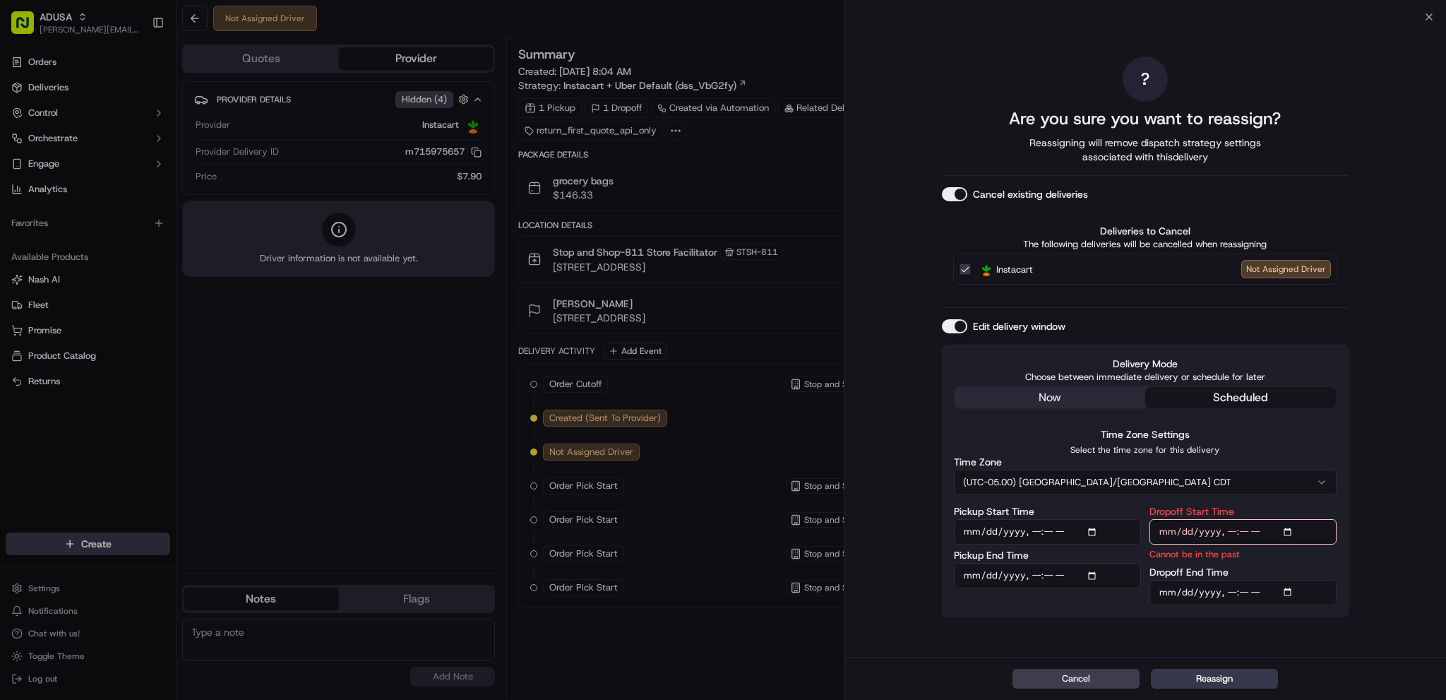
click at [1295, 527] on input "Dropoff Start Time" at bounding box center [1242, 531] width 187 height 25
click at [1284, 532] on input "Dropoff Start Time" at bounding box center [1242, 531] width 187 height 25
click at [1289, 528] on input "Dropoff Start Time" at bounding box center [1242, 531] width 187 height 25
type input "[DATE]T11:00"
click at [1294, 588] on input "Dropoff End Time" at bounding box center [1242, 592] width 187 height 25
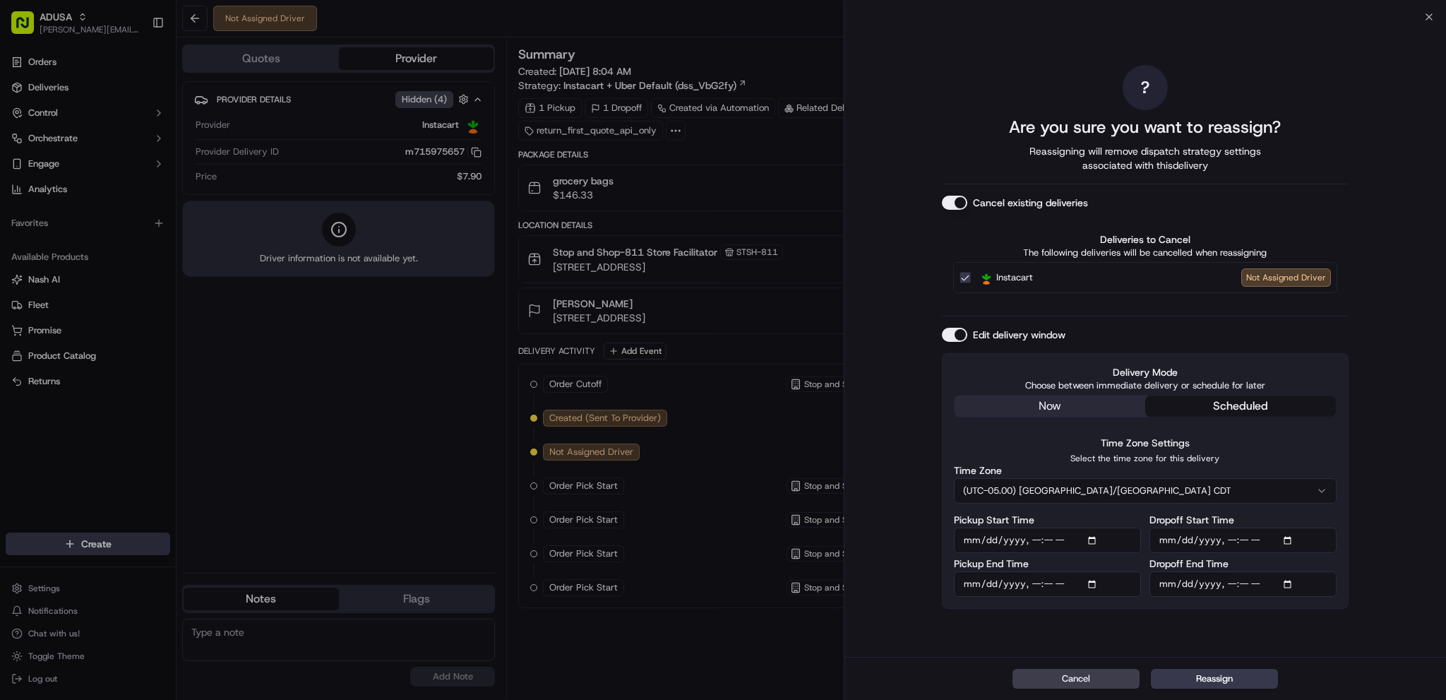
type input "[DATE]T12:00"
click at [1294, 629] on div "? Are you sure you want to reassign? Reassigning will remove dispatch strategy …" at bounding box center [1145, 337] width 407 height 634
click at [1242, 678] on button "Reassign" at bounding box center [1214, 678] width 127 height 20
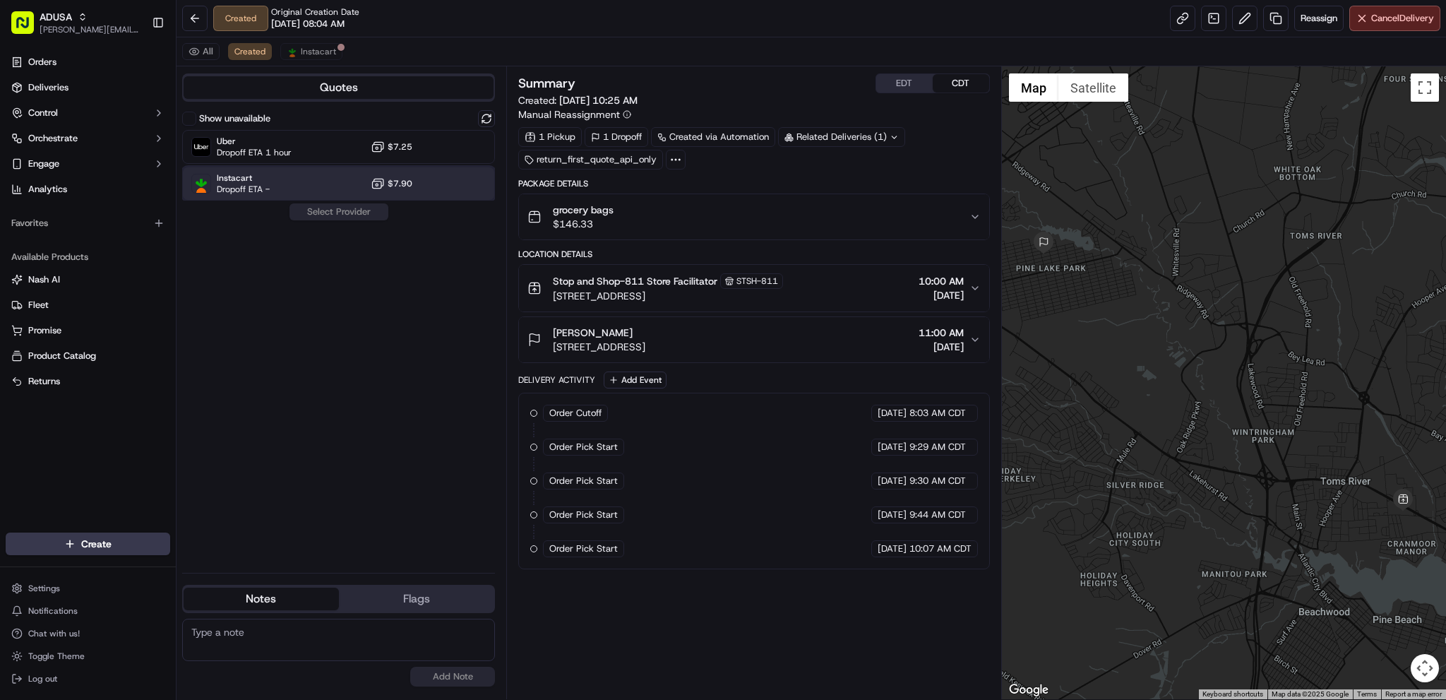
click at [419, 192] on div "Instacart Dropoff ETA - $7.90" at bounding box center [338, 184] width 313 height 34
click at [337, 212] on button "Assign Provider" at bounding box center [339, 211] width 100 height 17
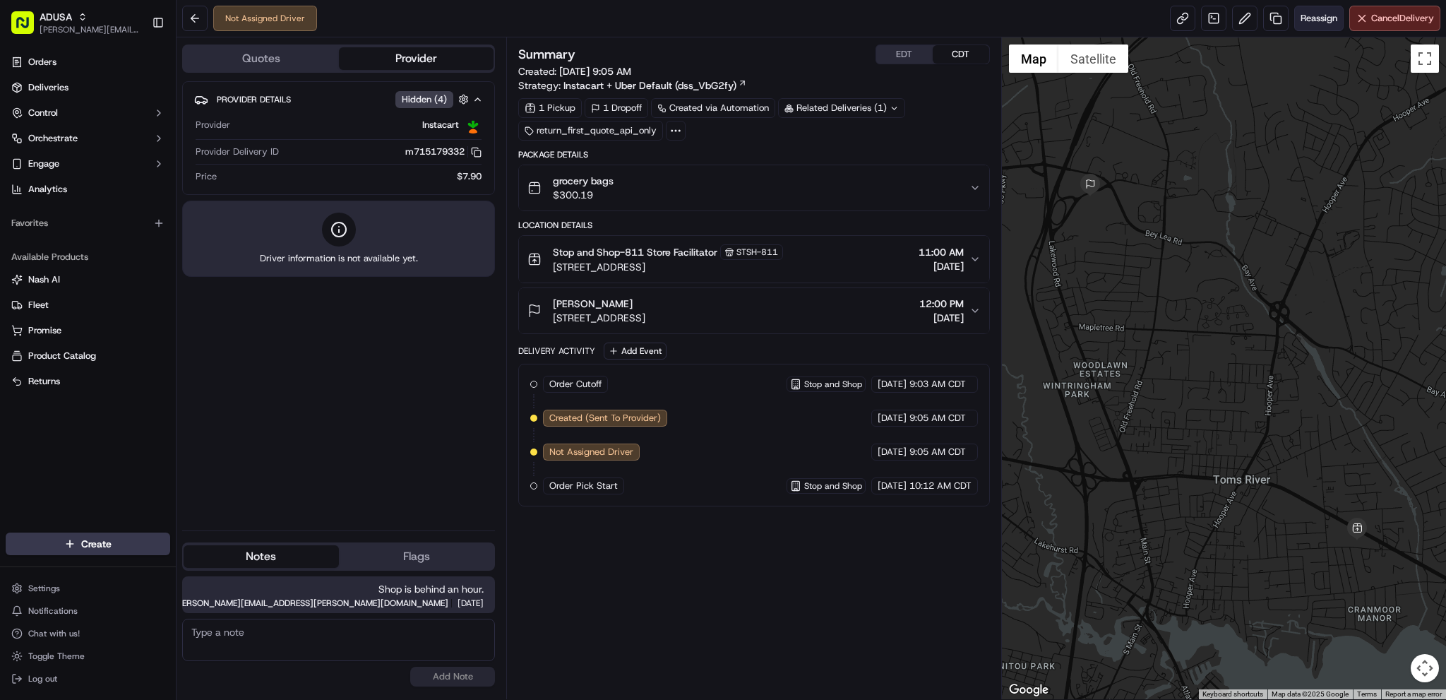
click at [1307, 28] on button "Reassign" at bounding box center [1318, 18] width 49 height 25
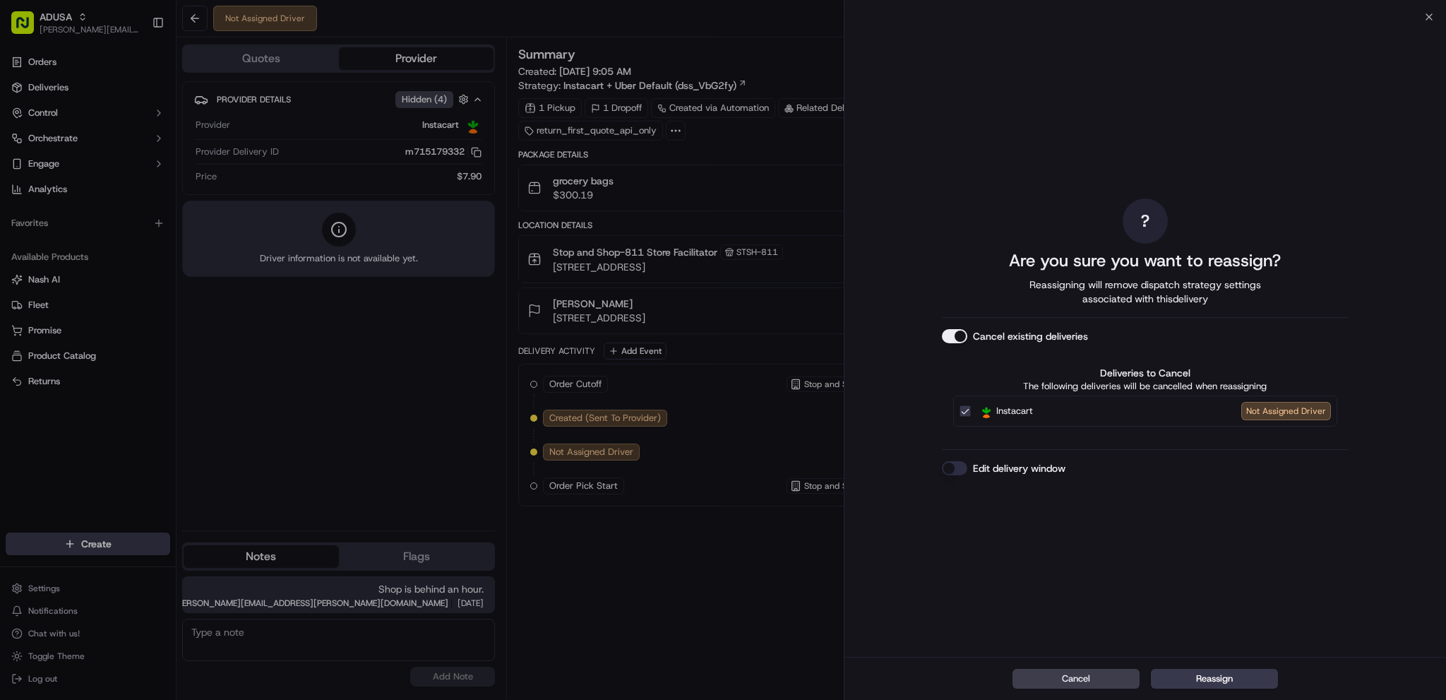
click at [956, 466] on button "Edit delivery window" at bounding box center [954, 468] width 25 height 14
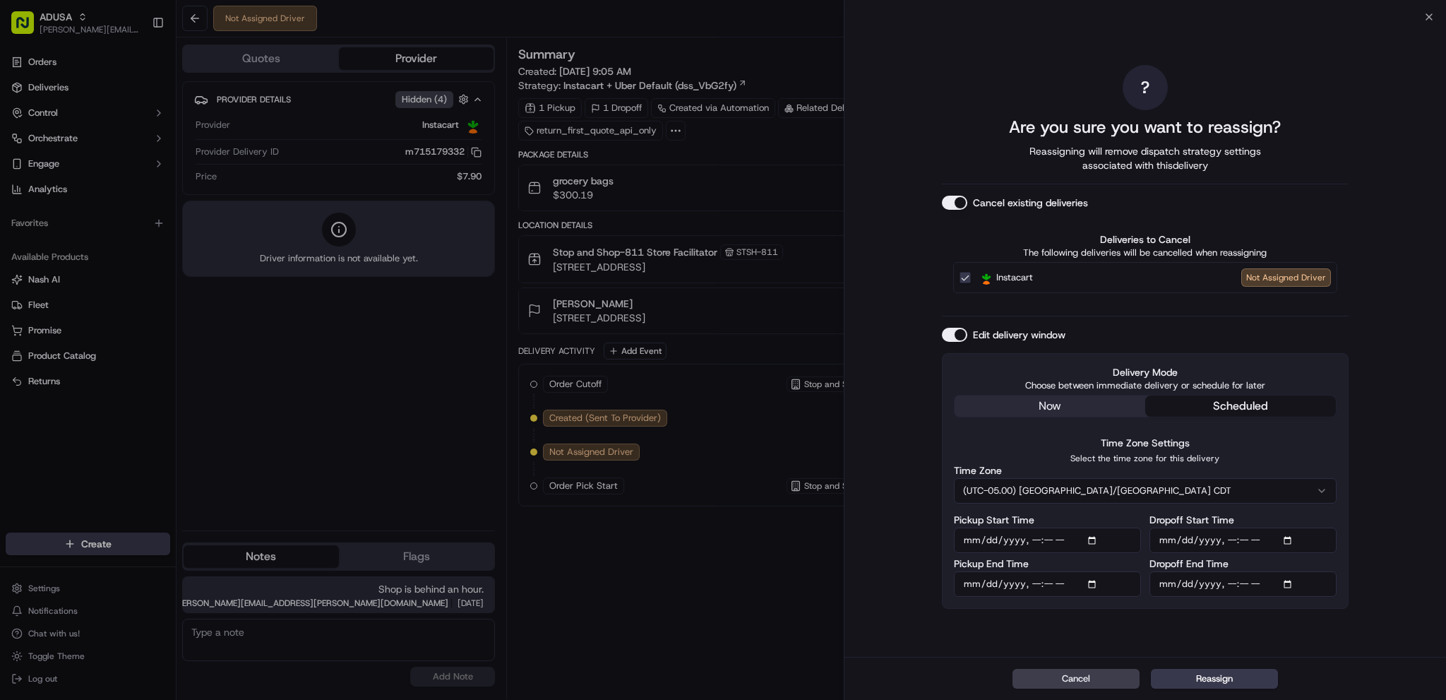
click at [1092, 540] on input "Pickup Start Time" at bounding box center [1047, 539] width 187 height 25
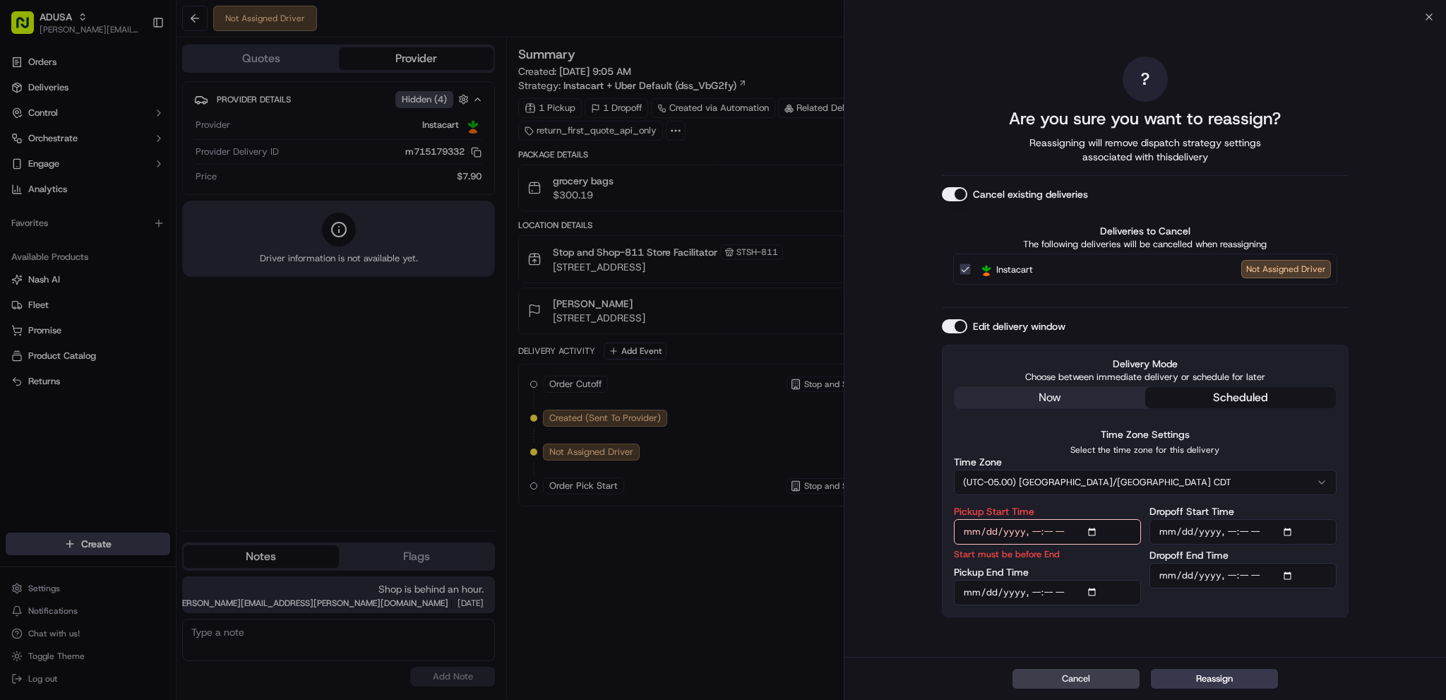
type input "[DATE]T12:00"
click at [1119, 577] on div "Pickup End Time" at bounding box center [1047, 586] width 187 height 38
click at [1093, 594] on input "Pickup End Time" at bounding box center [1047, 592] width 187 height 25
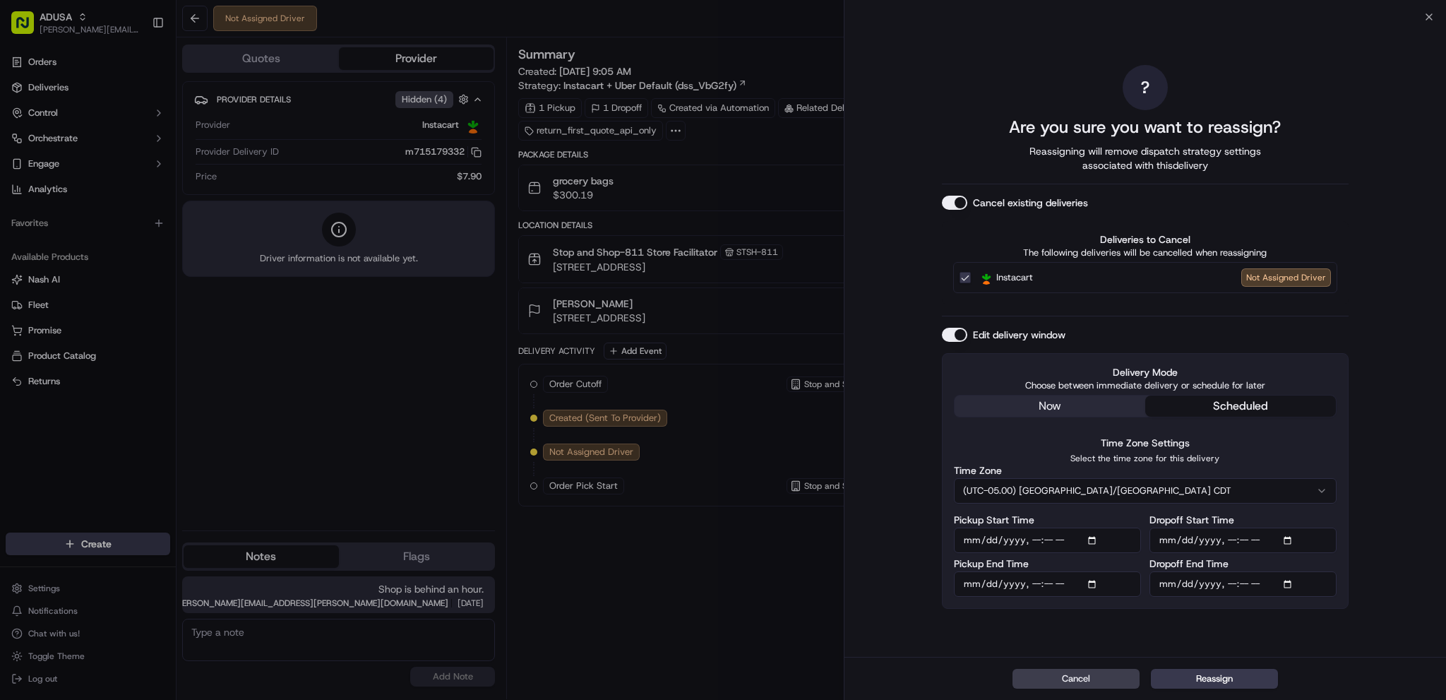
type input "[DATE]T12:59"
click at [1329, 500] on button "(UTC-05.00) [GEOGRAPHIC_DATA]/[GEOGRAPHIC_DATA] CDT" at bounding box center [1145, 490] width 383 height 25
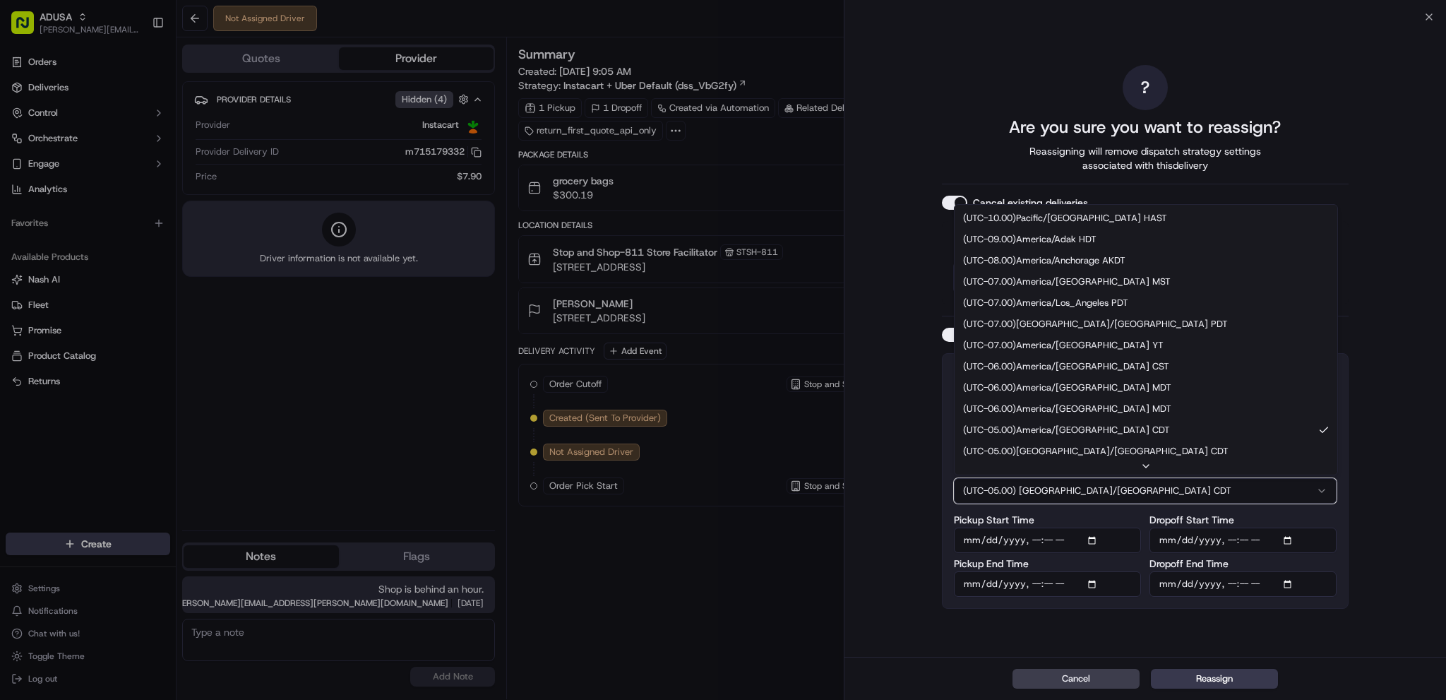
click at [1296, 540] on input "Dropoff Start Time" at bounding box center [1242, 539] width 187 height 25
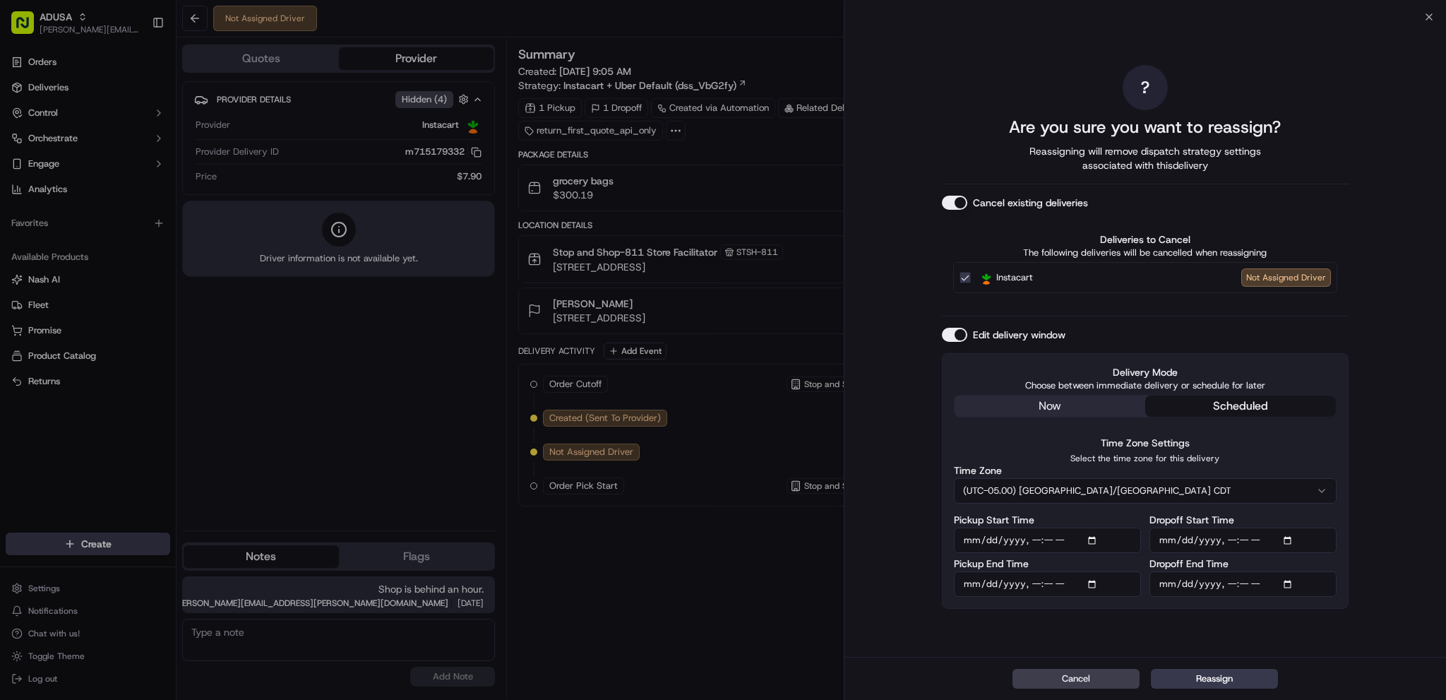
click at [1289, 542] on input "Dropoff Start Time" at bounding box center [1242, 539] width 187 height 25
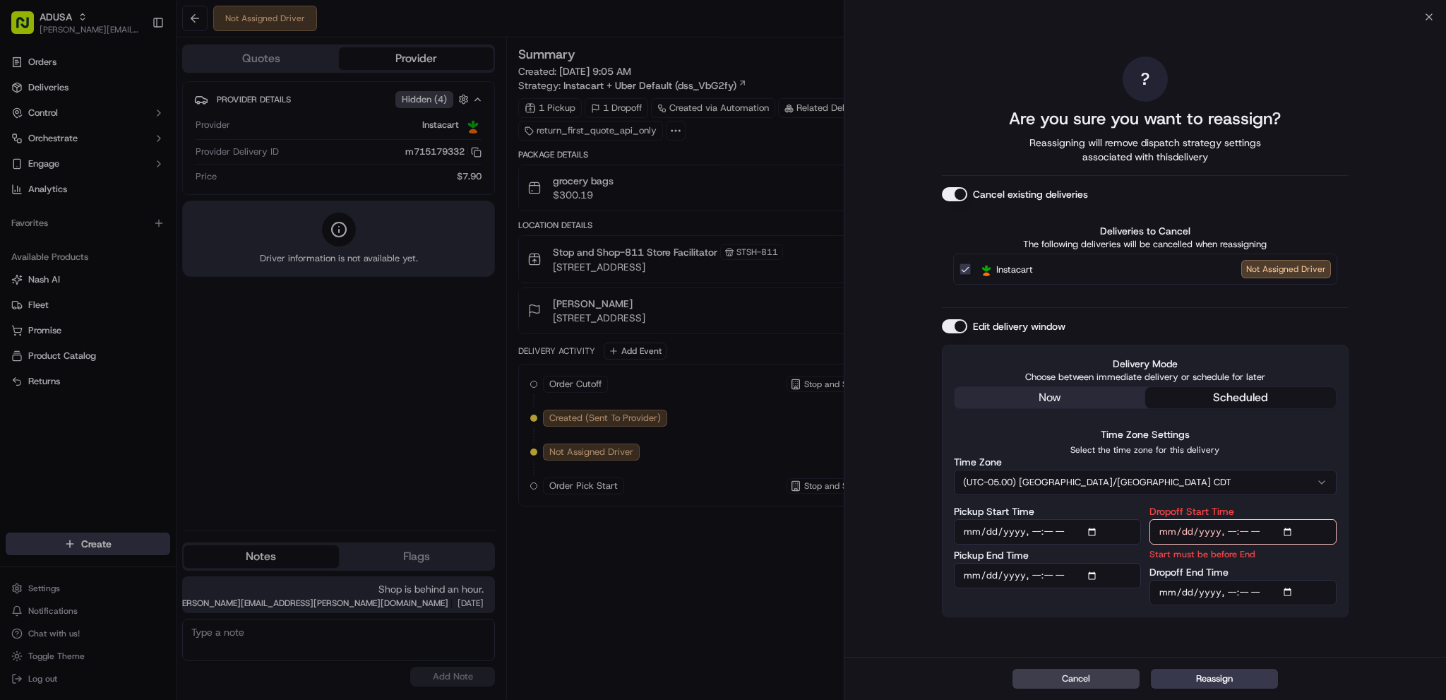
type input "[DATE]T12:00"
drag, startPoint x: 1300, startPoint y: 620, endPoint x: 1298, endPoint y: 599, distance: 20.6
click at [1299, 620] on div "? Are you sure you want to reassign? Reassigning will remove dispatch strategy …" at bounding box center [1145, 337] width 407 height 634
click at [1290, 590] on input "Dropoff End Time" at bounding box center [1242, 592] width 187 height 25
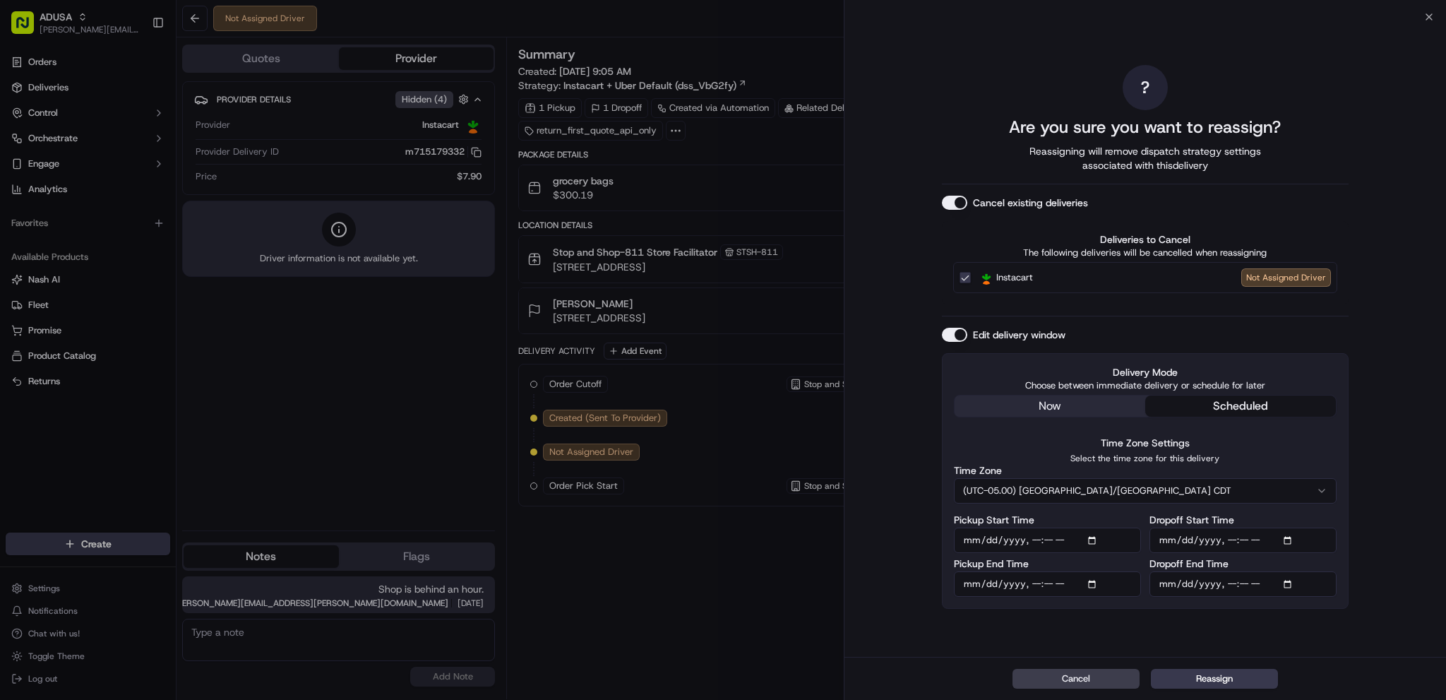
type input "[DATE]T13:00"
click at [1373, 635] on div "? Are you sure you want to reassign? Reassigning will remove dispatch strategy …" at bounding box center [1144, 337] width 601 height 640
click at [1209, 682] on button "Reassign" at bounding box center [1214, 678] width 127 height 20
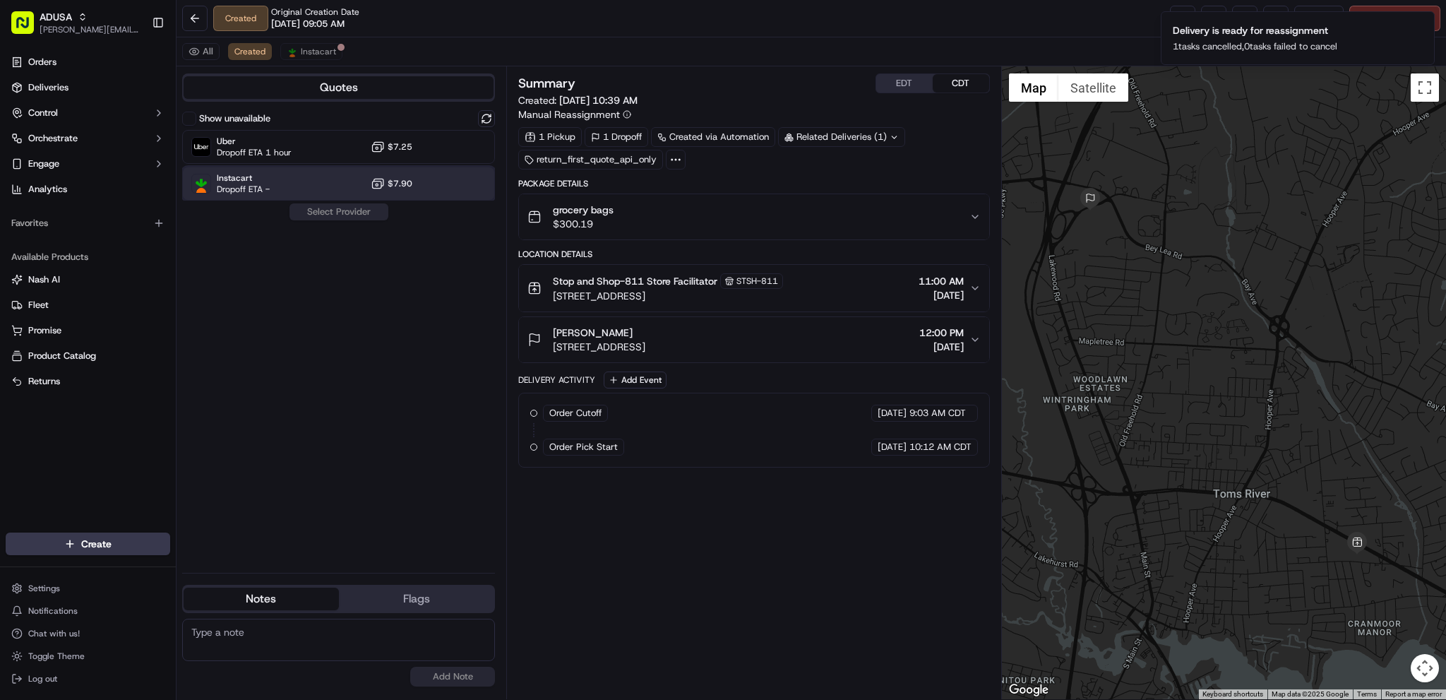
click at [278, 190] on div "Instacart Dropoff ETA - $7.90" at bounding box center [338, 184] width 313 height 34
click at [322, 216] on button "Assign Provider" at bounding box center [339, 211] width 100 height 17
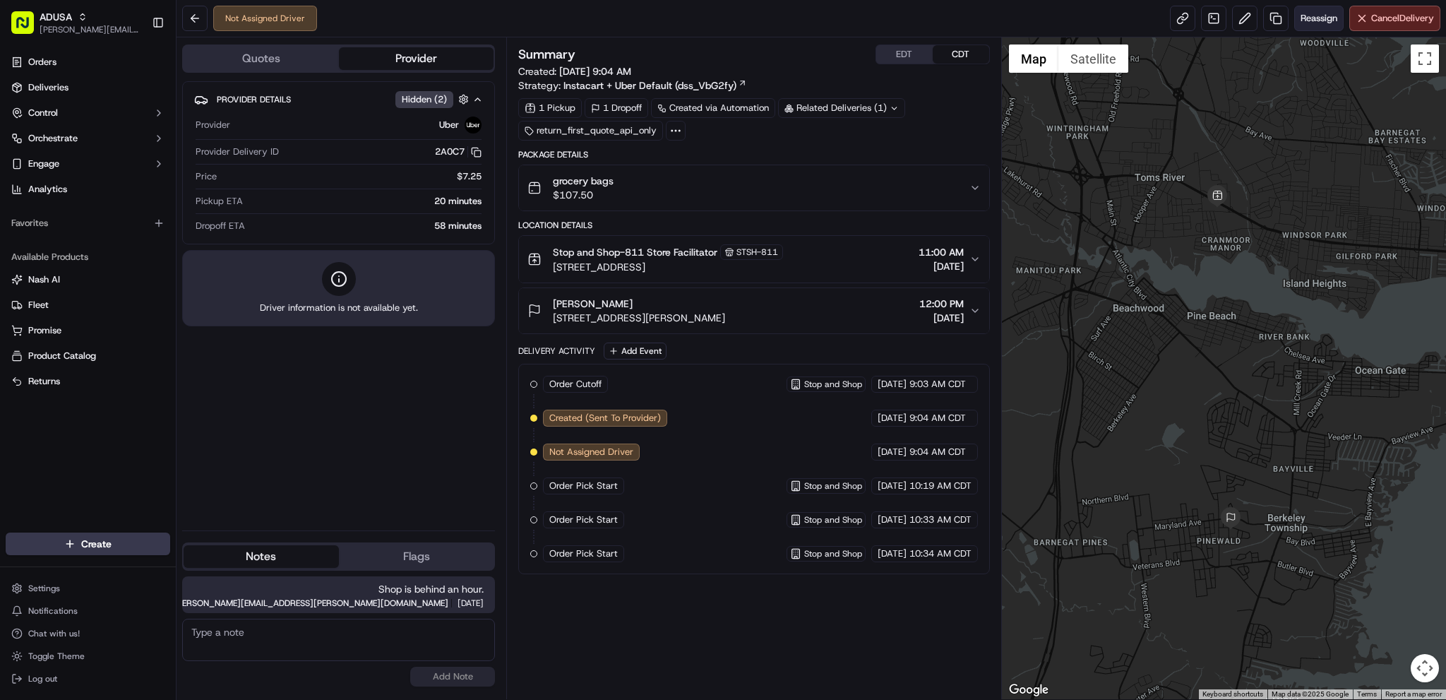
click at [1316, 19] on span "Reassign" at bounding box center [1318, 18] width 37 height 13
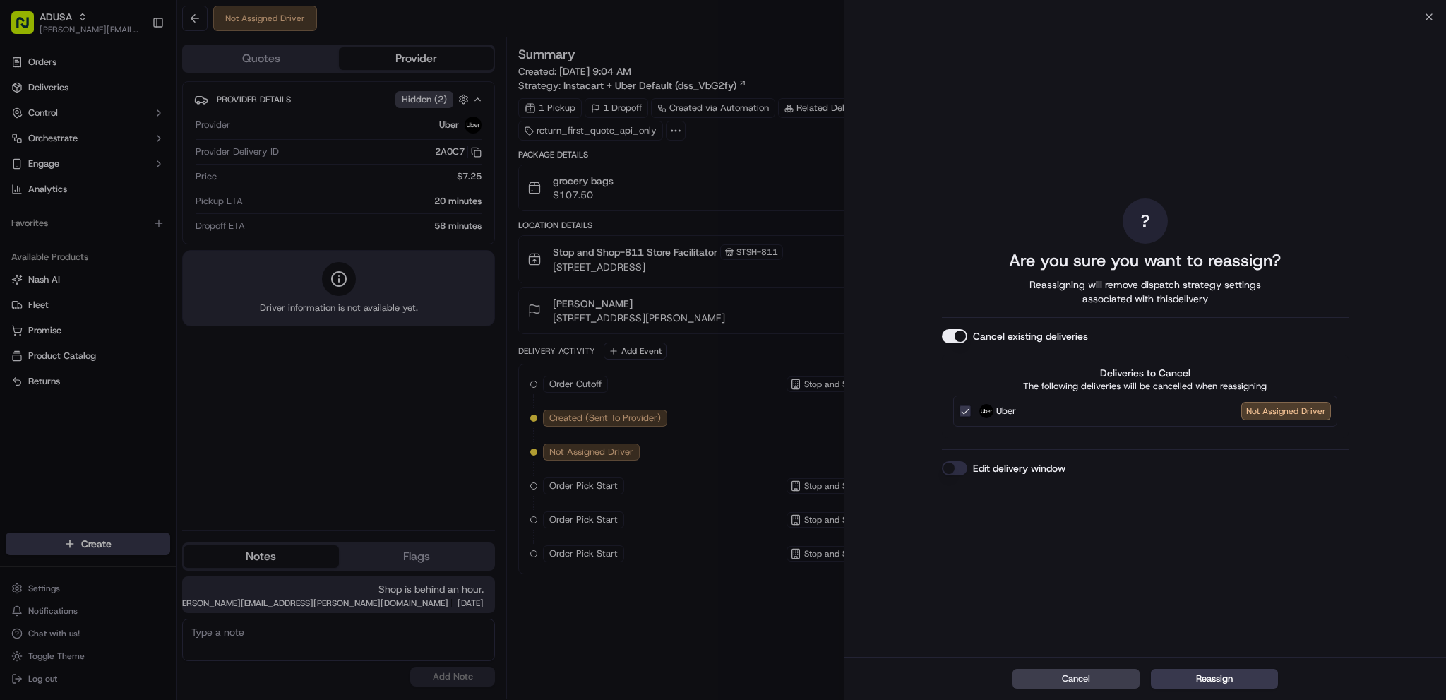
click at [956, 467] on button "Edit delivery window" at bounding box center [954, 468] width 25 height 14
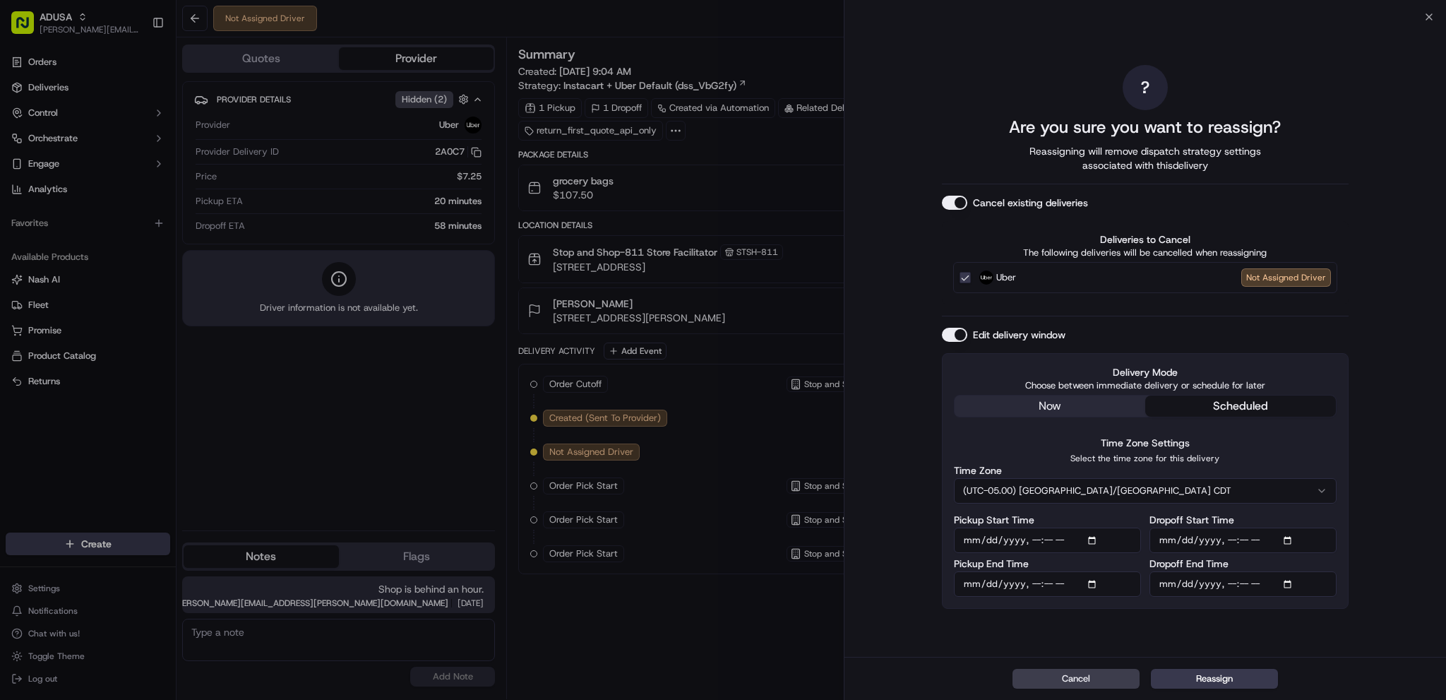
click at [1084, 543] on input "Pickup Start Time" at bounding box center [1047, 539] width 187 height 25
click at [1093, 544] on input "Pickup Start Time" at bounding box center [1047, 539] width 187 height 25
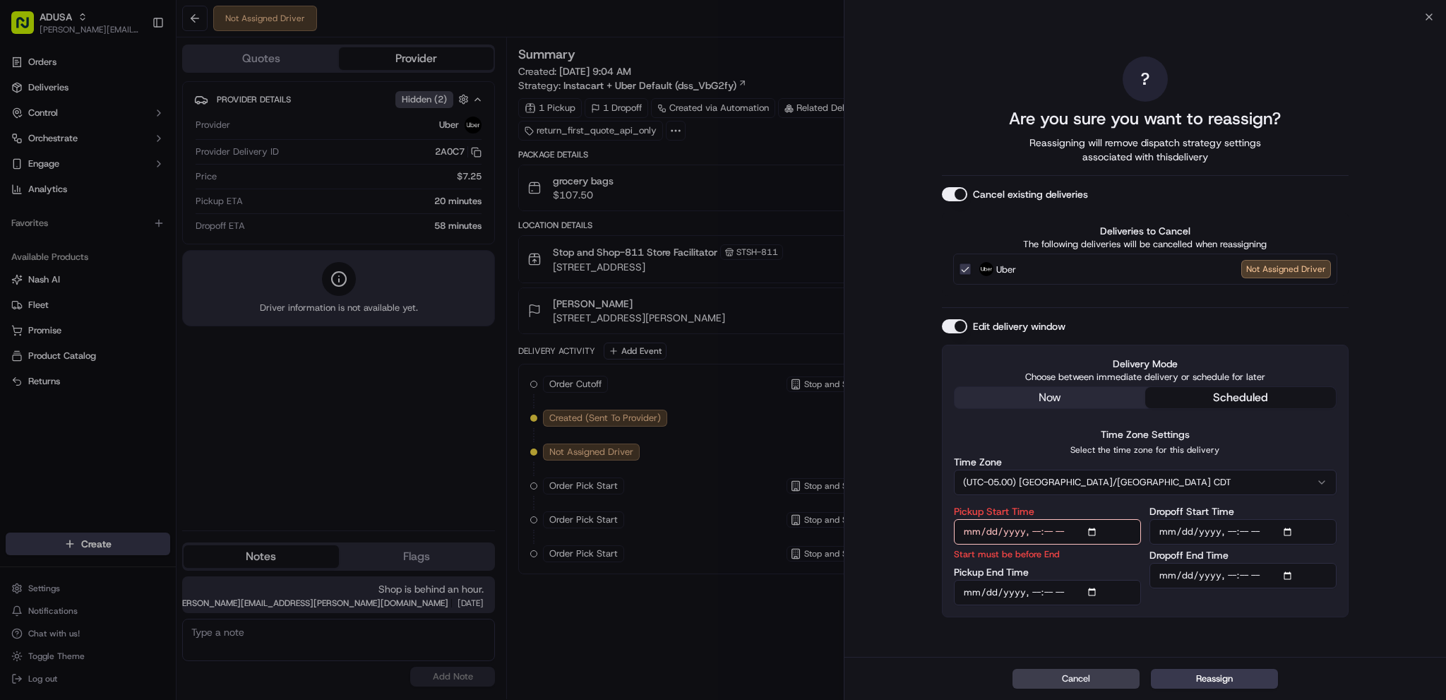
type input "[DATE]T12:00"
drag, startPoint x: 1085, startPoint y: 595, endPoint x: 1096, endPoint y: 590, distance: 12.3
click at [1088, 593] on input "Pickup End Time" at bounding box center [1047, 592] width 187 height 25
click at [1098, 591] on input "Pickup End Time" at bounding box center [1047, 592] width 187 height 25
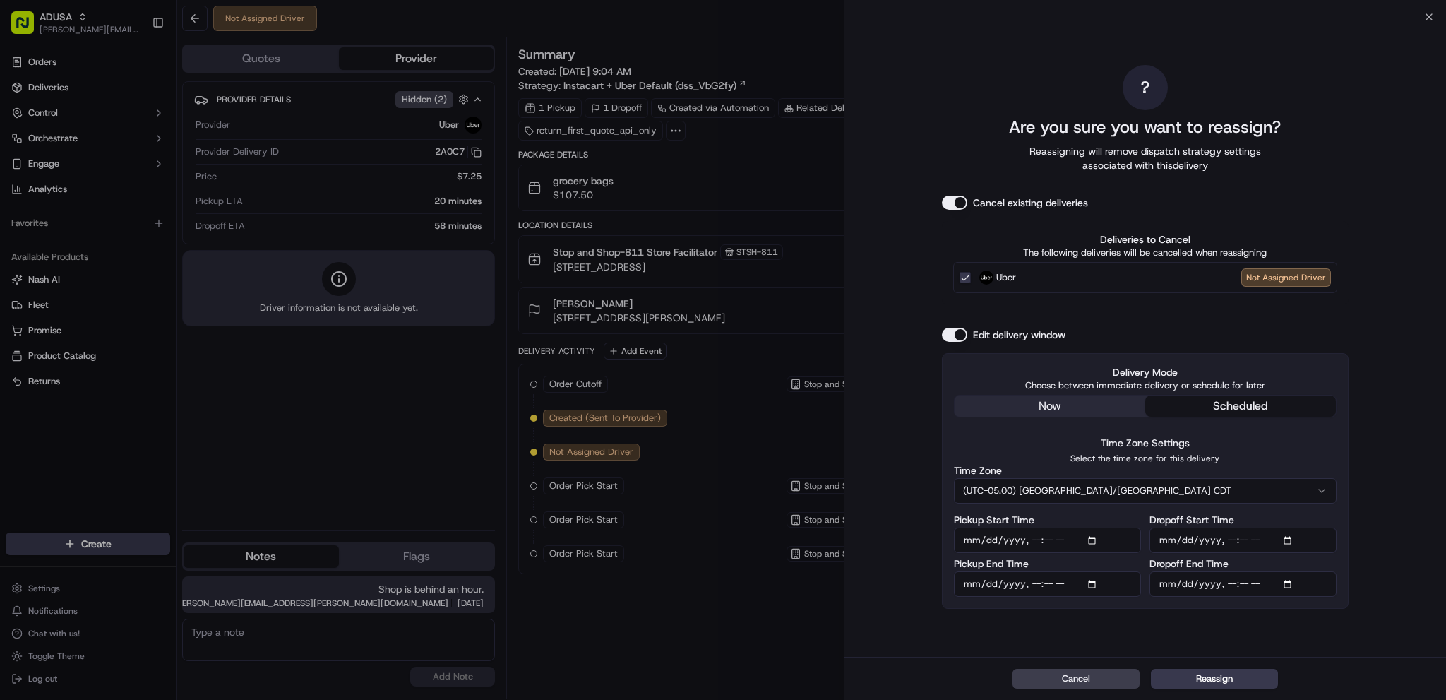
type input "[DATE]T12:59"
click at [1319, 532] on input "Dropoff Start Time" at bounding box center [1242, 539] width 187 height 25
click at [1292, 539] on input "Dropoff Start Time" at bounding box center [1242, 539] width 187 height 25
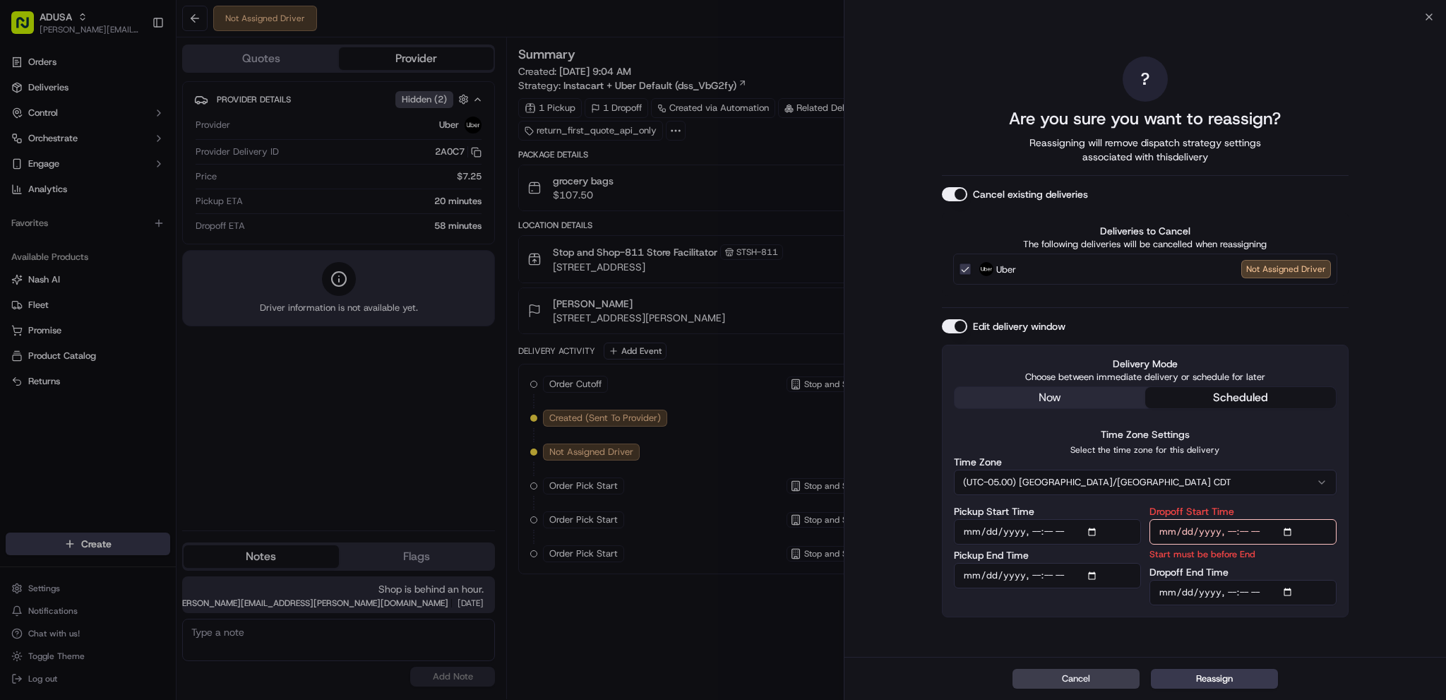
type input "[DATE]T12:00"
drag, startPoint x: 1286, startPoint y: 605, endPoint x: 1291, endPoint y: 596, distance: 10.4
click at [1286, 601] on div "Delivery Mode Choose between immediate delivery or schedule for later now sched…" at bounding box center [1145, 480] width 407 height 272
click at [1292, 589] on input "Dropoff End Time" at bounding box center [1242, 592] width 187 height 25
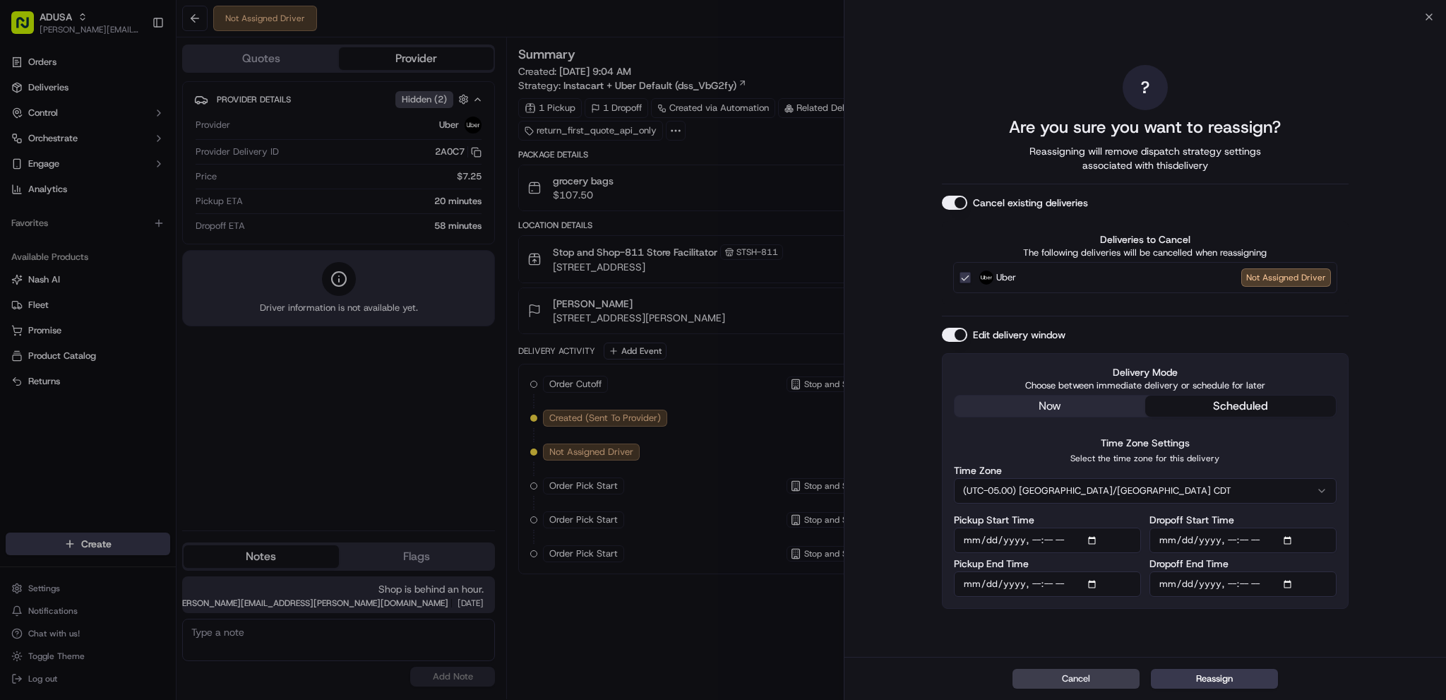
type input "[DATE]T13:00"
click at [1373, 349] on div "? Are you sure you want to reassign? Reassigning will remove dispatch strategy …" at bounding box center [1144, 337] width 601 height 640
click at [1218, 678] on button "Reassign" at bounding box center [1214, 678] width 127 height 20
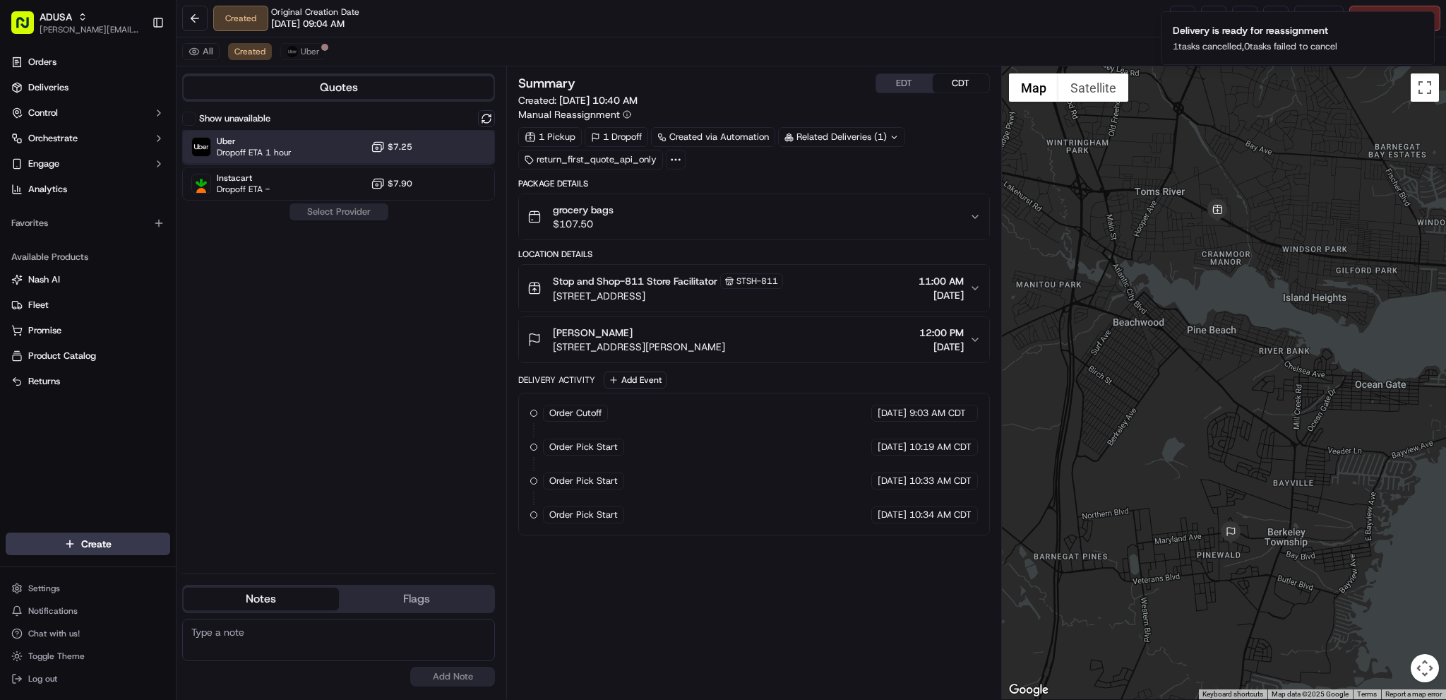
click at [328, 136] on div "Uber Dropoff ETA 1 hour $7.25" at bounding box center [338, 147] width 313 height 34
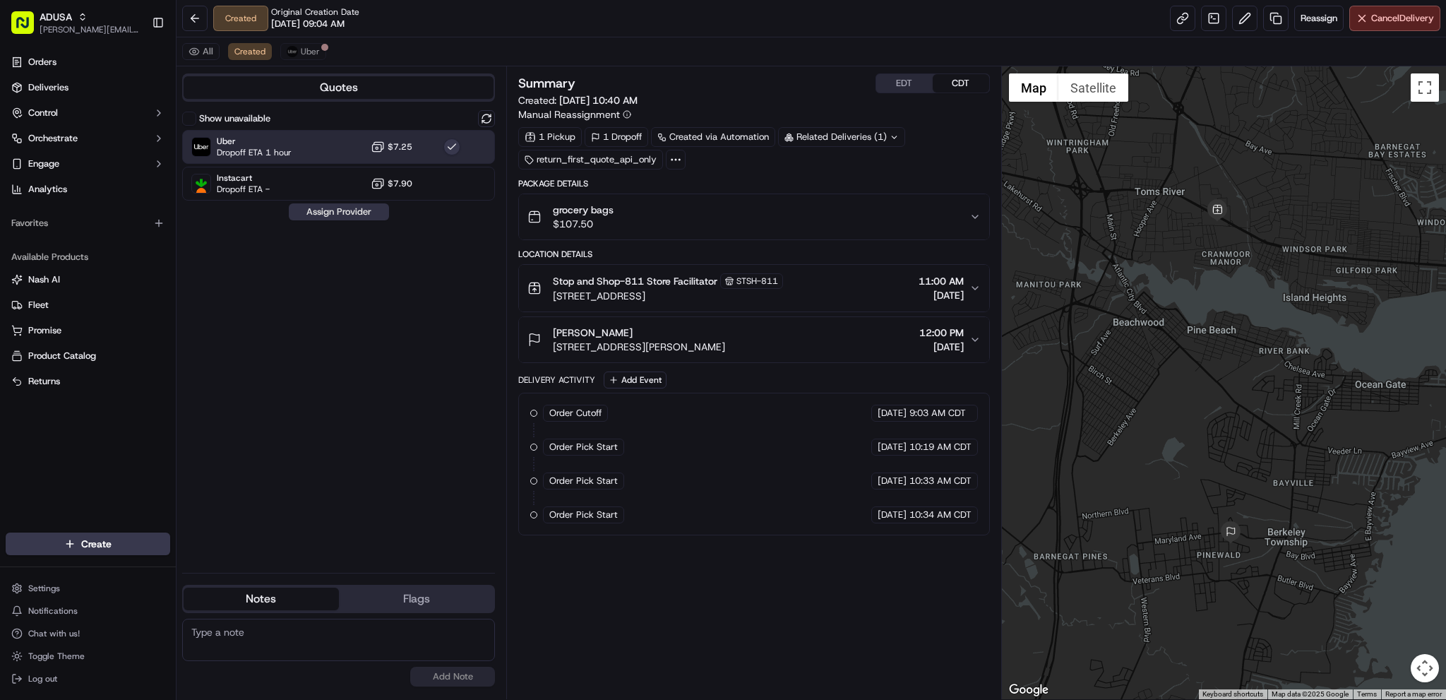
click at [343, 215] on button "Assign Provider" at bounding box center [339, 211] width 100 height 17
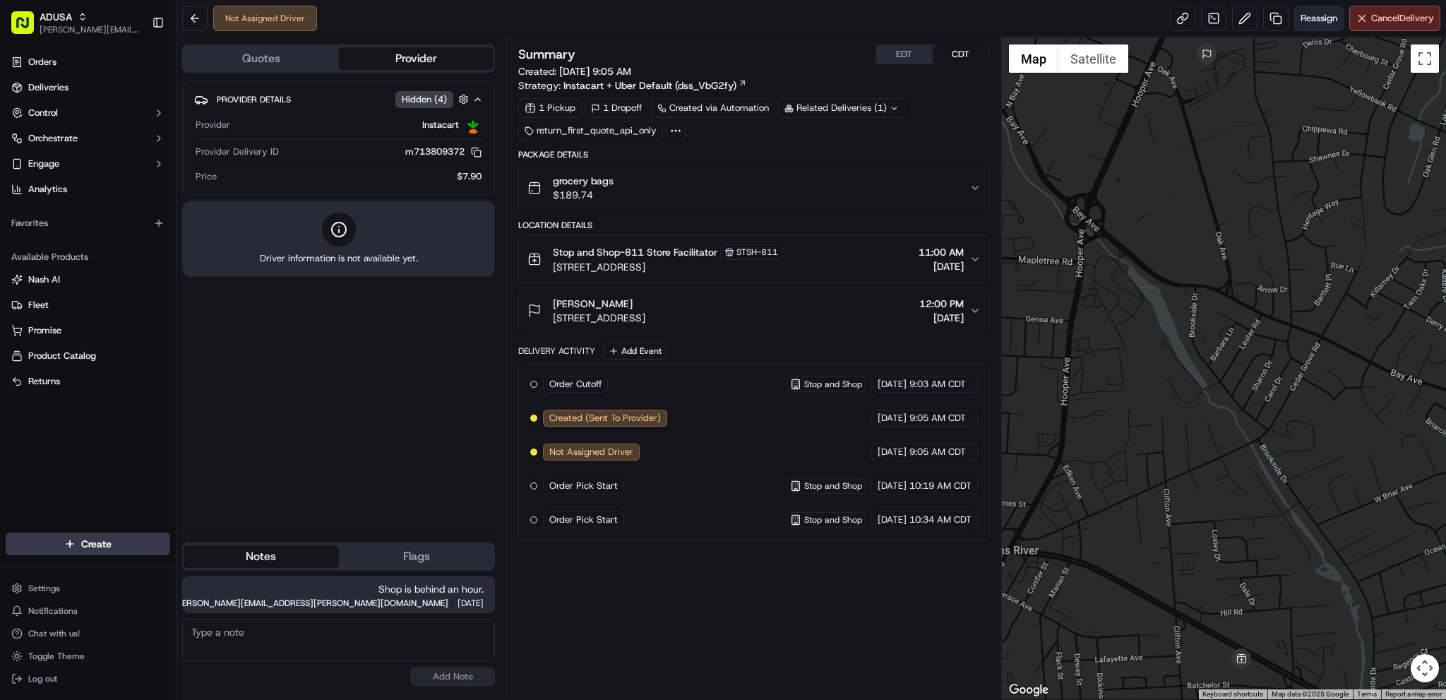
click at [1318, 23] on span "Reassign" at bounding box center [1318, 18] width 37 height 13
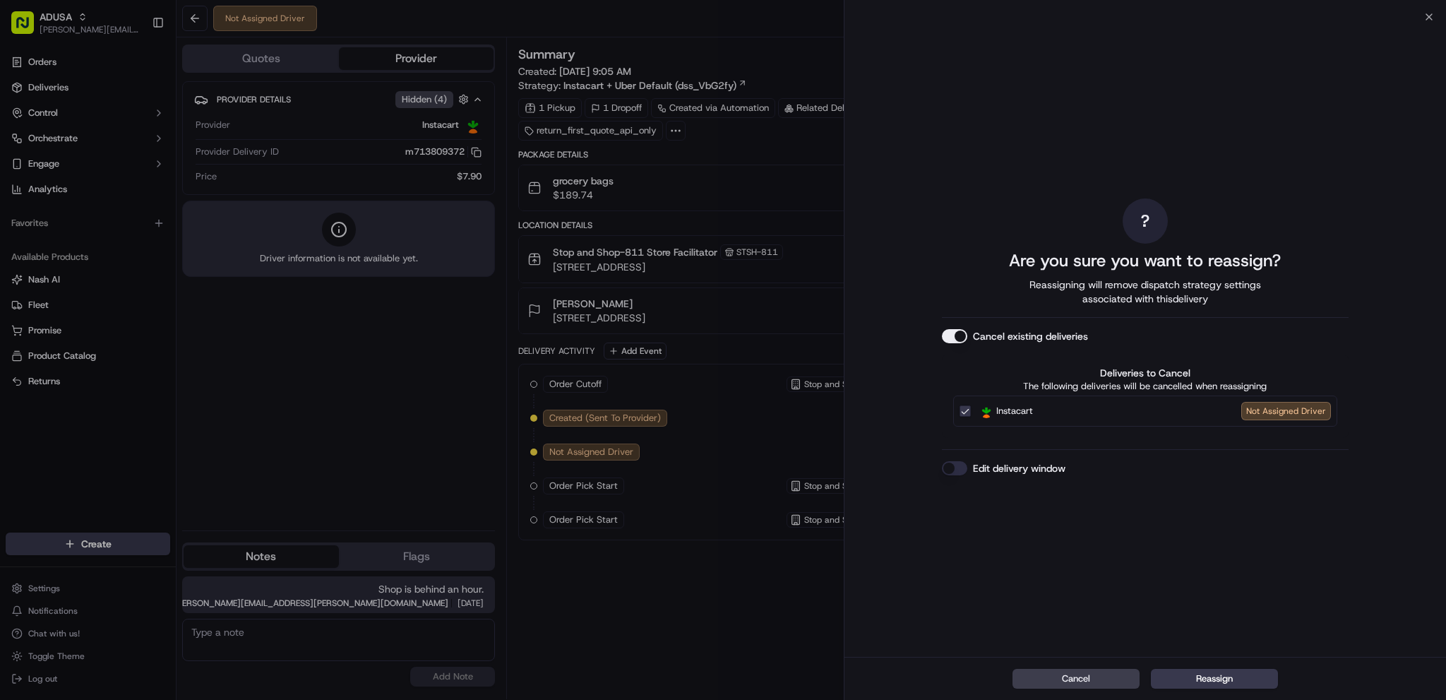
click at [956, 472] on button "Edit delivery window" at bounding box center [954, 468] width 25 height 14
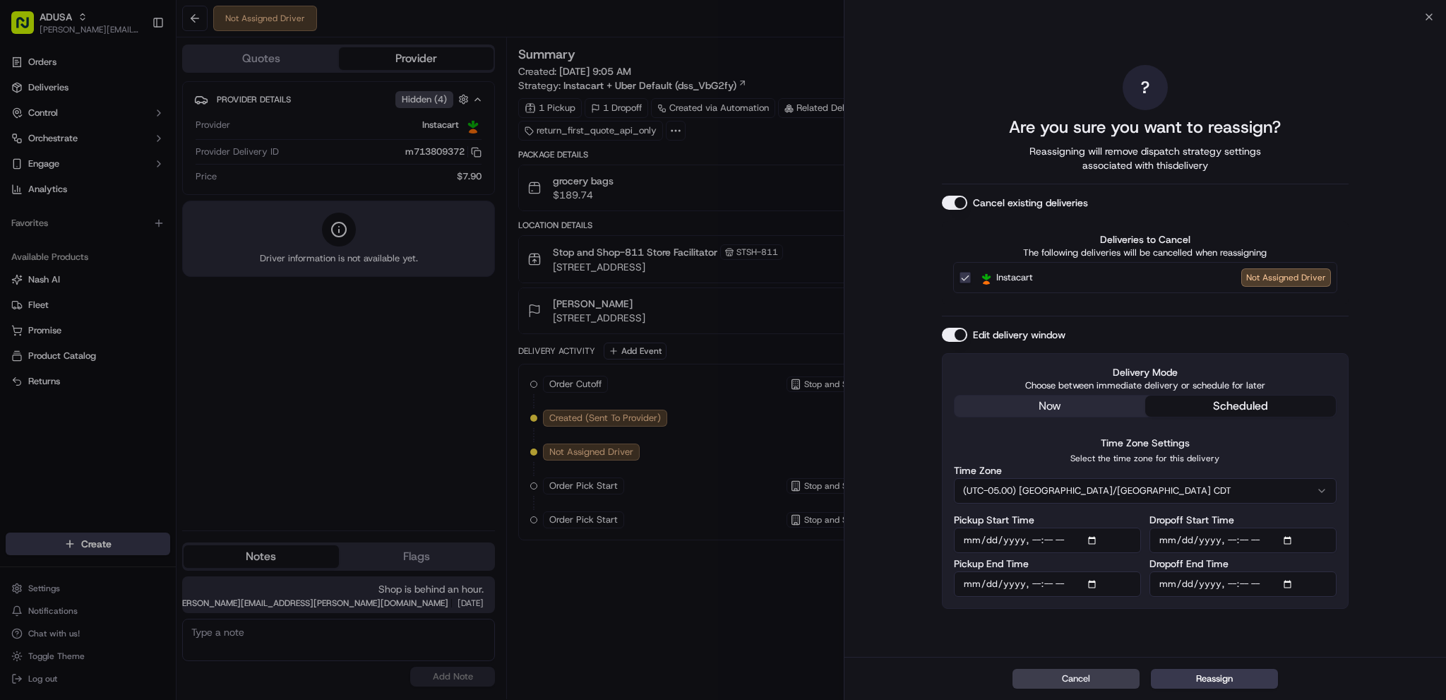
click at [1096, 543] on input "Pickup Start Time" at bounding box center [1047, 539] width 187 height 25
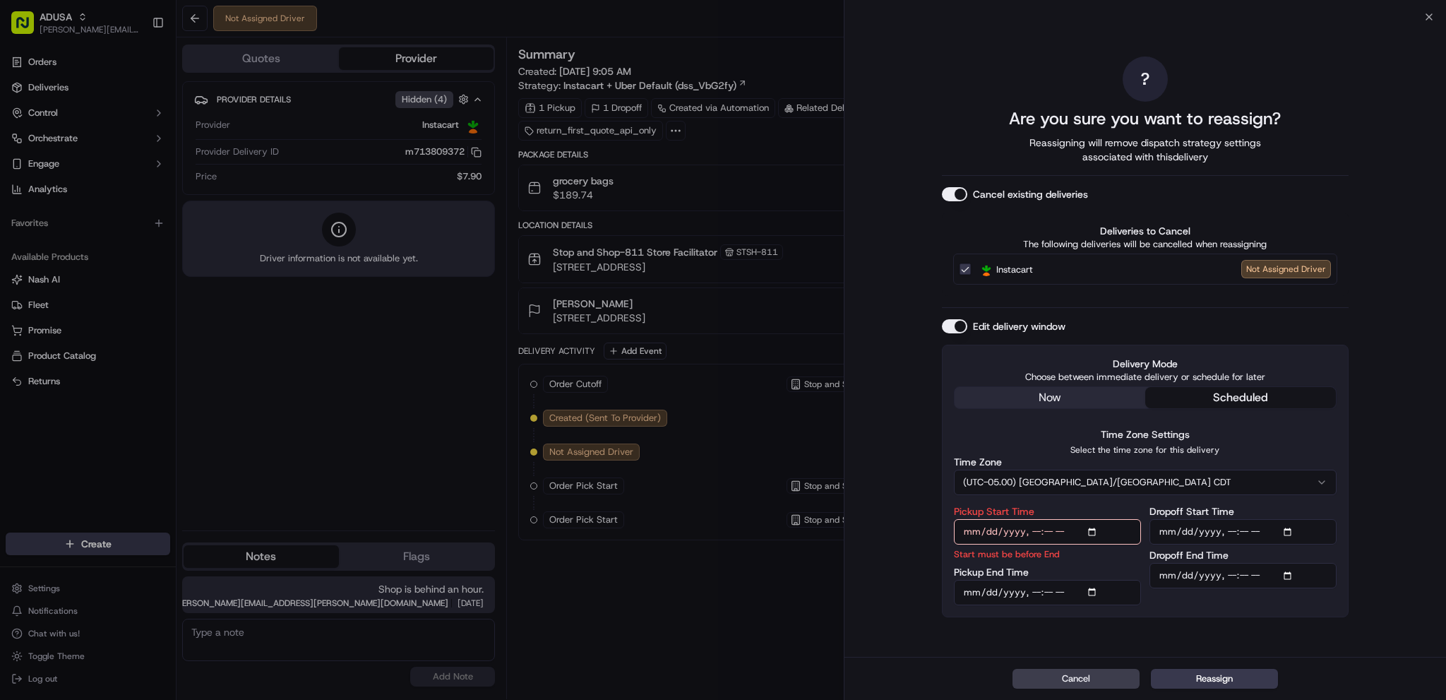
type input "[DATE]T12:00"
click at [1133, 623] on div "? Are you sure you want to reassign? Reassigning will remove dispatch strategy …" at bounding box center [1145, 337] width 407 height 634
click at [1097, 592] on input "Pickup End Time" at bounding box center [1047, 592] width 187 height 25
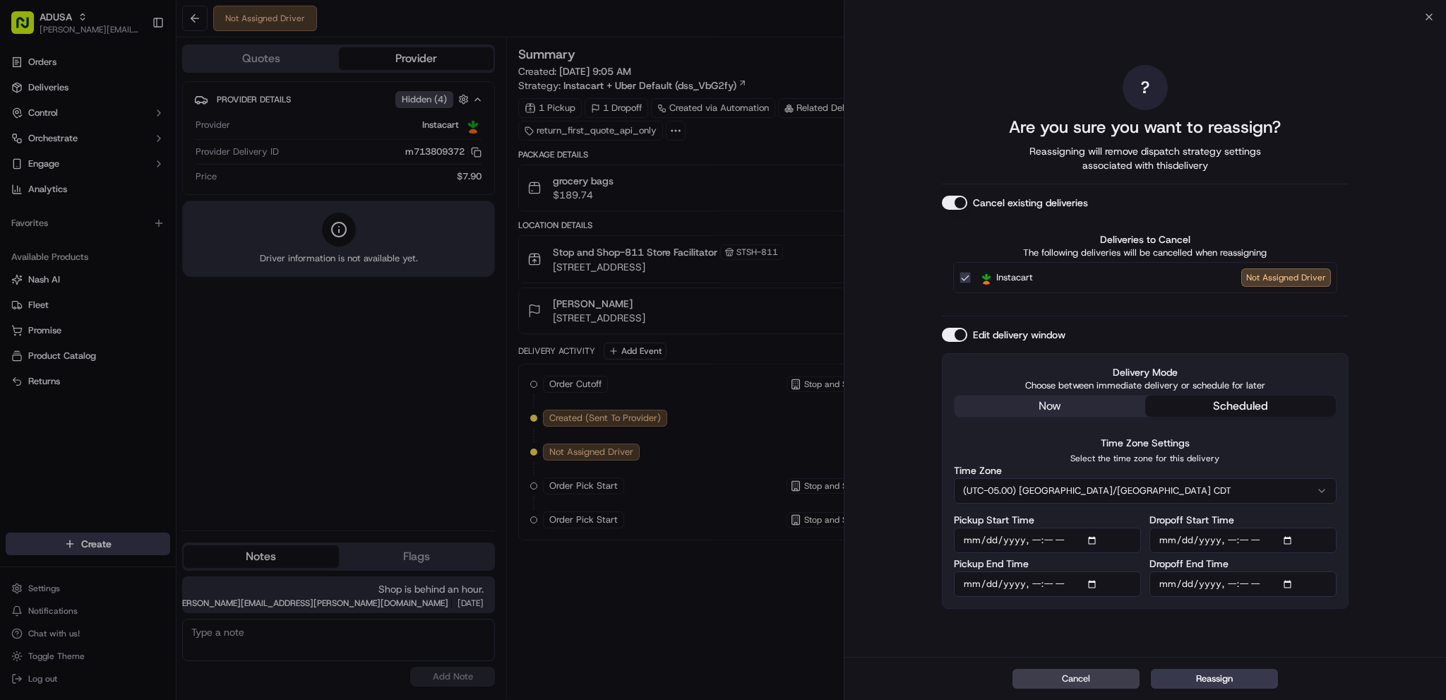
type input "[DATE]T12:59"
drag, startPoint x: 1209, startPoint y: 628, endPoint x: 1251, endPoint y: 603, distance: 48.8
click at [1215, 626] on div "? Are you sure you want to reassign? Reassigning will remove dispatch strategy …" at bounding box center [1145, 337] width 407 height 634
click at [1287, 534] on input "Dropoff Start Time" at bounding box center [1242, 539] width 187 height 25
click at [1283, 541] on input "Dropoff Start Time" at bounding box center [1242, 539] width 187 height 25
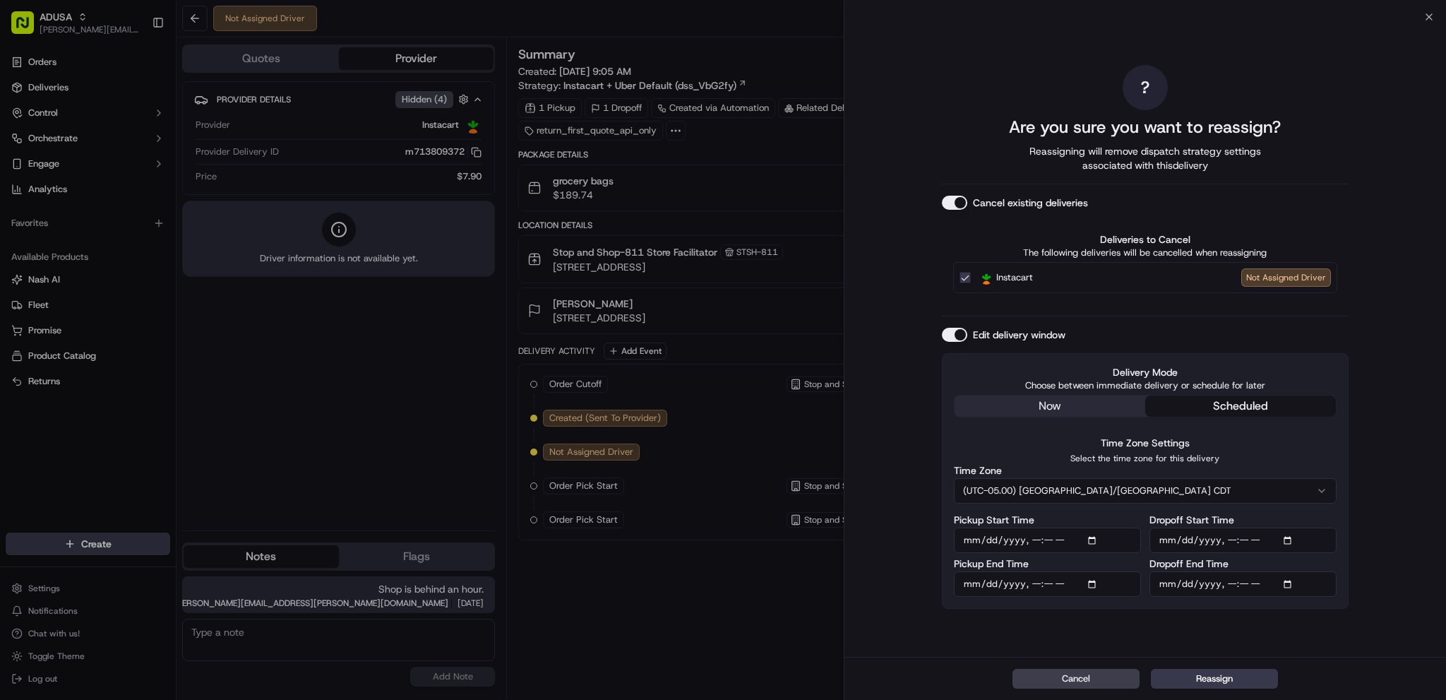
click at [1292, 541] on input "Dropoff Start Time" at bounding box center [1242, 539] width 187 height 25
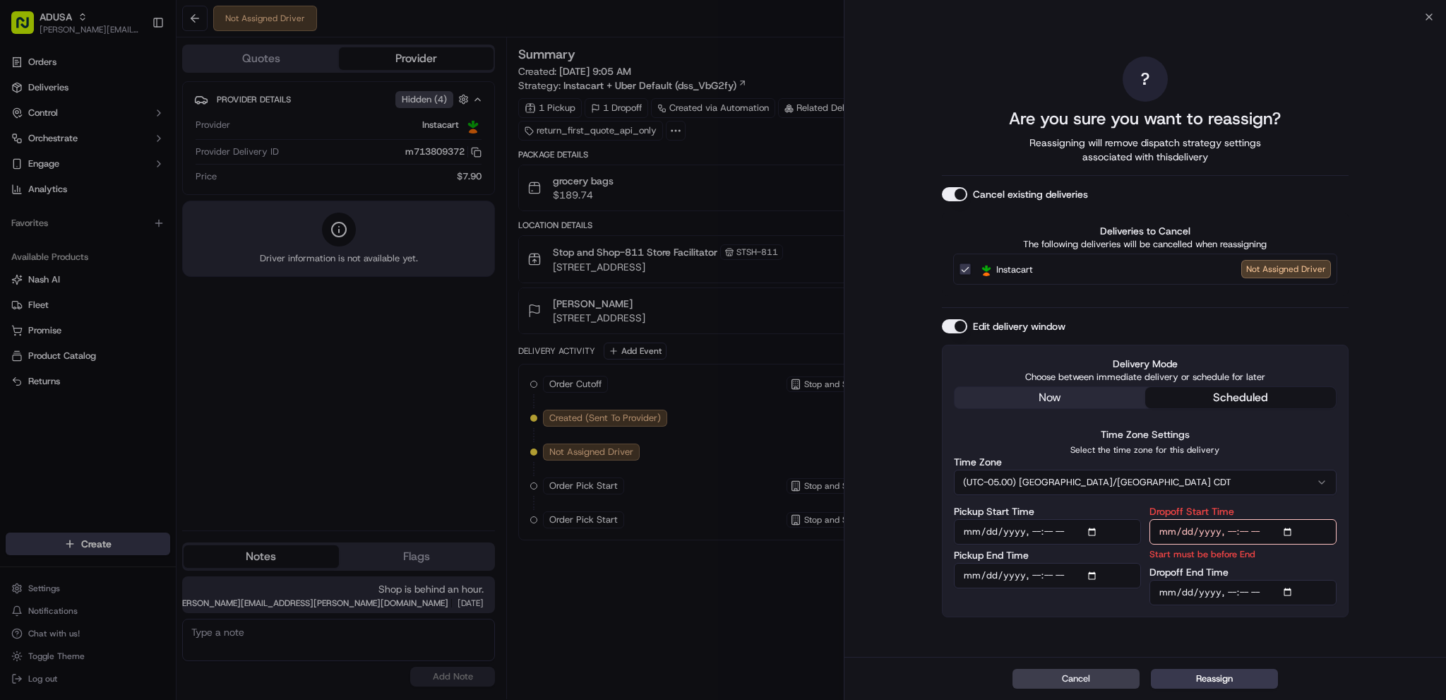
type input "[DATE]T12:00"
click at [1371, 574] on div "? Are you sure you want to reassign? Reassigning will remove dispatch strategy …" at bounding box center [1144, 337] width 601 height 640
click at [1291, 596] on input "Dropoff End Time" at bounding box center [1242, 592] width 187 height 25
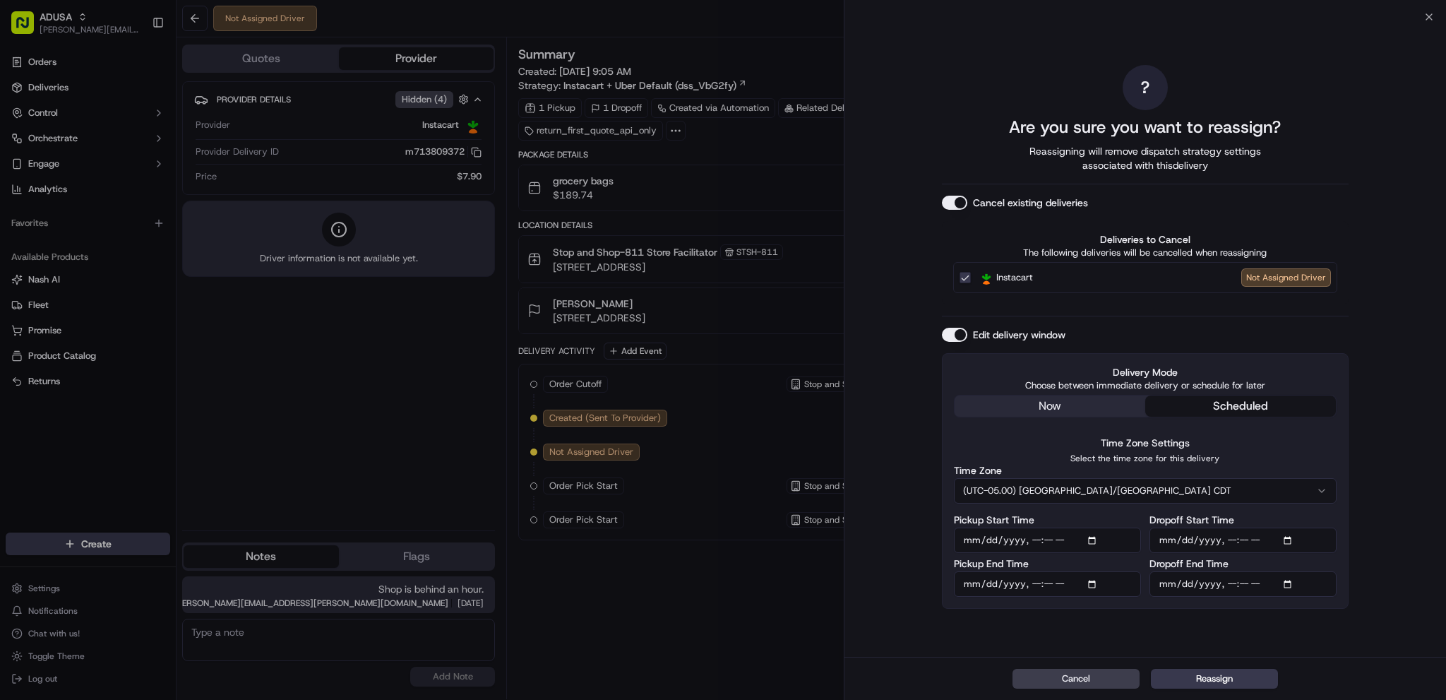
type input "[DATE]T13:00"
click at [1383, 336] on div "? Are you sure you want to reassign? Reassigning will remove dispatch strategy …" at bounding box center [1144, 337] width 601 height 640
click at [1221, 679] on button "Reassign" at bounding box center [1214, 678] width 127 height 20
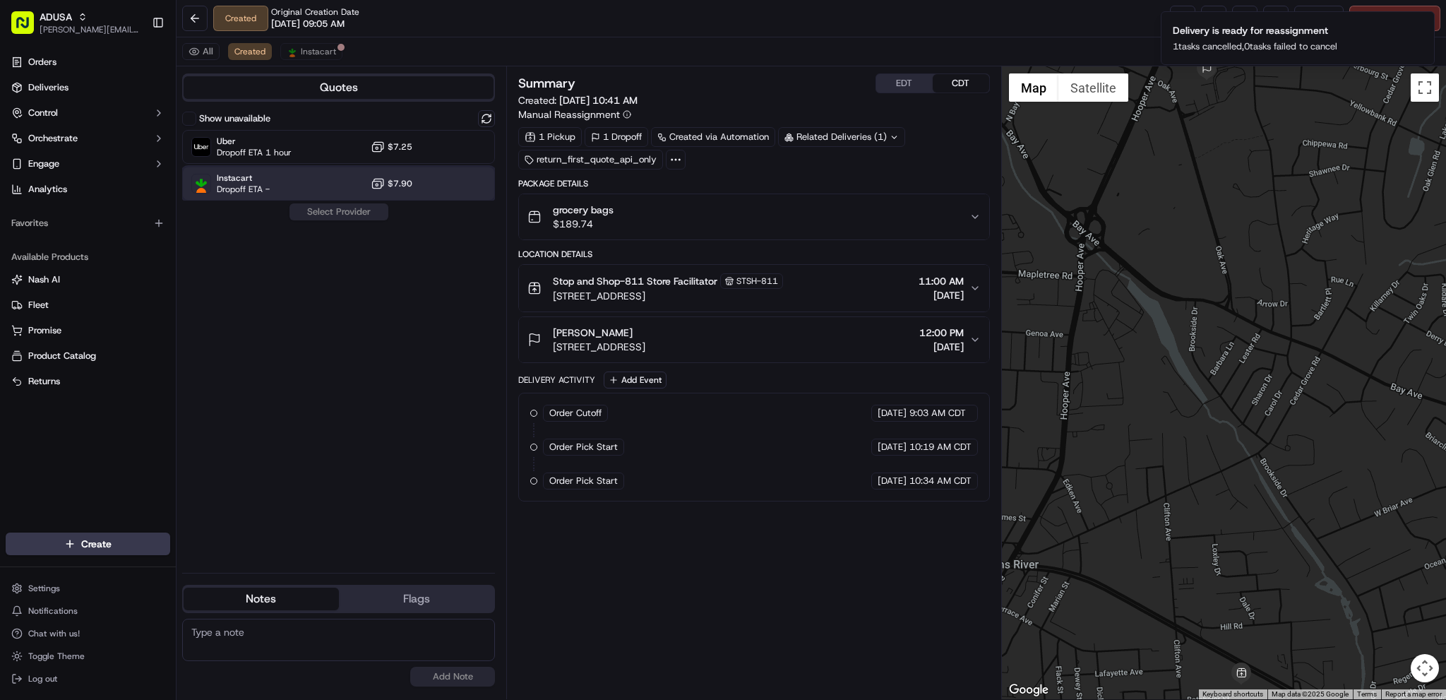
click at [317, 174] on div "Instacart Dropoff ETA - $7.90" at bounding box center [338, 184] width 313 height 34
click at [332, 210] on button "Assign Provider" at bounding box center [339, 211] width 100 height 17
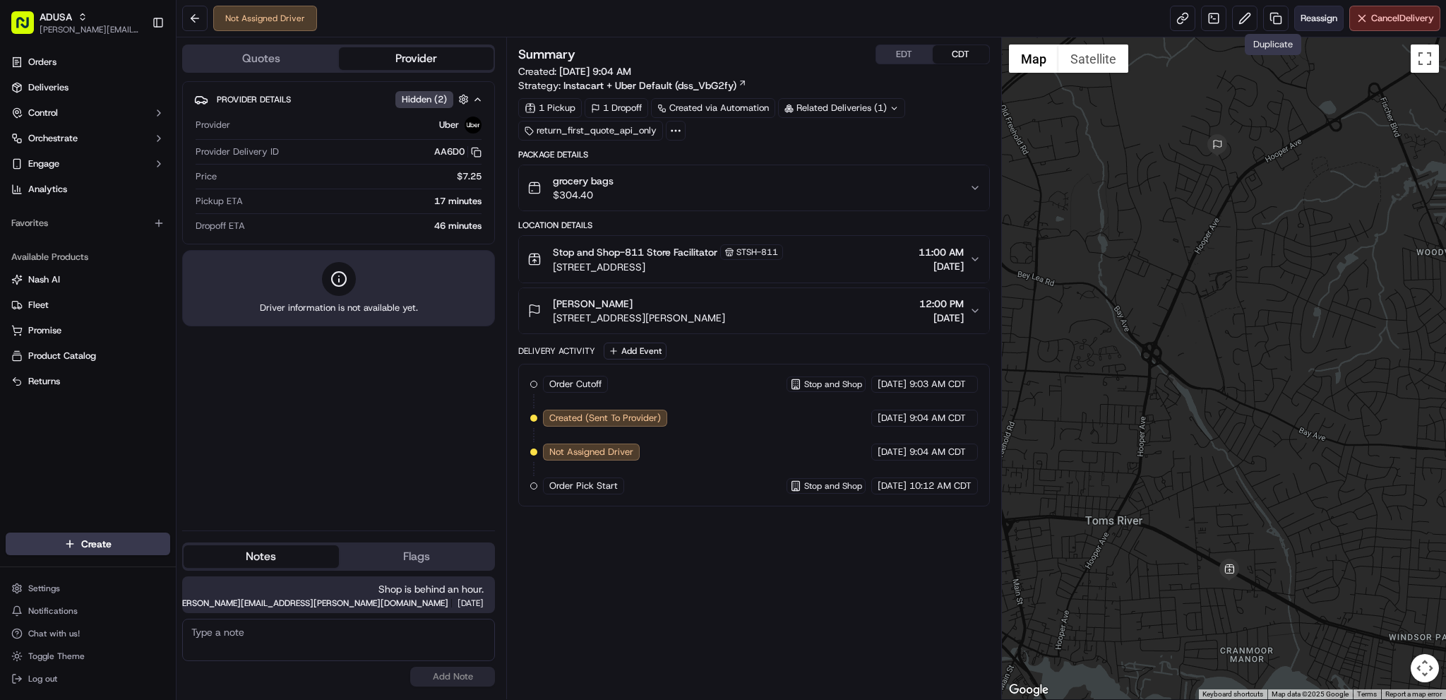
click at [1313, 23] on span "Reassign" at bounding box center [1318, 18] width 37 height 13
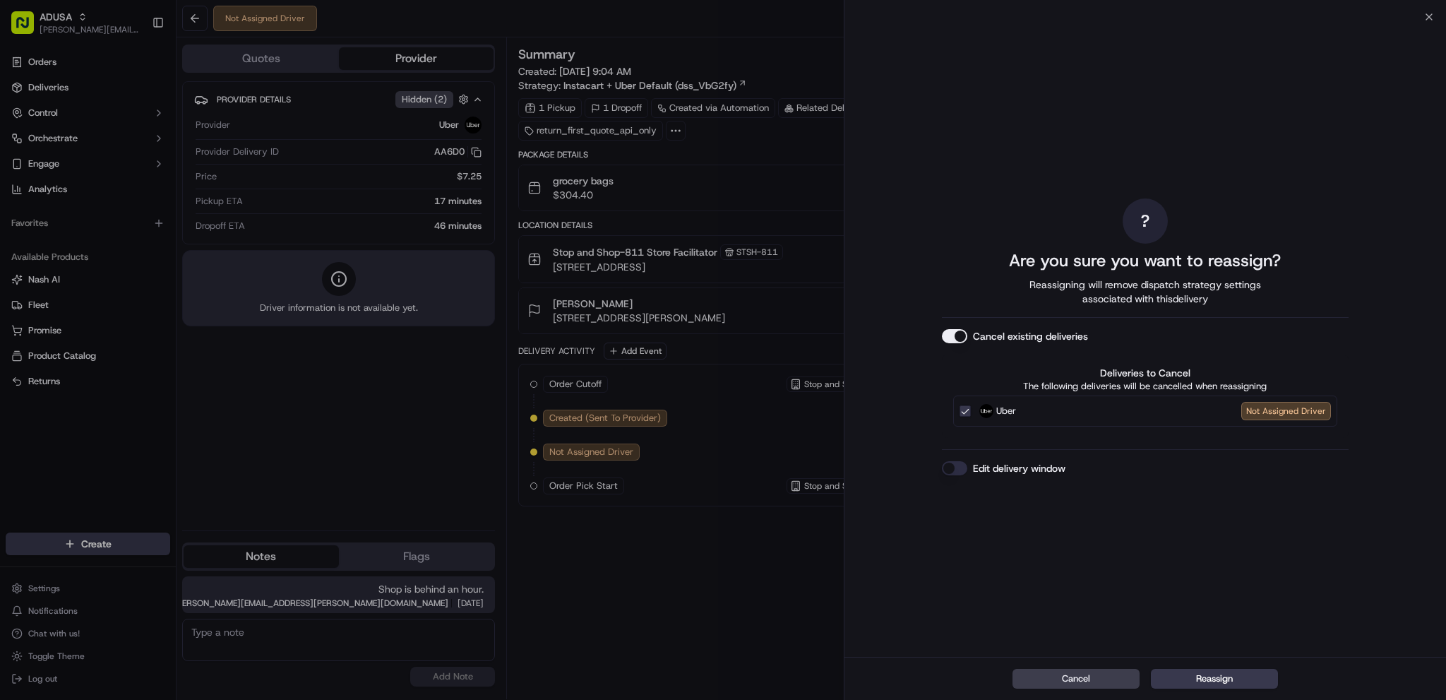
click at [954, 465] on button "Edit delivery window" at bounding box center [954, 468] width 25 height 14
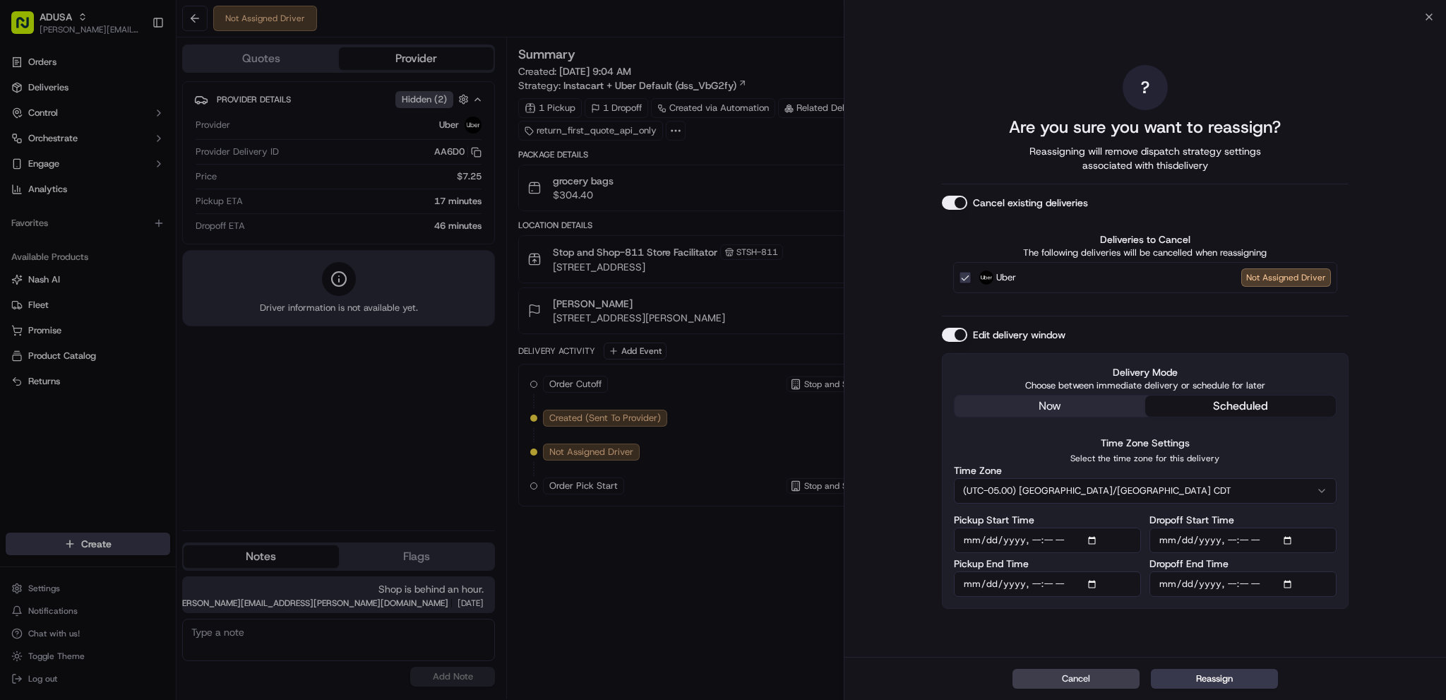
click at [1100, 539] on input "Pickup Start Time" at bounding box center [1047, 539] width 187 height 25
click at [1095, 538] on input "Pickup Start Time" at bounding box center [1047, 539] width 187 height 25
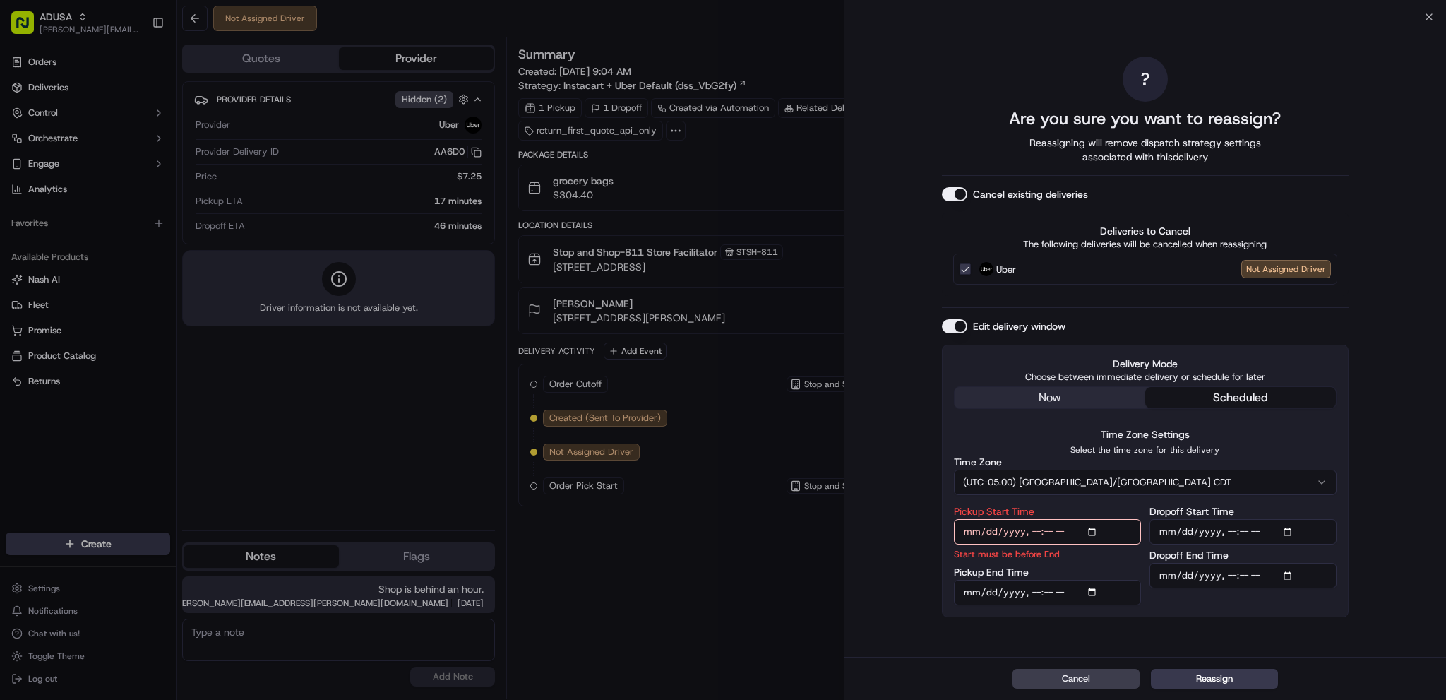
type input "[DATE]T12:00"
click at [1093, 589] on input "Pickup End Time" at bounding box center [1047, 592] width 187 height 25
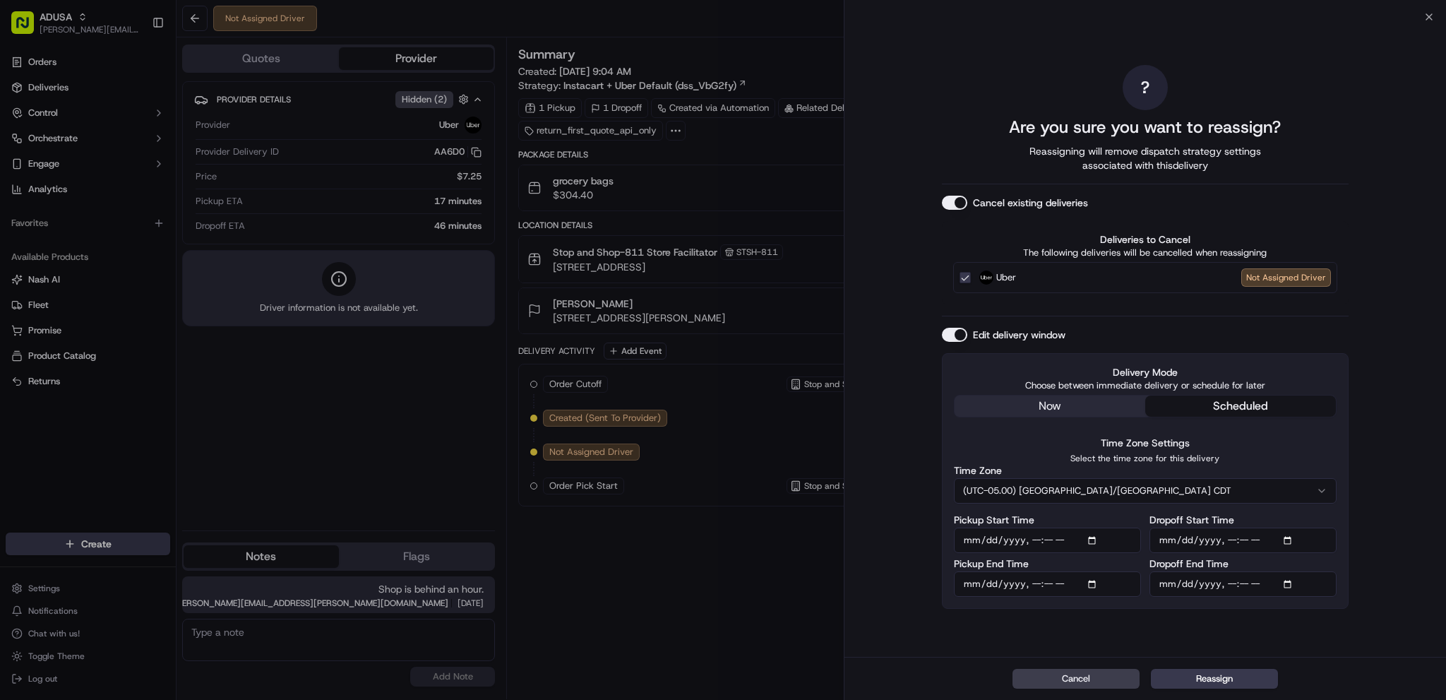
type input "[DATE]T12:59"
click at [1332, 491] on button "(UTC-05.00) [GEOGRAPHIC_DATA]/[GEOGRAPHIC_DATA] CDT" at bounding box center [1145, 490] width 383 height 25
click at [1313, 534] on input "Dropoff Start Time" at bounding box center [1242, 539] width 187 height 25
click at [1287, 538] on input "Dropoff Start Time" at bounding box center [1242, 539] width 187 height 25
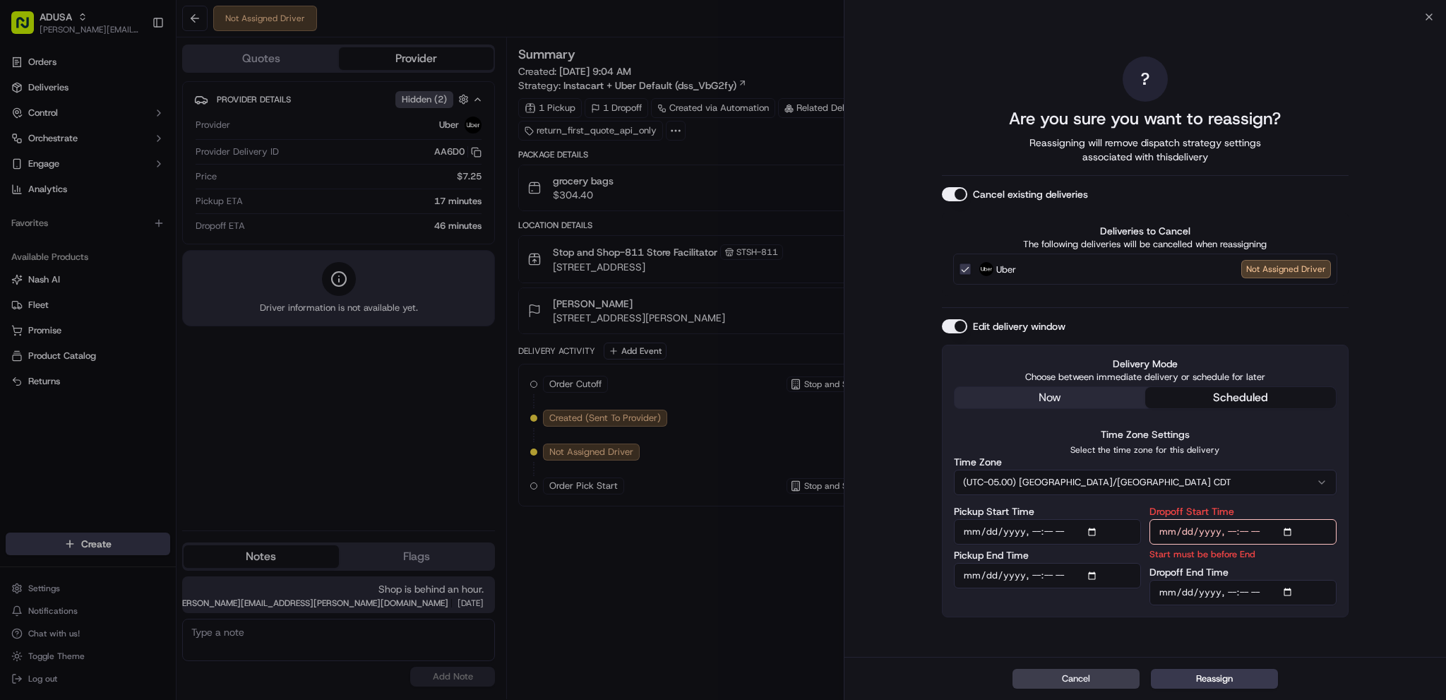
type input "[DATE]T12:00"
click at [1285, 594] on input "Dropoff End Time" at bounding box center [1242, 592] width 187 height 25
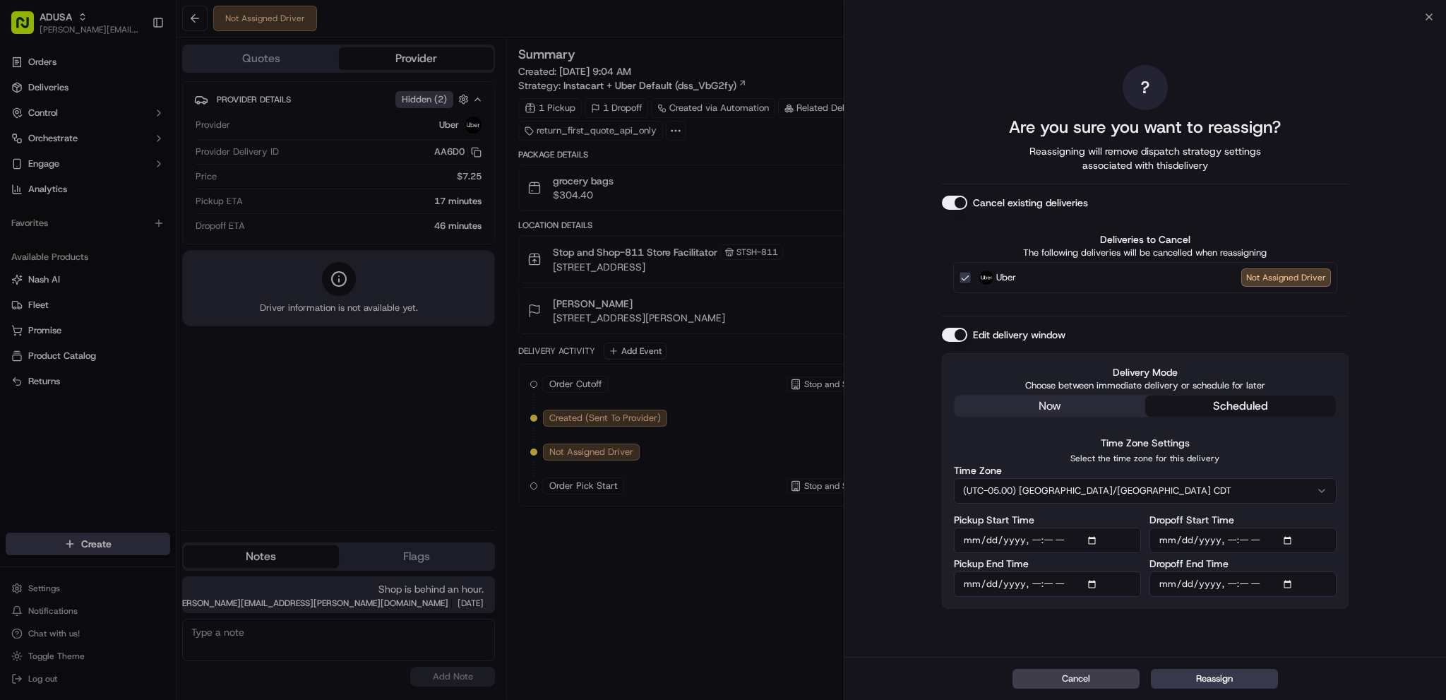
type input "[DATE]T13:00"
click at [1316, 638] on div "? Are you sure you want to reassign? Reassigning will remove dispatch strategy …" at bounding box center [1145, 337] width 407 height 634
click at [1253, 680] on button "Reassign" at bounding box center [1214, 678] width 127 height 20
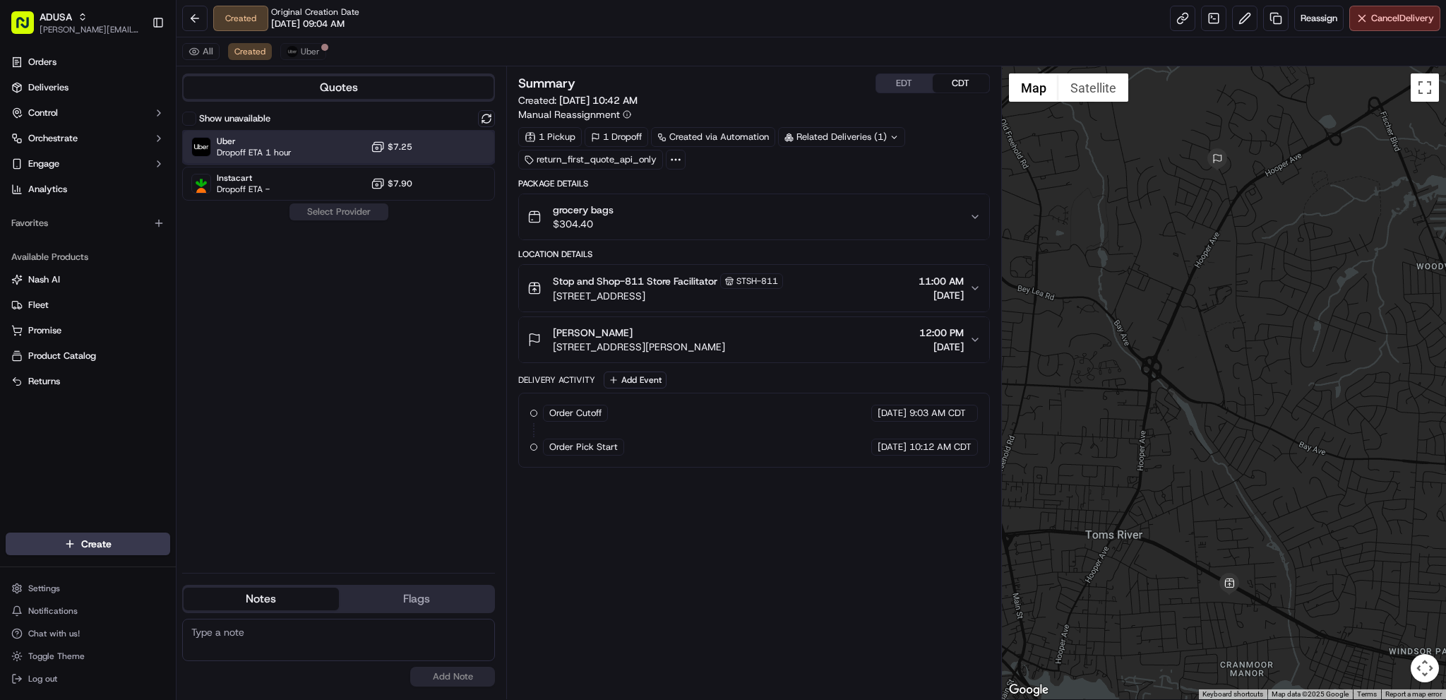
click at [428, 136] on div "Uber Dropoff ETA 1 hour $7.25" at bounding box center [338, 147] width 313 height 34
click at [337, 219] on button "Assign Provider" at bounding box center [339, 211] width 100 height 17
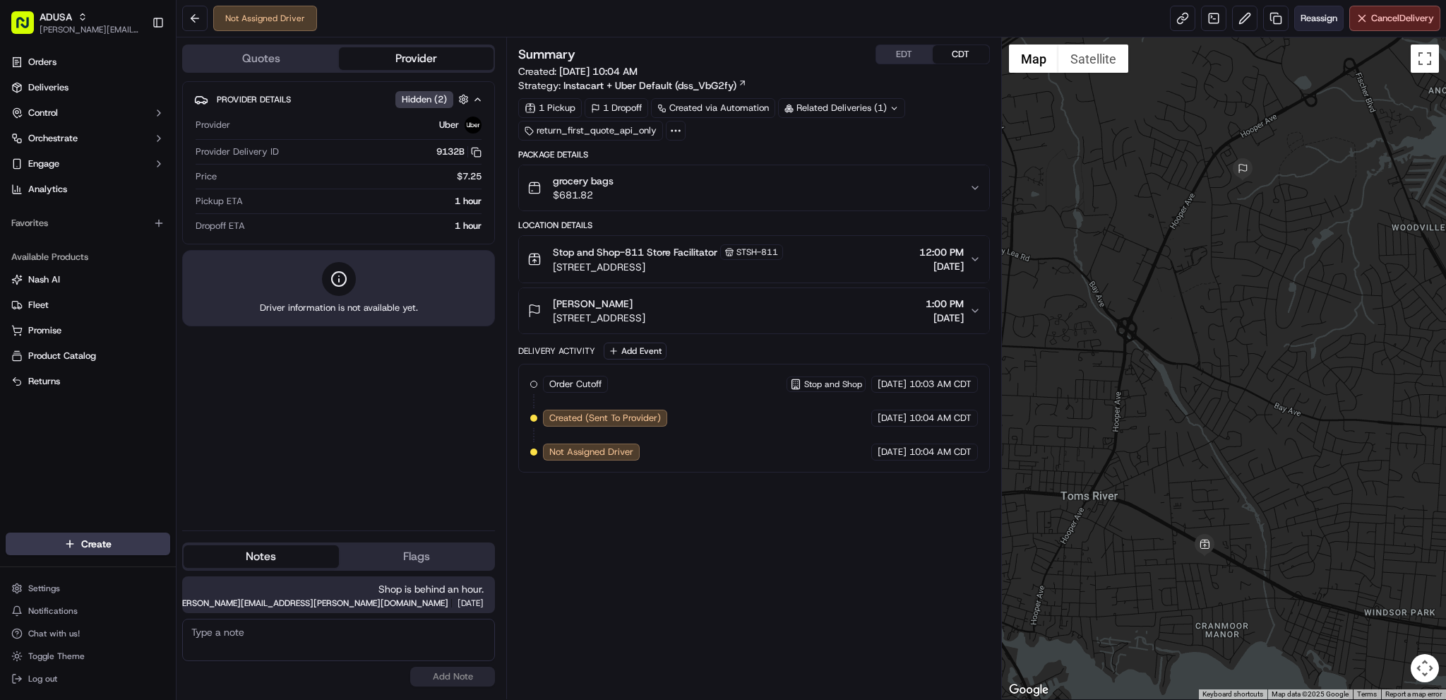
click at [1294, 27] on button "Reassign" at bounding box center [1318, 18] width 49 height 25
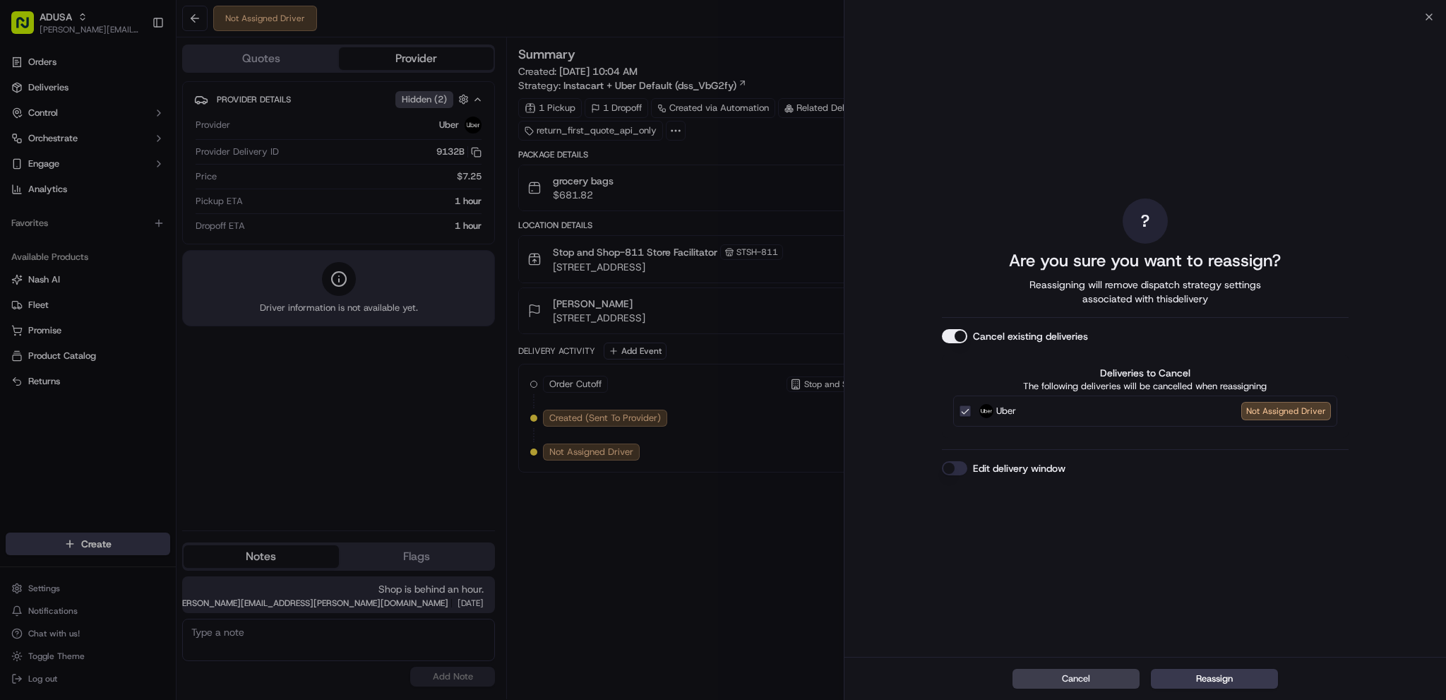
click at [958, 466] on button "Edit delivery window" at bounding box center [954, 468] width 25 height 14
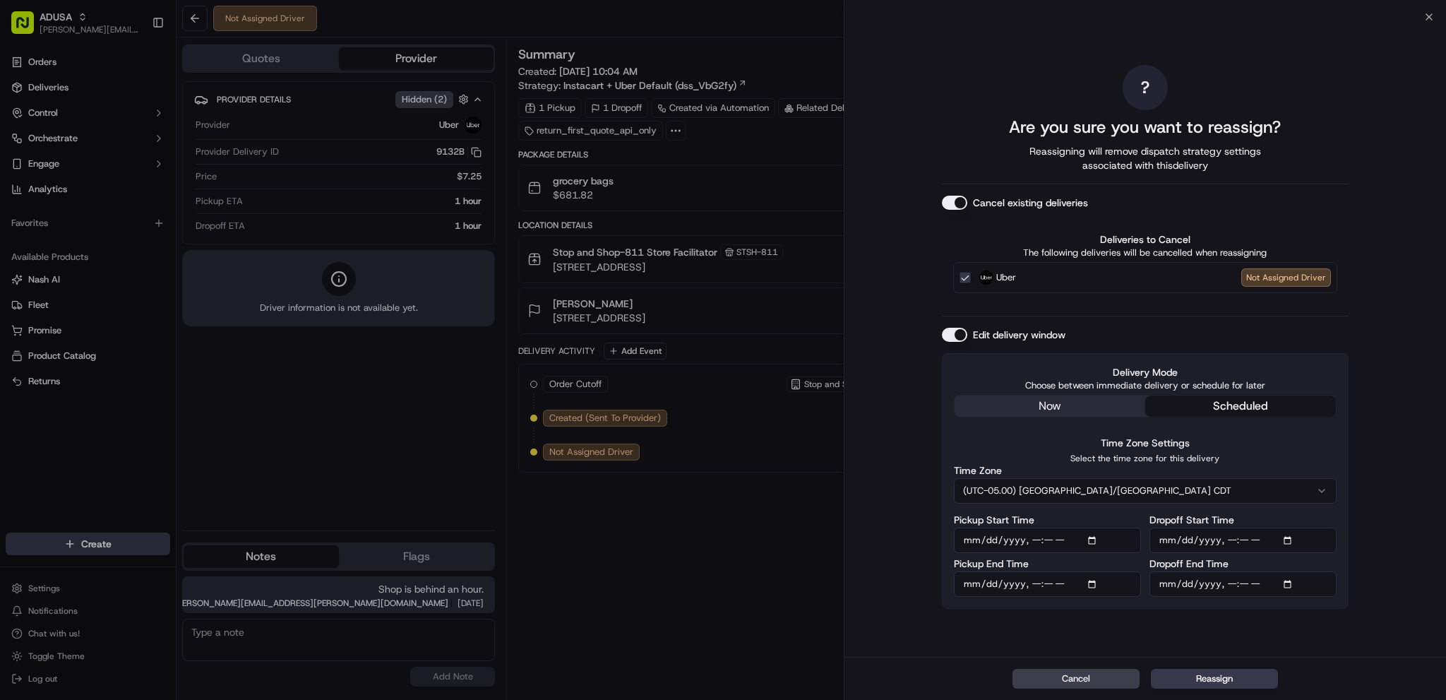
click at [1089, 540] on input "Pickup Start Time" at bounding box center [1047, 539] width 187 height 25
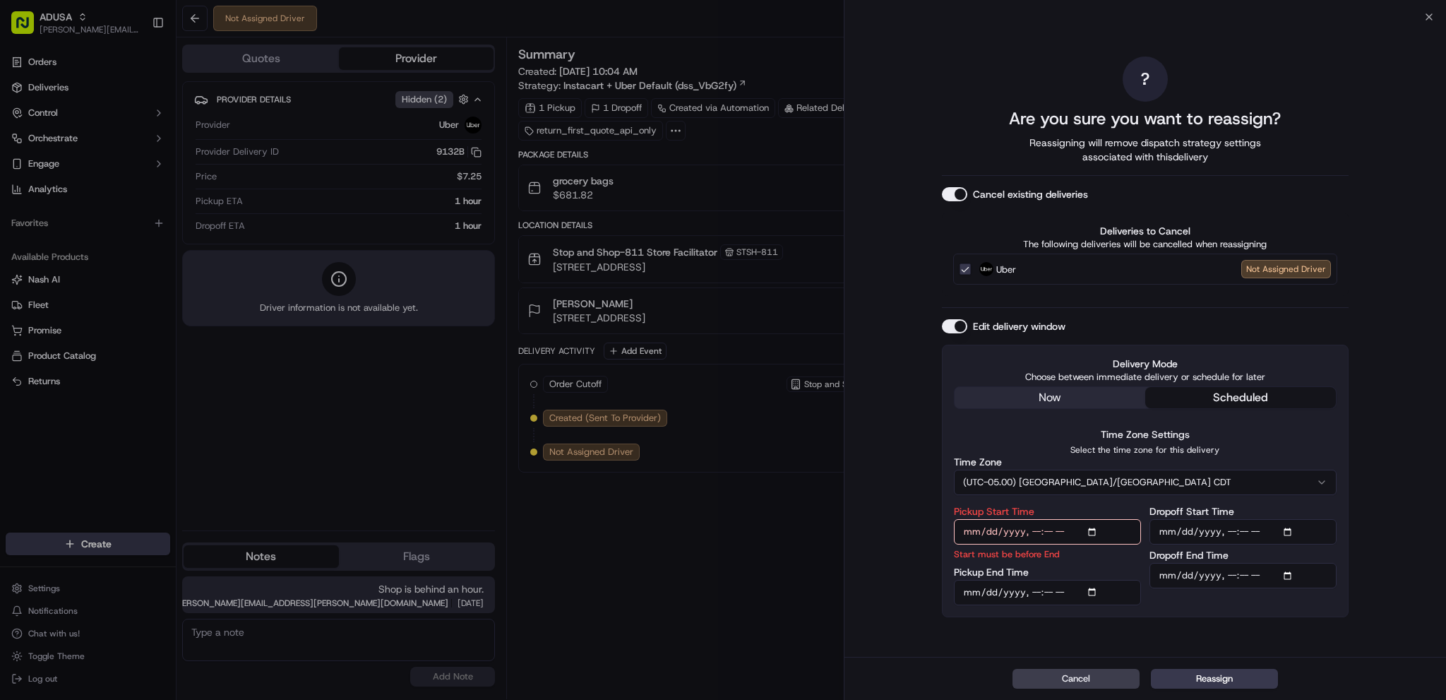
type input "[DATE]T13:00"
click at [1095, 588] on input "Pickup End Time" at bounding box center [1047, 592] width 187 height 25
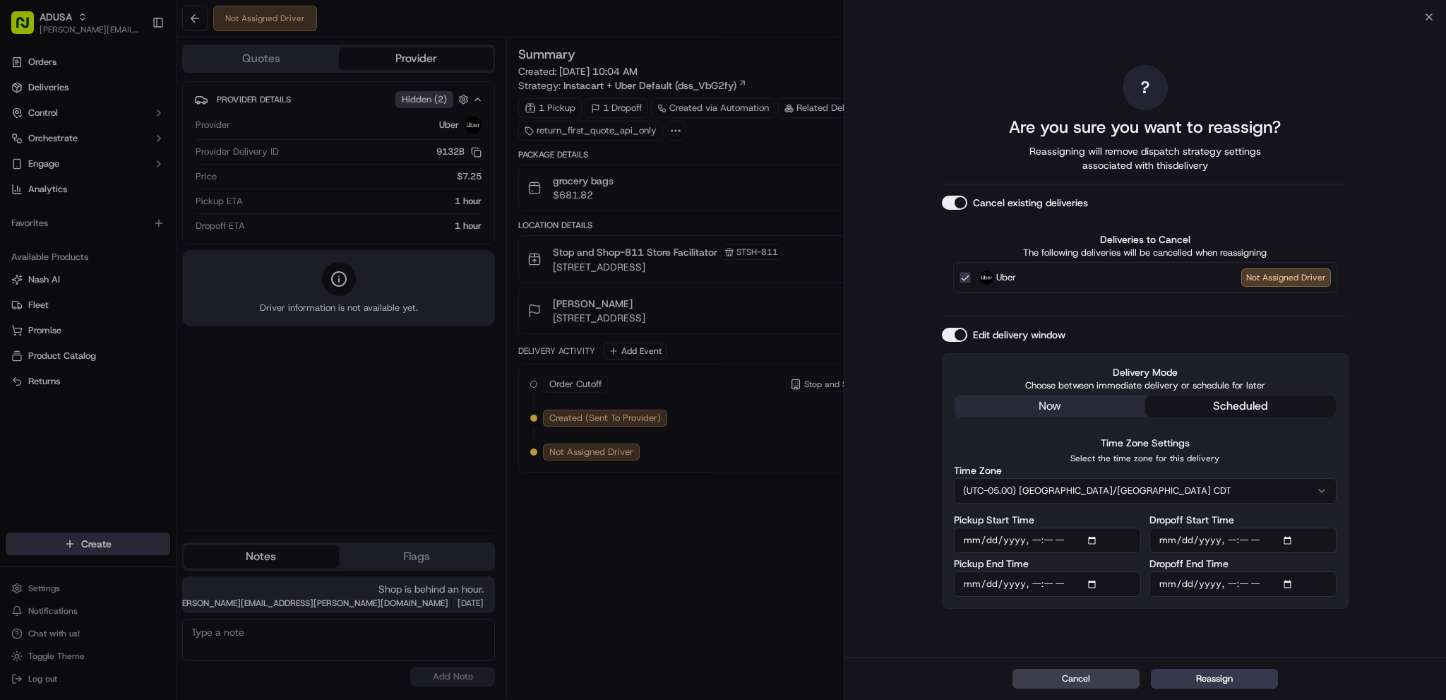
type input "[DATE]T13:59"
click at [1292, 539] on input "Dropoff Start Time" at bounding box center [1242, 539] width 187 height 25
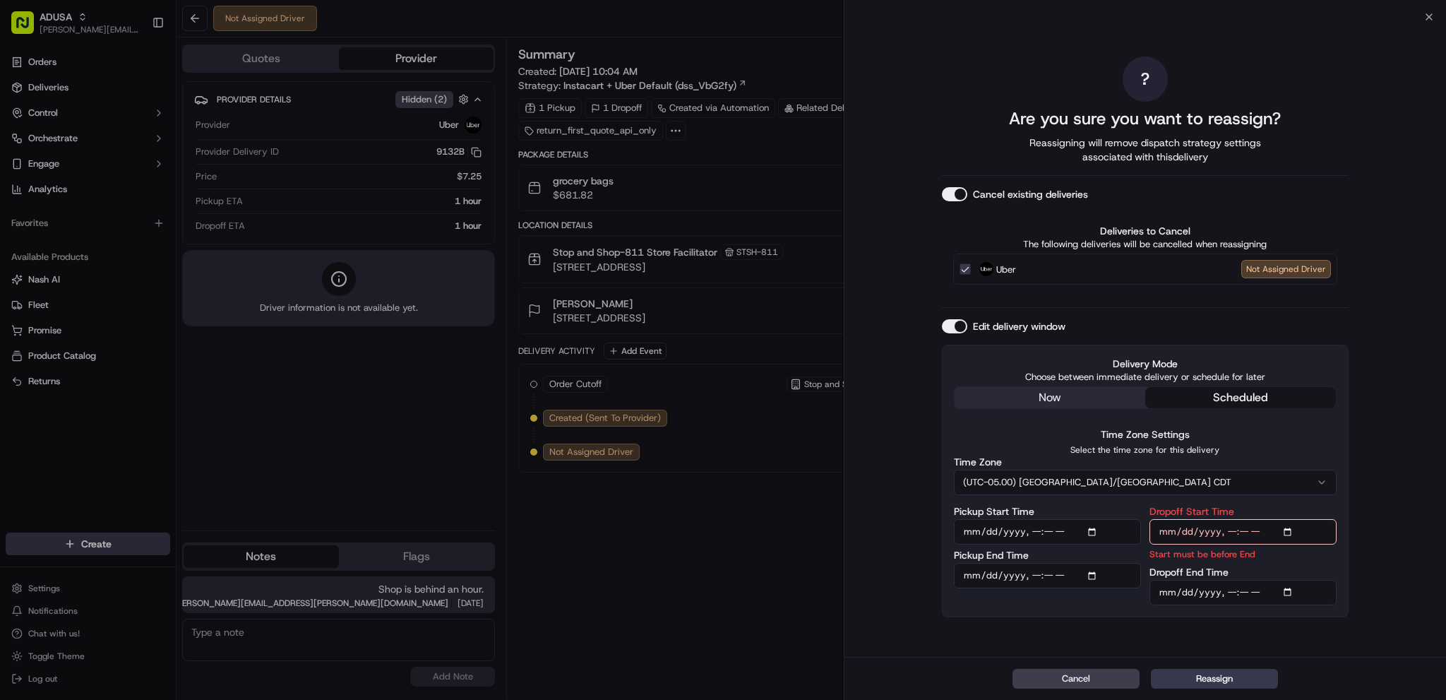
type input "[DATE]T13:00"
click at [1291, 592] on input "Dropoff End Time" at bounding box center [1242, 592] width 187 height 25
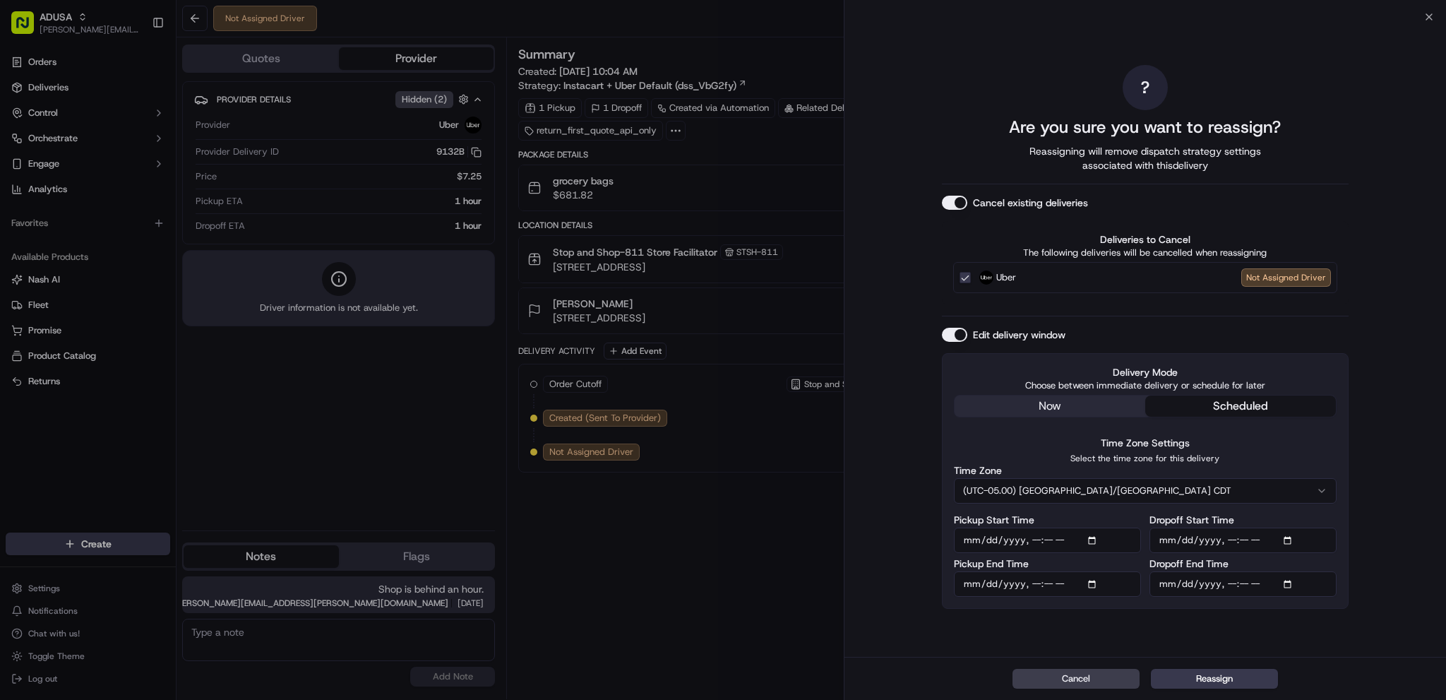
type input "[DATE]T14:00"
click at [1322, 630] on div "? Are you sure you want to reassign? Reassigning will remove dispatch strategy …" at bounding box center [1145, 337] width 407 height 634
click at [1211, 680] on button "Reassign" at bounding box center [1214, 678] width 127 height 20
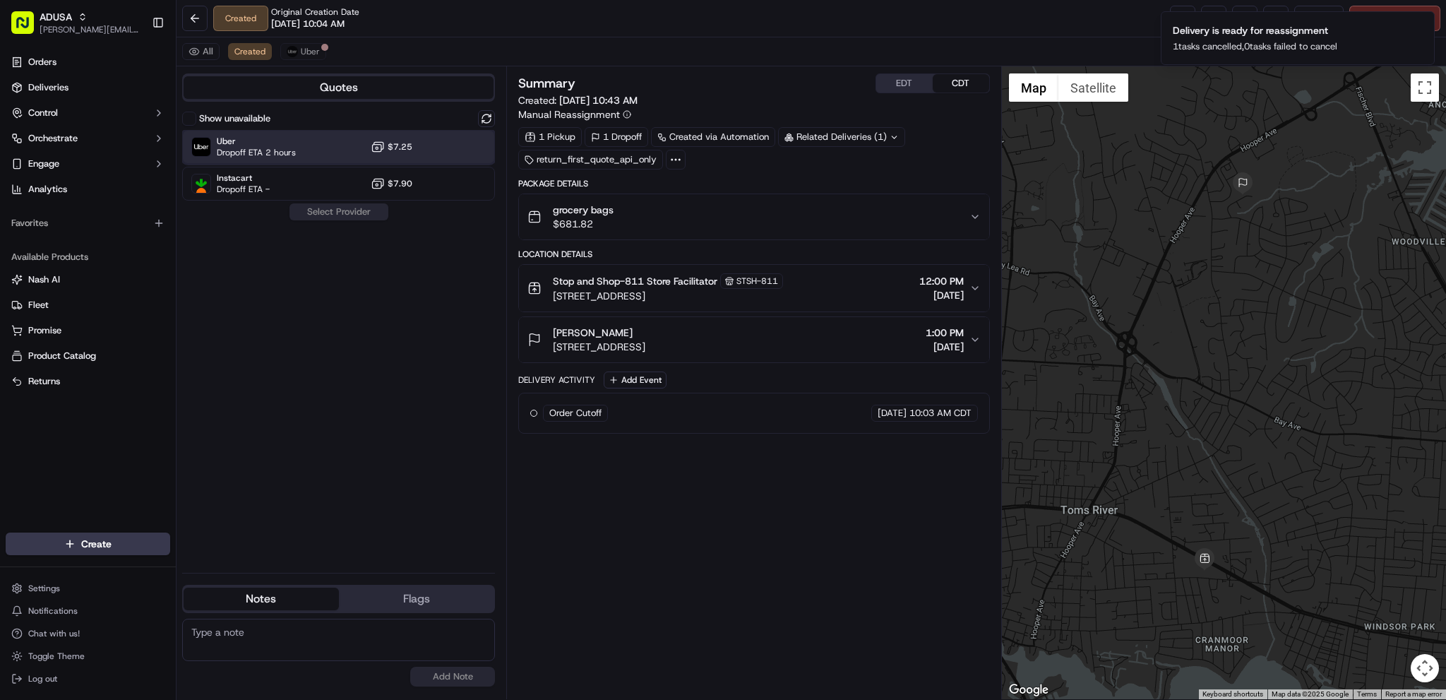
click at [422, 153] on div "Uber Dropoff ETA 2 hours $7.25" at bounding box center [338, 147] width 313 height 34
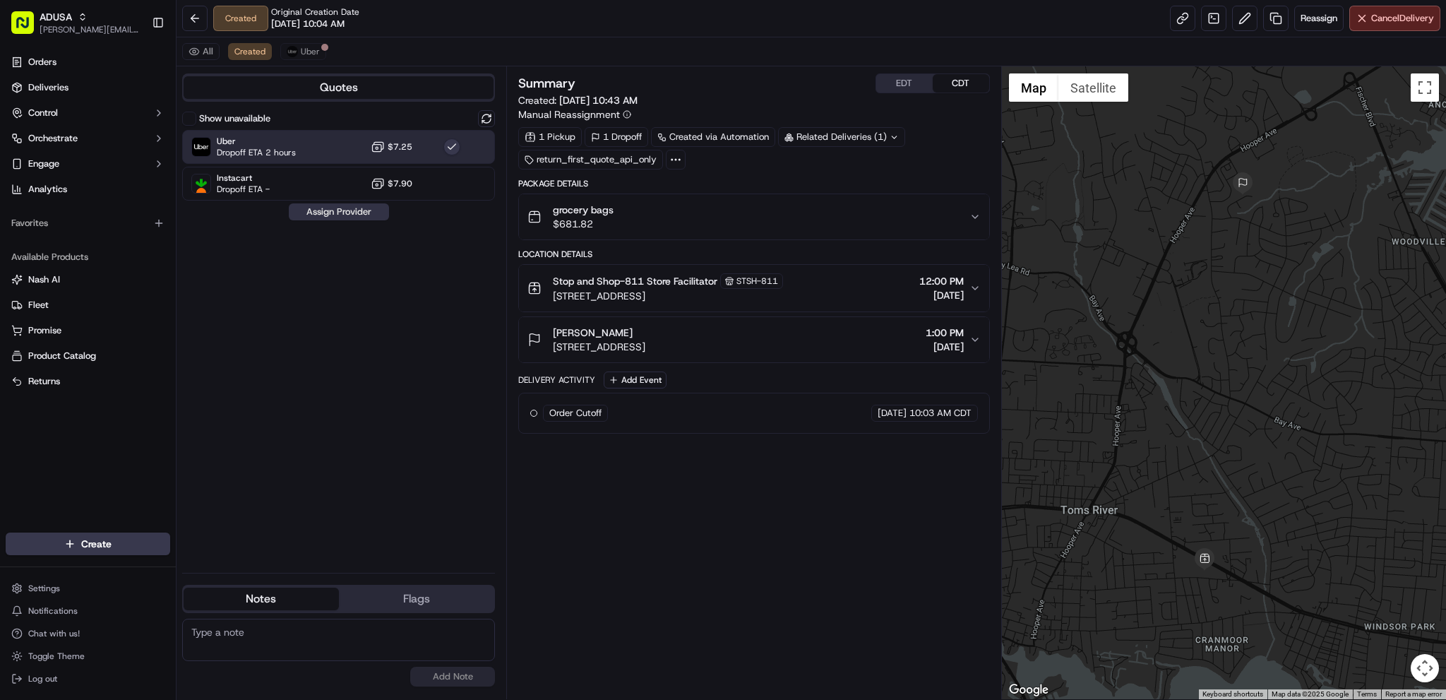
click at [360, 209] on button "Assign Provider" at bounding box center [339, 211] width 100 height 17
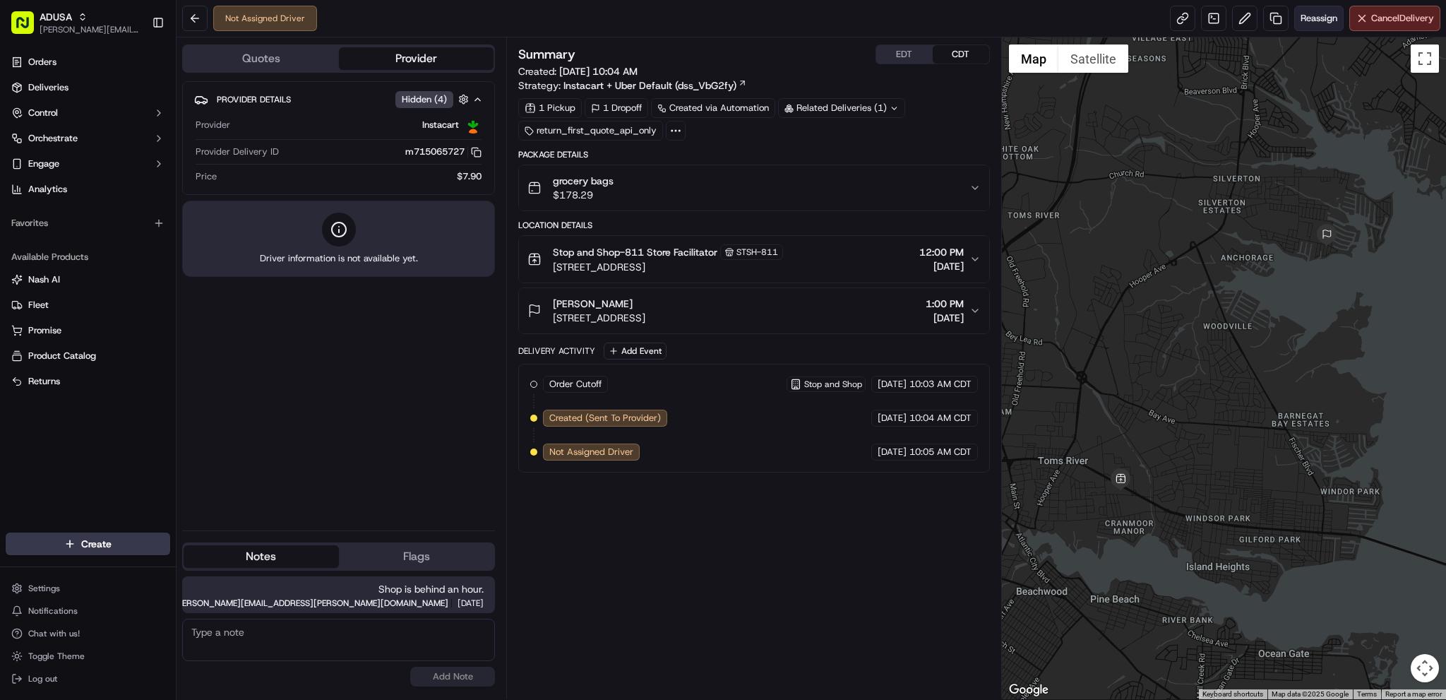
click at [1305, 24] on span "Reassign" at bounding box center [1318, 18] width 37 height 13
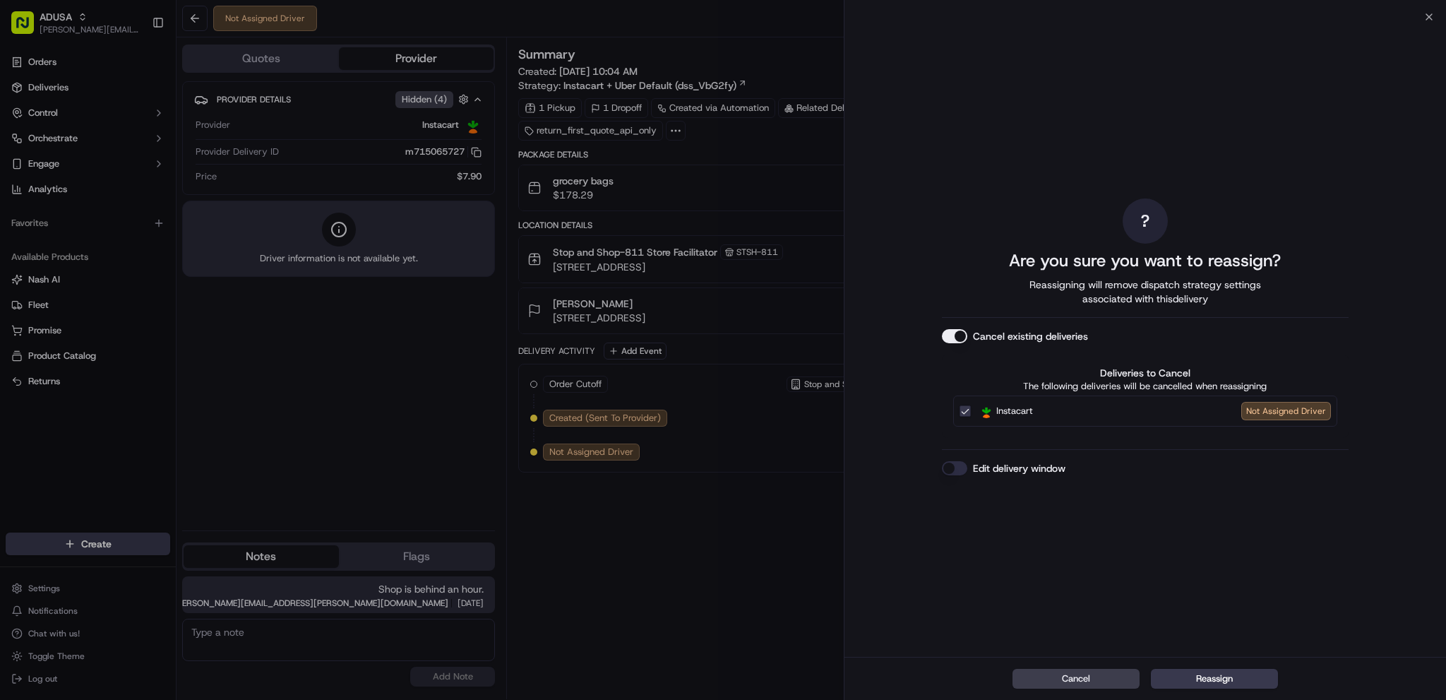
click at [963, 467] on button "Edit delivery window" at bounding box center [954, 468] width 25 height 14
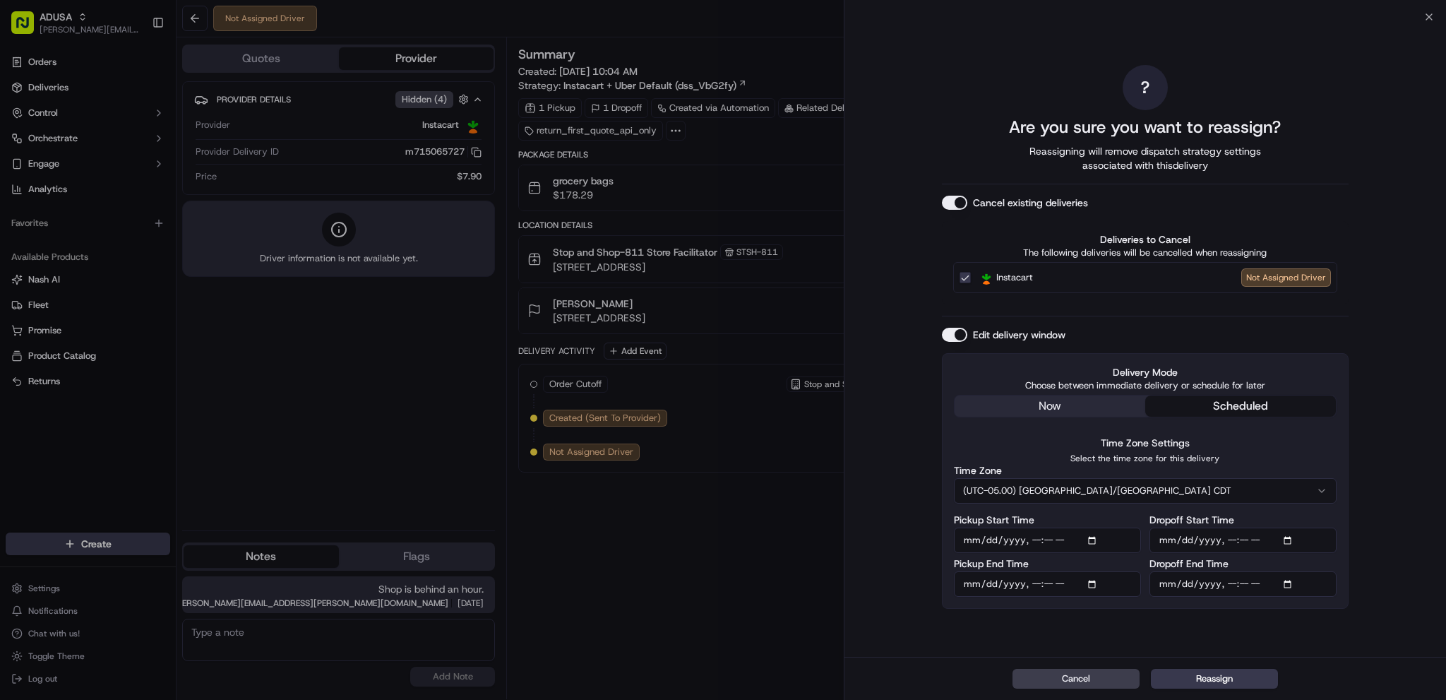
click at [1092, 538] on input "Pickup Start Time" at bounding box center [1047, 539] width 187 height 25
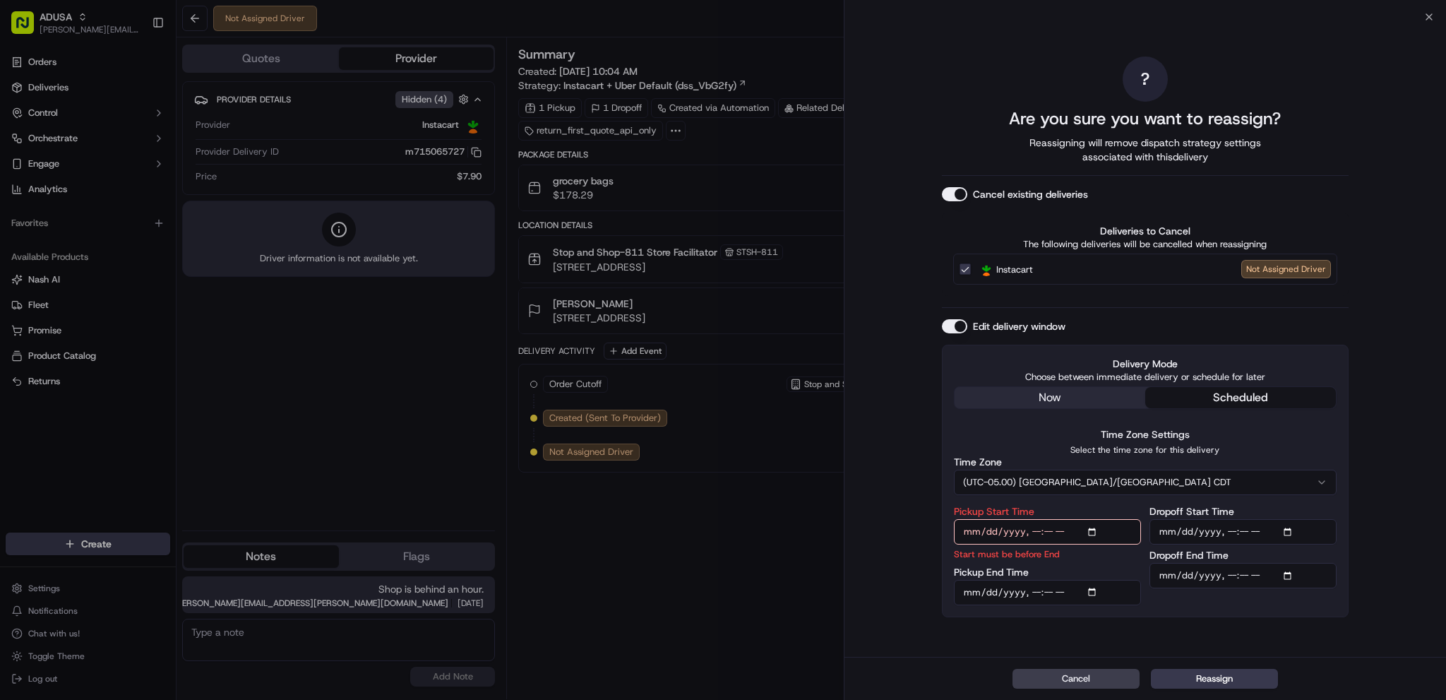
type input "[DATE]T13:00"
click at [1094, 589] on input "Pickup End Time" at bounding box center [1047, 592] width 187 height 25
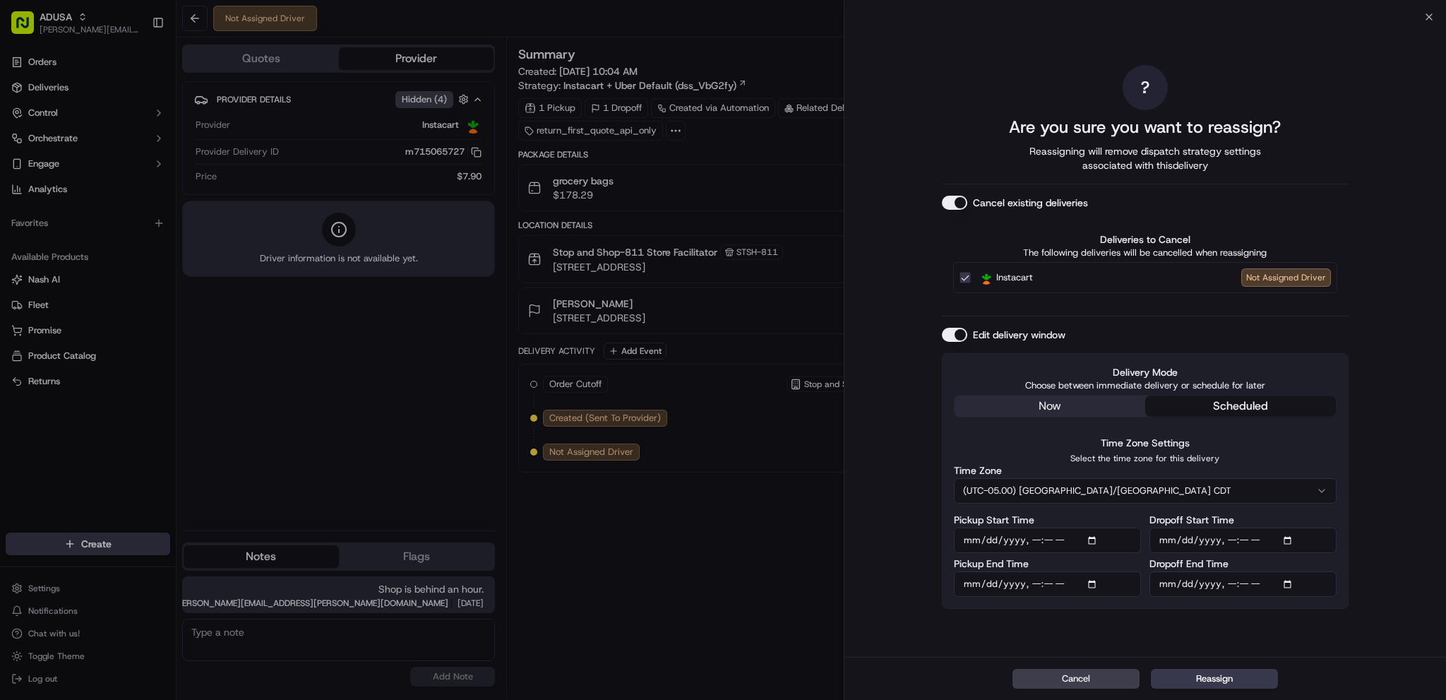
type input "[DATE]T13:59"
click at [1290, 539] on input "Dropoff Start Time" at bounding box center [1242, 539] width 187 height 25
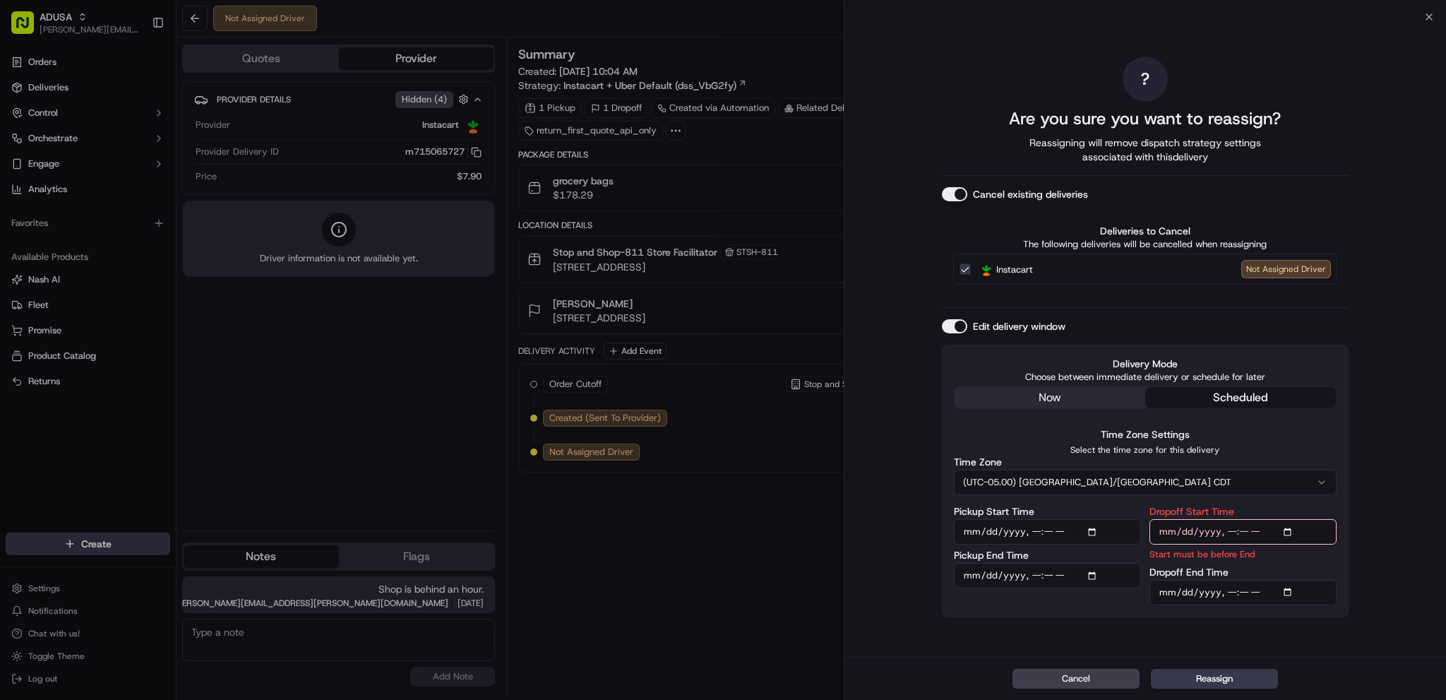
type input "[DATE]T13:00"
click at [1292, 590] on input "Dropoff End Time" at bounding box center [1242, 592] width 187 height 25
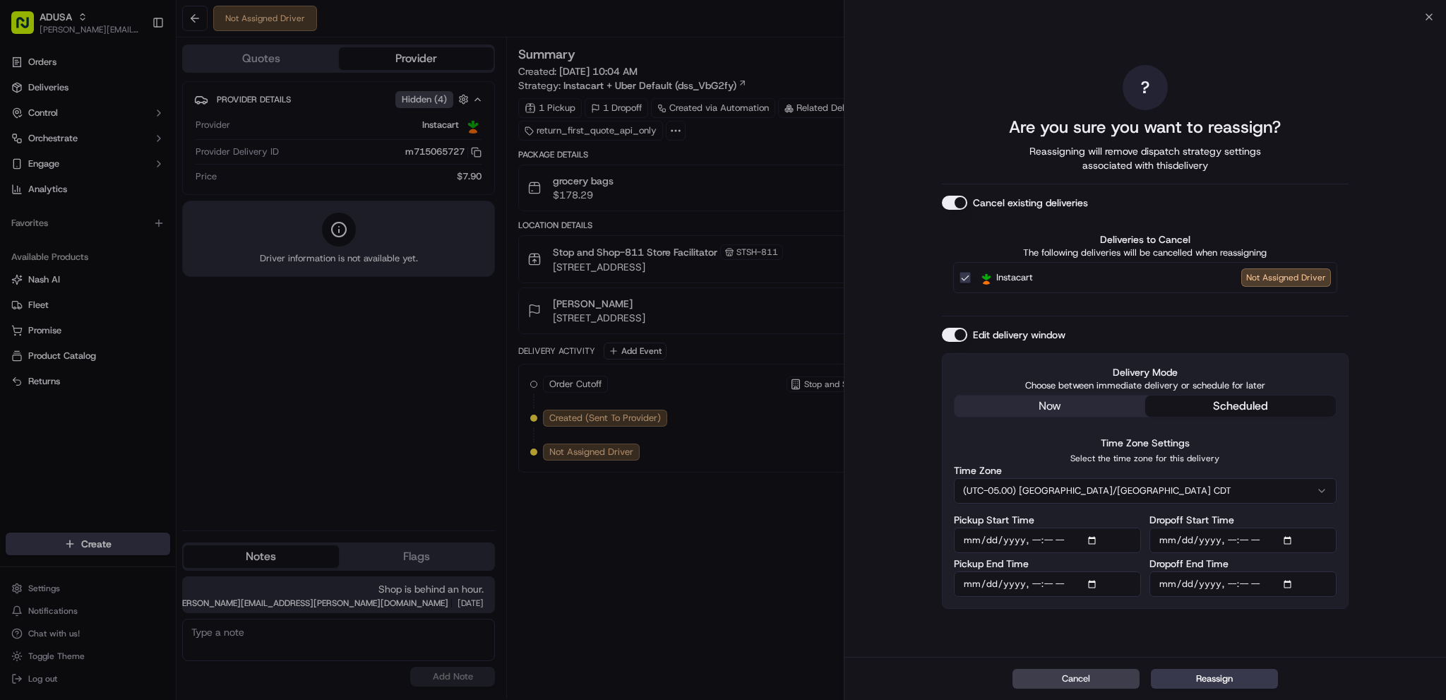
type input "[DATE]T14:00"
click at [1309, 625] on div "? Are you sure you want to reassign? Reassigning will remove dispatch strategy …" at bounding box center [1145, 337] width 407 height 634
click at [1241, 679] on button "Reassign" at bounding box center [1214, 678] width 127 height 20
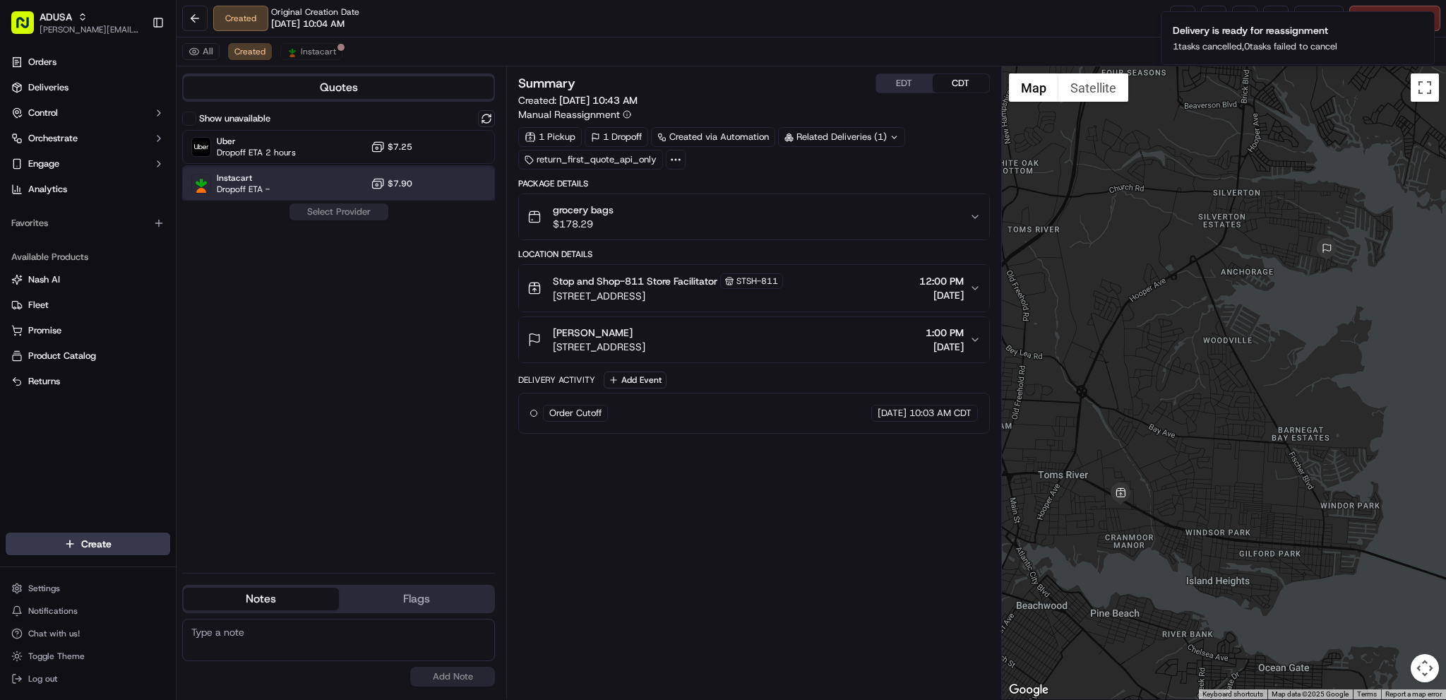
click at [321, 184] on div "Instacart Dropoff ETA - $7.90" at bounding box center [338, 184] width 313 height 34
click at [336, 210] on button "Assign Provider" at bounding box center [339, 211] width 100 height 17
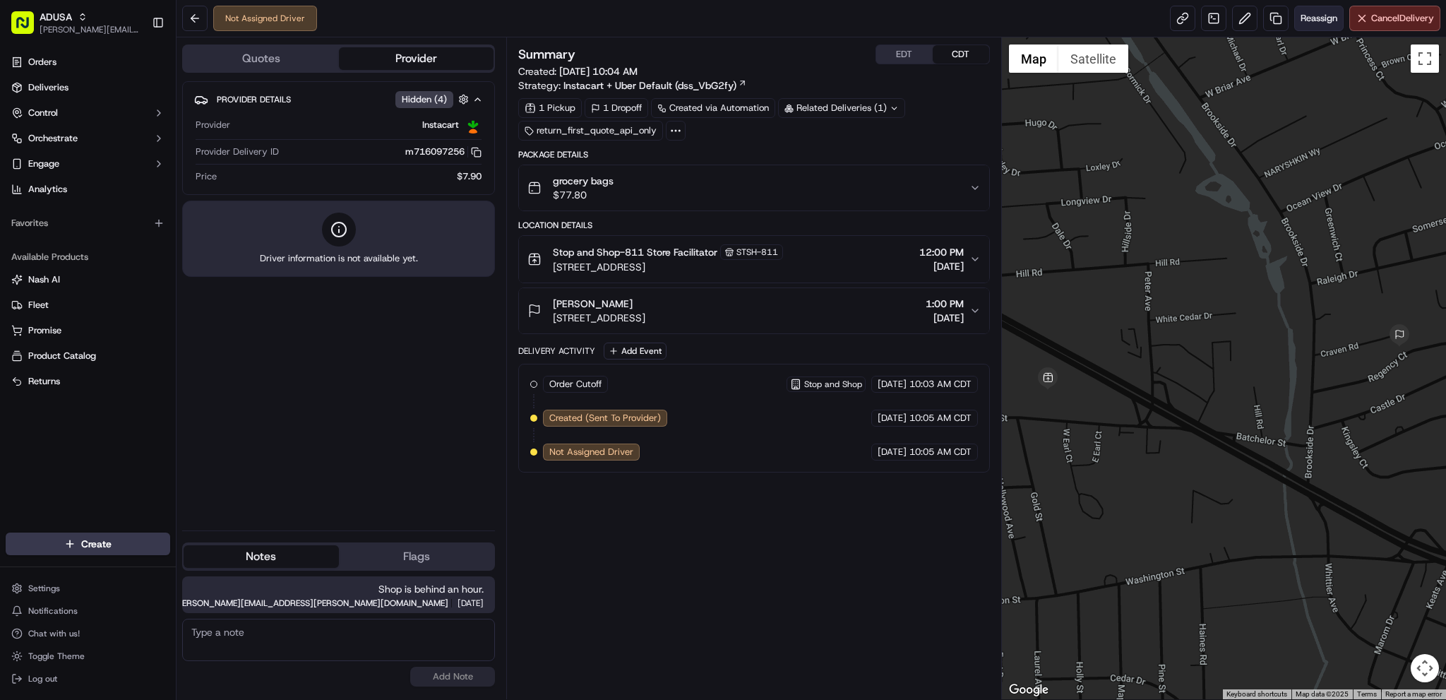
click at [1300, 19] on span "Reassign" at bounding box center [1318, 18] width 37 height 13
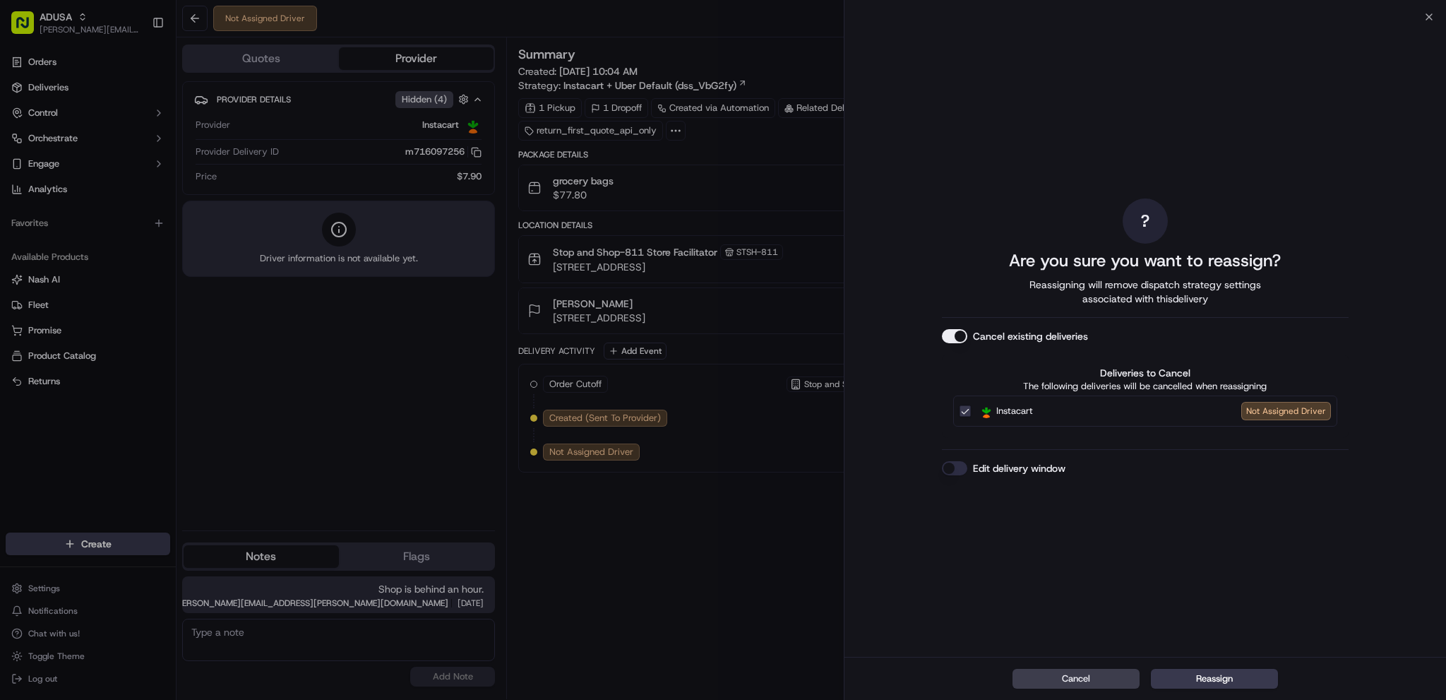
click at [952, 463] on button "Edit delivery window" at bounding box center [954, 468] width 25 height 14
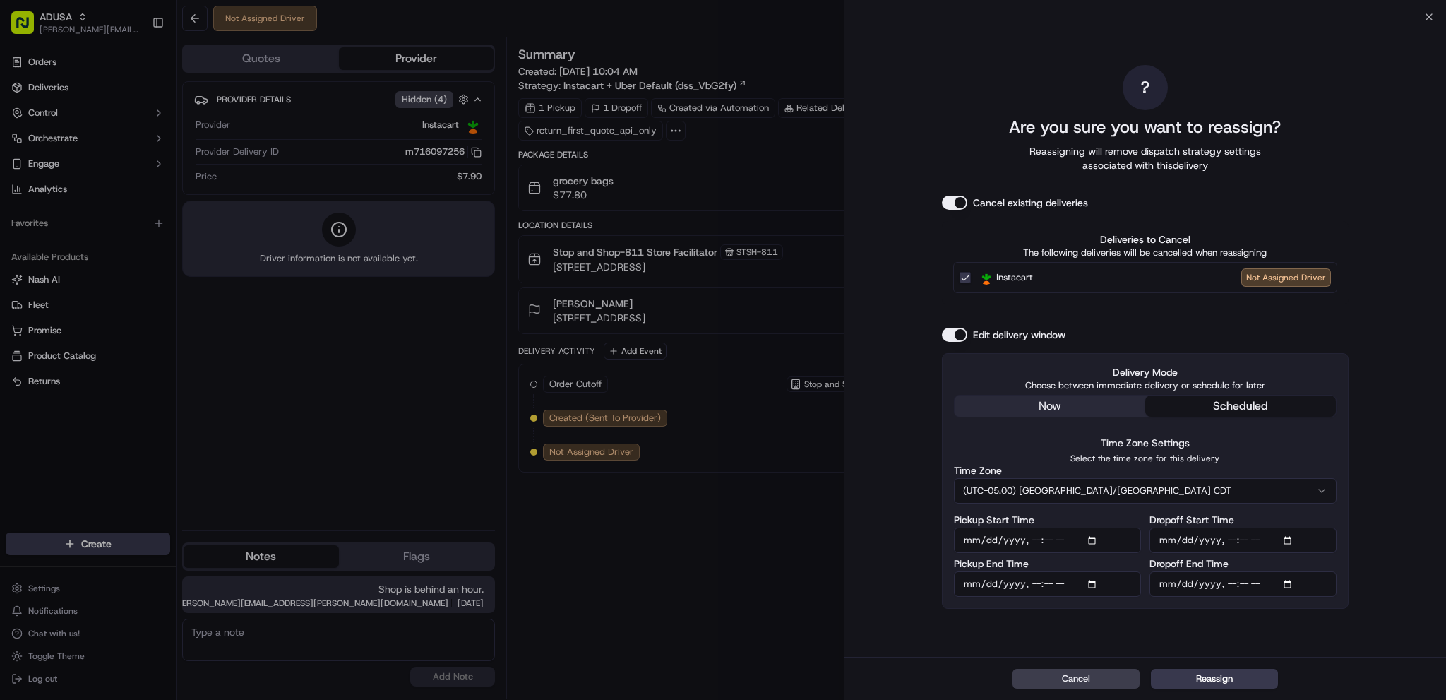
click at [1074, 535] on input "Pickup Start Time" at bounding box center [1047, 539] width 187 height 25
click at [1098, 544] on input "Pickup Start Time" at bounding box center [1047, 539] width 187 height 25
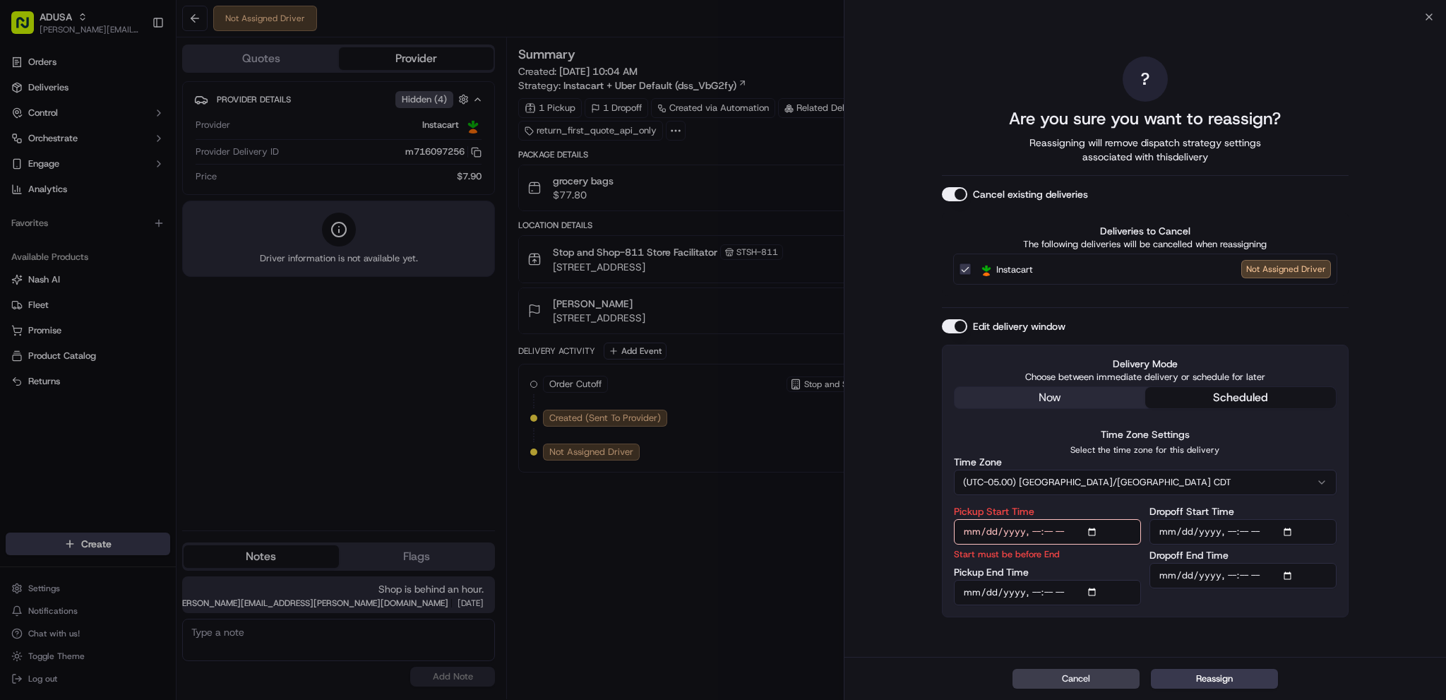
type input "[DATE]T13:00"
click at [1086, 587] on input "Pickup End Time" at bounding box center [1047, 592] width 187 height 25
click at [1096, 597] on input "Pickup End Time" at bounding box center [1047, 592] width 187 height 25
click at [1095, 594] on input "Pickup End Time" at bounding box center [1047, 592] width 187 height 25
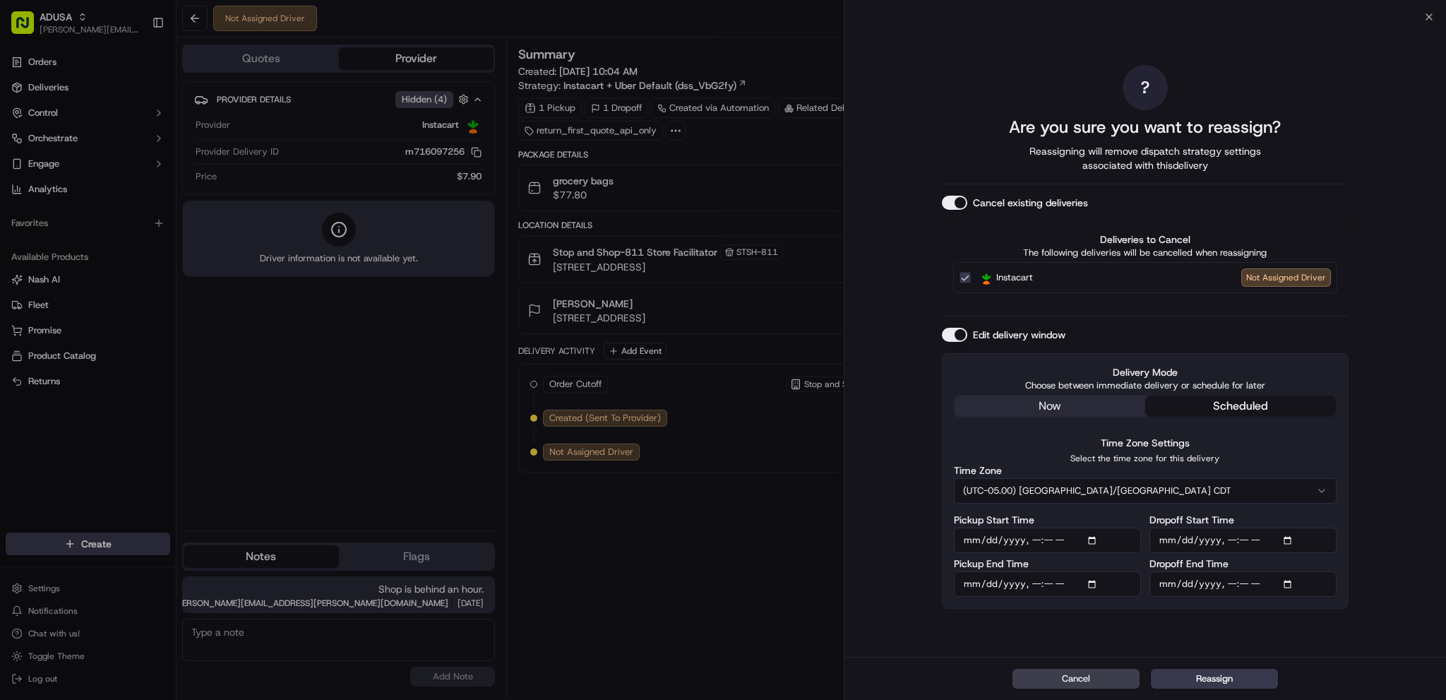
type input "[DATE]T13:59"
drag, startPoint x: 1276, startPoint y: 537, endPoint x: 1293, endPoint y: 540, distance: 17.2
click at [1282, 539] on input "Dropoff Start Time" at bounding box center [1242, 539] width 187 height 25
click at [1291, 540] on input "Dropoff Start Time" at bounding box center [1242, 539] width 187 height 25
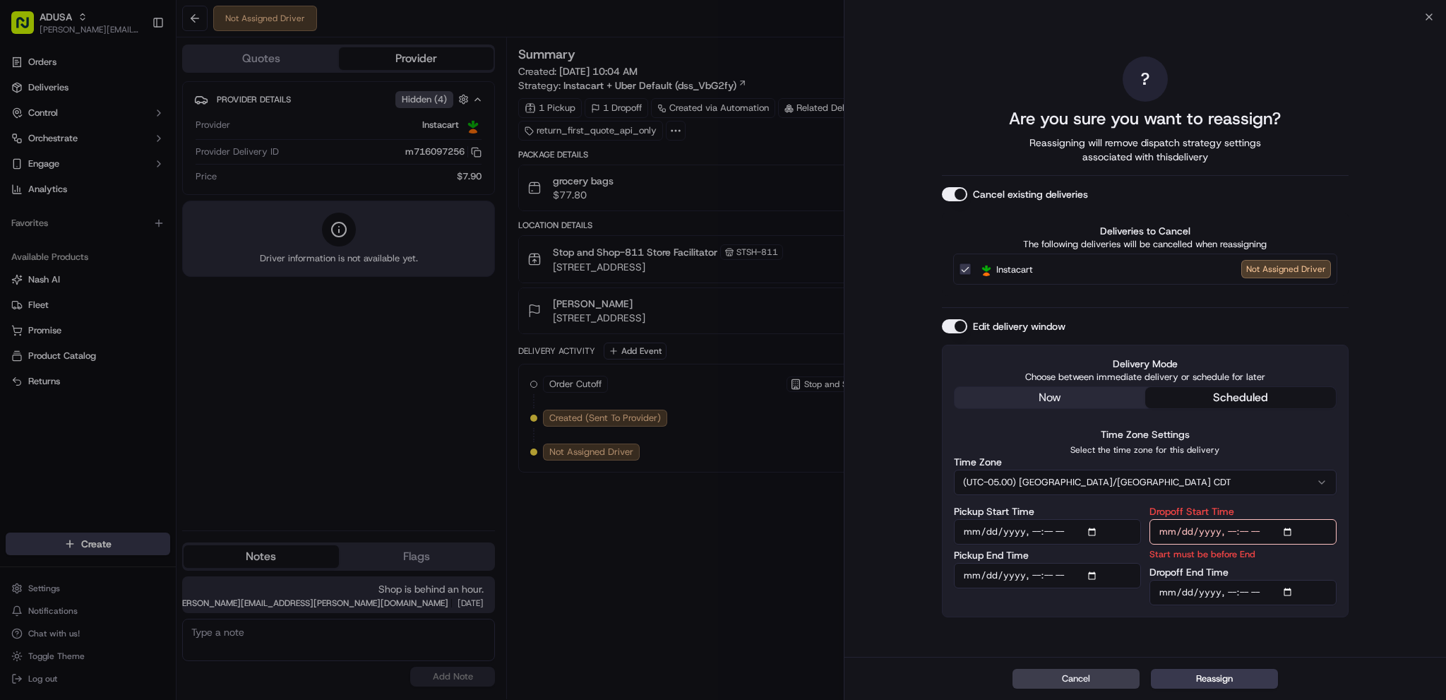
type input "[DATE]T13:00"
click at [1283, 581] on input "Dropoff End Time" at bounding box center [1242, 592] width 187 height 25
click at [1290, 592] on input "Dropoff End Time" at bounding box center [1242, 592] width 187 height 25
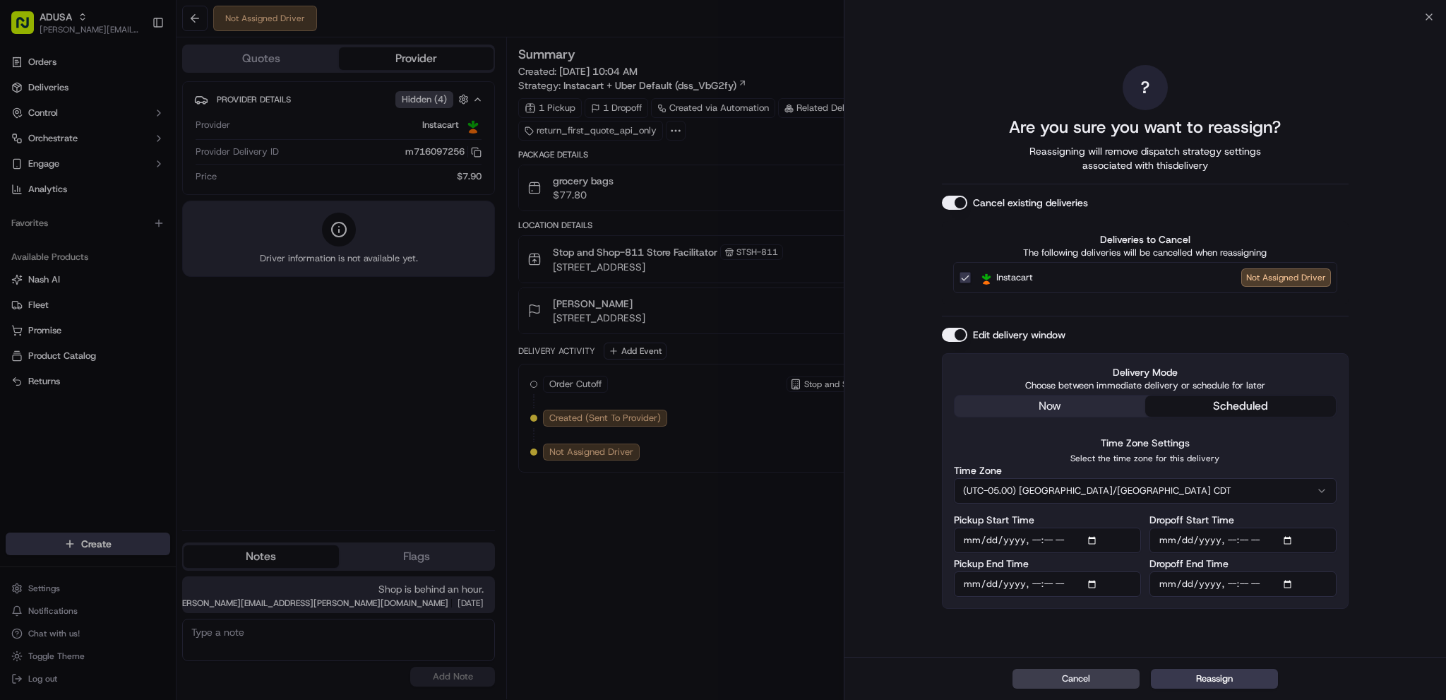
type input "[DATE]T14:00"
click at [1366, 351] on div "? Are you sure you want to reassign? Reassigning will remove dispatch strategy …" at bounding box center [1144, 337] width 601 height 640
click at [1211, 674] on button "Reassign" at bounding box center [1214, 678] width 127 height 20
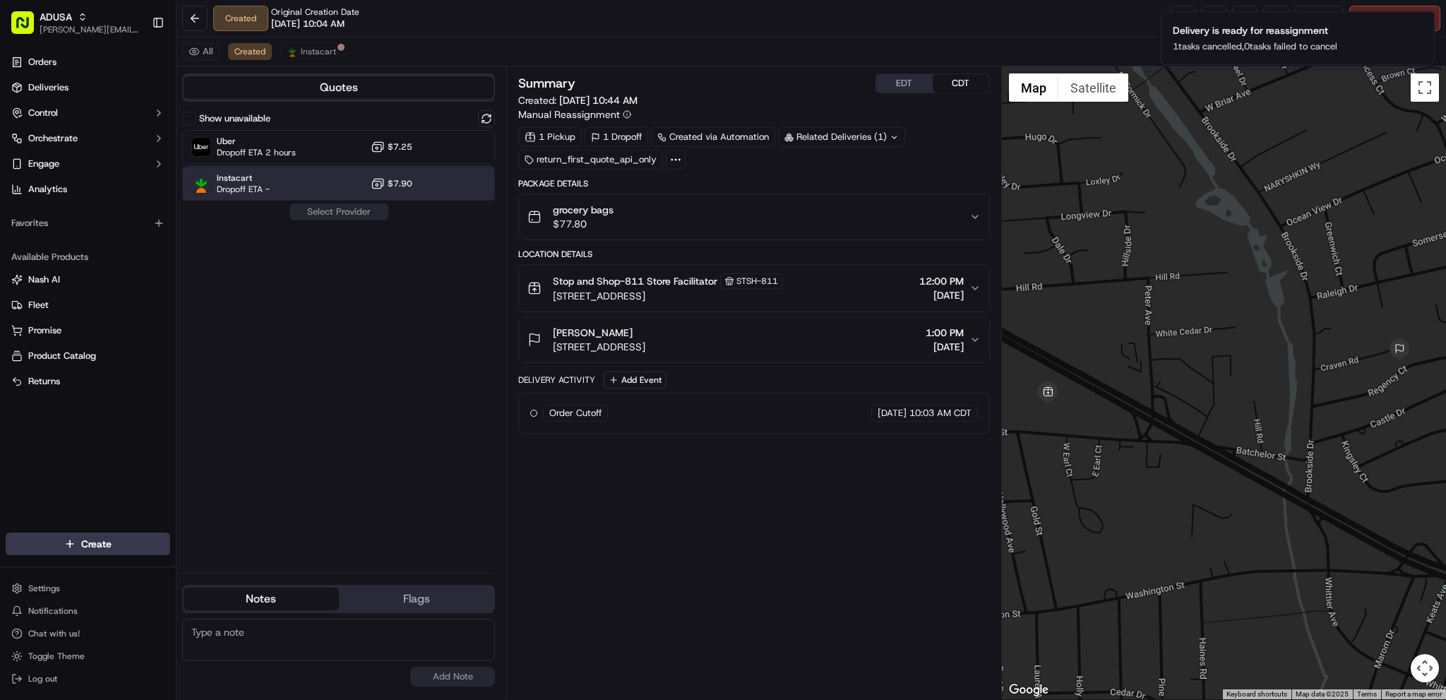
click at [294, 181] on div "Instacart Dropoff ETA - $7.90" at bounding box center [338, 184] width 313 height 34
click at [356, 212] on button "Assign Provider" at bounding box center [339, 211] width 100 height 17
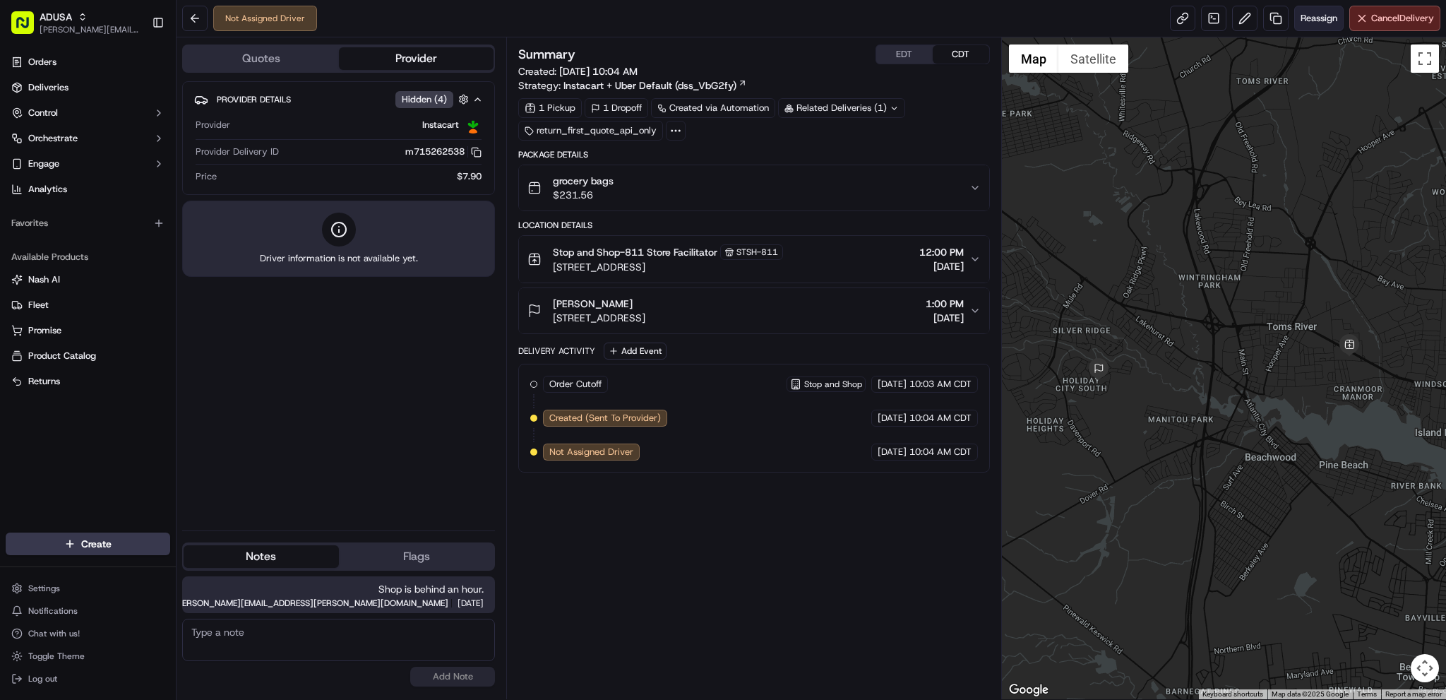
click at [1301, 13] on span "Reassign" at bounding box center [1318, 18] width 37 height 13
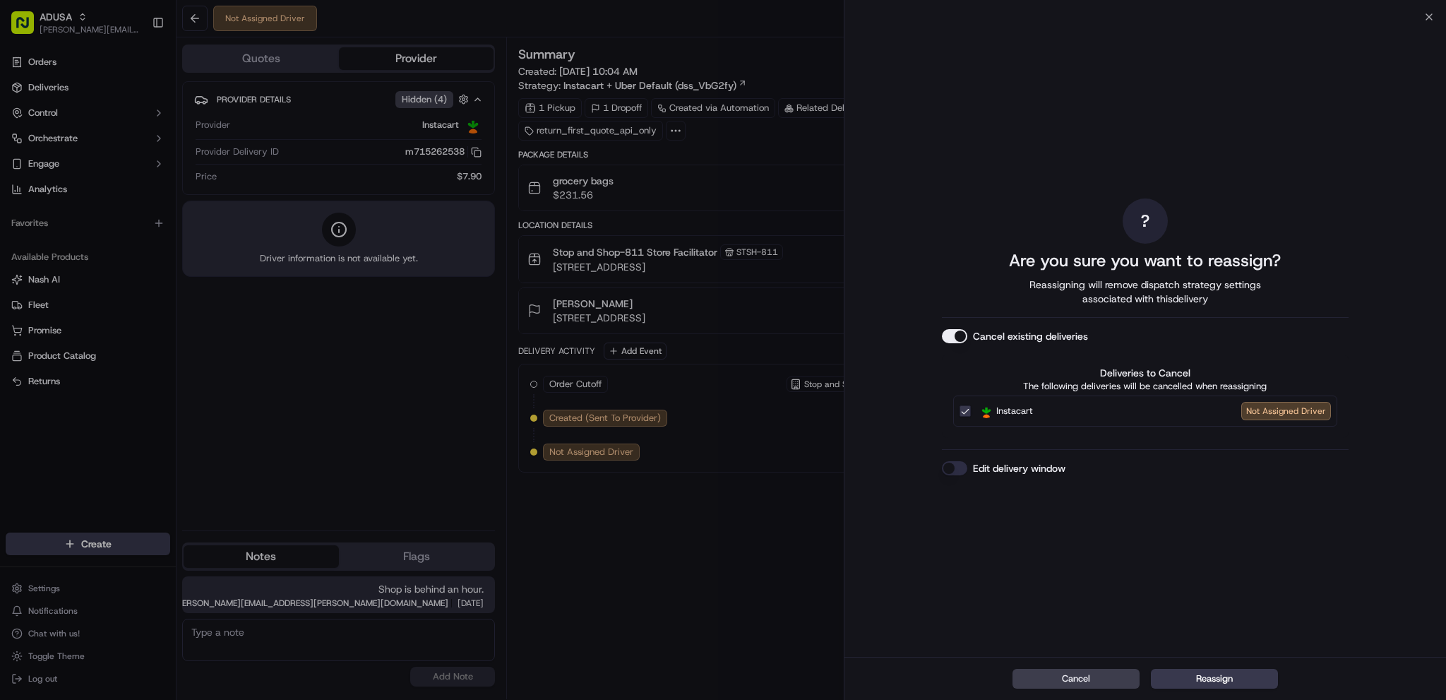
click at [952, 471] on button "Edit delivery window" at bounding box center [954, 468] width 25 height 14
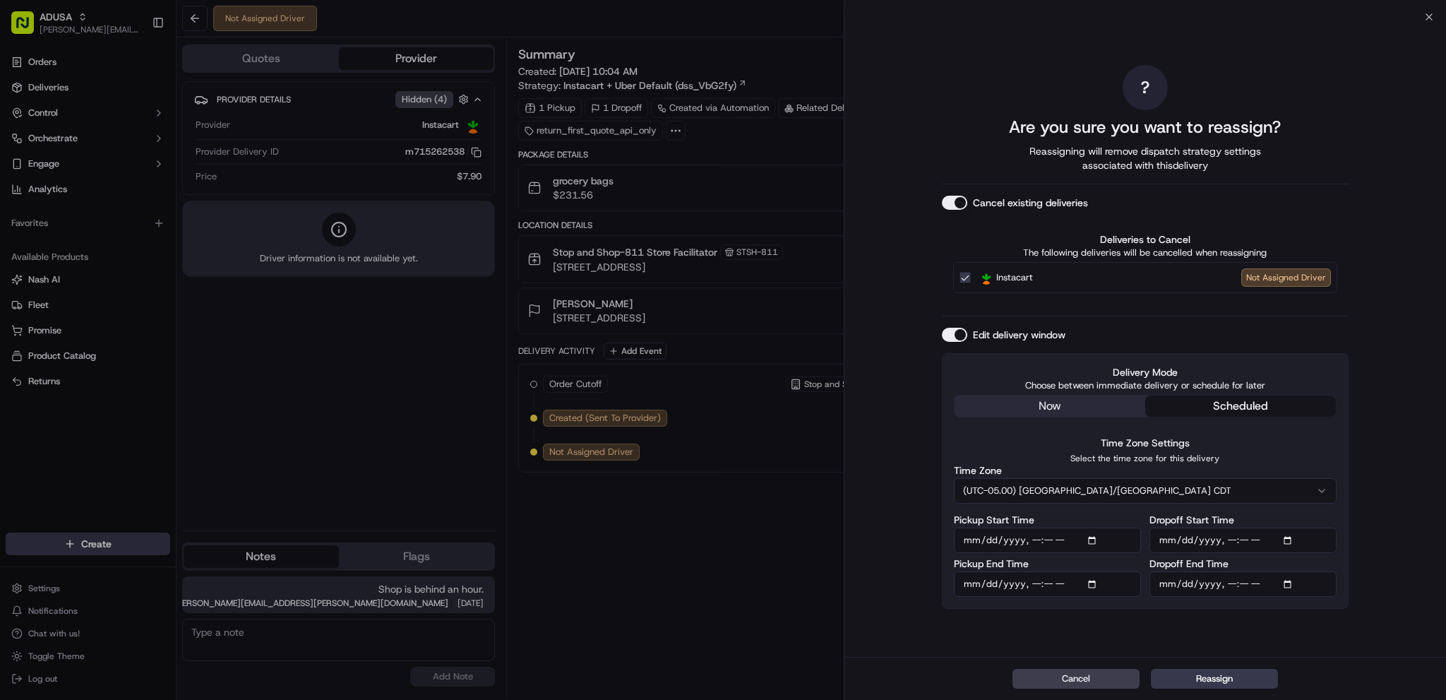
click at [1093, 543] on input "Pickup Start Time" at bounding box center [1047, 539] width 187 height 25
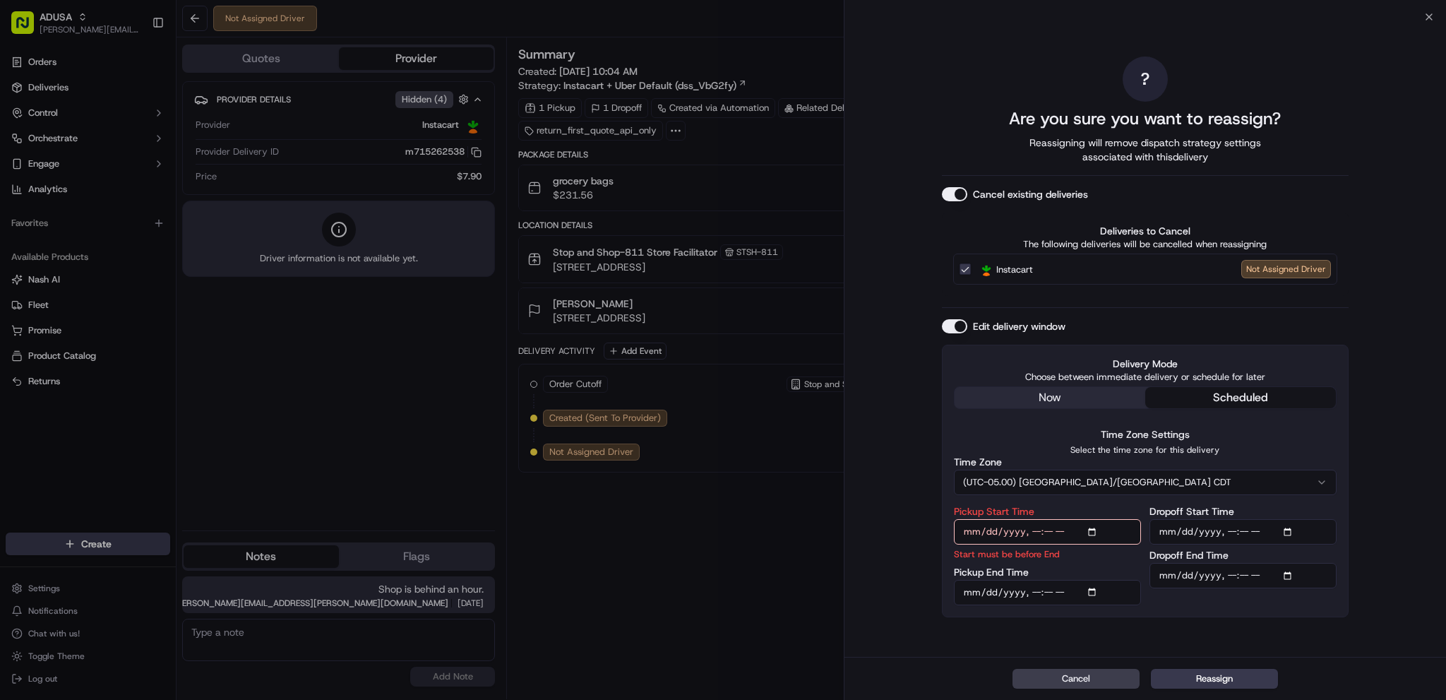
type input "[DATE]T13:00"
click at [1095, 589] on input "Pickup End Time" at bounding box center [1047, 592] width 187 height 25
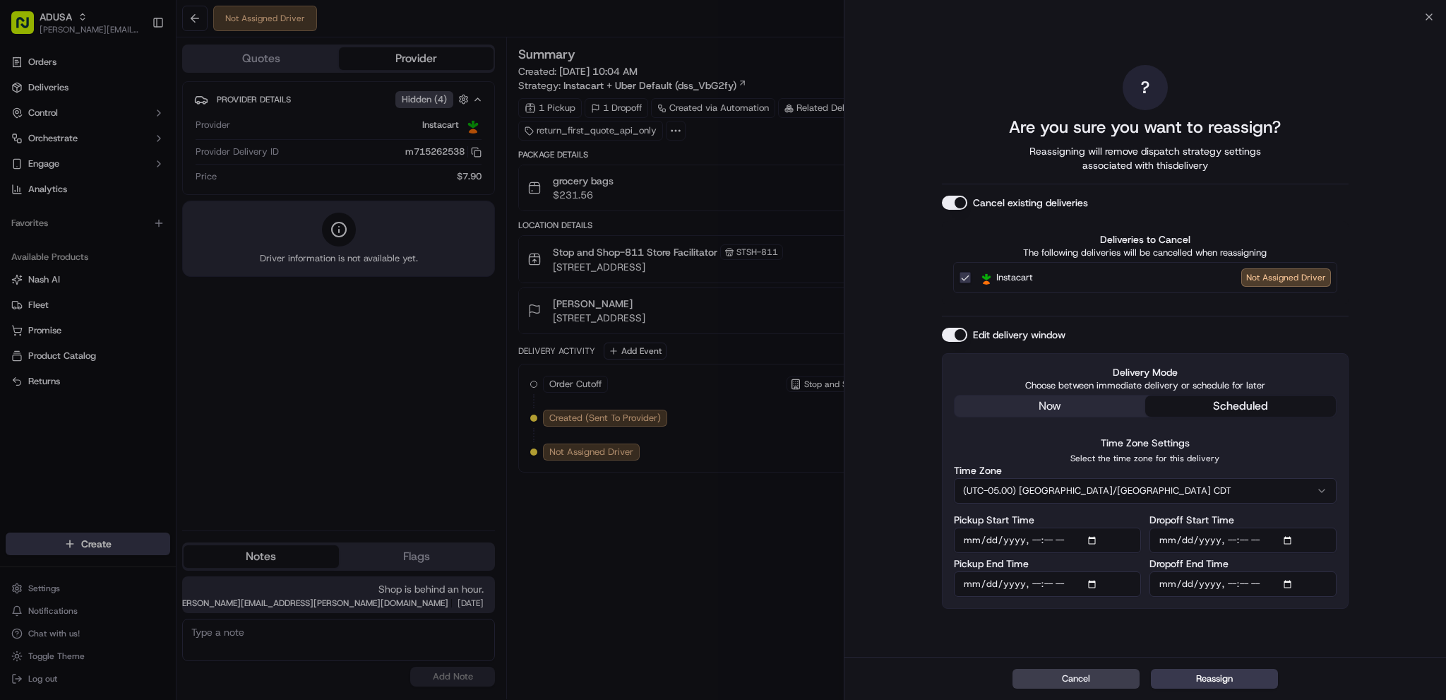
type input "[DATE]T13:59"
click at [1323, 511] on div "Time Zone Settings Select the time zone for this delivery Time Zone (UTC-05.00)…" at bounding box center [1145, 515] width 383 height 162
click at [1285, 535] on input "Dropoff Start Time" at bounding box center [1242, 539] width 187 height 25
click at [1291, 538] on input "Dropoff Start Time" at bounding box center [1242, 539] width 187 height 25
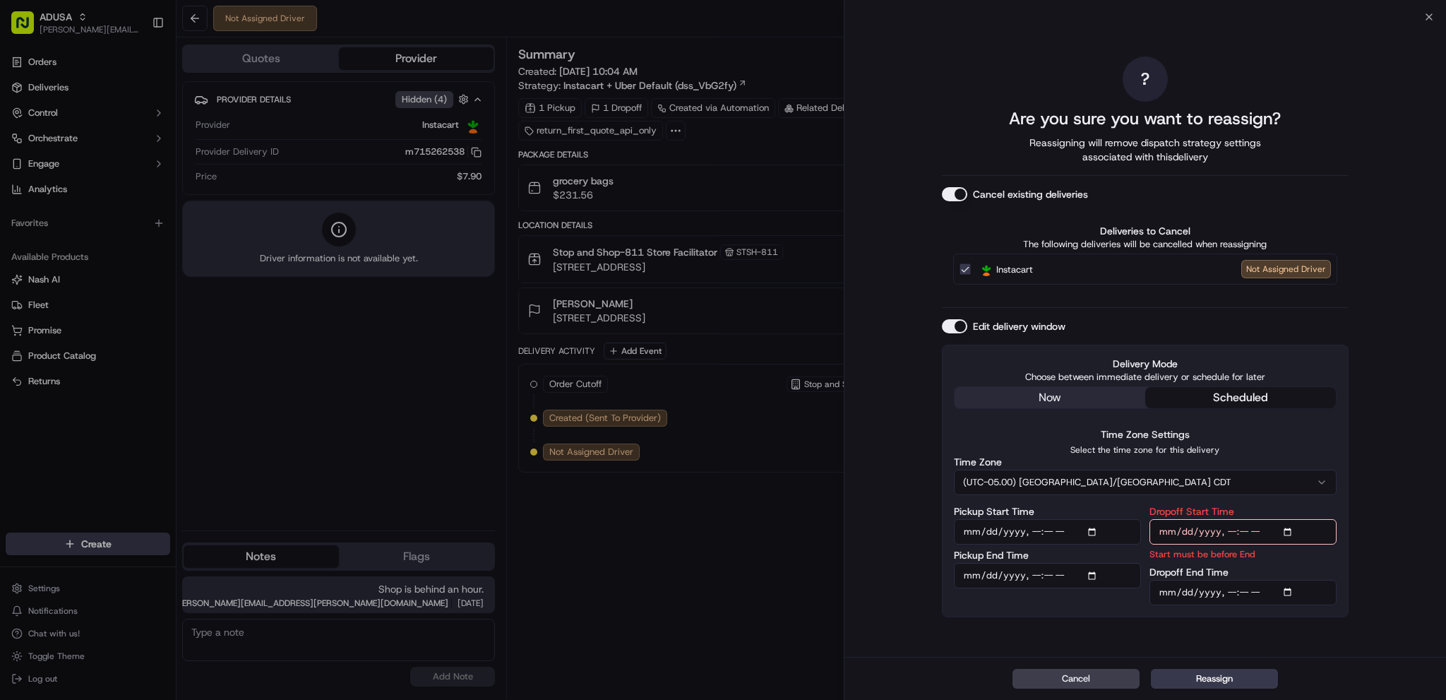
type input "[DATE]T13:00"
click at [1290, 589] on input "Dropoff End Time" at bounding box center [1242, 592] width 187 height 25
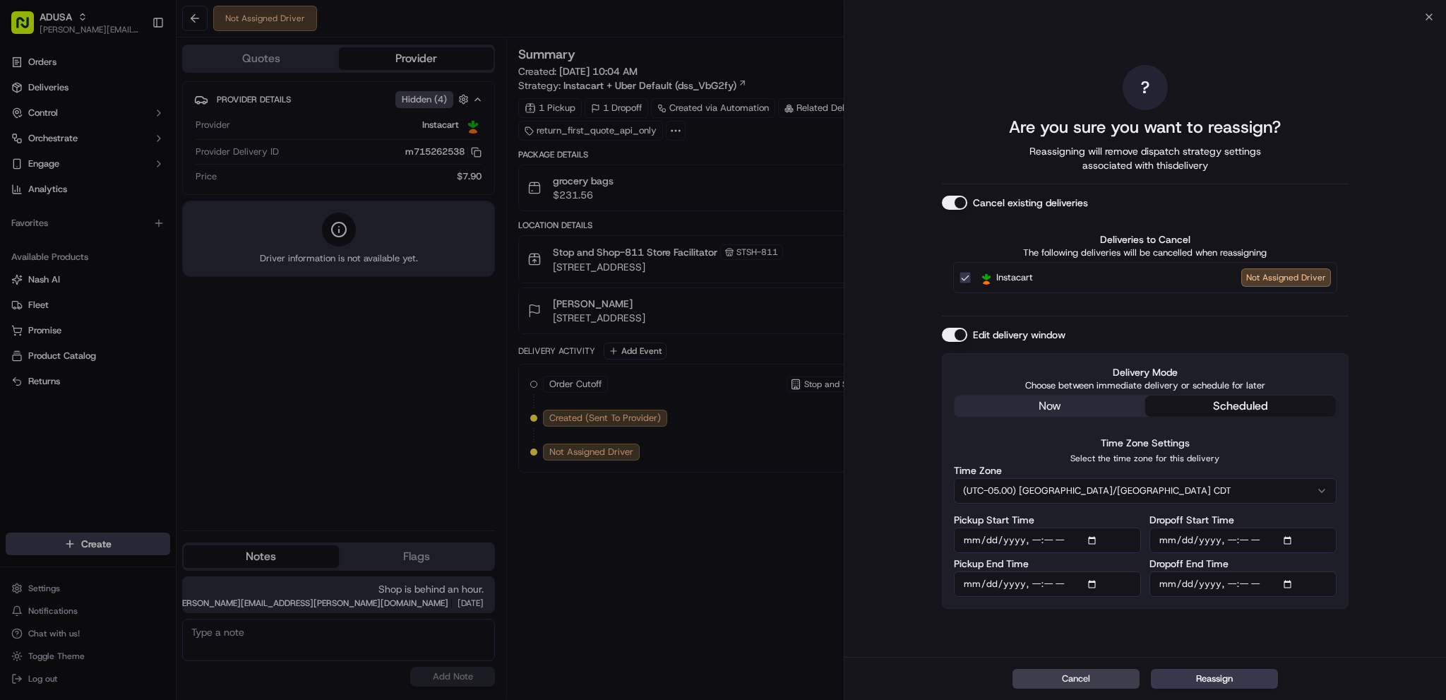
type input "[DATE]T14:00"
click at [1321, 621] on div "? Are you sure you want to reassign? Reassigning will remove dispatch strategy …" at bounding box center [1145, 337] width 407 height 634
click at [1236, 679] on button "Reassign" at bounding box center [1214, 678] width 127 height 20
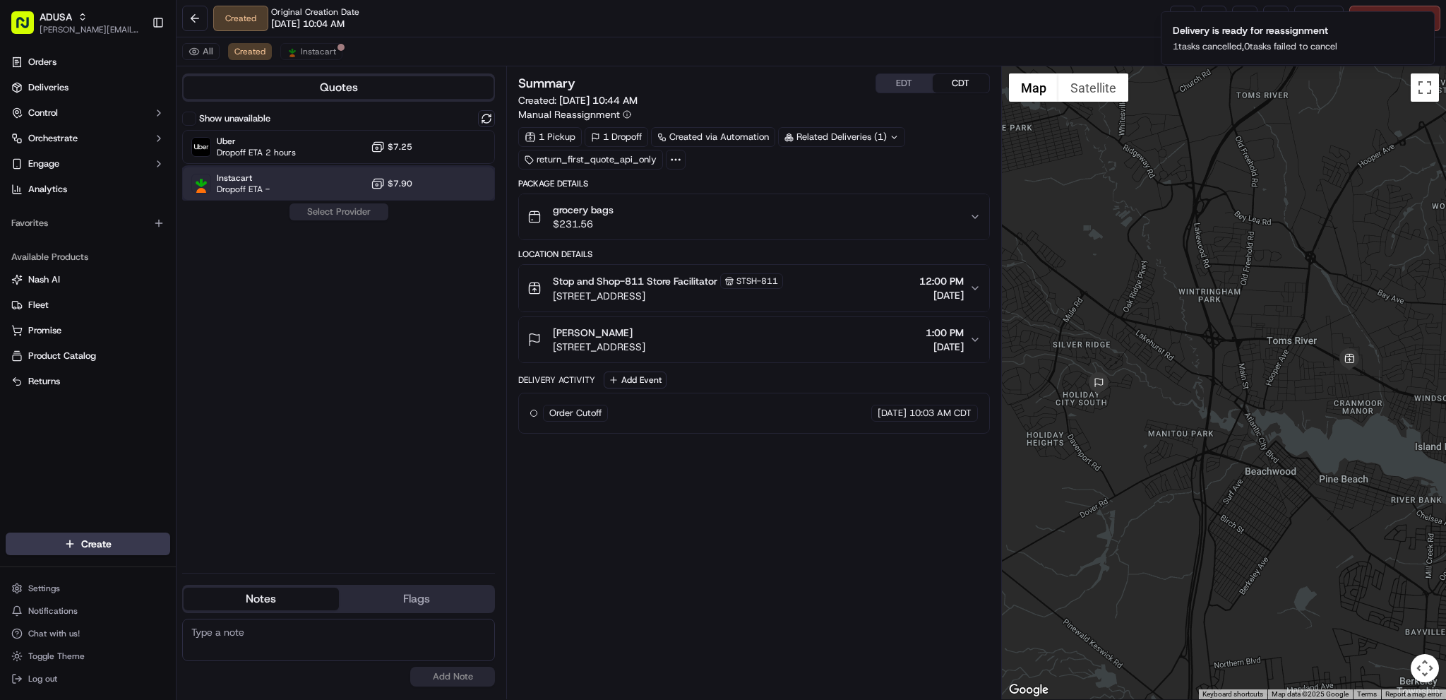
click at [316, 184] on div "Instacart Dropoff ETA - $7.90" at bounding box center [338, 184] width 313 height 34
click at [328, 208] on button "Assign Provider" at bounding box center [339, 211] width 100 height 17
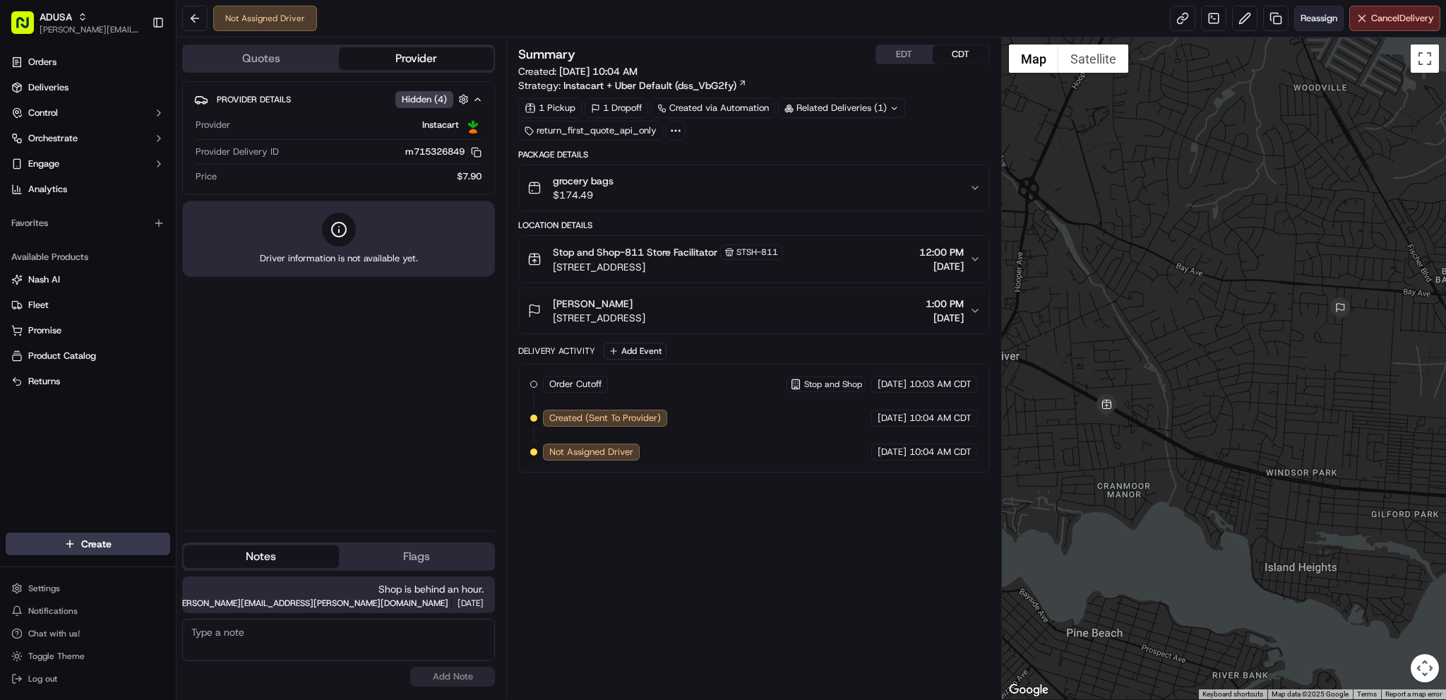
click at [1317, 25] on button "Reassign" at bounding box center [1318, 18] width 49 height 25
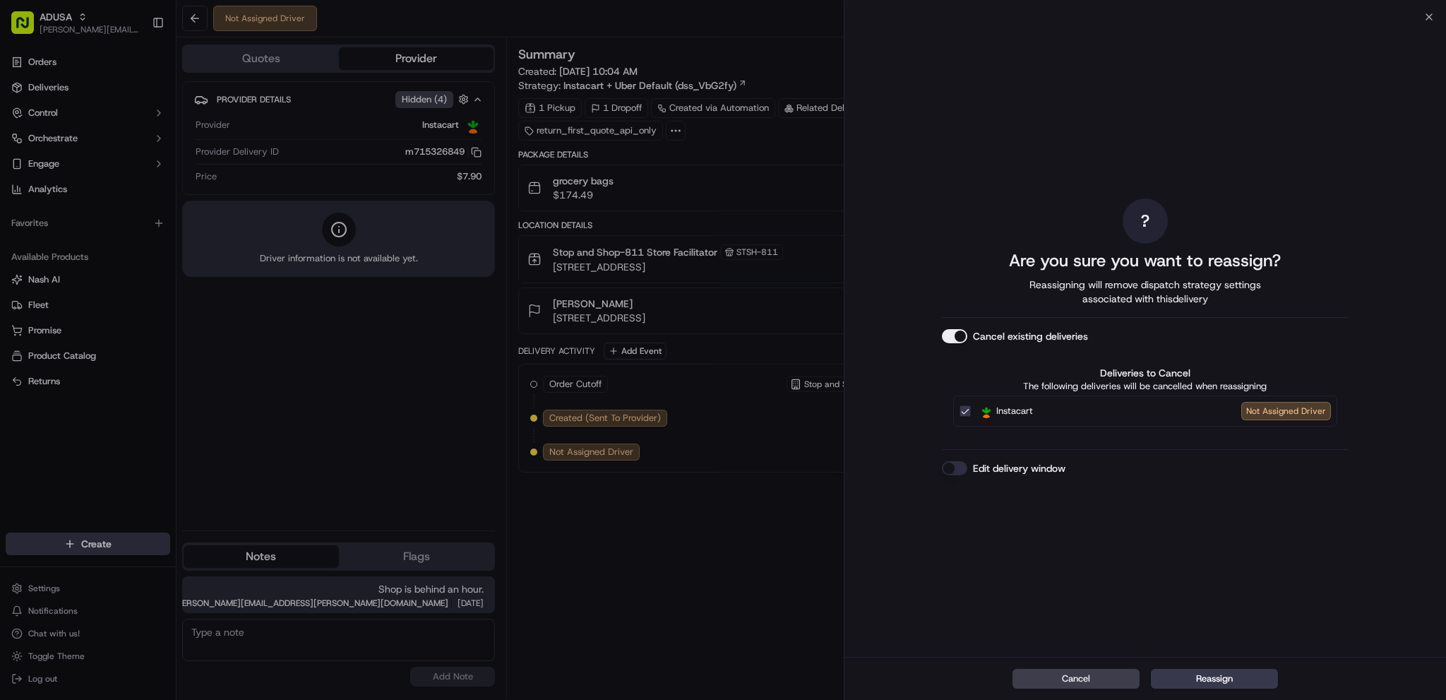
click at [951, 465] on button "Edit delivery window" at bounding box center [954, 468] width 25 height 14
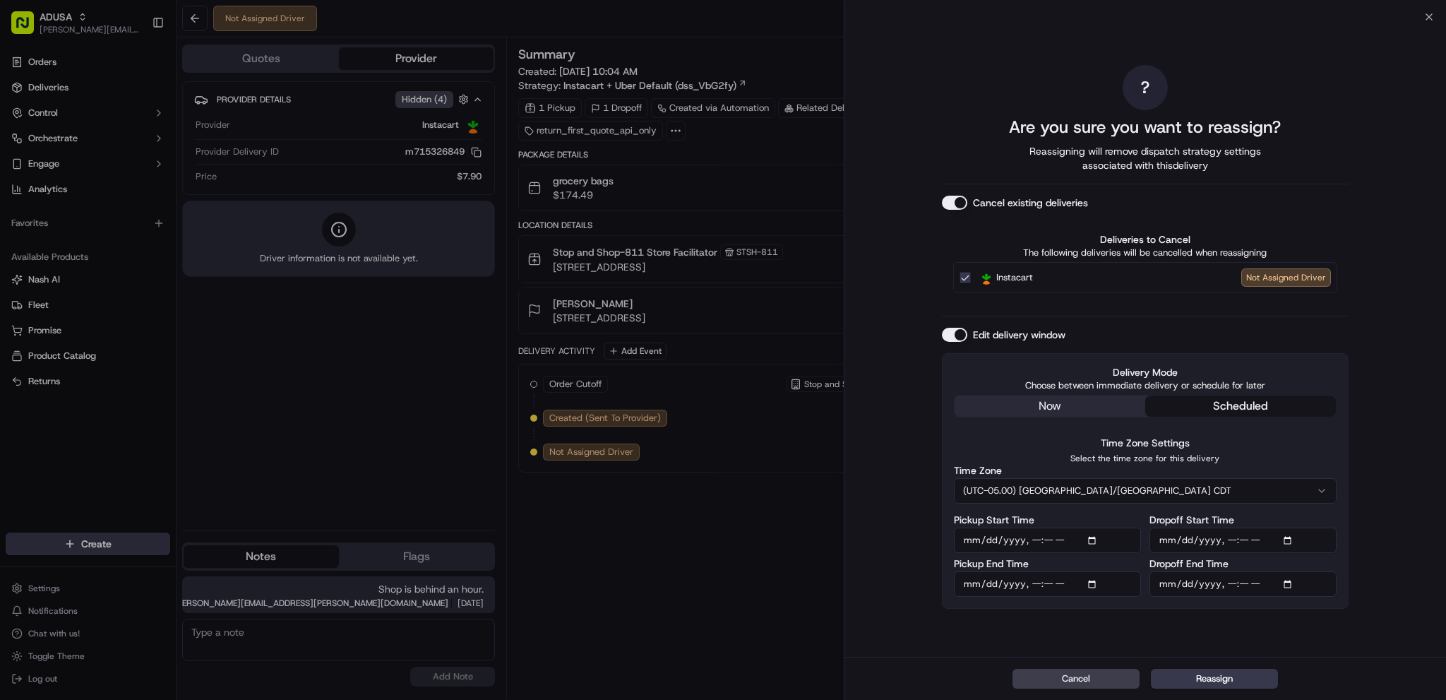
click at [1095, 536] on input "Pickup Start Time" at bounding box center [1047, 539] width 187 height 25
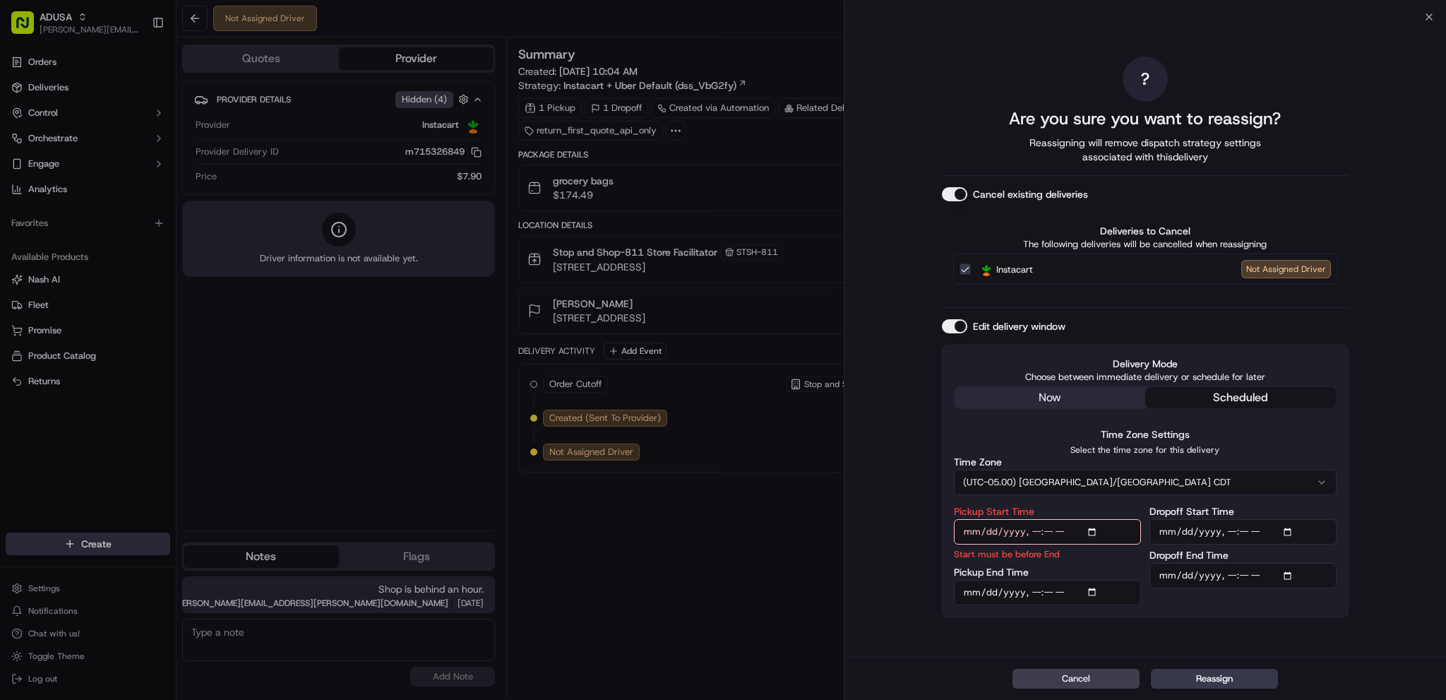
type input "[DATE]T13:00"
click at [1115, 598] on input "Pickup End Time" at bounding box center [1047, 592] width 187 height 25
click at [1087, 594] on input "Pickup End Time" at bounding box center [1047, 592] width 187 height 25
click at [1091, 591] on input "Pickup End Time" at bounding box center [1047, 592] width 187 height 25
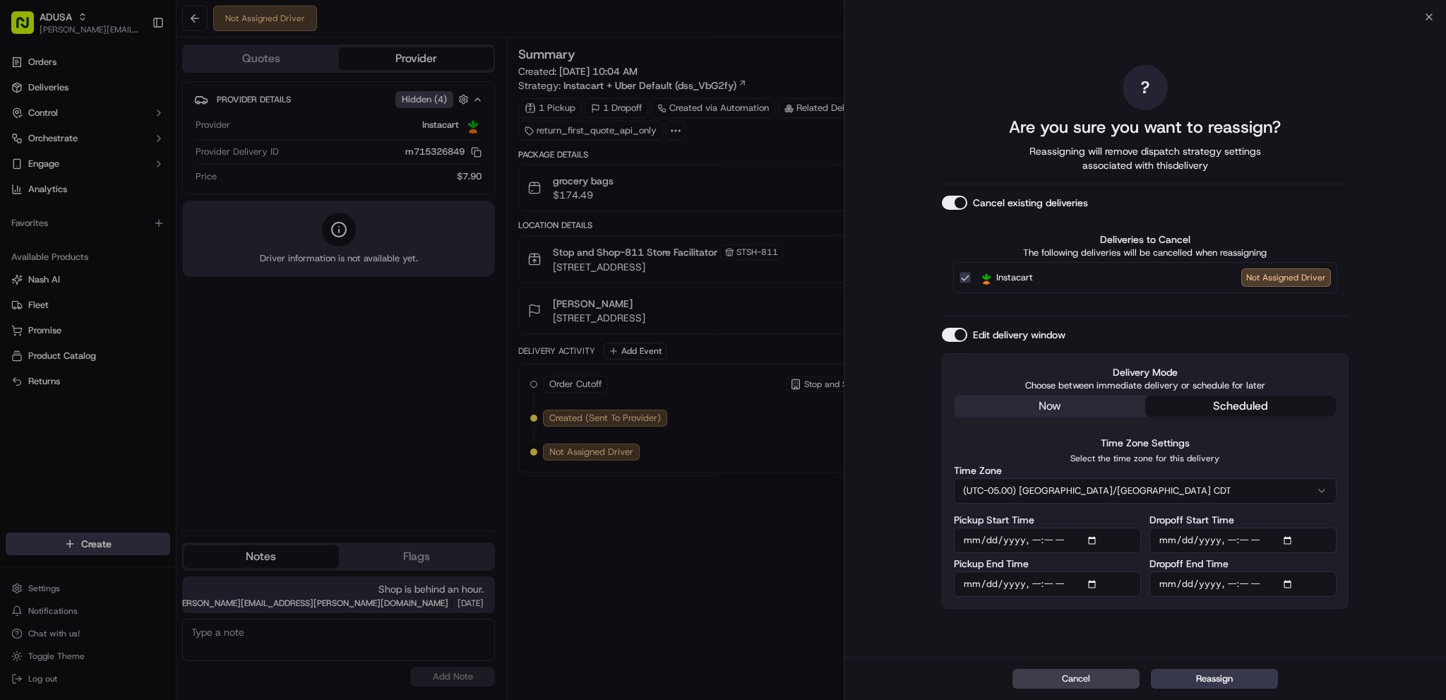
type input "[DATE]T13:59"
click at [1275, 535] on input "Dropoff Start Time" at bounding box center [1242, 539] width 187 height 25
click at [1290, 541] on input "Dropoff Start Time" at bounding box center [1242, 539] width 187 height 25
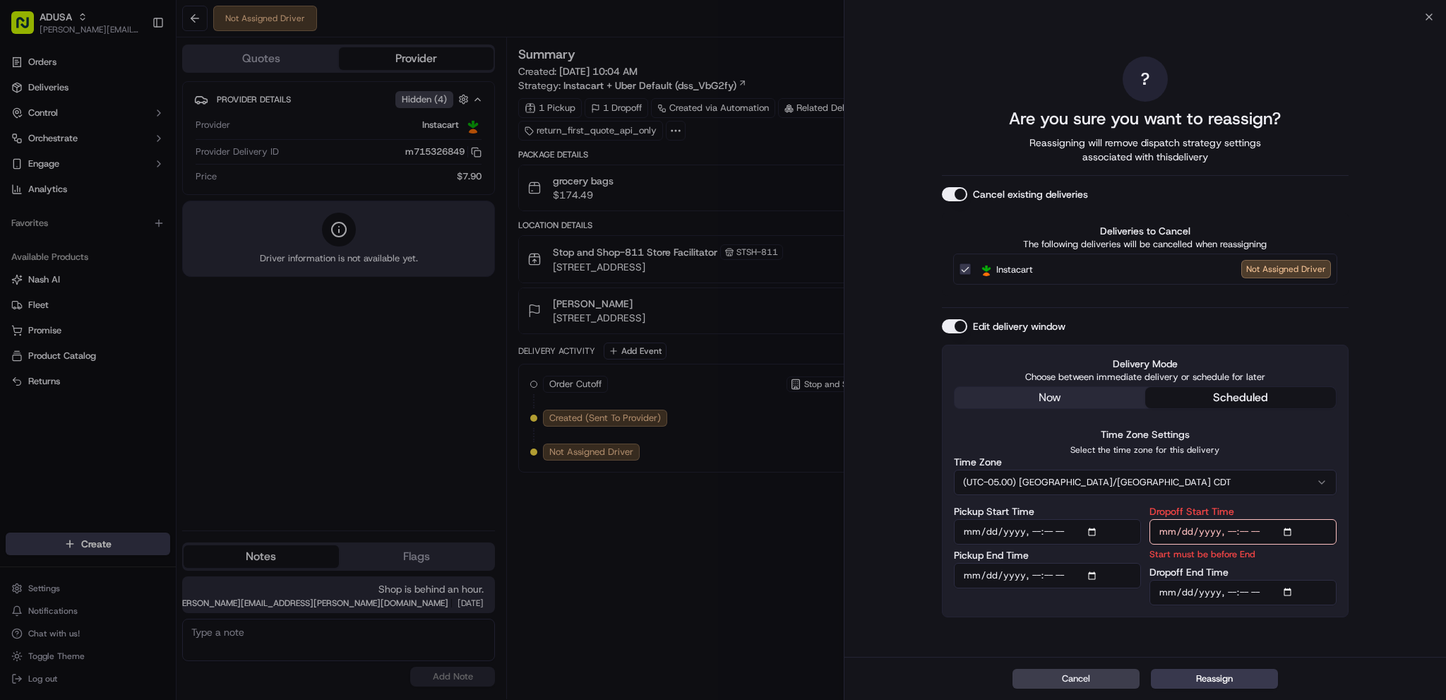
type input "[DATE]T13:00"
click at [1289, 592] on input "Dropoff End Time" at bounding box center [1242, 592] width 187 height 25
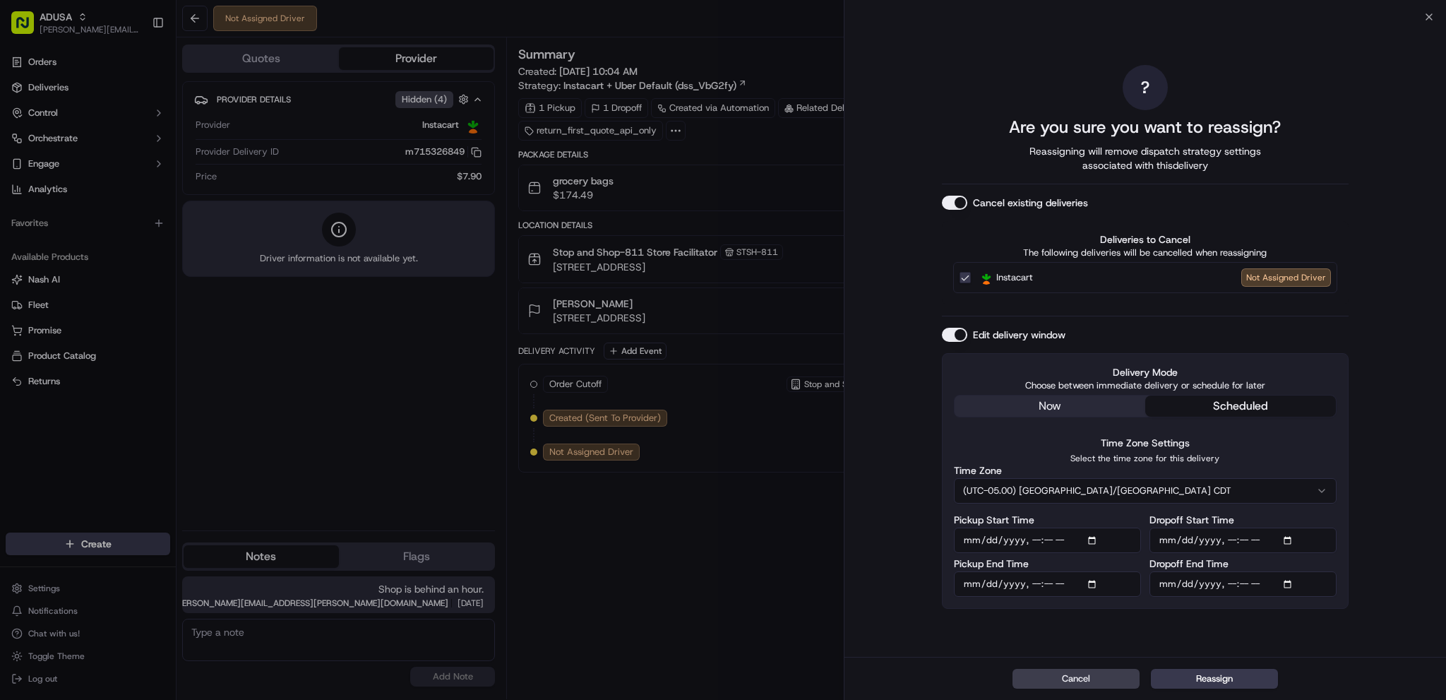
type input "[DATE]T14:00"
click at [1336, 337] on div "Edit delivery window" at bounding box center [1145, 335] width 407 height 14
click at [1253, 682] on button "Reassign" at bounding box center [1214, 678] width 127 height 20
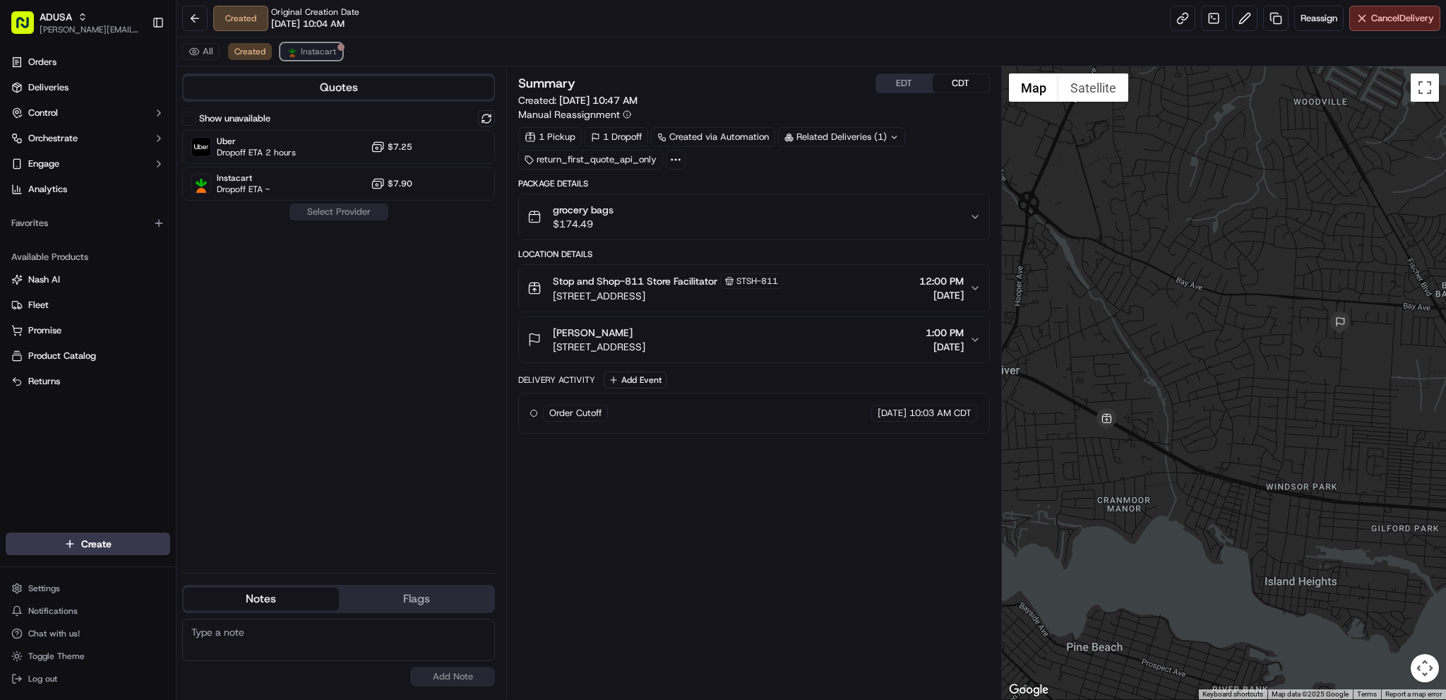
click at [320, 53] on span "Instacart" at bounding box center [318, 51] width 35 height 11
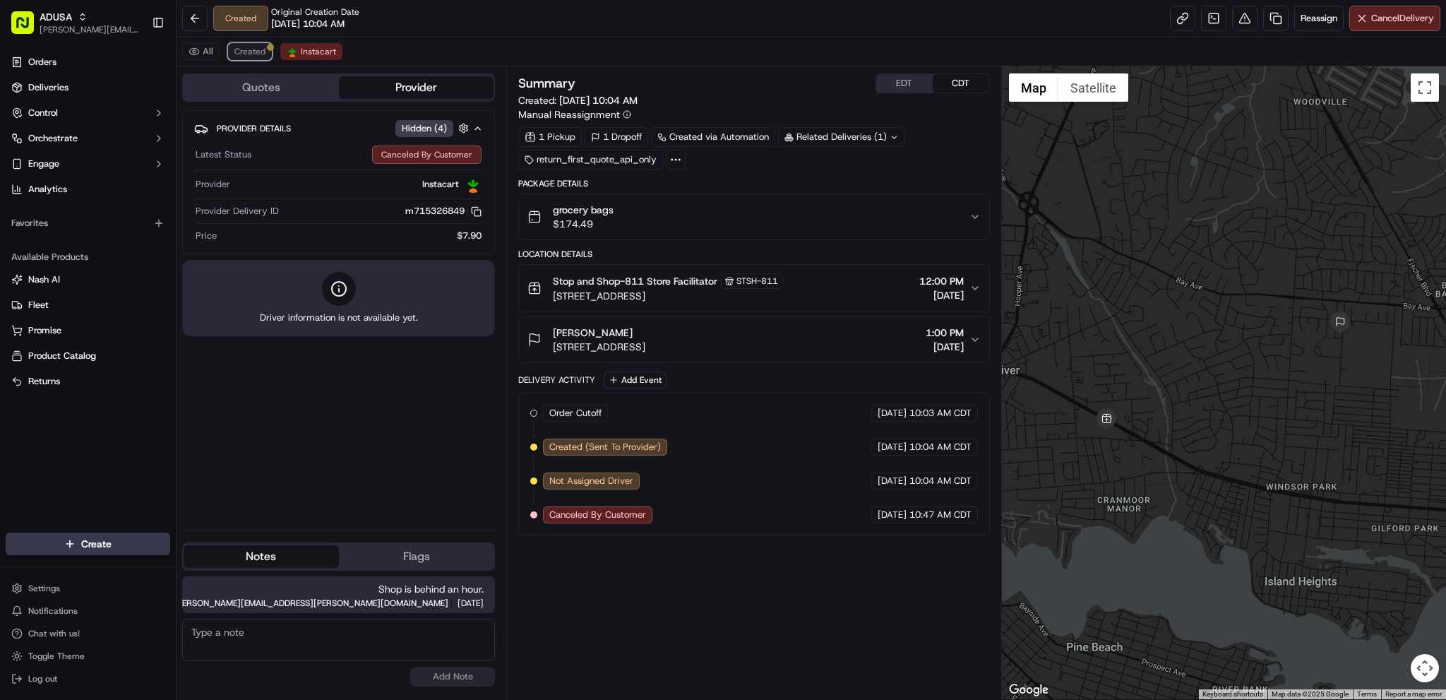
click at [234, 51] on span "Created" at bounding box center [249, 51] width 31 height 11
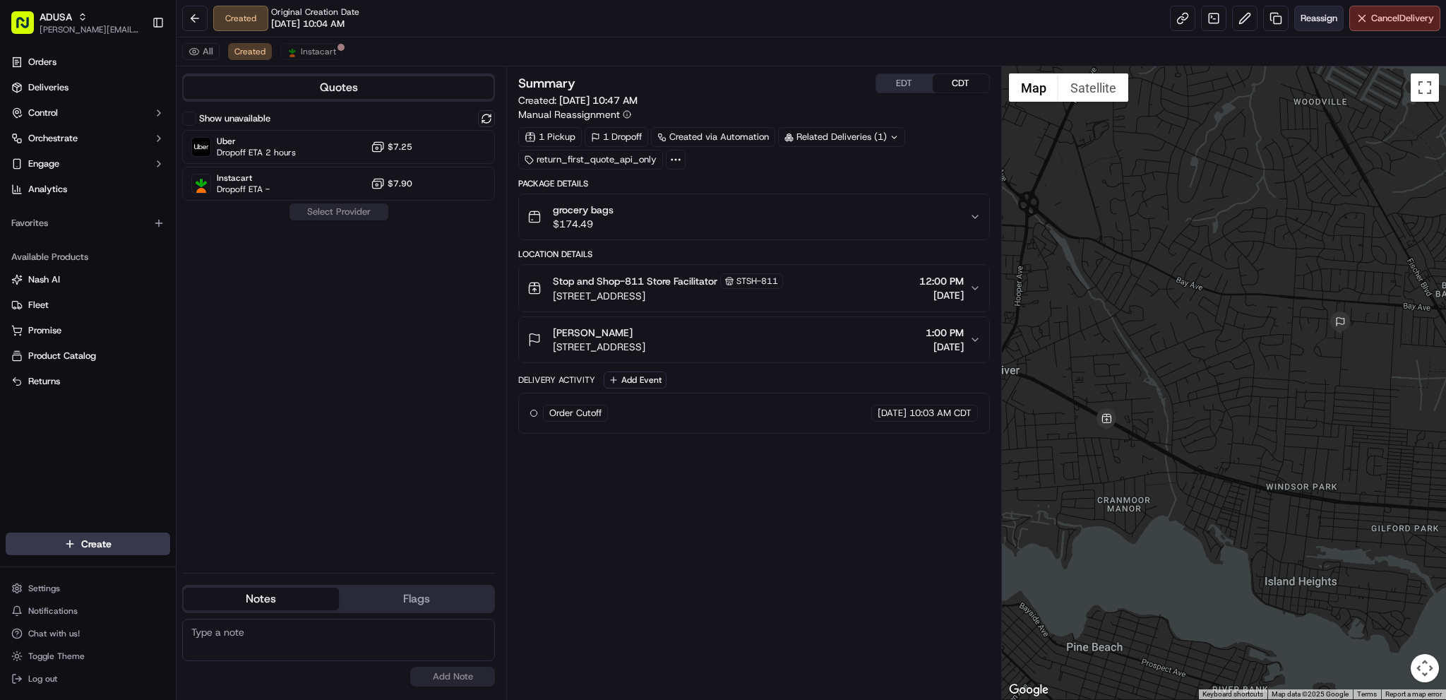
click at [1307, 23] on span "Reassign" at bounding box center [1318, 18] width 37 height 13
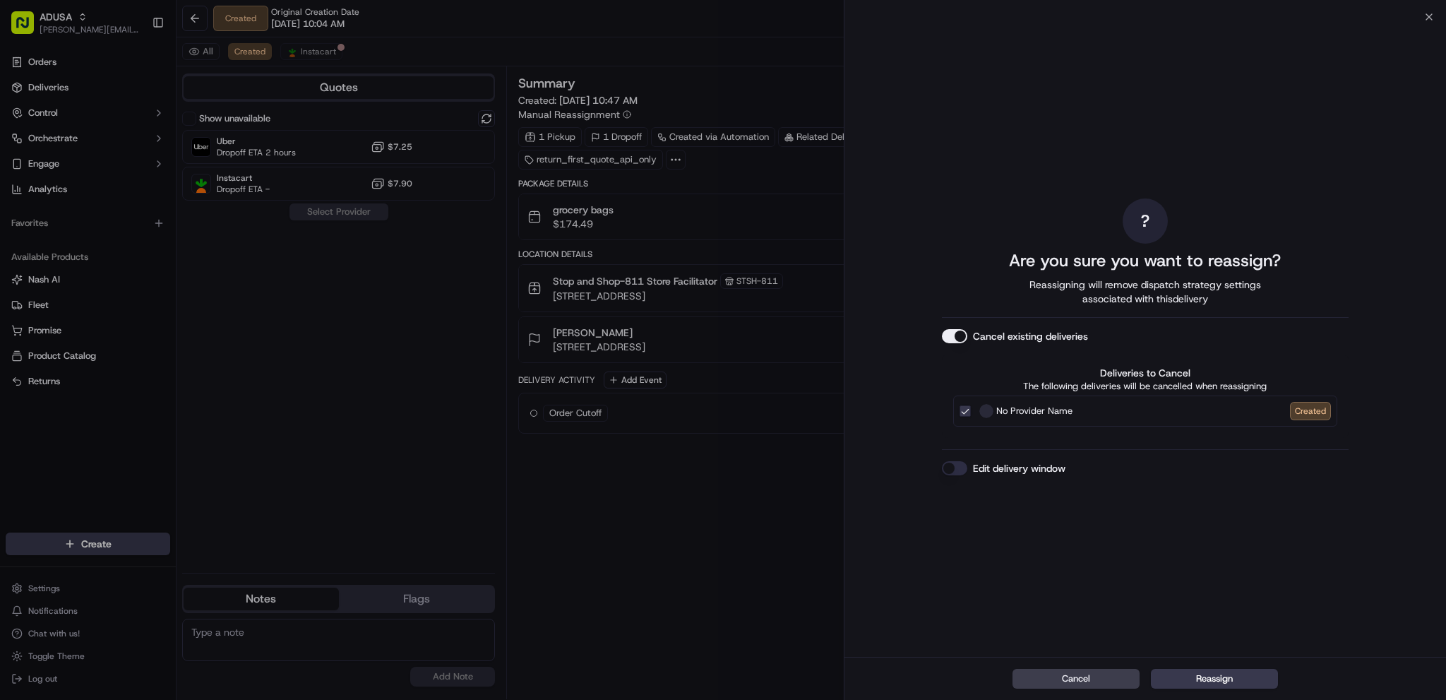
click at [953, 472] on button "Edit delivery window" at bounding box center [954, 468] width 25 height 14
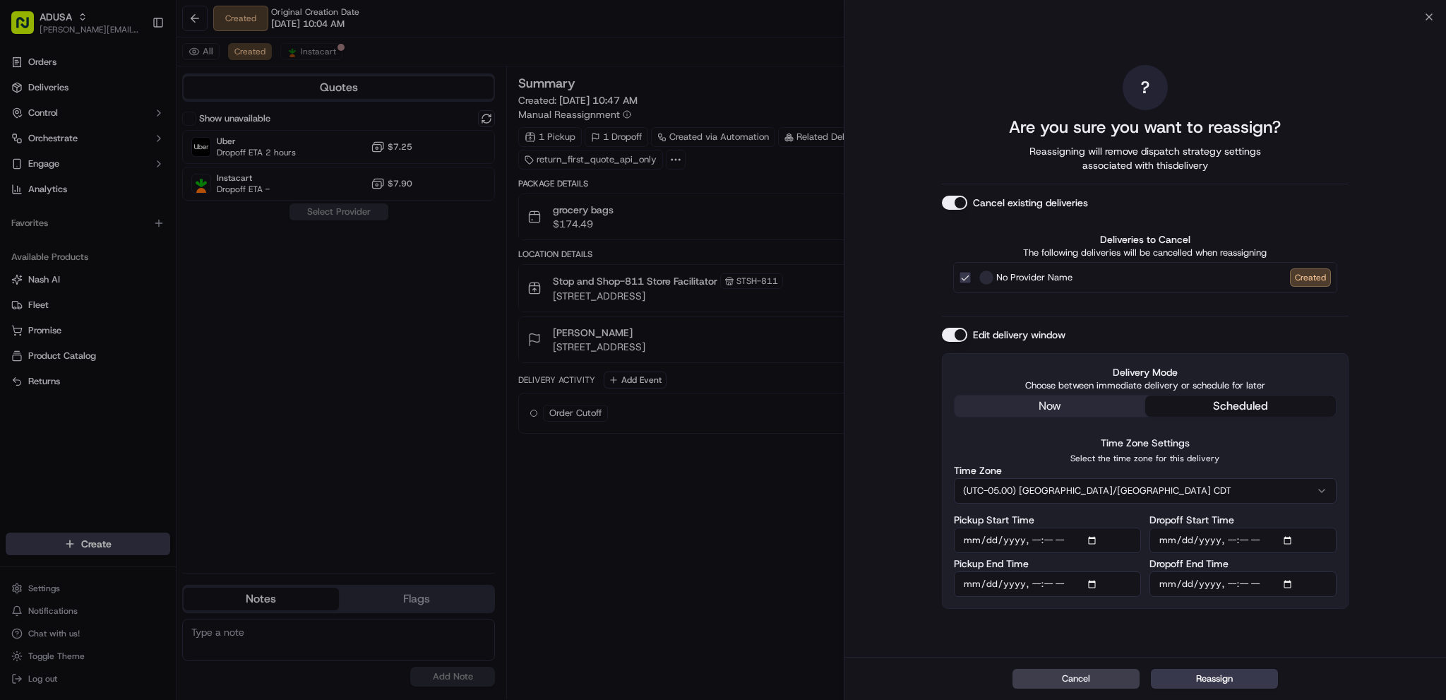
click at [1094, 542] on input "Pickup Start Time" at bounding box center [1047, 539] width 187 height 25
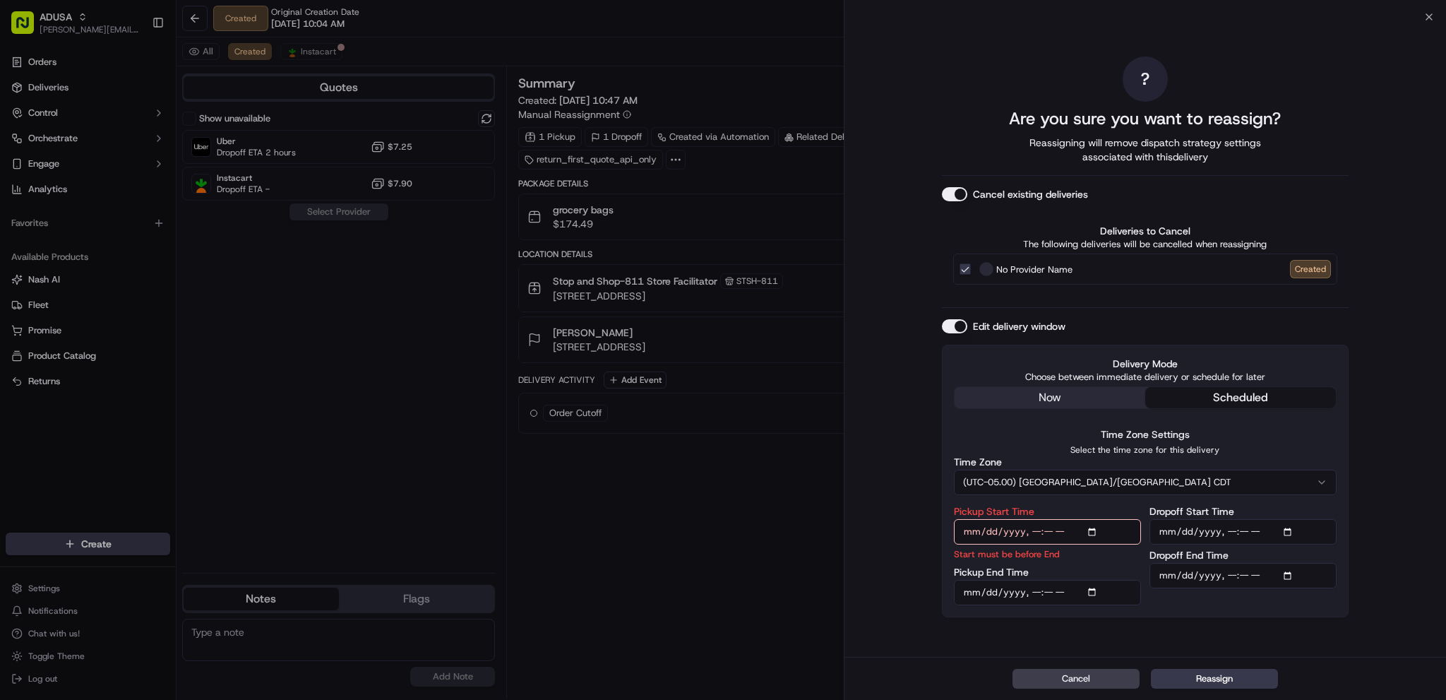
type input "[DATE]T14:00"
click at [1093, 589] on input "Pickup End Time" at bounding box center [1047, 592] width 187 height 25
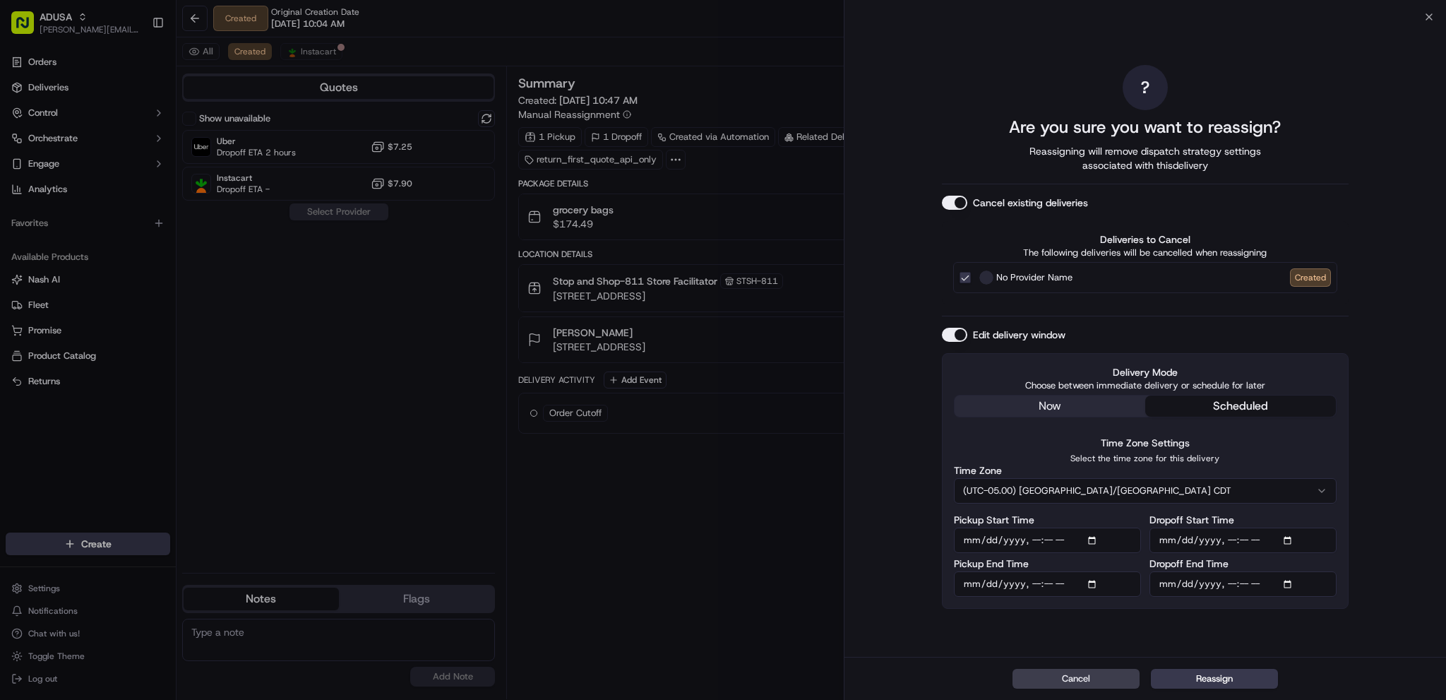
type input "2025-09-20T14:59"
click at [1289, 539] on input "Dropoff Start Time" at bounding box center [1242, 539] width 187 height 25
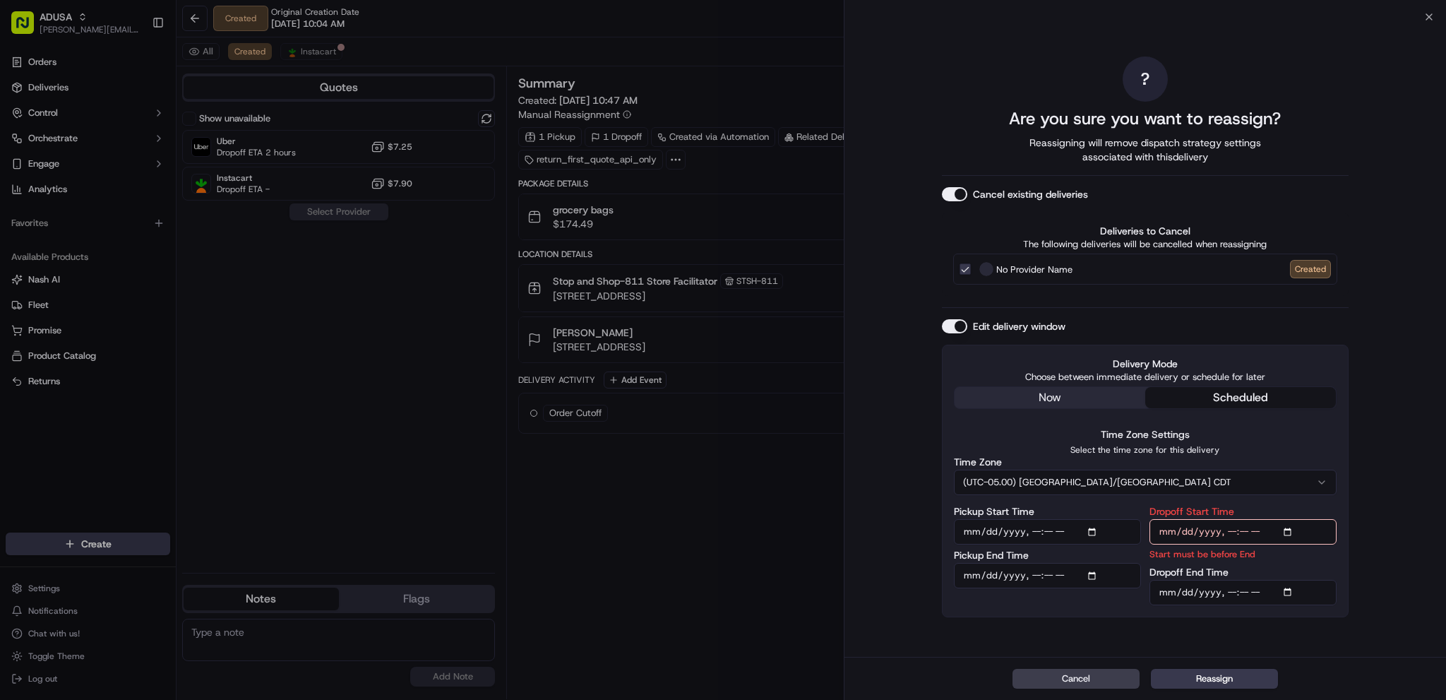
type input "[DATE]T14:00"
click at [1293, 589] on input "Dropoff End Time" at bounding box center [1242, 592] width 187 height 25
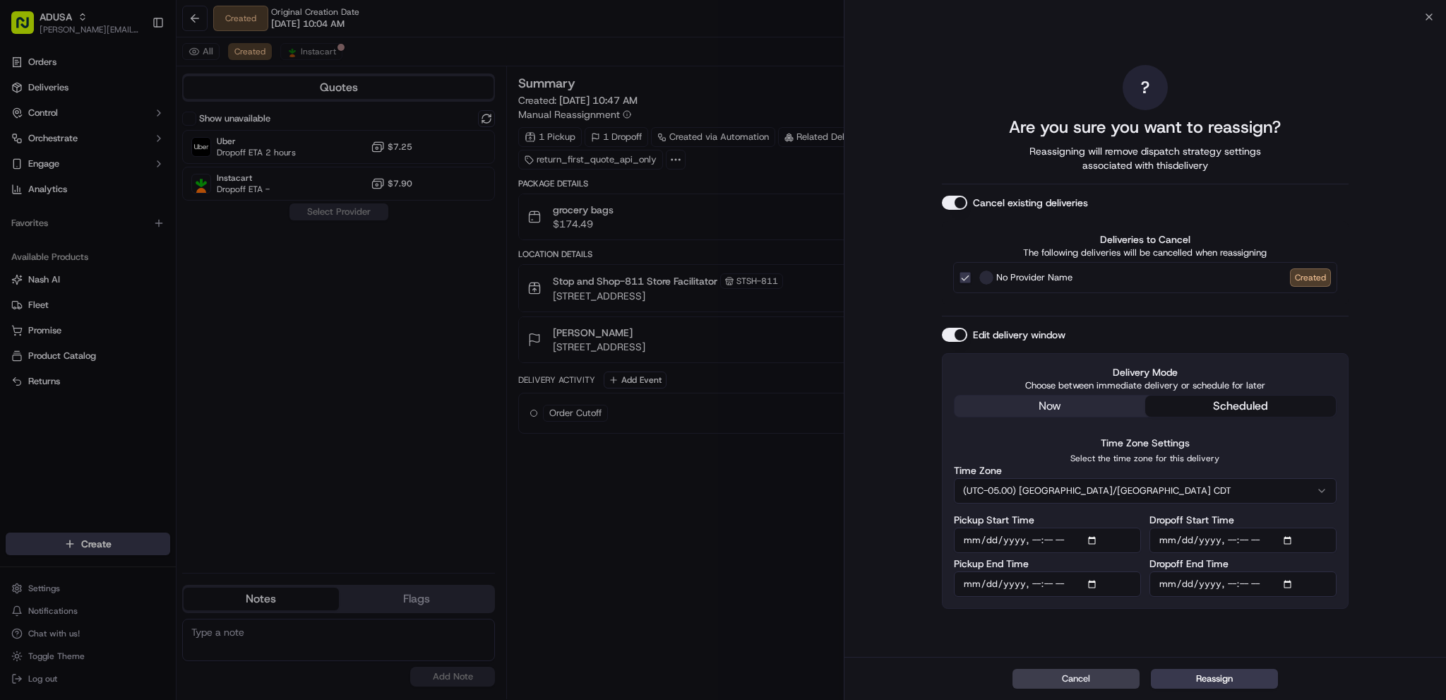
type input "2025-09-20T15:00"
drag, startPoint x: 1342, startPoint y: 623, endPoint x: 1324, endPoint y: 623, distance: 17.7
click at [1342, 623] on div "? Are you sure you want to reassign? Reassigning will remove dispatch strategy …" at bounding box center [1145, 337] width 407 height 634
click at [1231, 683] on button "Reassign" at bounding box center [1214, 678] width 127 height 20
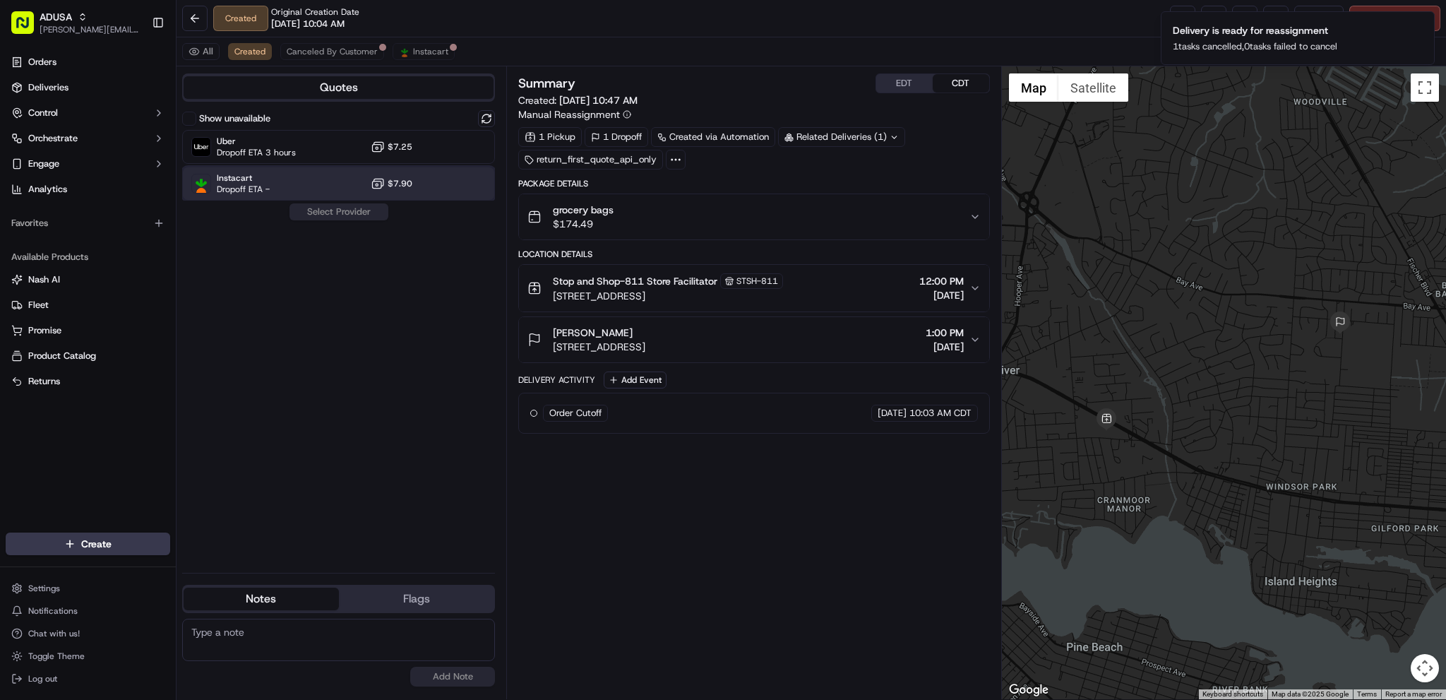
click at [436, 184] on div "Instacart Dropoff ETA - $7.90" at bounding box center [338, 184] width 313 height 34
click at [369, 212] on button "Assign Provider" at bounding box center [339, 211] width 100 height 17
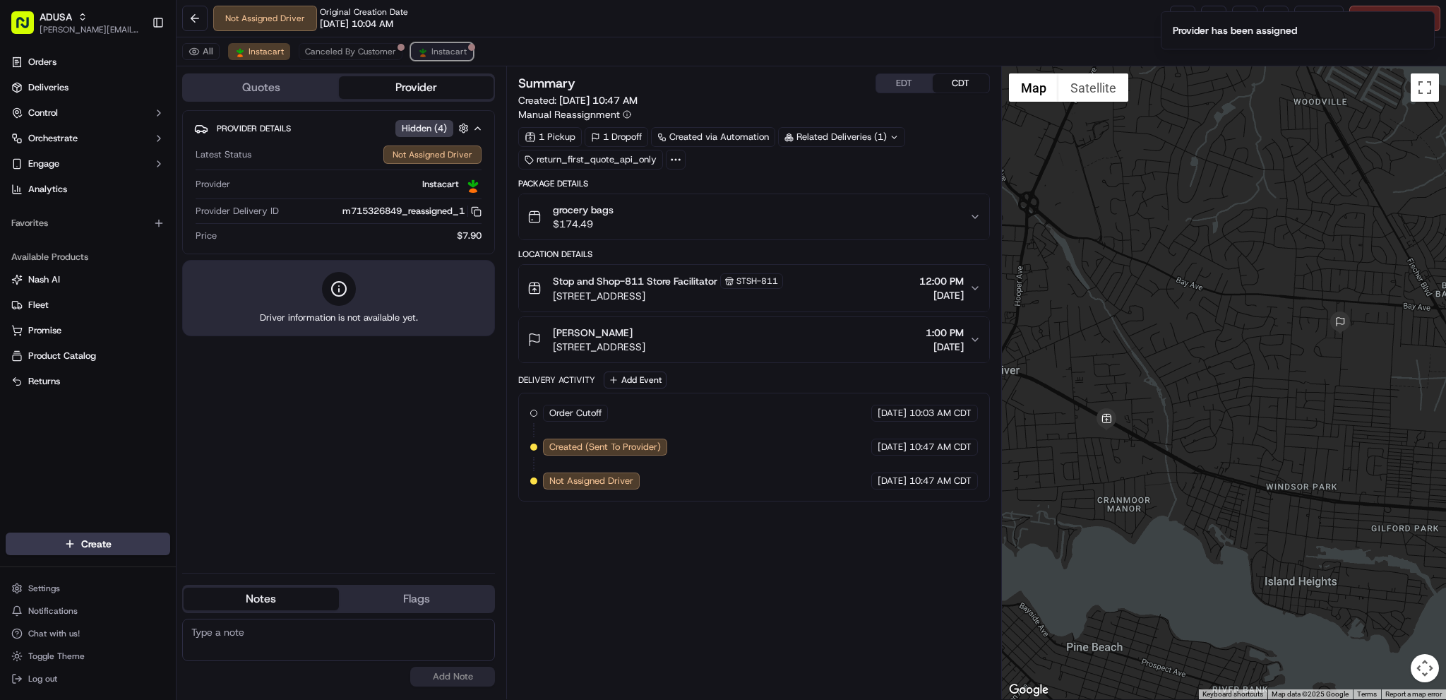
click at [445, 55] on span "Instacart" at bounding box center [448, 51] width 35 height 11
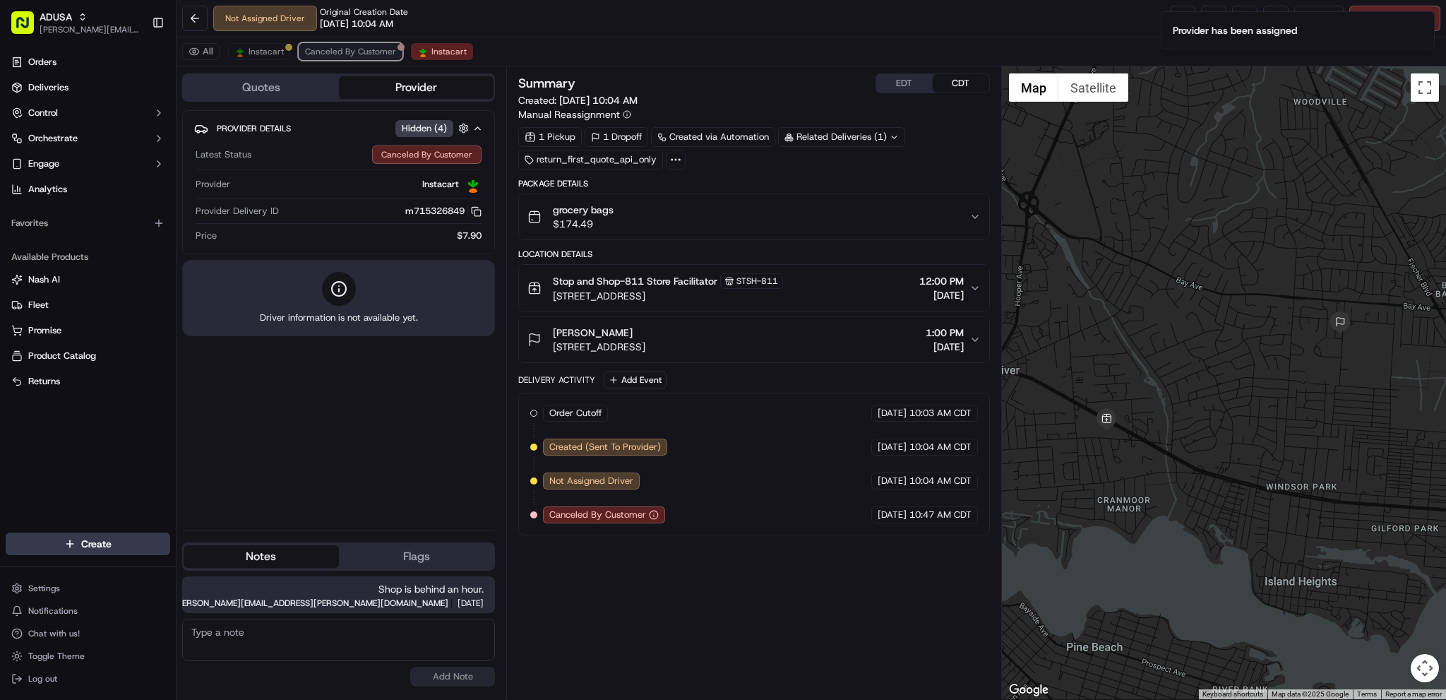
click at [376, 53] on span "Canceled By Customer" at bounding box center [350, 51] width 91 height 11
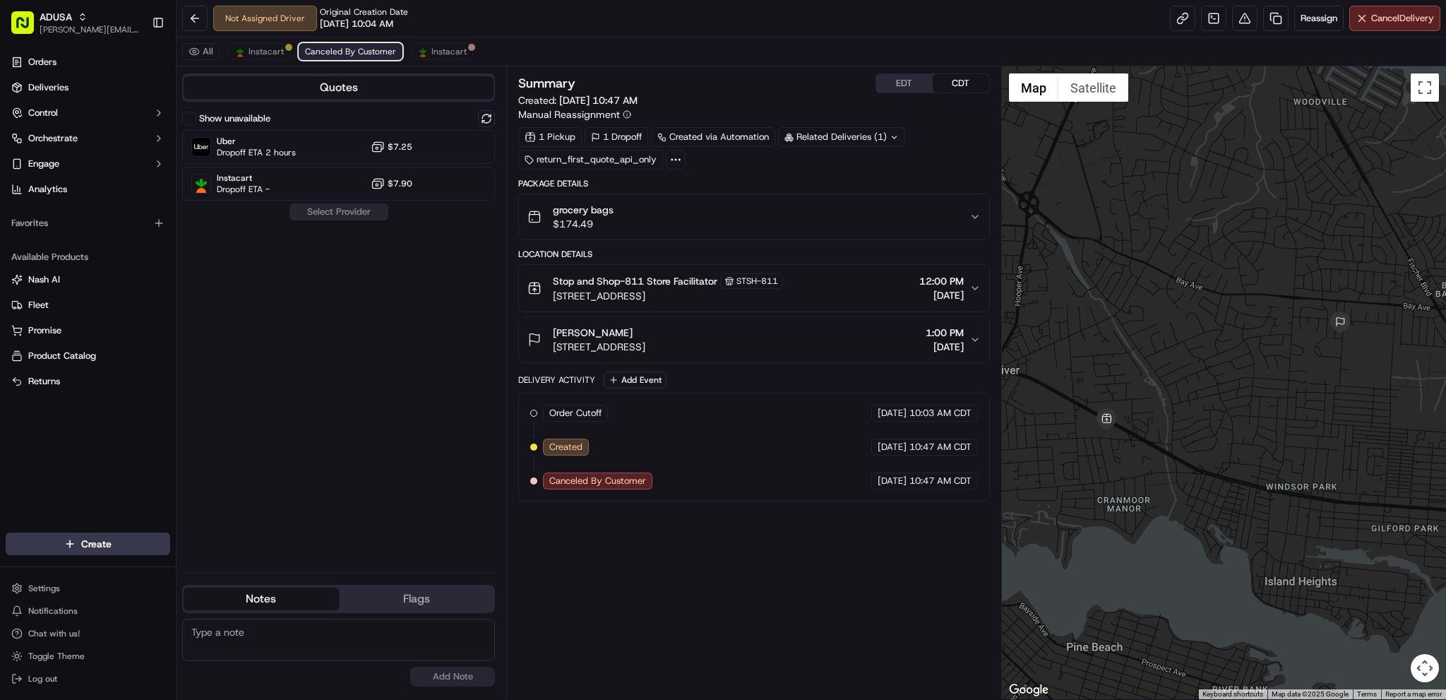
click at [310, 49] on span "Canceled By Customer" at bounding box center [350, 51] width 91 height 11
click at [282, 50] on span "Instacart" at bounding box center [265, 51] width 35 height 11
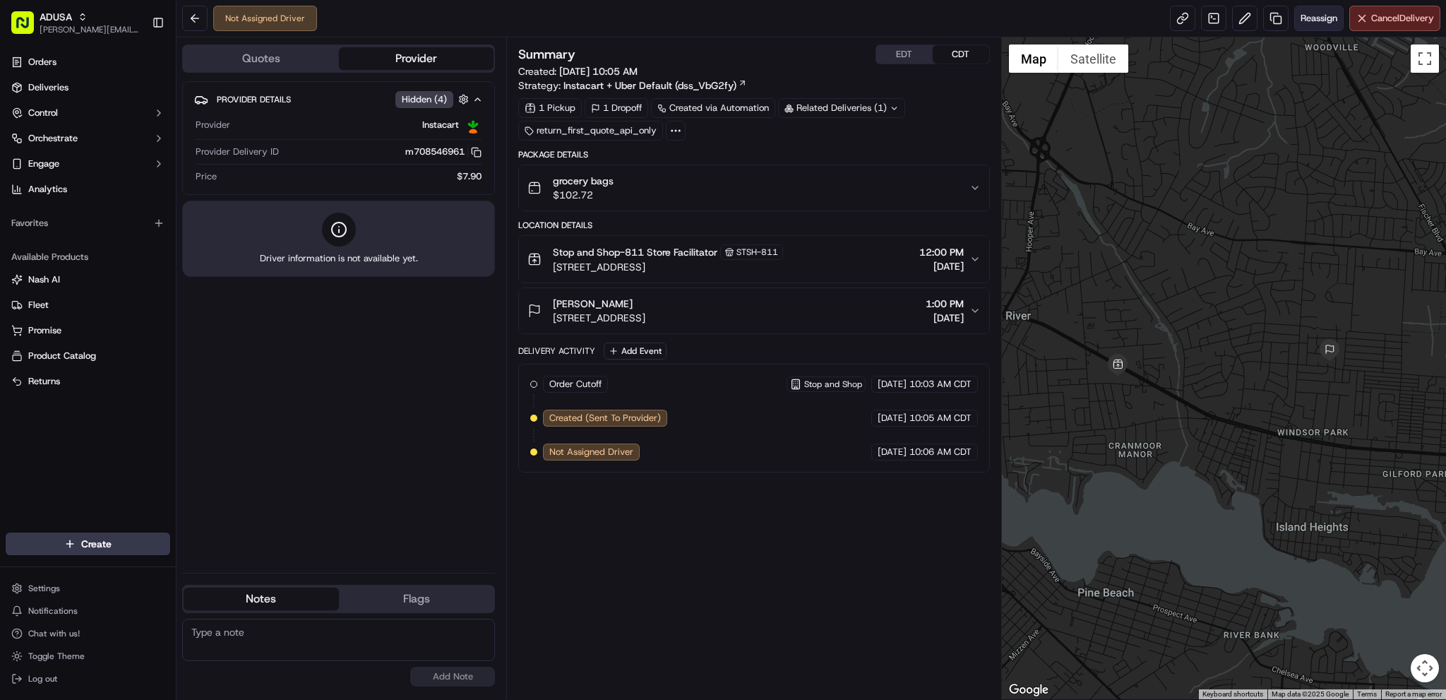
click at [1314, 23] on span "Reassign" at bounding box center [1318, 18] width 37 height 13
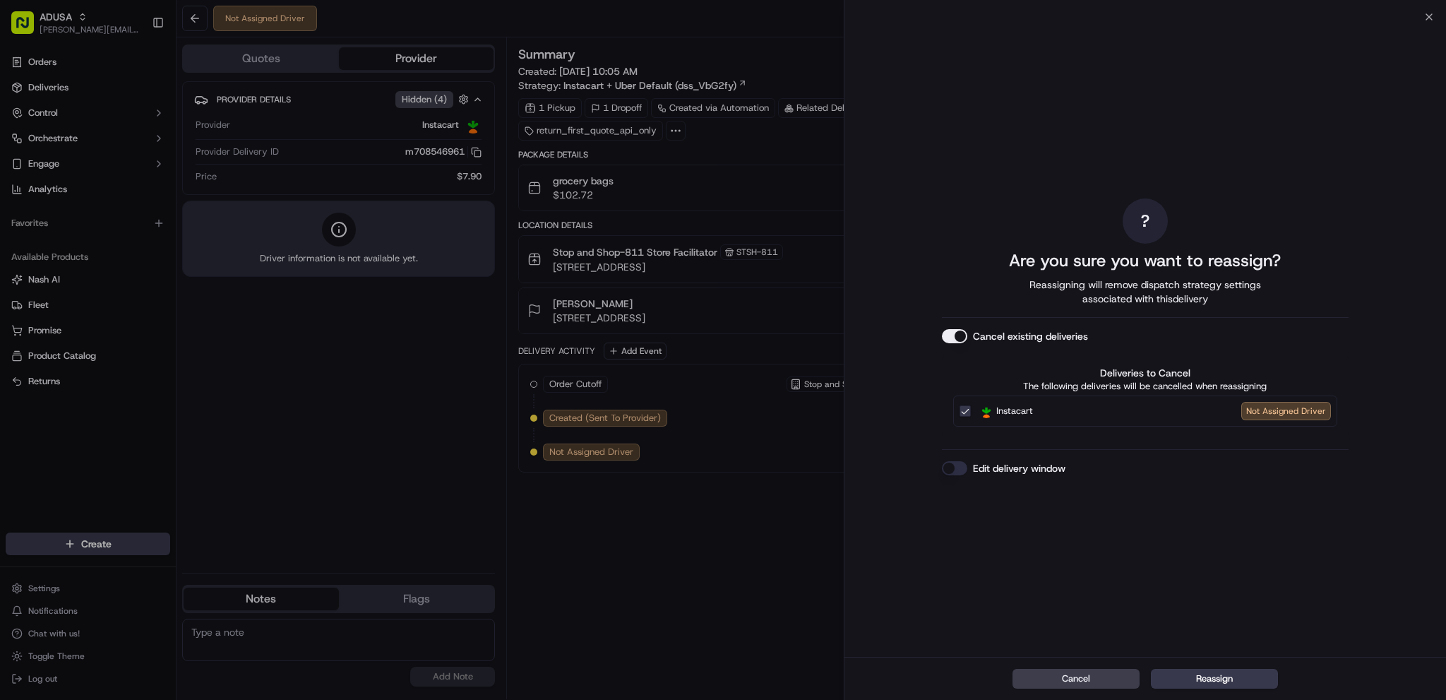
click at [954, 464] on button "Edit delivery window" at bounding box center [954, 468] width 25 height 14
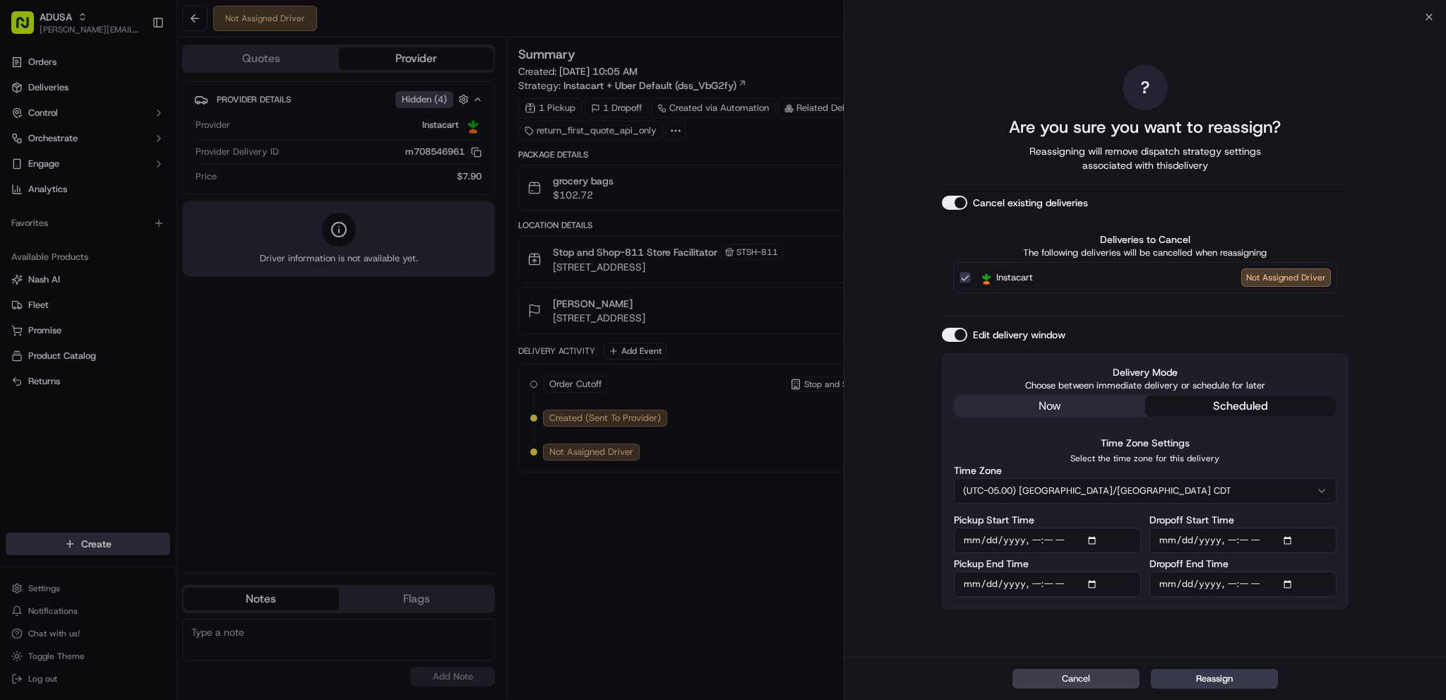
click at [1088, 536] on input "Pickup Start Time" at bounding box center [1047, 539] width 187 height 25
click at [1098, 539] on input "Pickup Start Time" at bounding box center [1047, 539] width 187 height 25
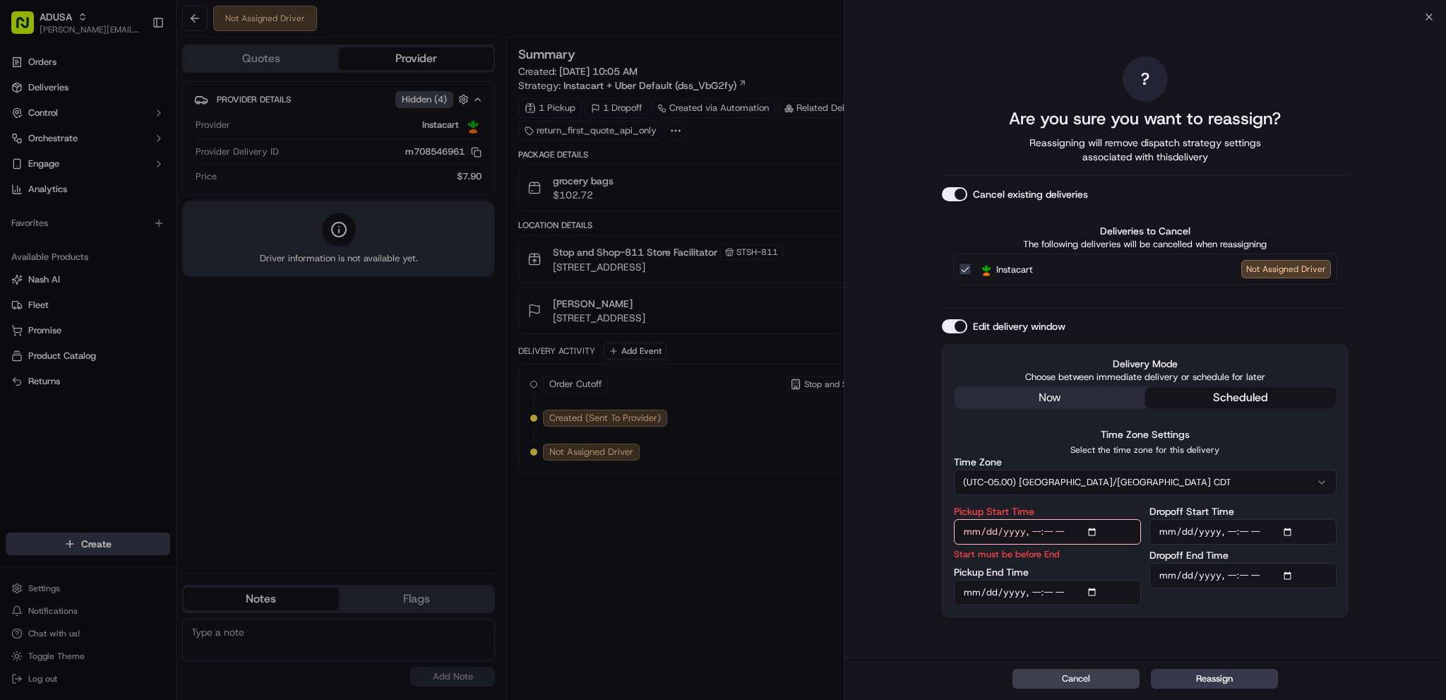
type input "[DATE]T13:00"
drag, startPoint x: 1094, startPoint y: 591, endPoint x: 1103, endPoint y: 580, distance: 14.6
click at [1094, 592] on input "Pickup End Time" at bounding box center [1047, 592] width 187 height 25
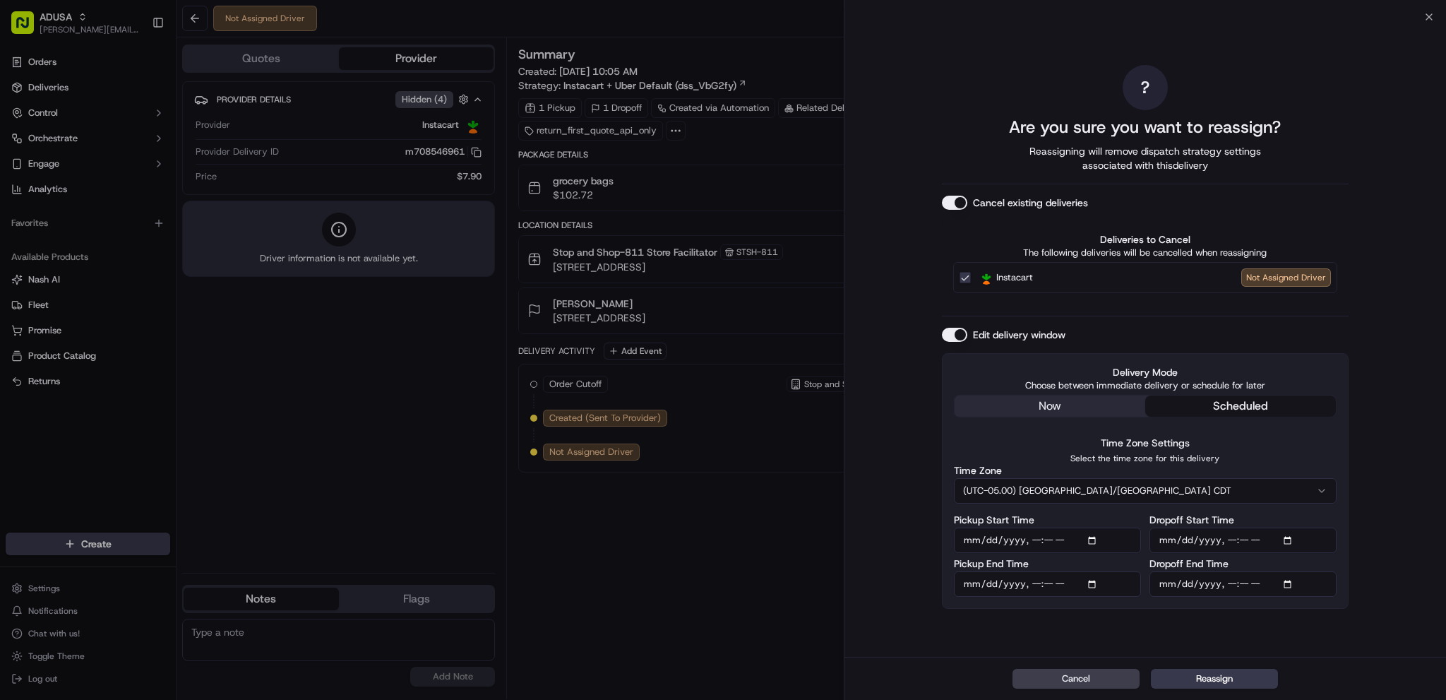
type input "[DATE]T13:59"
click at [1288, 536] on input "Dropoff Start Time" at bounding box center [1242, 539] width 187 height 25
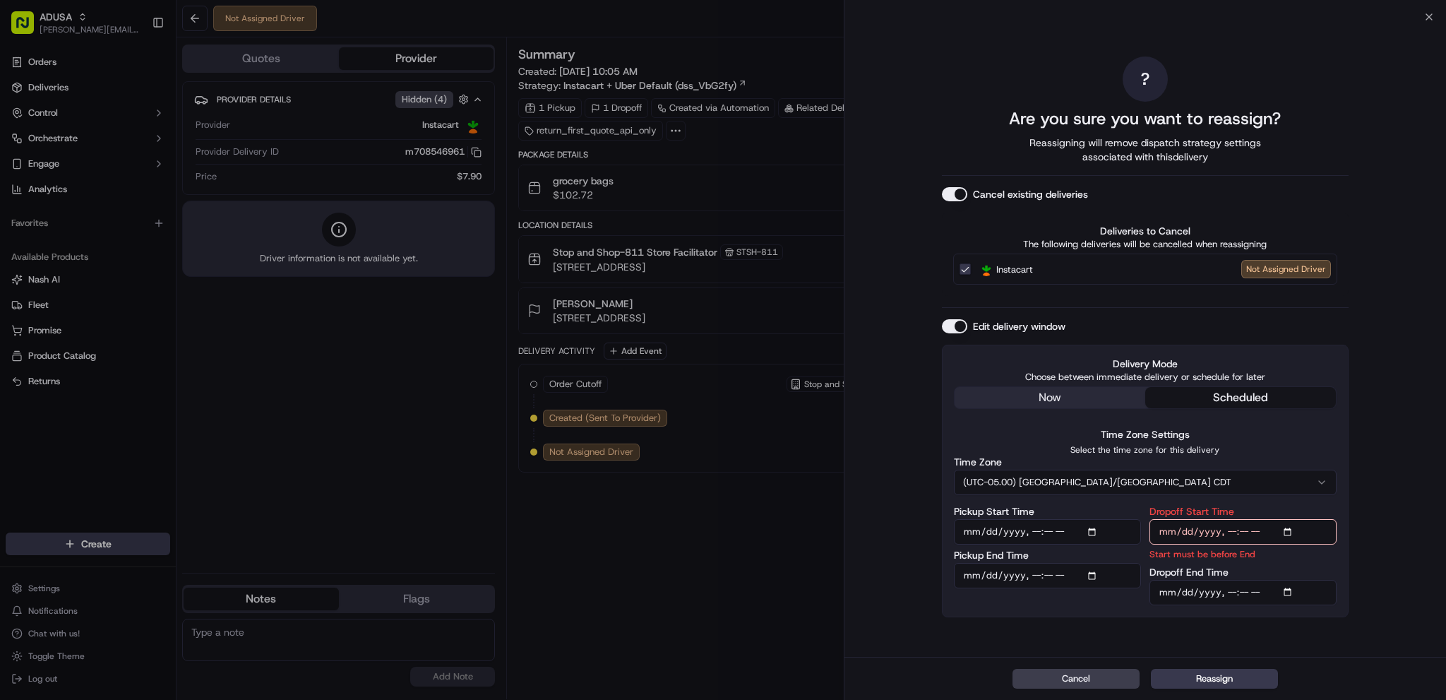
type input "[DATE]T13:00"
click at [1291, 589] on input "Dropoff End Time" at bounding box center [1242, 592] width 187 height 25
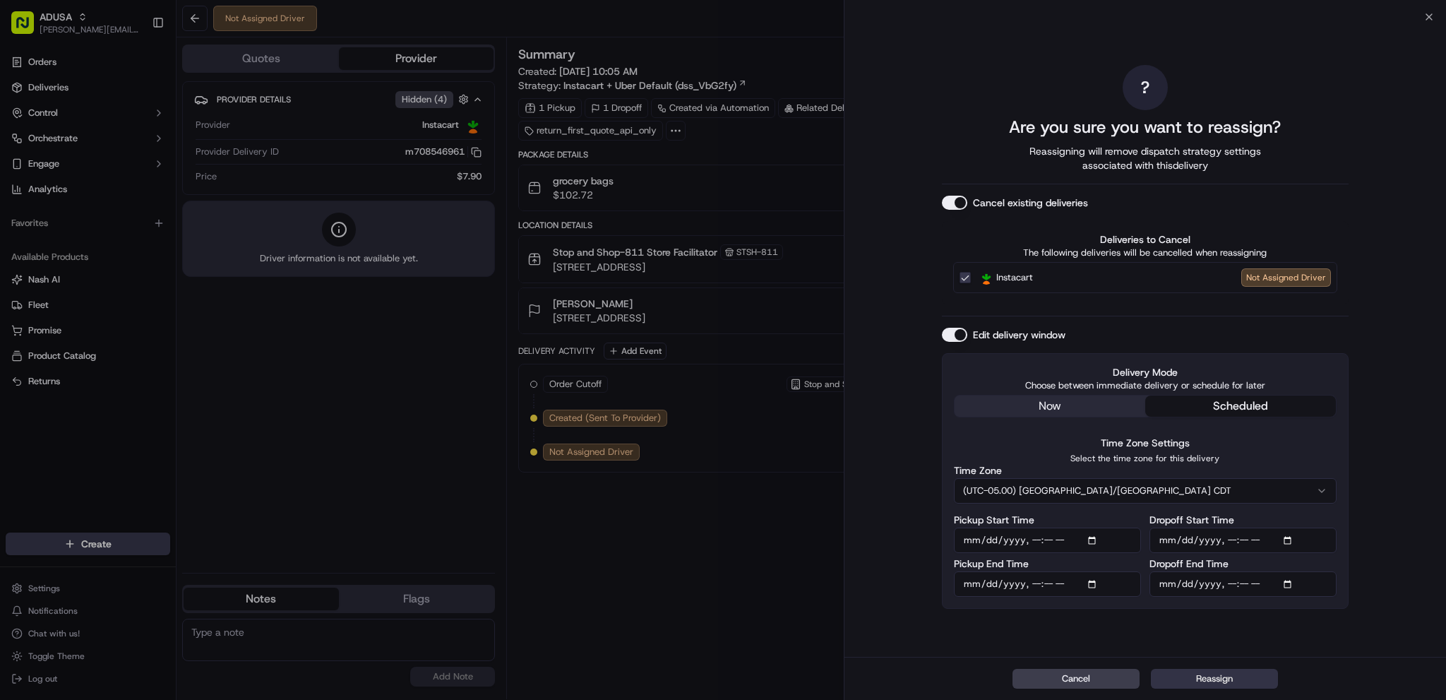
type input "[DATE]T14:00"
click at [1229, 679] on button "Reassign" at bounding box center [1214, 678] width 127 height 20
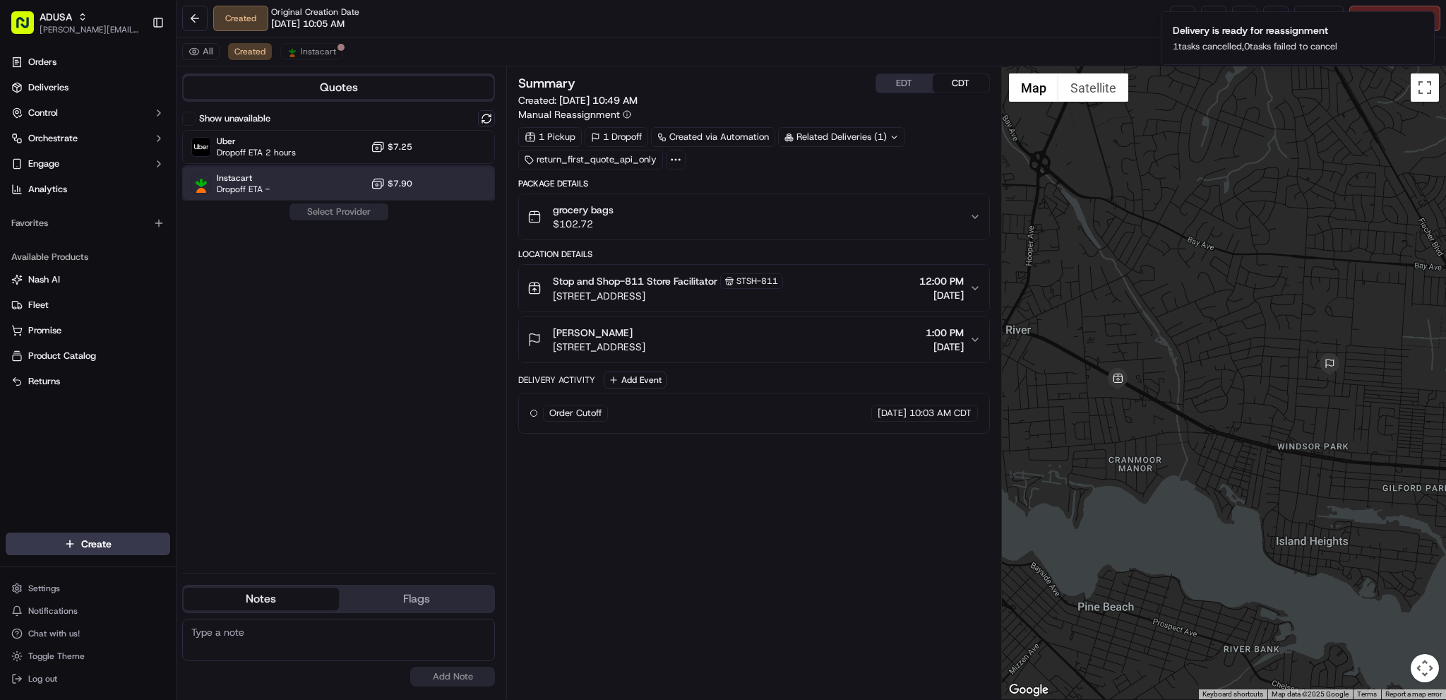
click at [432, 189] on div "Instacart Dropoff ETA - $7.90" at bounding box center [338, 184] width 313 height 34
click at [366, 214] on button "Assign Provider" at bounding box center [339, 211] width 100 height 17
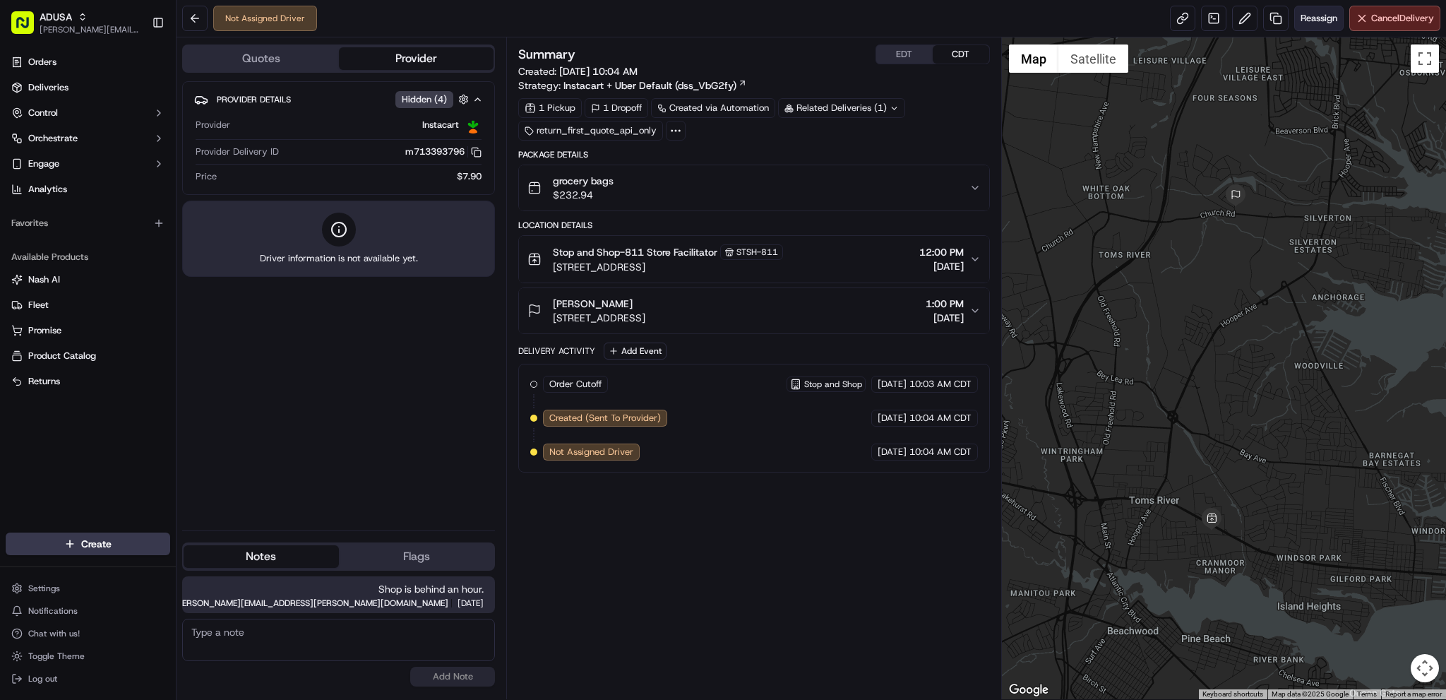
click at [1316, 25] on button "Reassign" at bounding box center [1318, 18] width 49 height 25
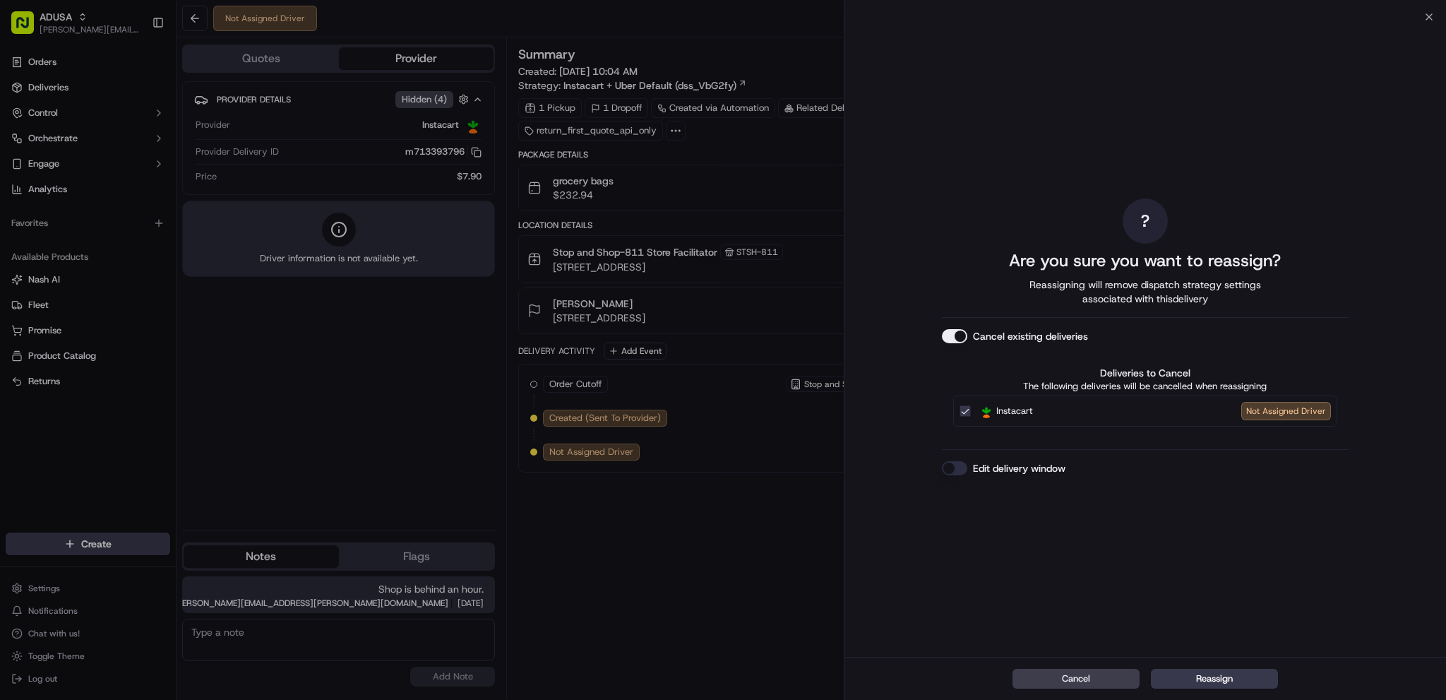
click at [951, 462] on button "Edit delivery window" at bounding box center [954, 468] width 25 height 14
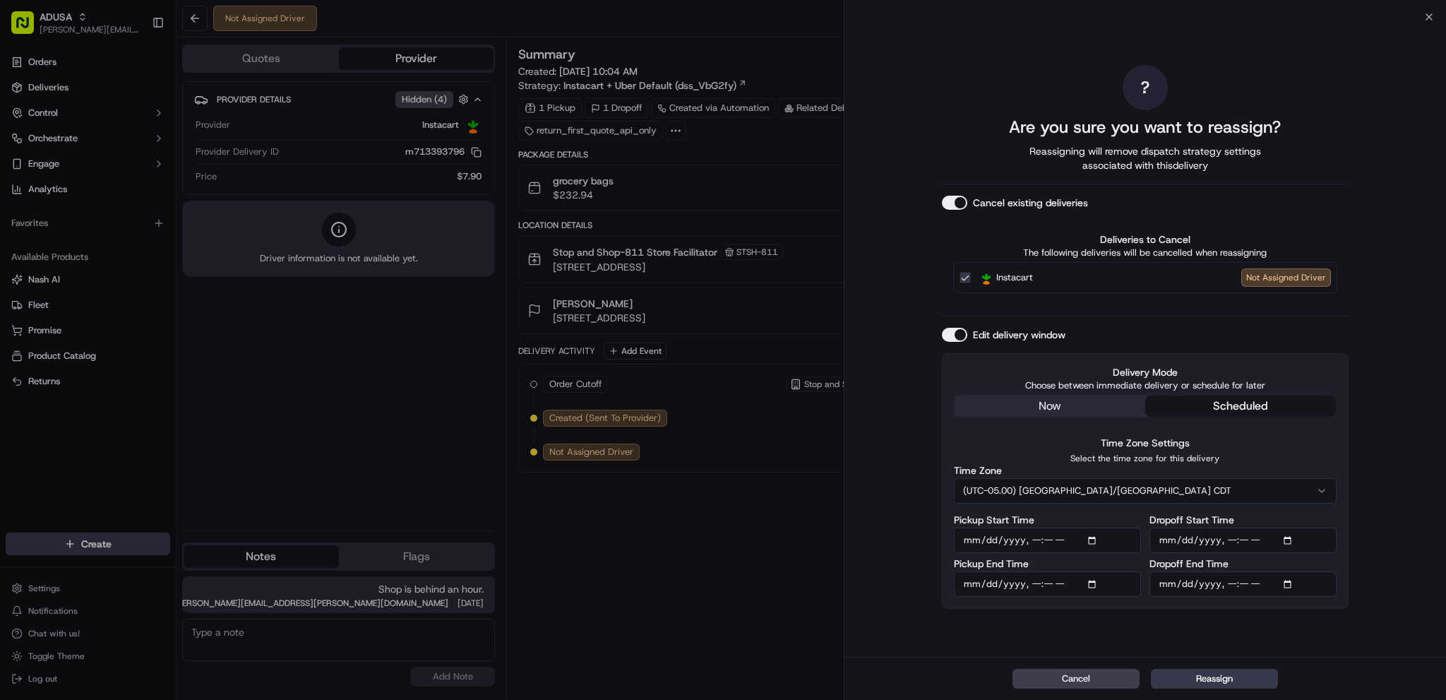
click at [1088, 540] on input "Pickup Start Time" at bounding box center [1047, 539] width 187 height 25
click at [1091, 538] on input "Pickup Start Time" at bounding box center [1047, 539] width 187 height 25
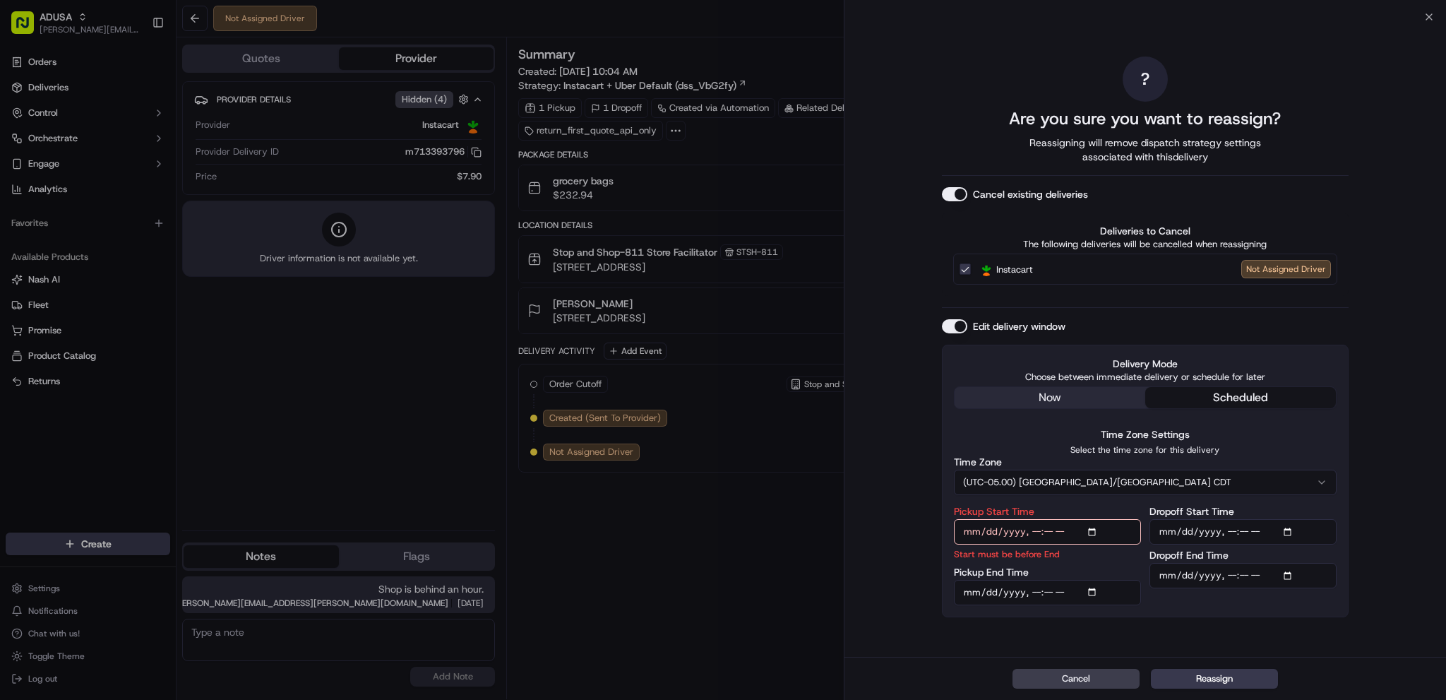
type input "[DATE]T13:00"
click at [1295, 546] on div "Dropoff Start Time Dropoff End Time" at bounding box center [1242, 555] width 187 height 98
click at [1291, 530] on input "Dropoff Start Time" at bounding box center [1242, 531] width 187 height 25
type input "[DATE]T13:00"
click at [1092, 595] on input "Pickup End Time" at bounding box center [1047, 592] width 187 height 25
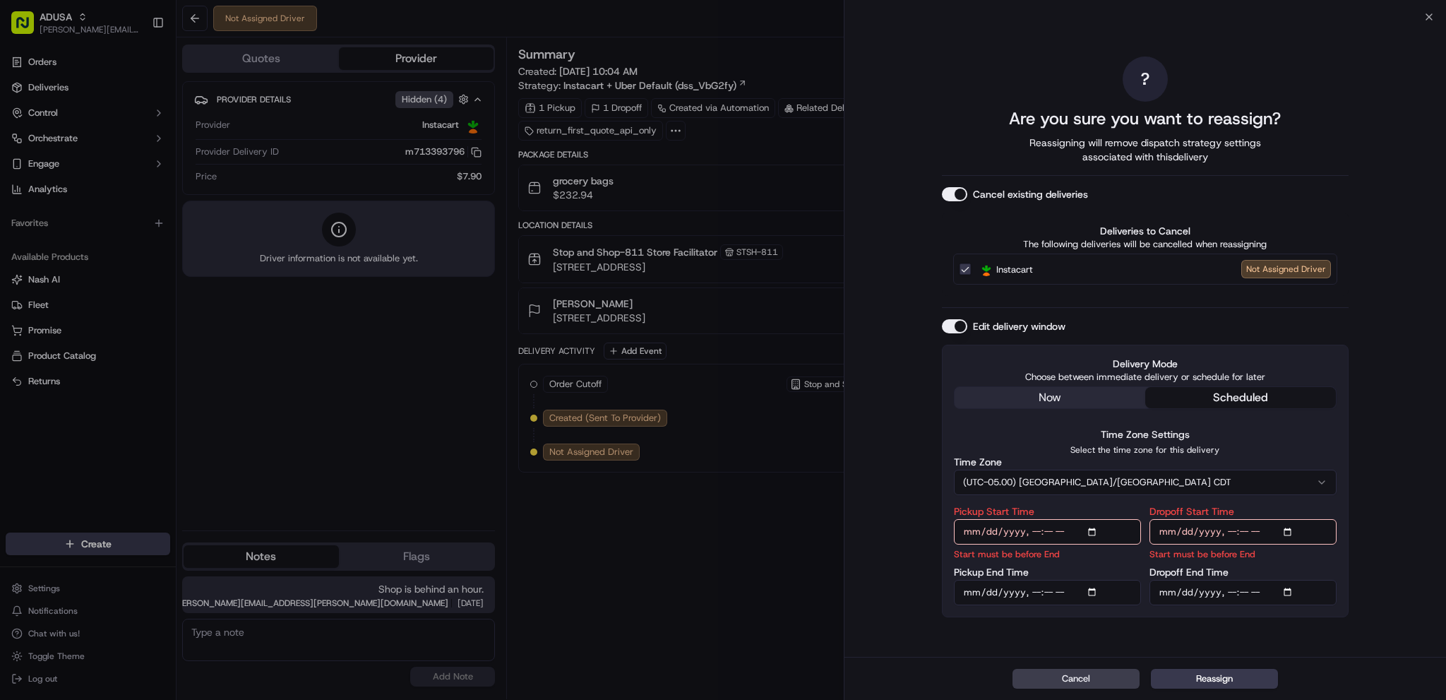
click at [1092, 591] on input "Pickup End Time" at bounding box center [1047, 592] width 187 height 25
type input "[DATE]T13:59"
click at [1278, 584] on input "Dropoff End Time" at bounding box center [1242, 592] width 187 height 25
click at [1287, 588] on input "Dropoff End Time" at bounding box center [1242, 592] width 187 height 25
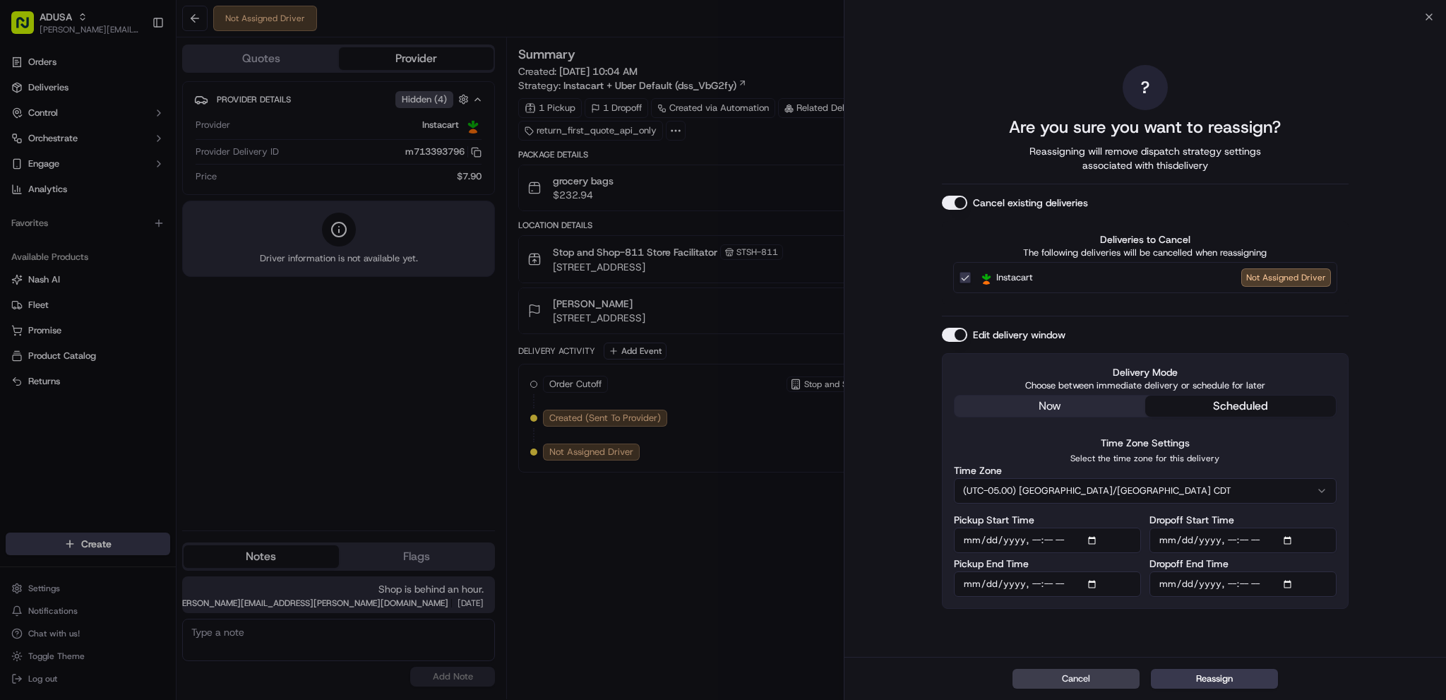
type input "[DATE]T14:00"
click at [1327, 630] on div "? Are you sure you want to reassign? Reassigning will remove dispatch strategy …" at bounding box center [1145, 337] width 407 height 634
click at [1240, 674] on button "Reassign" at bounding box center [1214, 678] width 127 height 20
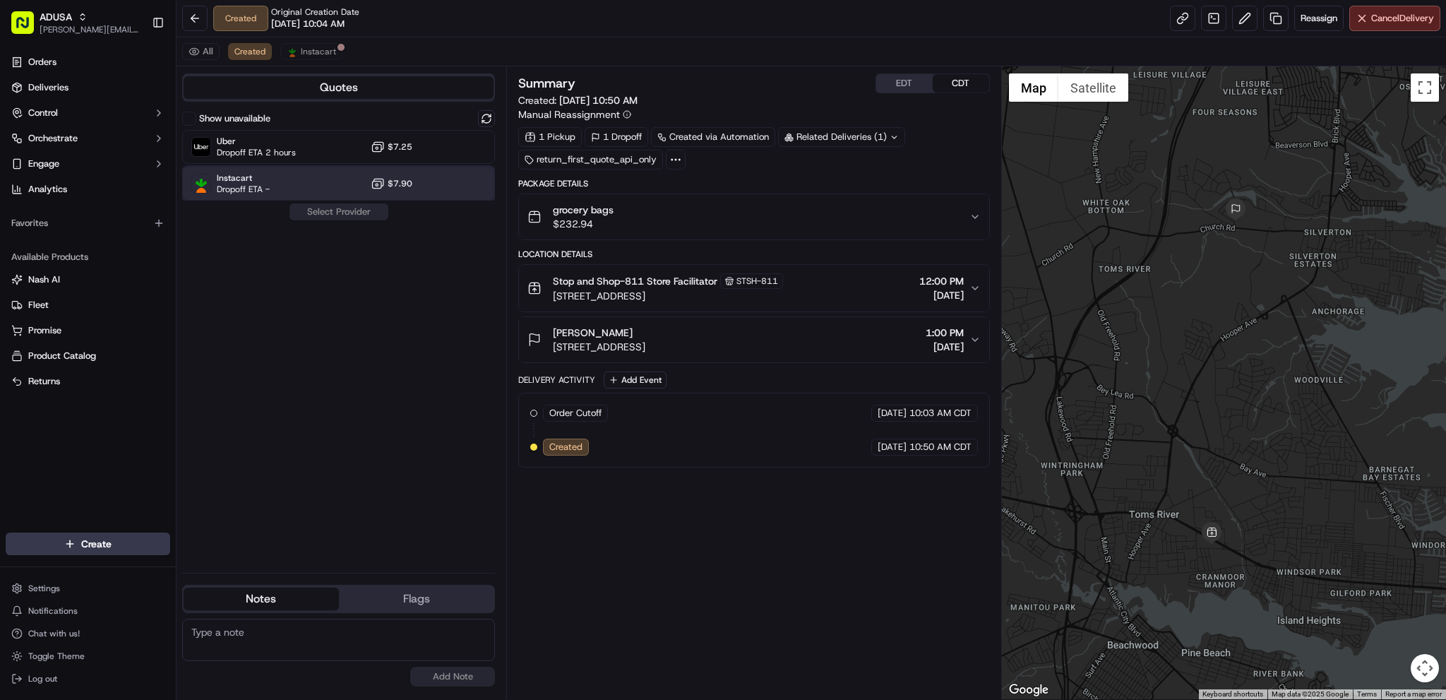
click at [260, 186] on span "Dropoff ETA -" at bounding box center [243, 189] width 53 height 11
click at [301, 205] on button "Assign Provider" at bounding box center [339, 211] width 100 height 17
